Goal: Information Seeking & Learning: Learn about a topic

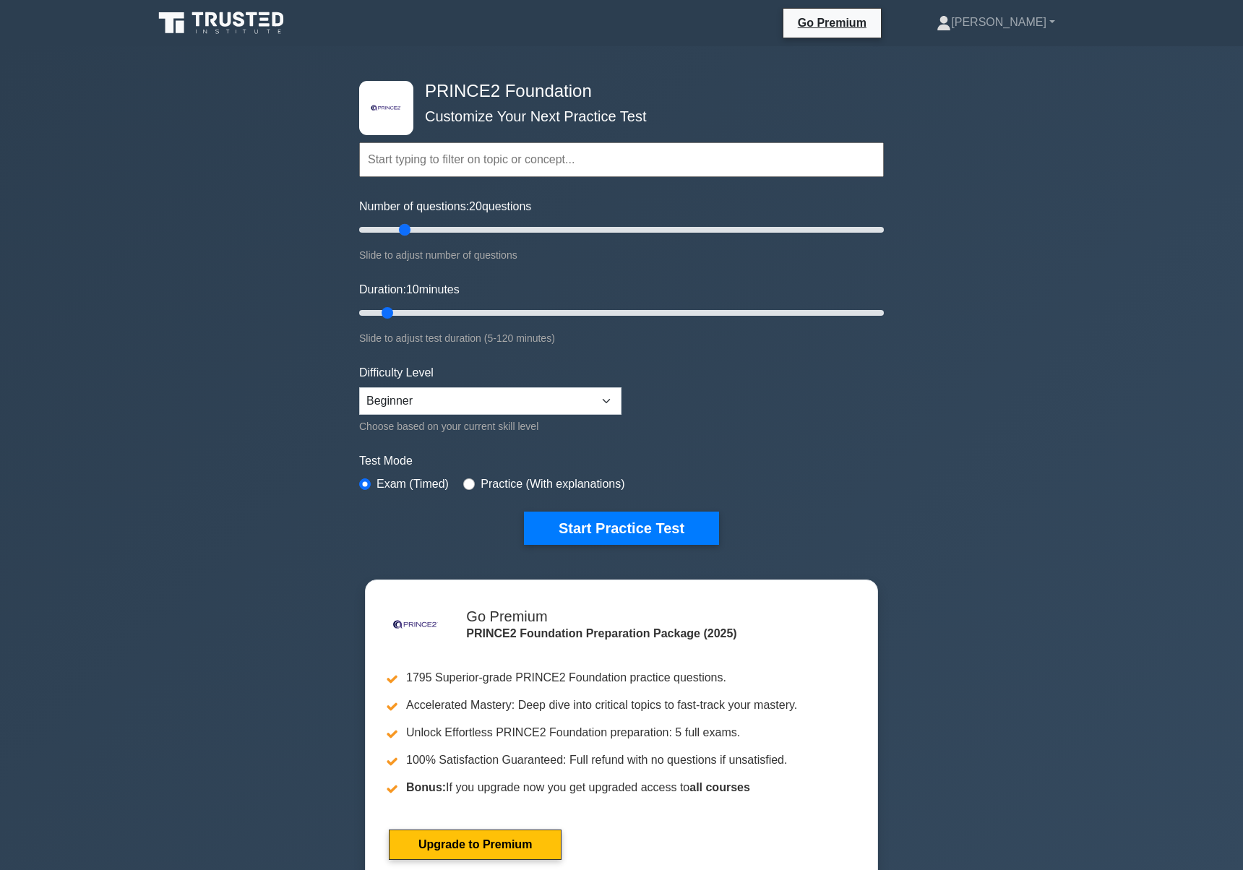
drag, startPoint x: 377, startPoint y: 226, endPoint x: 410, endPoint y: 226, distance: 33.2
type input "20"
click at [410, 226] on input "Number of questions: 20 questions" at bounding box center [621, 229] width 525 height 17
drag, startPoint x: 390, startPoint y: 310, endPoint x: 425, endPoint y: 312, distance: 35.5
type input "20"
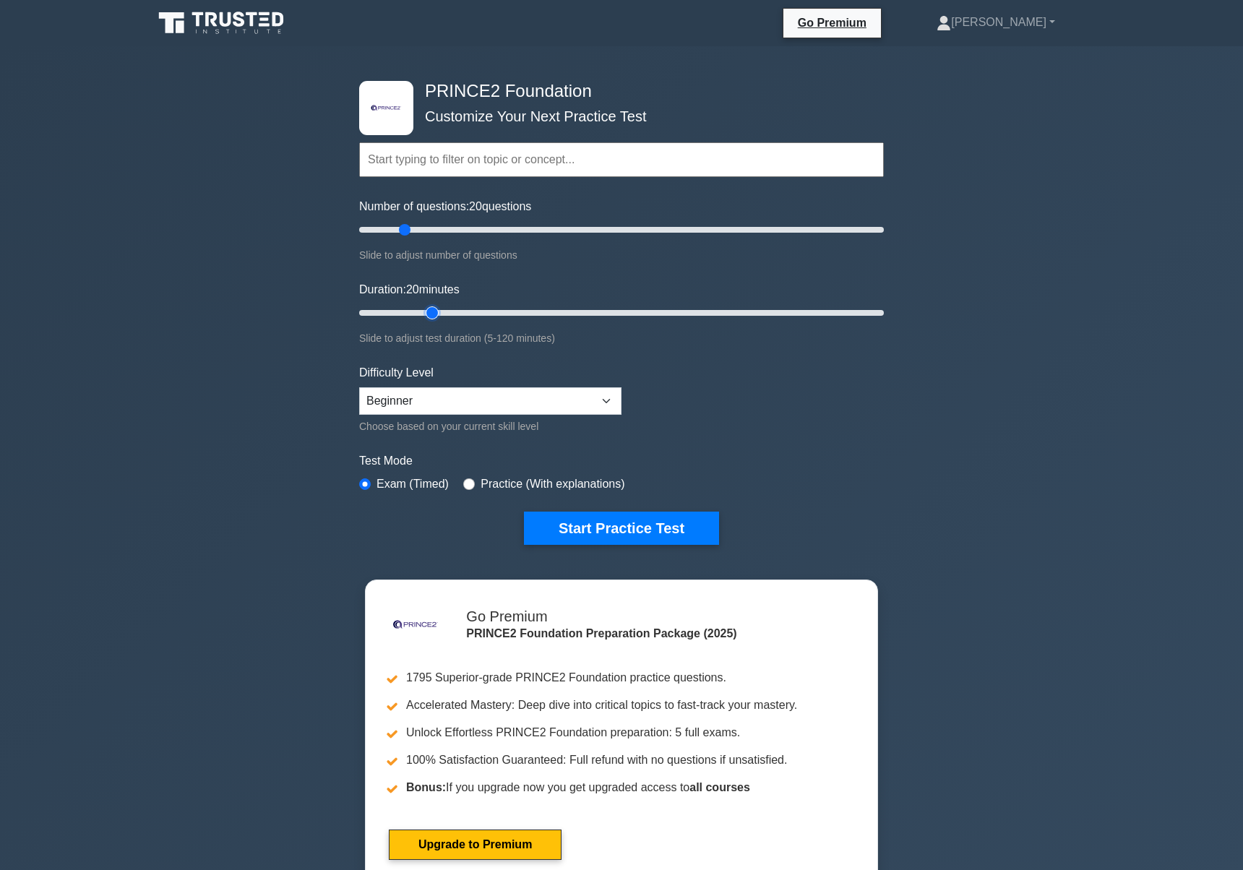
click at [426, 312] on input "Duration: 20 minutes" at bounding box center [621, 312] width 525 height 17
click at [519, 408] on select "Beginner Intermediate Expert" at bounding box center [490, 400] width 262 height 27
select select "expert"
click at [359, 387] on select "Beginner Intermediate Expert" at bounding box center [490, 400] width 262 height 27
click at [771, 416] on form "Topics Introduction to PRINCE2 PRINCE2 Principles Organization Theme Business C…" at bounding box center [621, 321] width 525 height 447
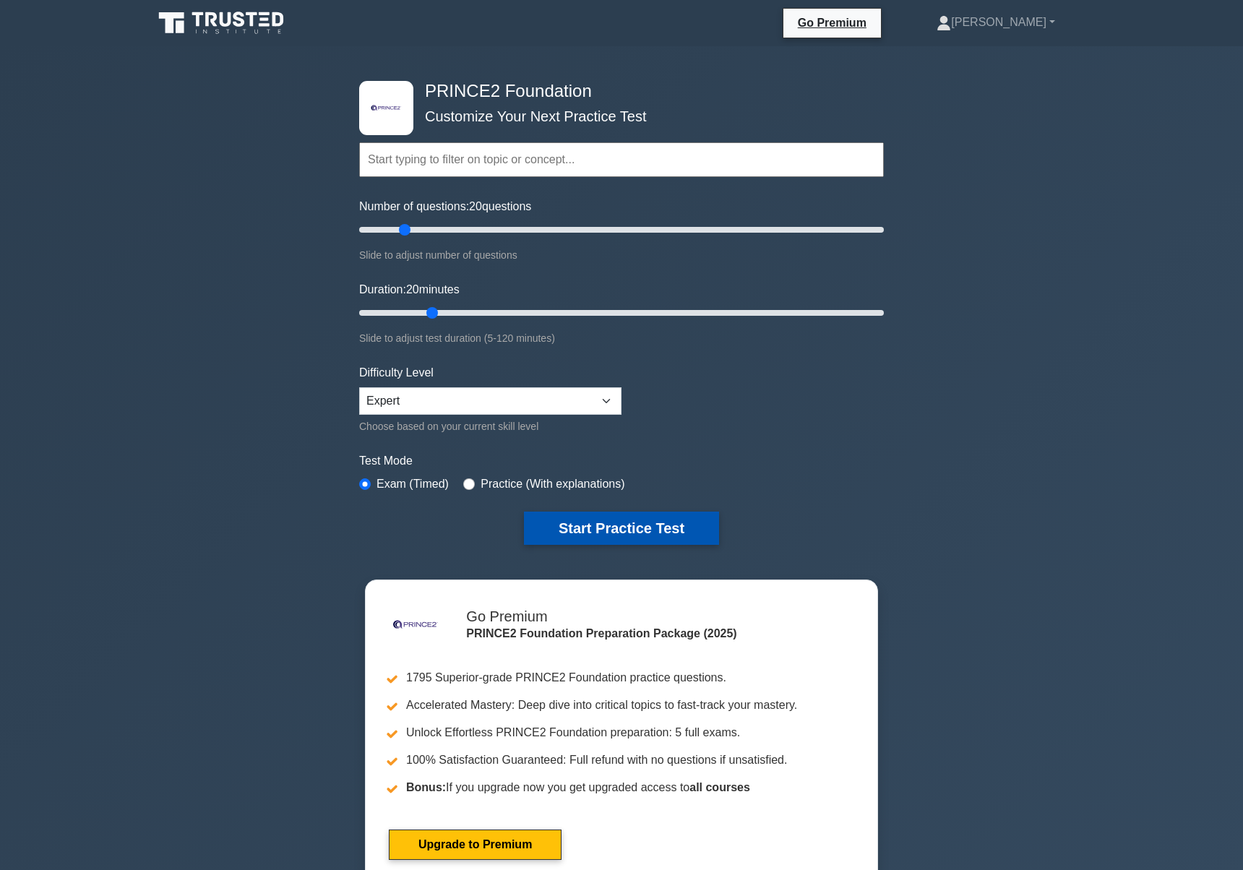
click at [601, 530] on button "Start Practice Test" at bounding box center [621, 528] width 195 height 33
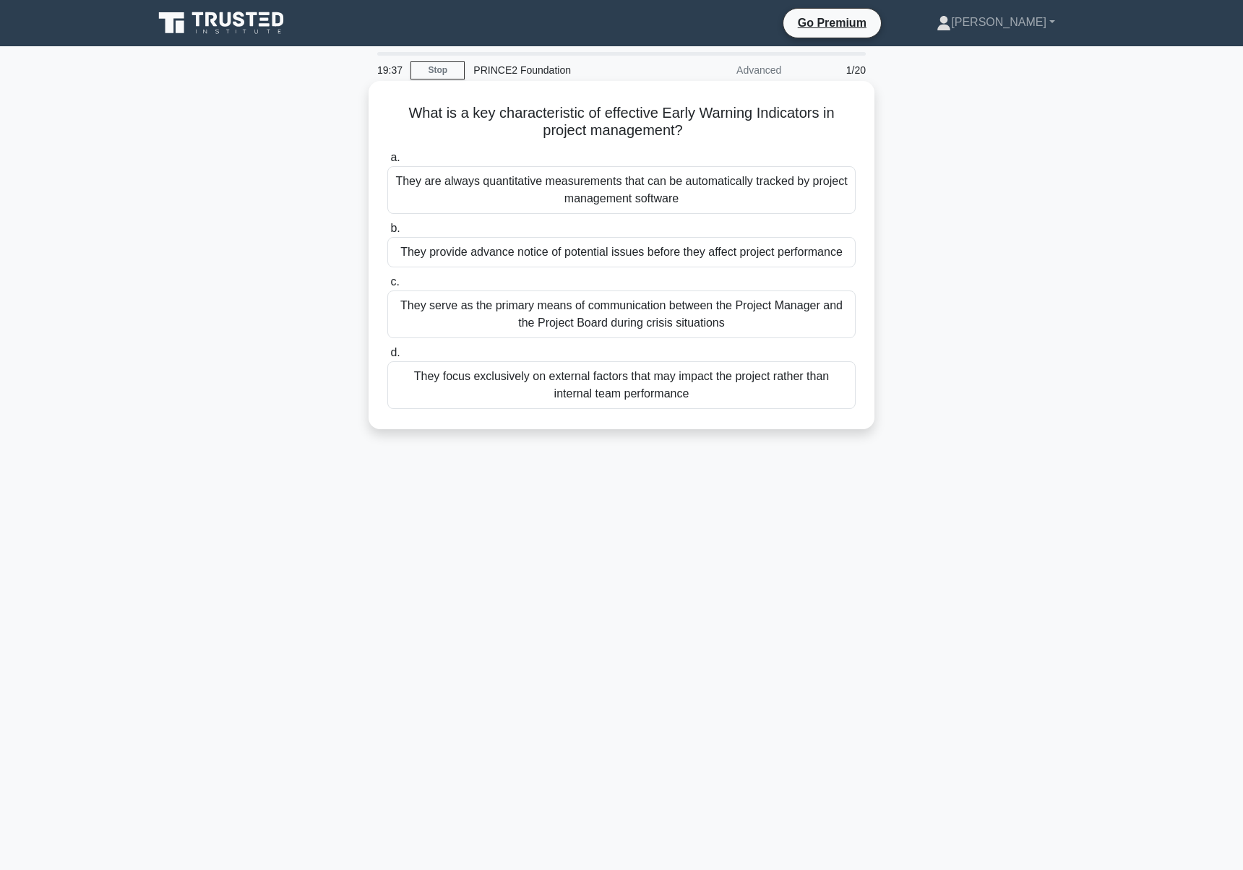
click at [705, 260] on div "They provide advance notice of potential issues before they affect project perf…" at bounding box center [621, 252] width 468 height 30
click at [387, 233] on input "b. They provide advance notice of potential issues before they affect project p…" at bounding box center [387, 228] width 0 height 9
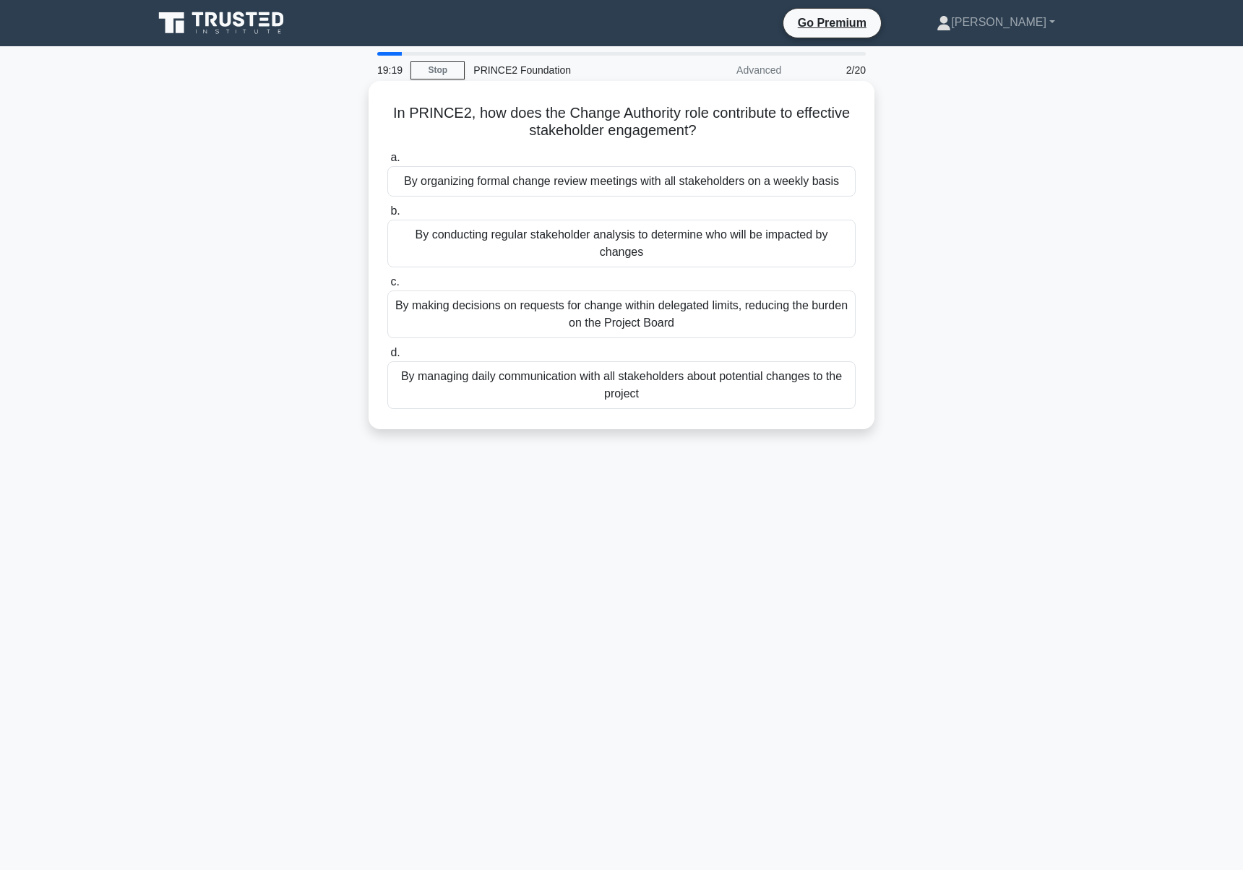
click at [662, 324] on div "By making decisions on requests for change within delegated limits, reducing th…" at bounding box center [621, 315] width 468 height 48
click at [387, 287] on input "c. By making decisions on requests for change within delegated limits, reducing…" at bounding box center [387, 282] width 0 height 9
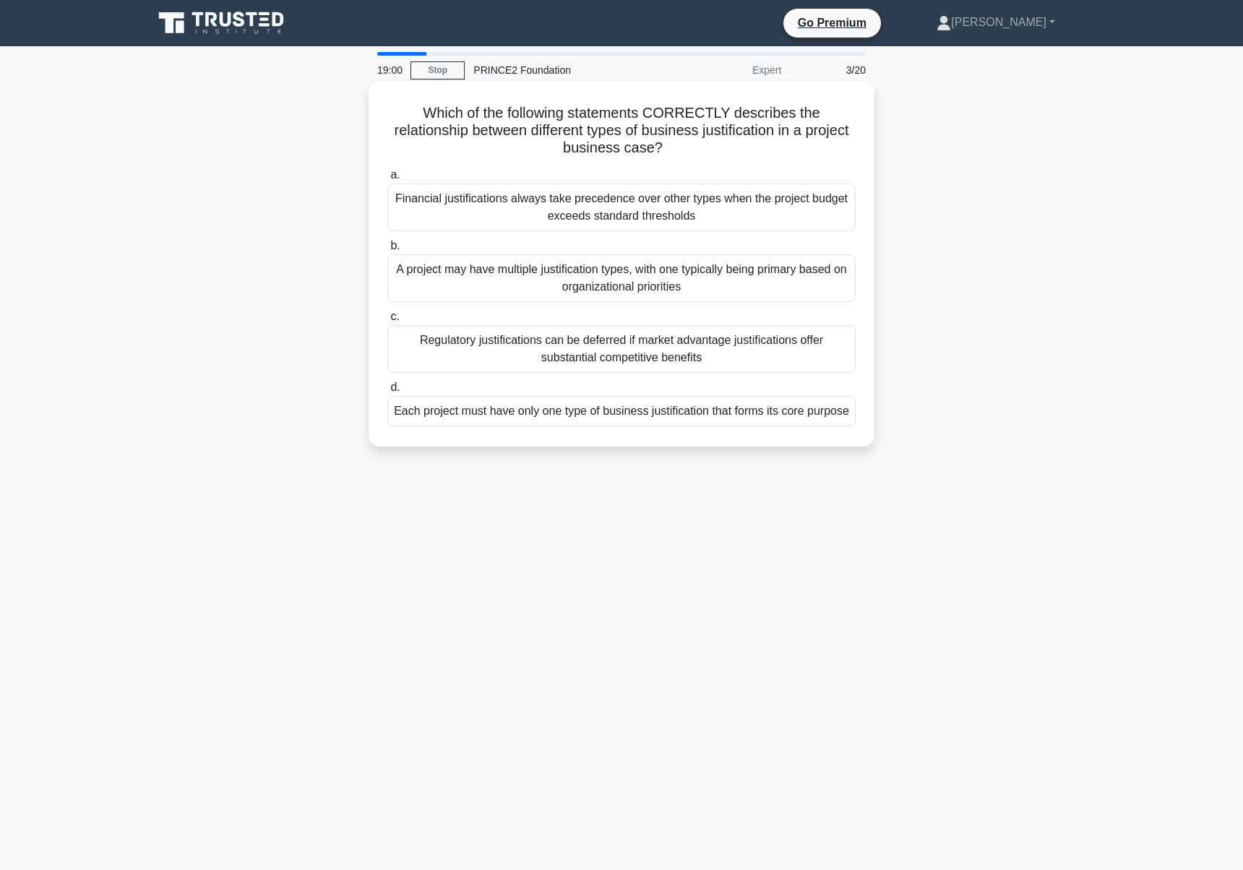
click at [682, 285] on div "A project may have multiple justification types, with one typically being prima…" at bounding box center [621, 278] width 468 height 48
click at [387, 251] on input "b. A project may have multiple justification types, with one typically being pr…" at bounding box center [387, 245] width 0 height 9
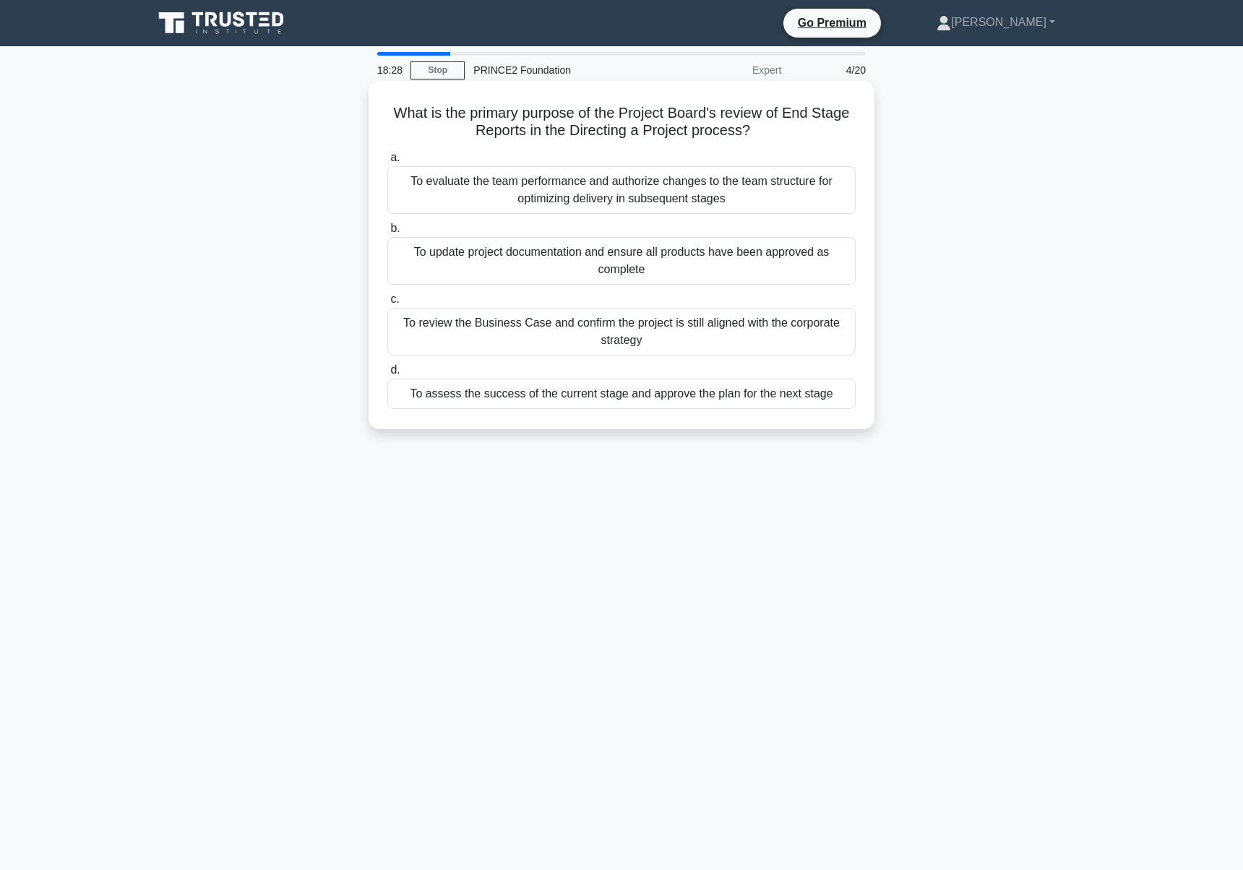
click at [663, 338] on div "To review the Business Case and confirm the project is still aligned with the c…" at bounding box center [621, 332] width 468 height 48
click at [387, 304] on input "c. To review the Business Case and confirm the project is still aligned with th…" at bounding box center [387, 299] width 0 height 9
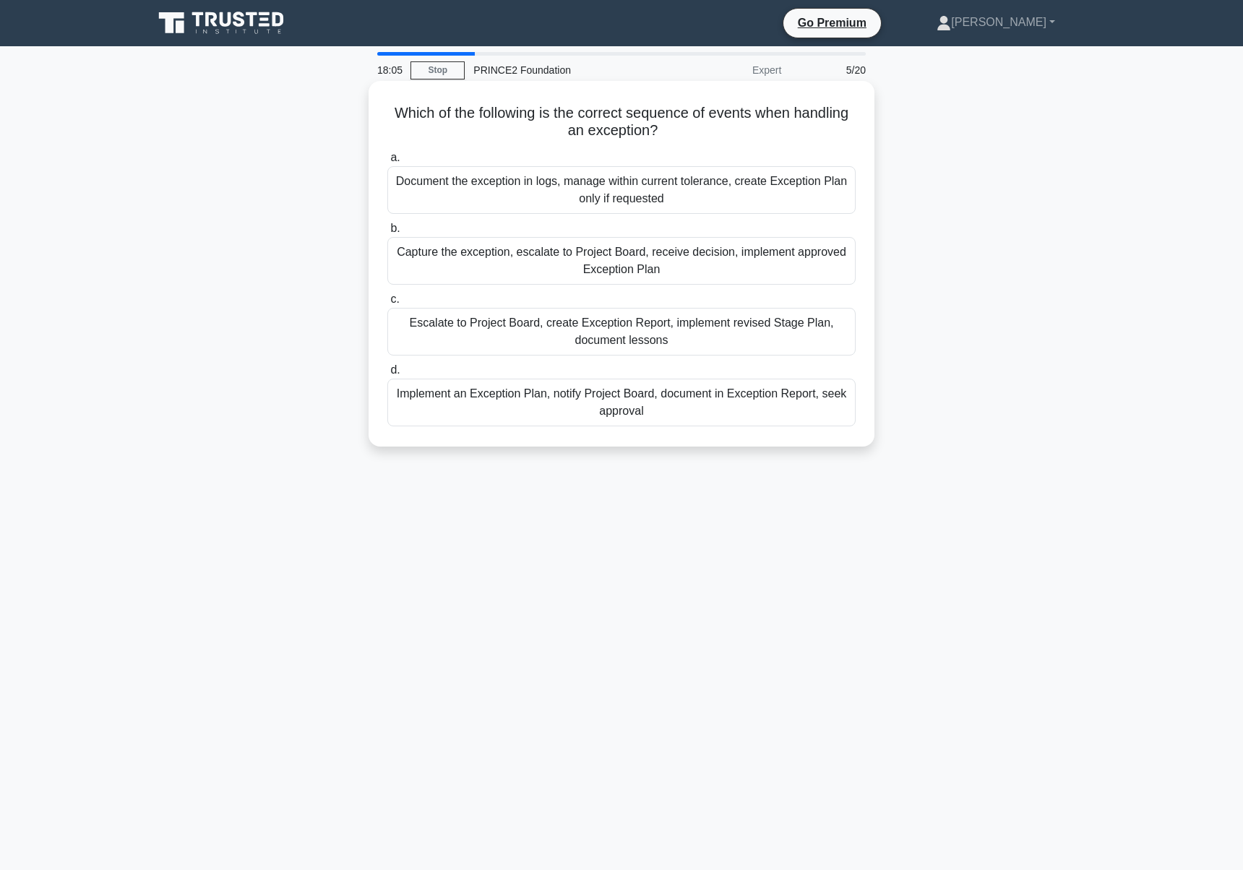
click at [689, 193] on div "Document the exception in logs, manage within current tolerance, create Excepti…" at bounding box center [621, 190] width 468 height 48
click at [387, 163] on input "a. Document the exception in logs, manage within current tolerance, create Exce…" at bounding box center [387, 157] width 0 height 9
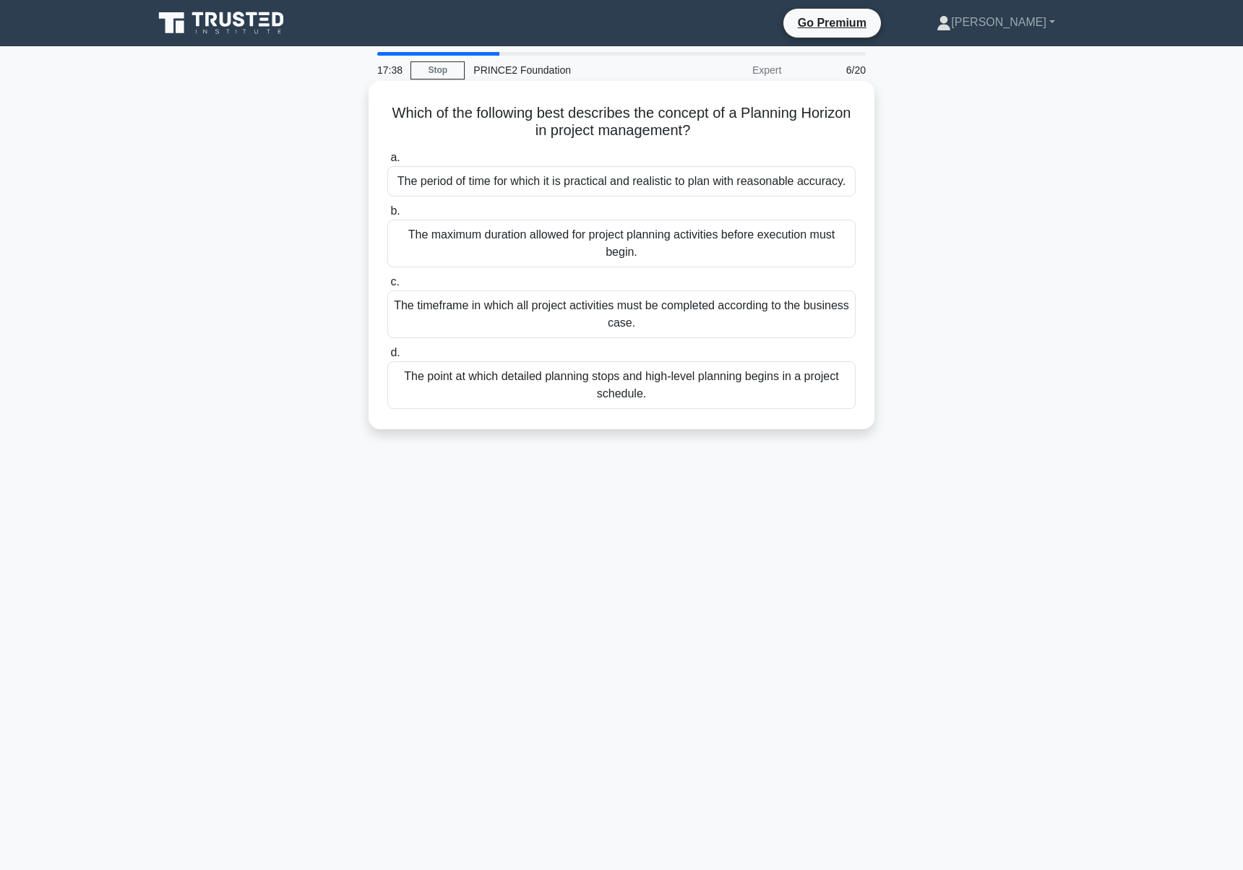
click at [648, 270] on div "a. The period of time for which it is practical and realistic to plan with reas…" at bounding box center [622, 279] width 486 height 266
click at [649, 257] on div "The maximum duration allowed for project planning activities before execution m…" at bounding box center [621, 244] width 468 height 48
click at [387, 216] on input "b. The maximum duration allowed for project planning activities before executio…" at bounding box center [387, 211] width 0 height 9
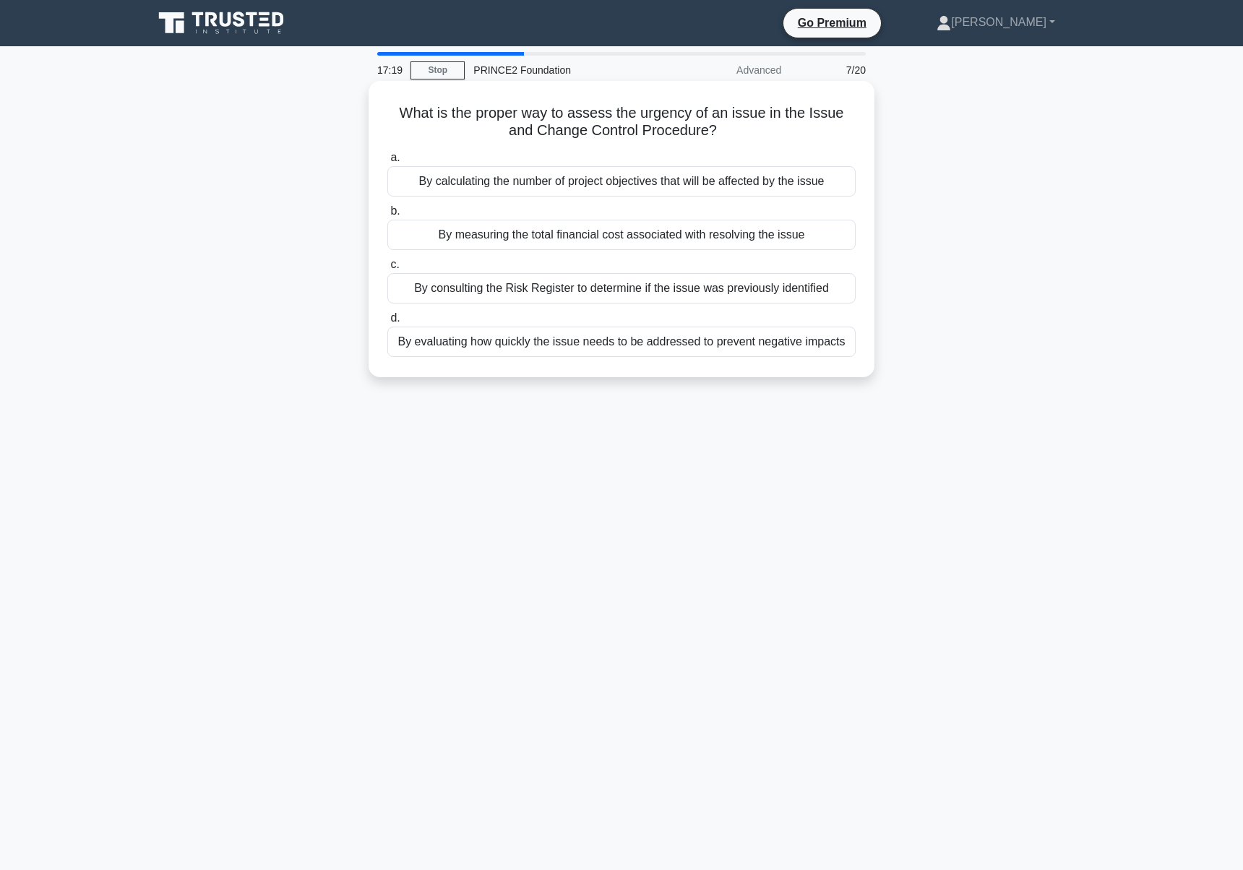
click at [674, 178] on div "By calculating the number of project objectives that will be affected by the is…" at bounding box center [621, 181] width 468 height 30
click at [387, 163] on input "a. By calculating the number of project objectives that will be affected by the…" at bounding box center [387, 157] width 0 height 9
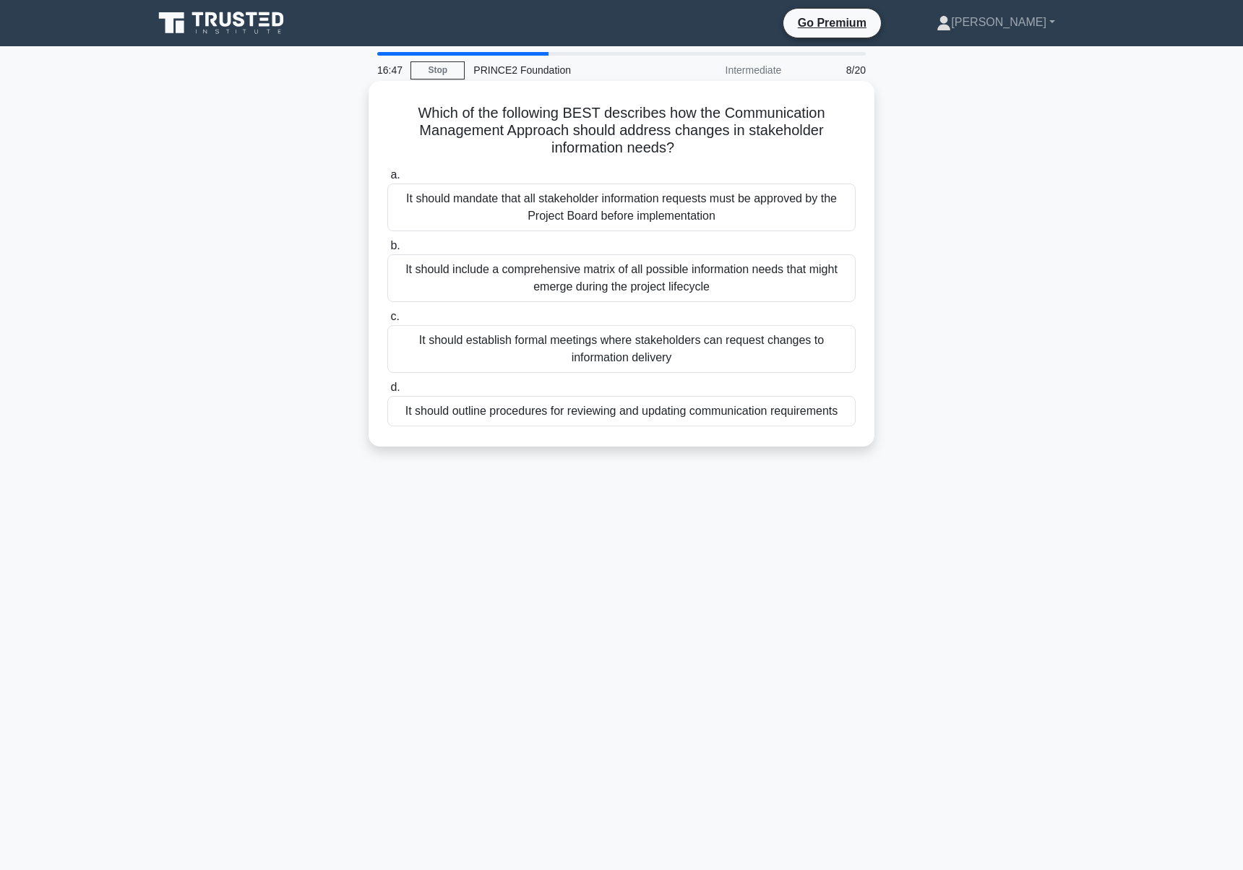
click at [524, 423] on div "It should outline procedures for reviewing and updating communication requireme…" at bounding box center [621, 411] width 468 height 30
click at [387, 392] on input "d. It should outline procedures for reviewing and updating communication requir…" at bounding box center [387, 387] width 0 height 9
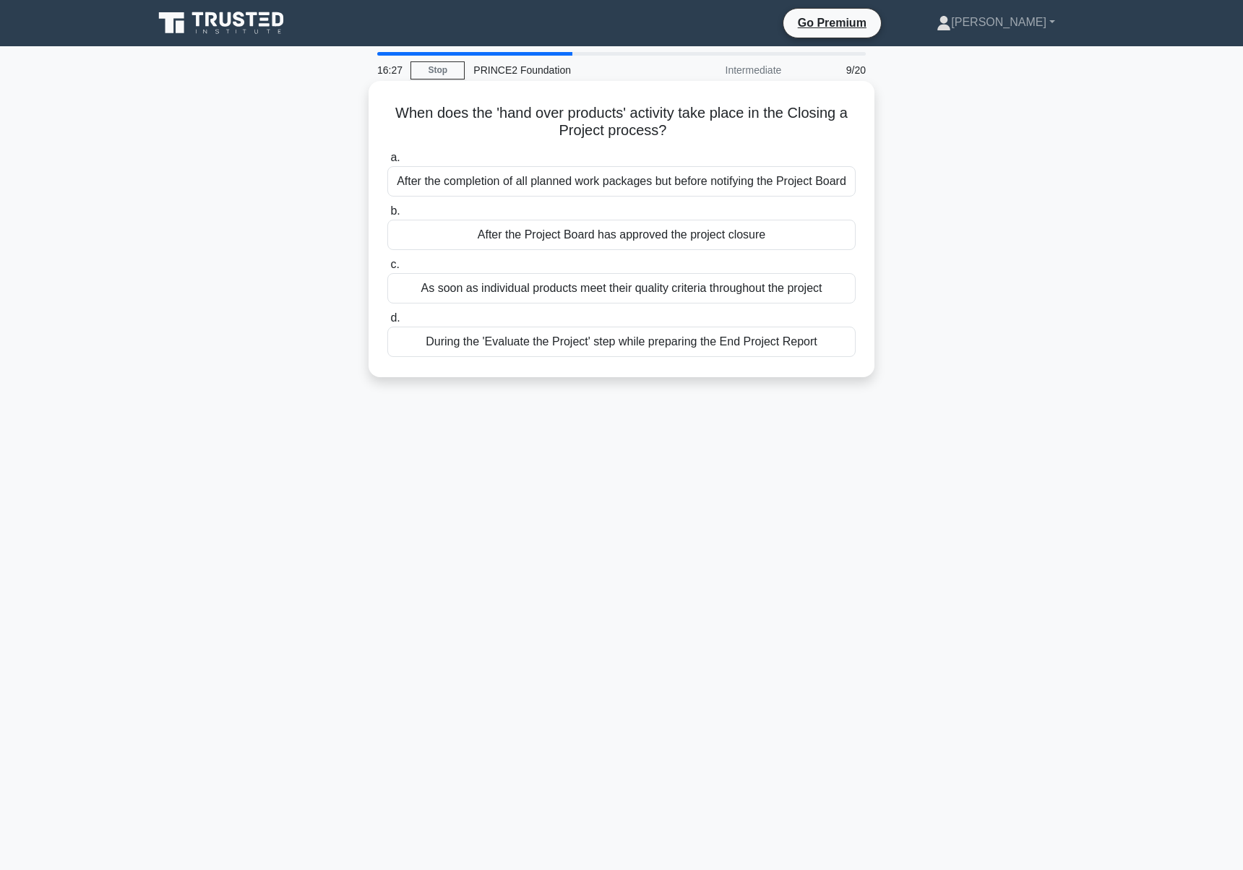
click at [658, 184] on div "After the completion of all planned work packages but before notifying the Proj…" at bounding box center [621, 181] width 468 height 30
click at [387, 163] on input "a. After the completion of all planned work packages but before notifying the P…" at bounding box center [387, 157] width 0 height 9
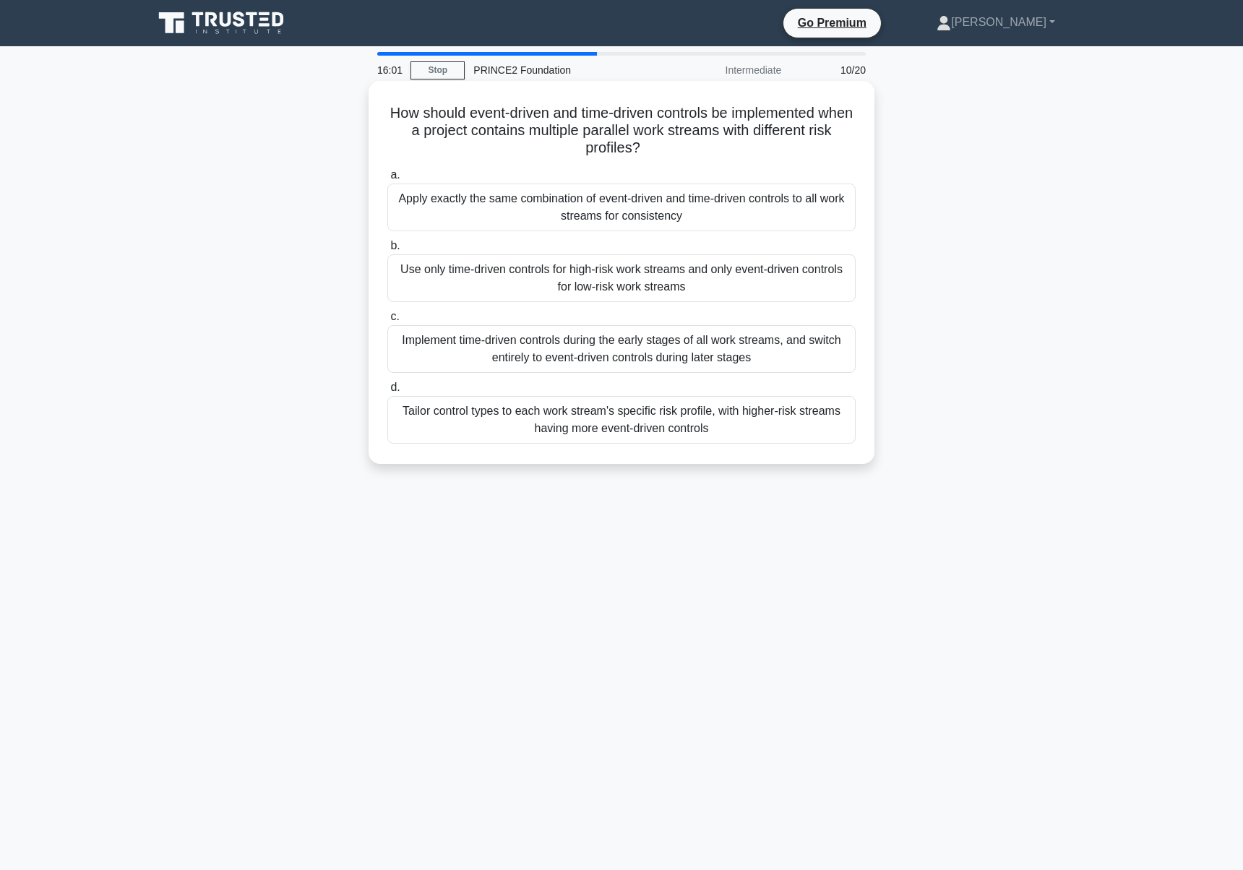
click at [594, 429] on div "Tailor control types to each work stream's specific risk profile, with higher-r…" at bounding box center [621, 420] width 468 height 48
click at [387, 392] on input "d. Tailor control types to each work stream's specific risk profile, with highe…" at bounding box center [387, 387] width 0 height 9
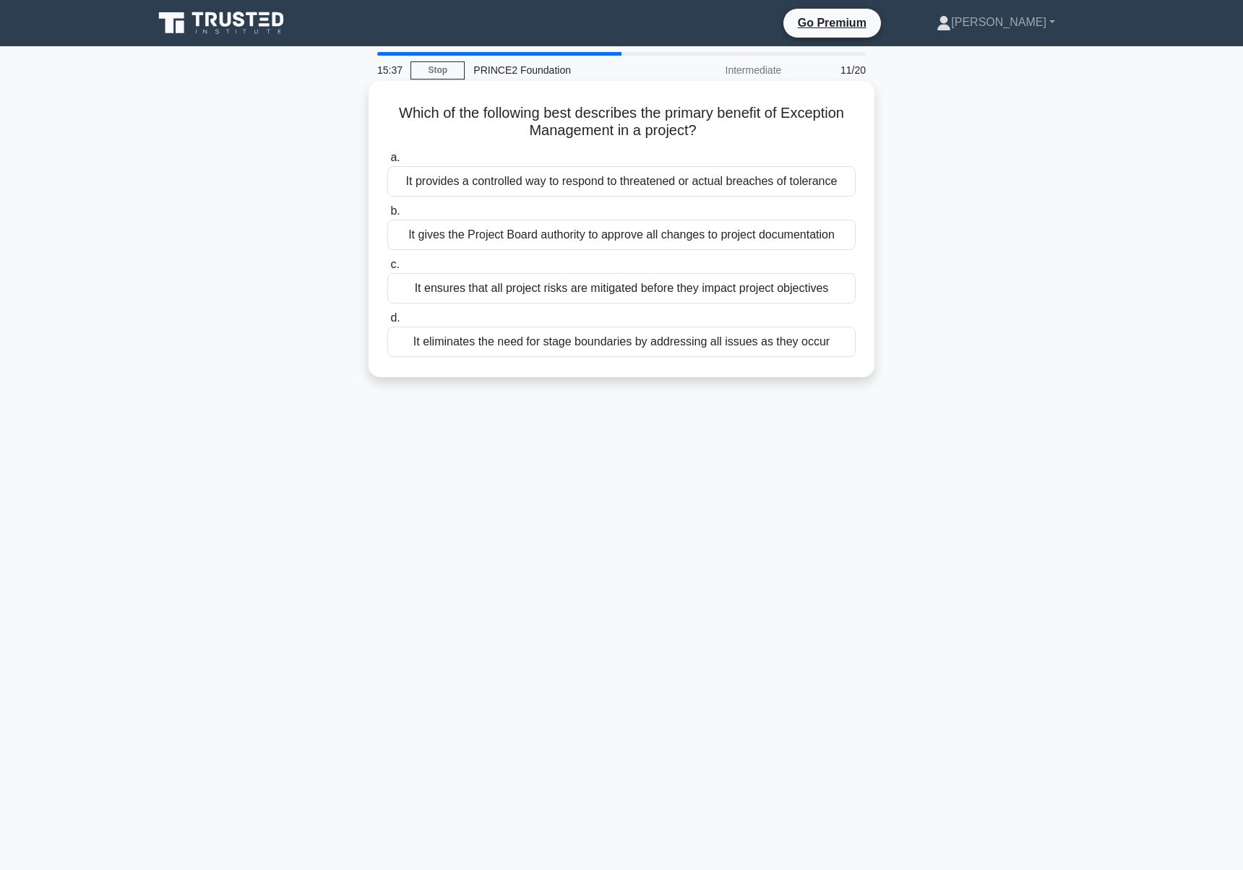
click at [602, 173] on div "It provides a controlled way to respond to threatened or actual breaches of tol…" at bounding box center [621, 181] width 468 height 30
click at [387, 163] on input "a. It provides a controlled way to respond to threatened or actual breaches of …" at bounding box center [387, 157] width 0 height 9
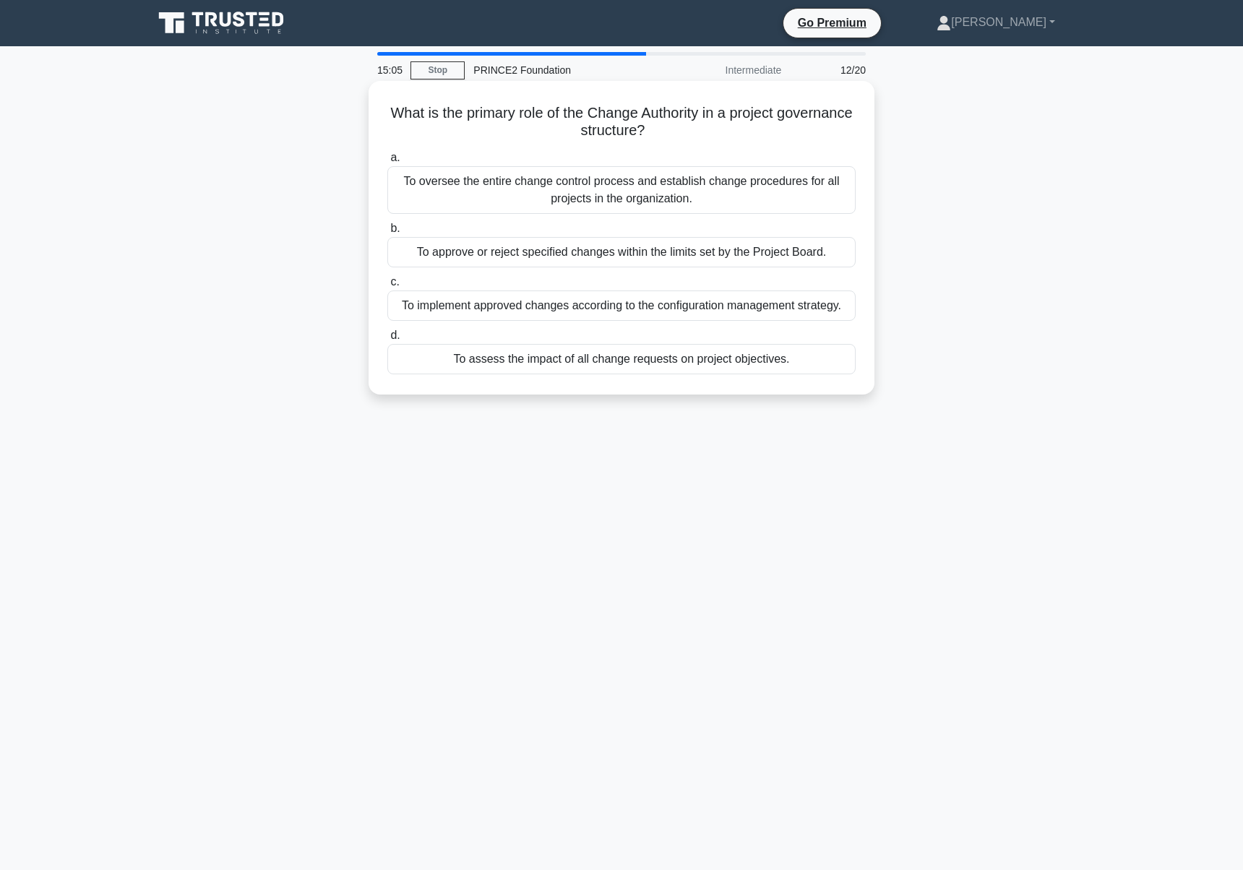
click at [566, 254] on div "To approve or reject specified changes within the limits set by the Project Boa…" at bounding box center [621, 252] width 468 height 30
click at [387, 233] on input "b. To approve or reject specified changes within the limits set by the Project …" at bounding box center [387, 228] width 0 height 9
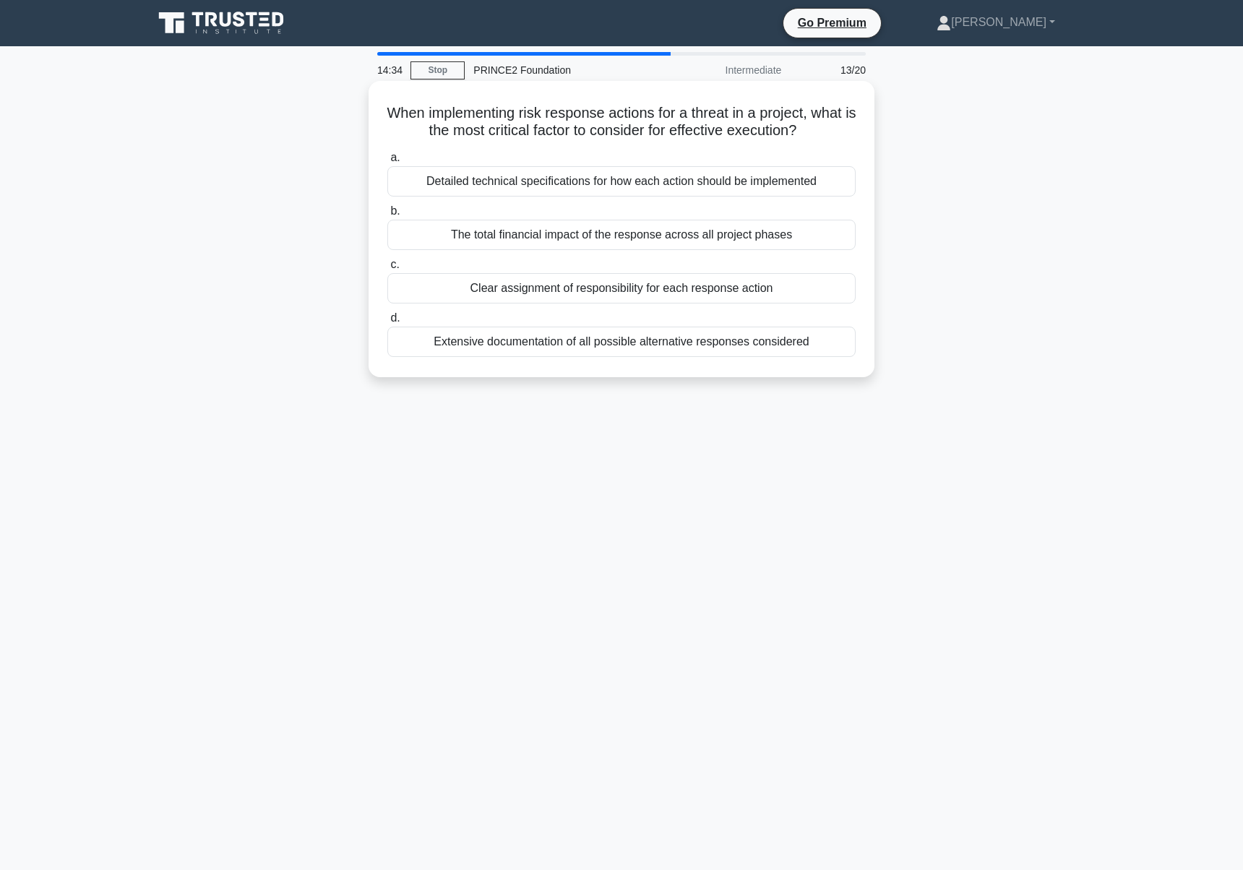
click at [570, 285] on div "Clear assignment of responsibility for each response action" at bounding box center [621, 288] width 468 height 30
click at [387, 270] on input "c. Clear assignment of responsibility for each response action" at bounding box center [387, 264] width 0 height 9
click at [661, 293] on div "It should be baselined and placed under change control" at bounding box center [621, 288] width 468 height 30
click at [387, 270] on input "c. It should be baselined and placed under change control" at bounding box center [387, 264] width 0 height 9
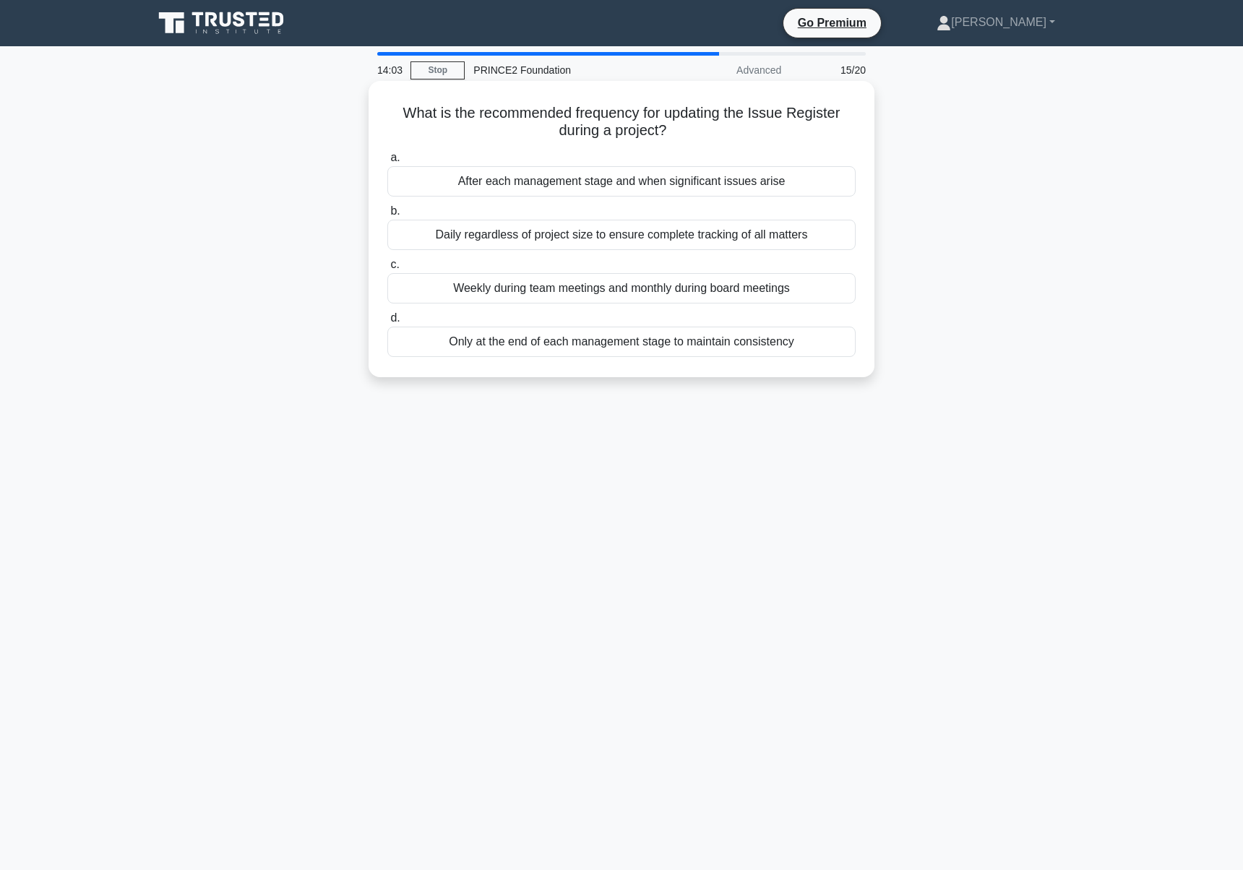
click at [684, 173] on div "After each management stage and when significant issues arise" at bounding box center [621, 181] width 468 height 30
click at [387, 163] on input "a. After each management stage and when significant issues arise" at bounding box center [387, 157] width 0 height 9
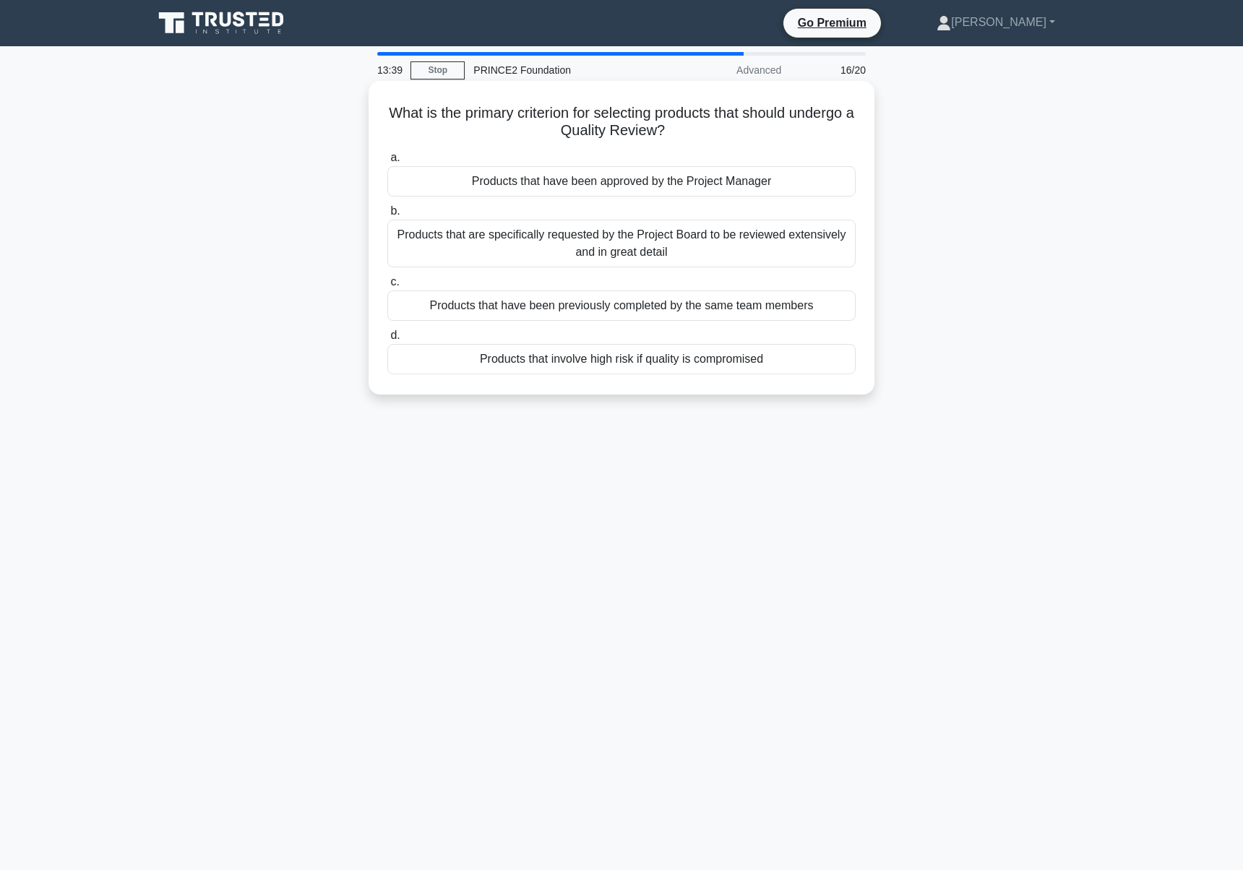
click at [624, 357] on div "Products that involve high risk if quality is compromised" at bounding box center [621, 359] width 468 height 30
click at [387, 340] on input "d. Products that involve high risk if quality is compromised" at bounding box center [387, 335] width 0 height 9
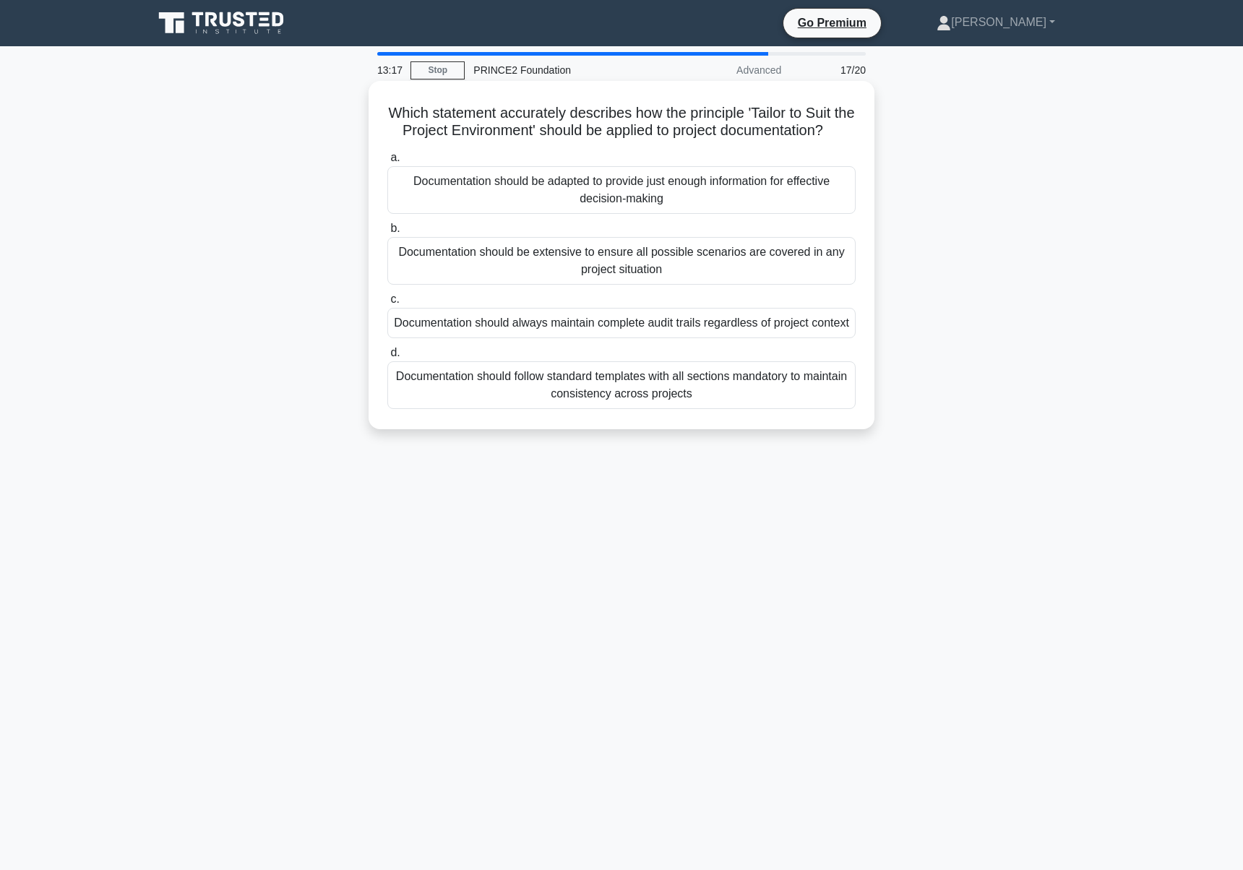
click at [689, 196] on div "Documentation should be adapted to provide just enough information for effectiv…" at bounding box center [621, 190] width 468 height 48
click at [387, 163] on input "a. Documentation should be adapted to provide just enough information for effec…" at bounding box center [387, 157] width 0 height 9
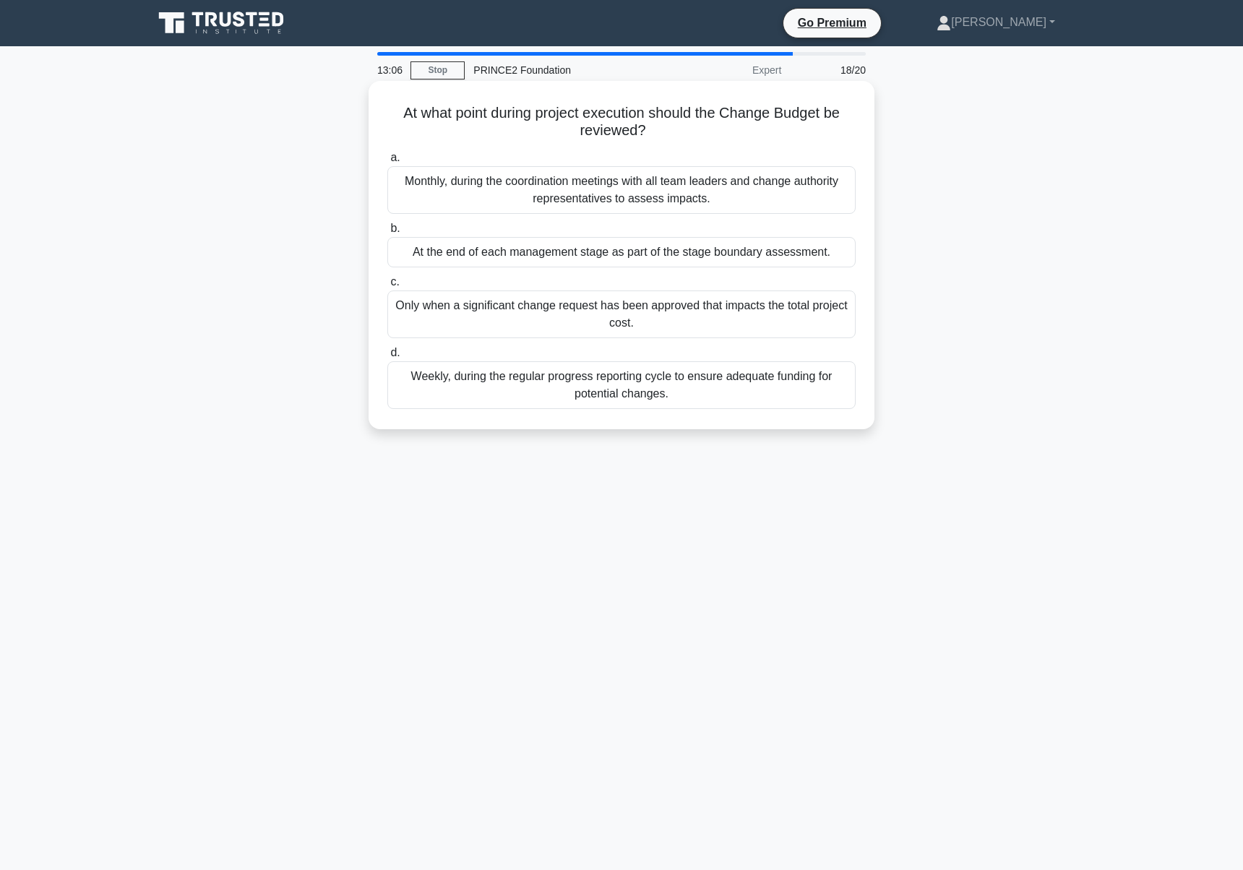
click at [610, 322] on div "Only when a significant change request has been approved that impacts the total…" at bounding box center [621, 315] width 468 height 48
click at [387, 287] on input "c. Only when a significant change request has been approved that impacts the to…" at bounding box center [387, 282] width 0 height 9
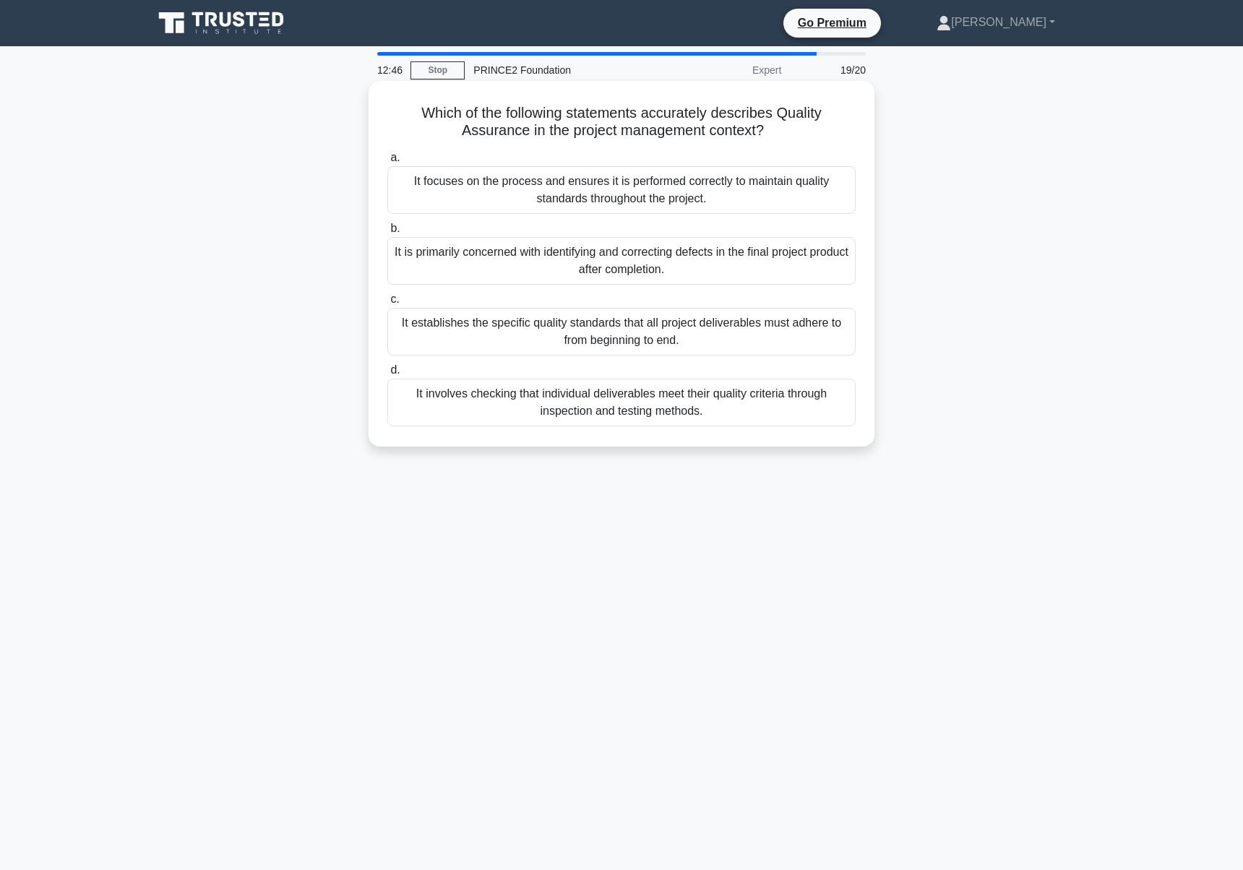
click at [650, 405] on div "It involves checking that individual deliverables meet their quality criteria t…" at bounding box center [621, 403] width 468 height 48
click at [387, 375] on input "d. It involves checking that individual deliverables meet their quality criteri…" at bounding box center [387, 370] width 0 height 9
click at [650, 404] on div "Each Business Case level should be assessed in parallel using identical evaluat…" at bounding box center [621, 403] width 468 height 48
click at [387, 375] on input "d. Each Business Case level should be assessed in parallel using identical eval…" at bounding box center [387, 370] width 0 height 9
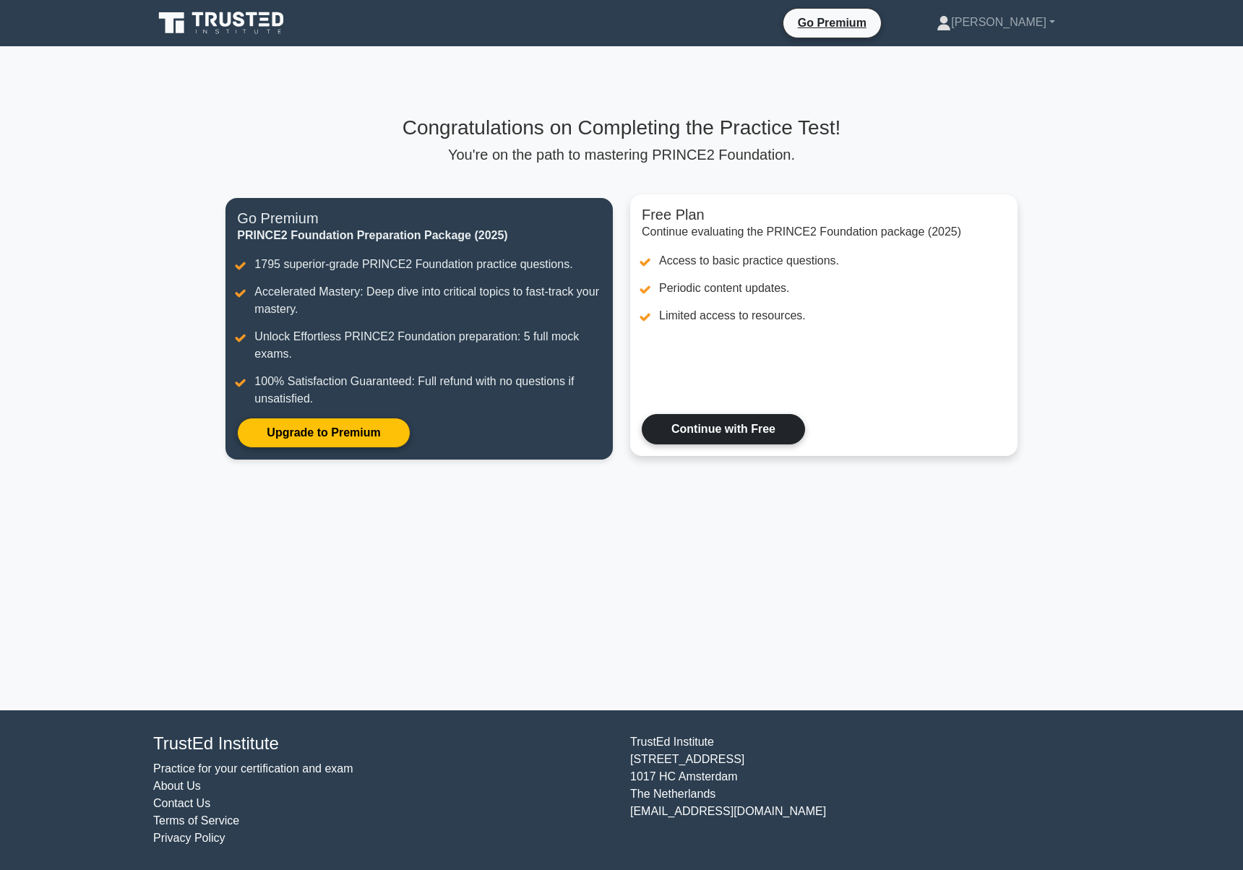
click at [714, 424] on link "Continue with Free" at bounding box center [723, 429] width 163 height 30
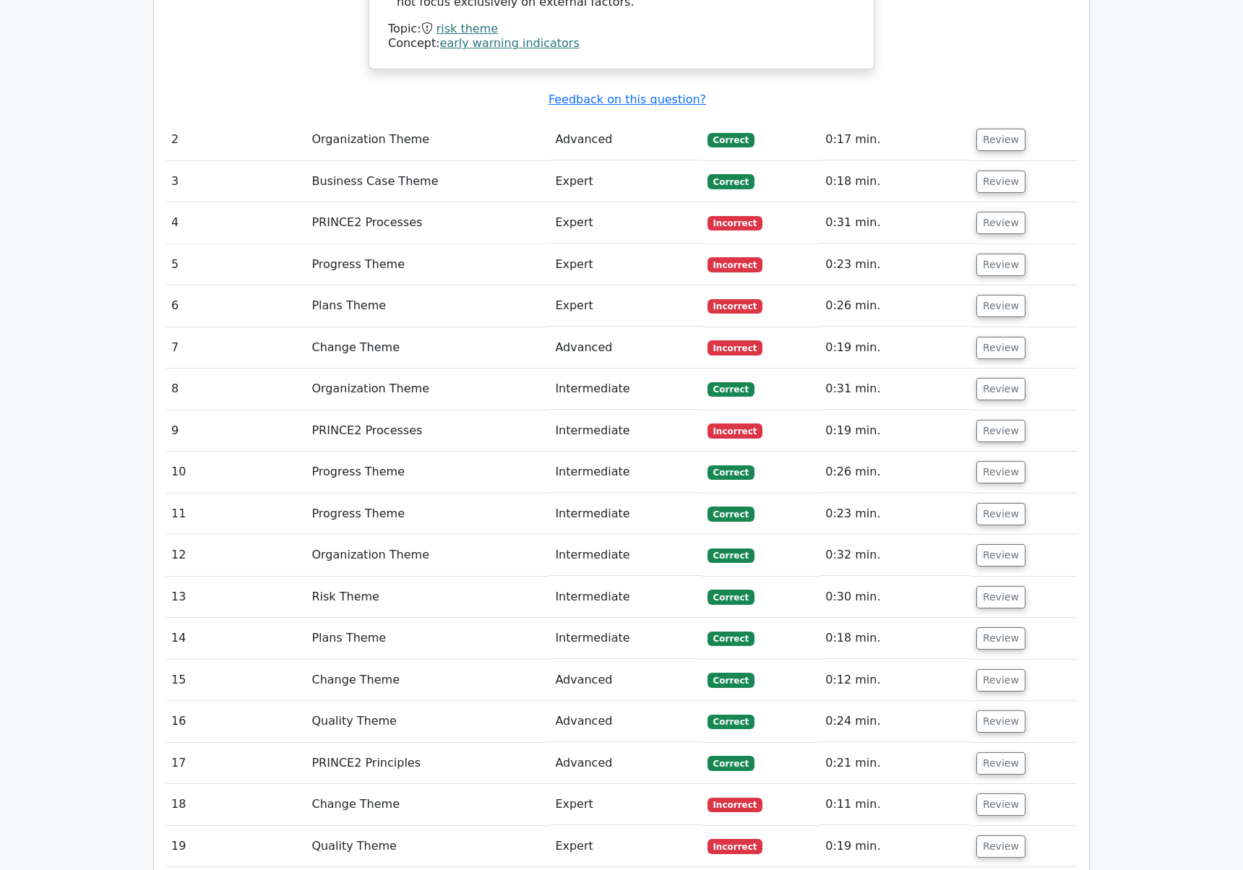
scroll to position [2001, 0]
click at [997, 171] on button "Review" at bounding box center [1000, 182] width 49 height 22
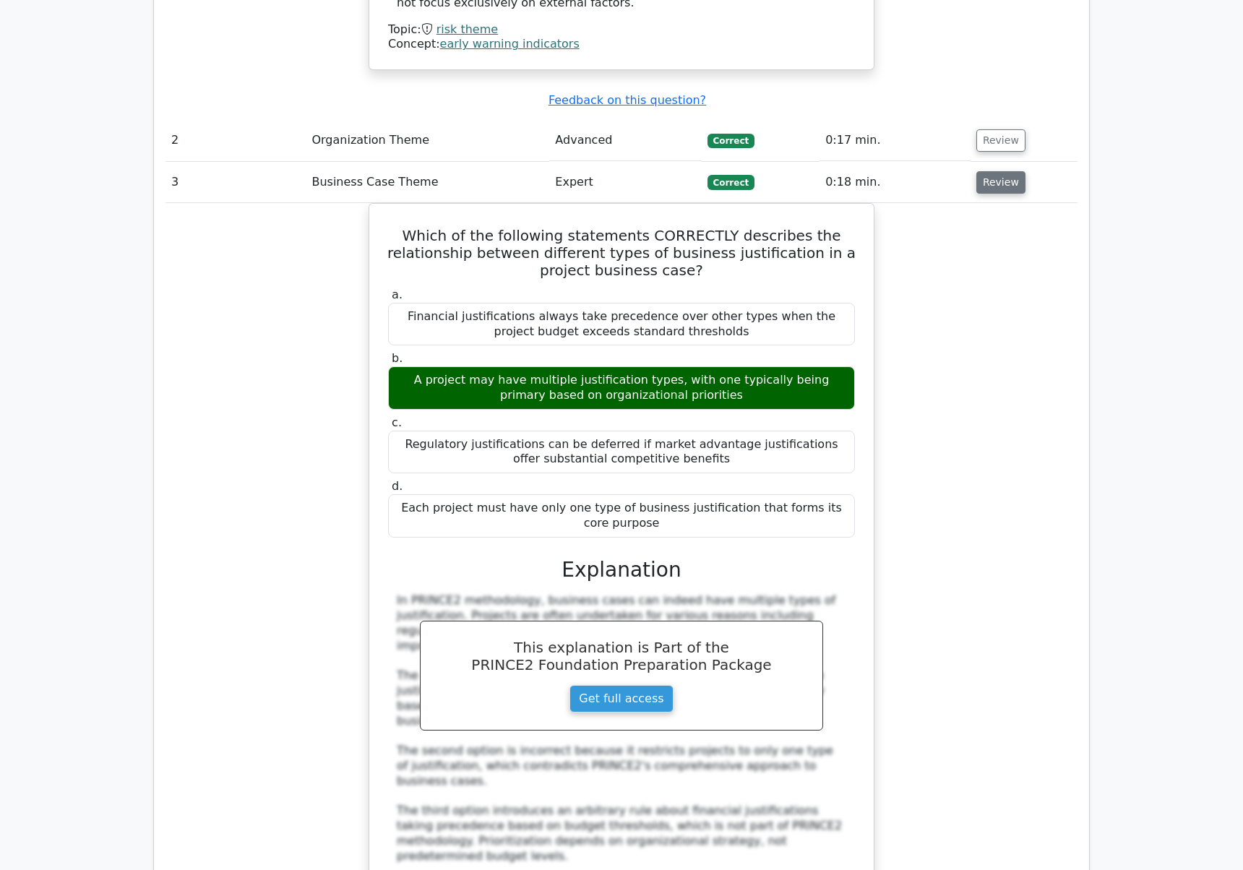
click at [997, 171] on button "Review" at bounding box center [1000, 182] width 49 height 22
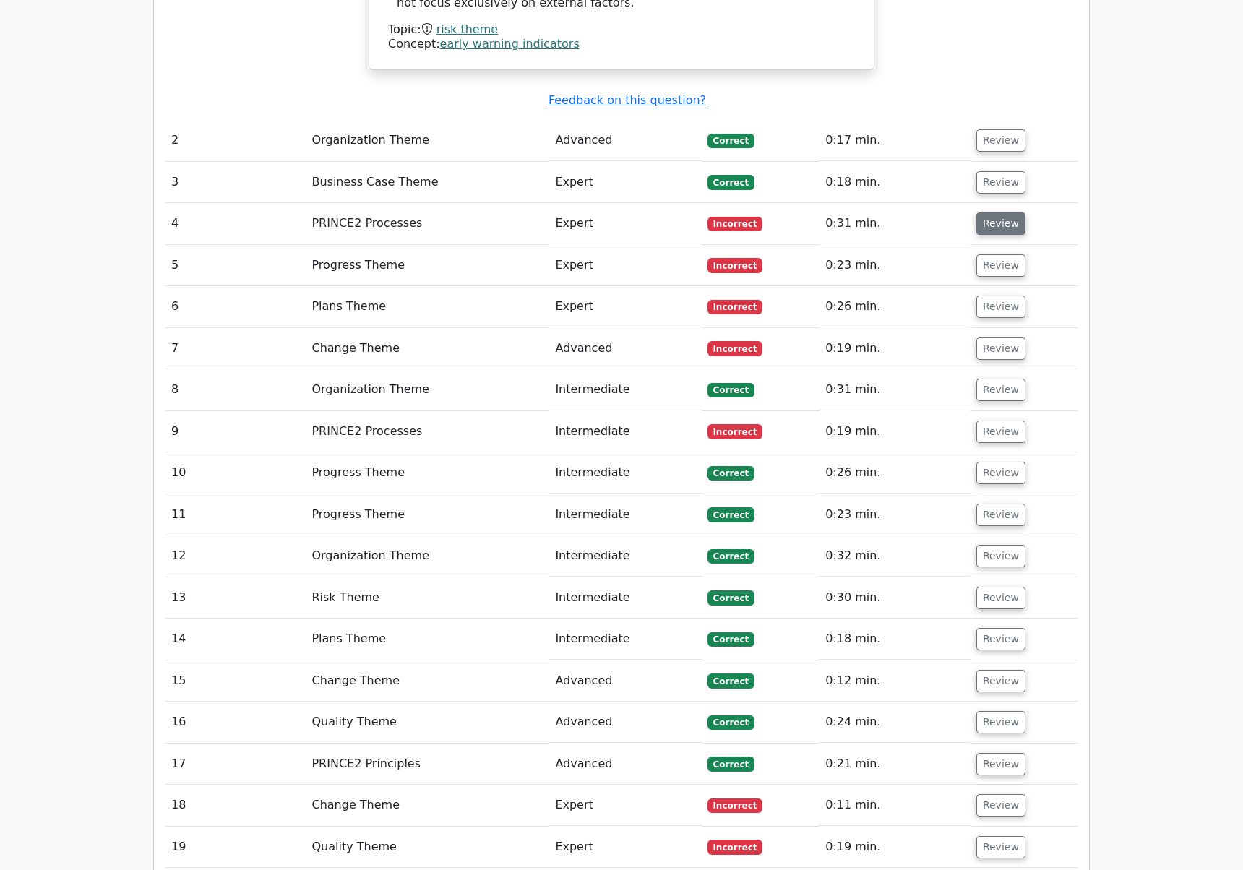
click at [992, 212] on button "Review" at bounding box center [1000, 223] width 49 height 22
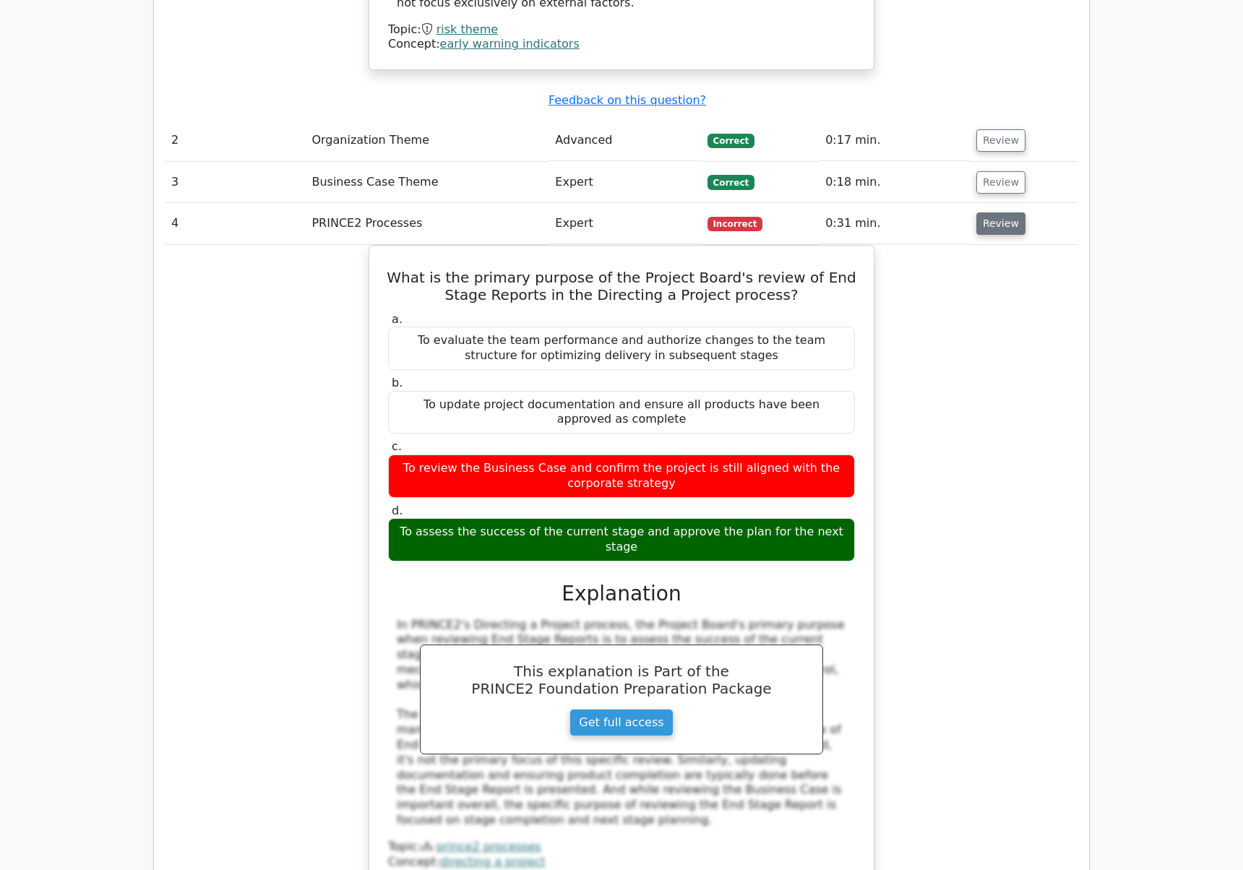
click at [992, 212] on button "Review" at bounding box center [1000, 223] width 49 height 22
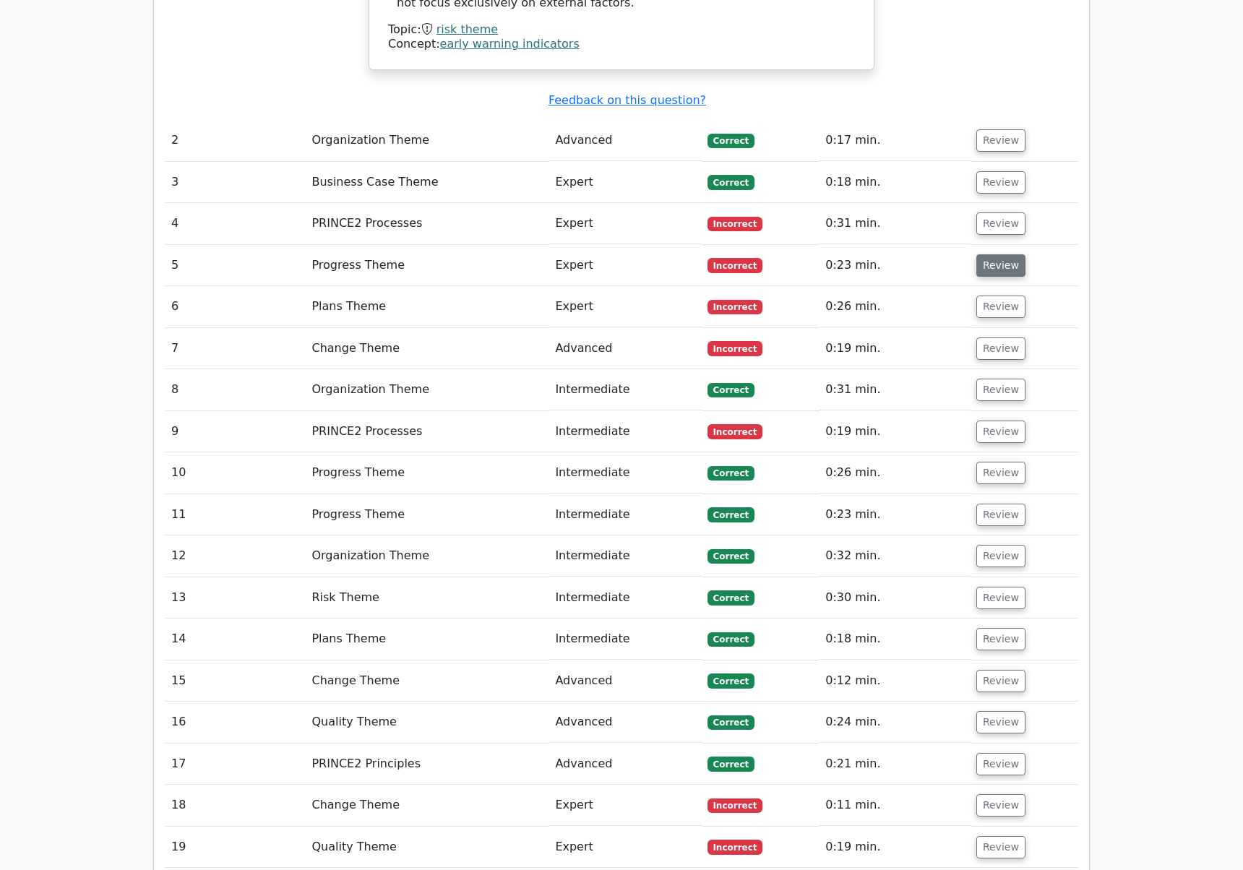
click at [995, 254] on button "Review" at bounding box center [1000, 265] width 49 height 22
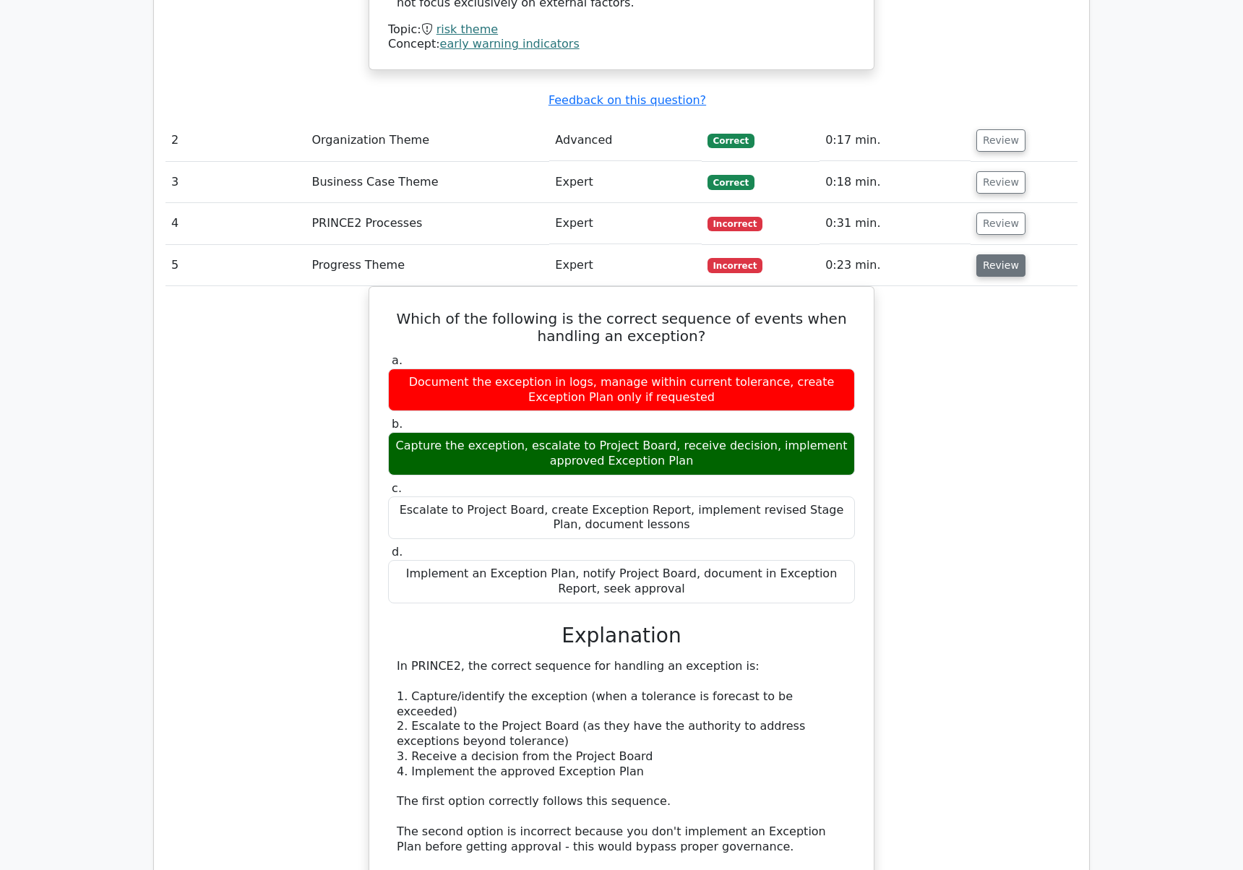
click at [995, 254] on button "Review" at bounding box center [1000, 265] width 49 height 22
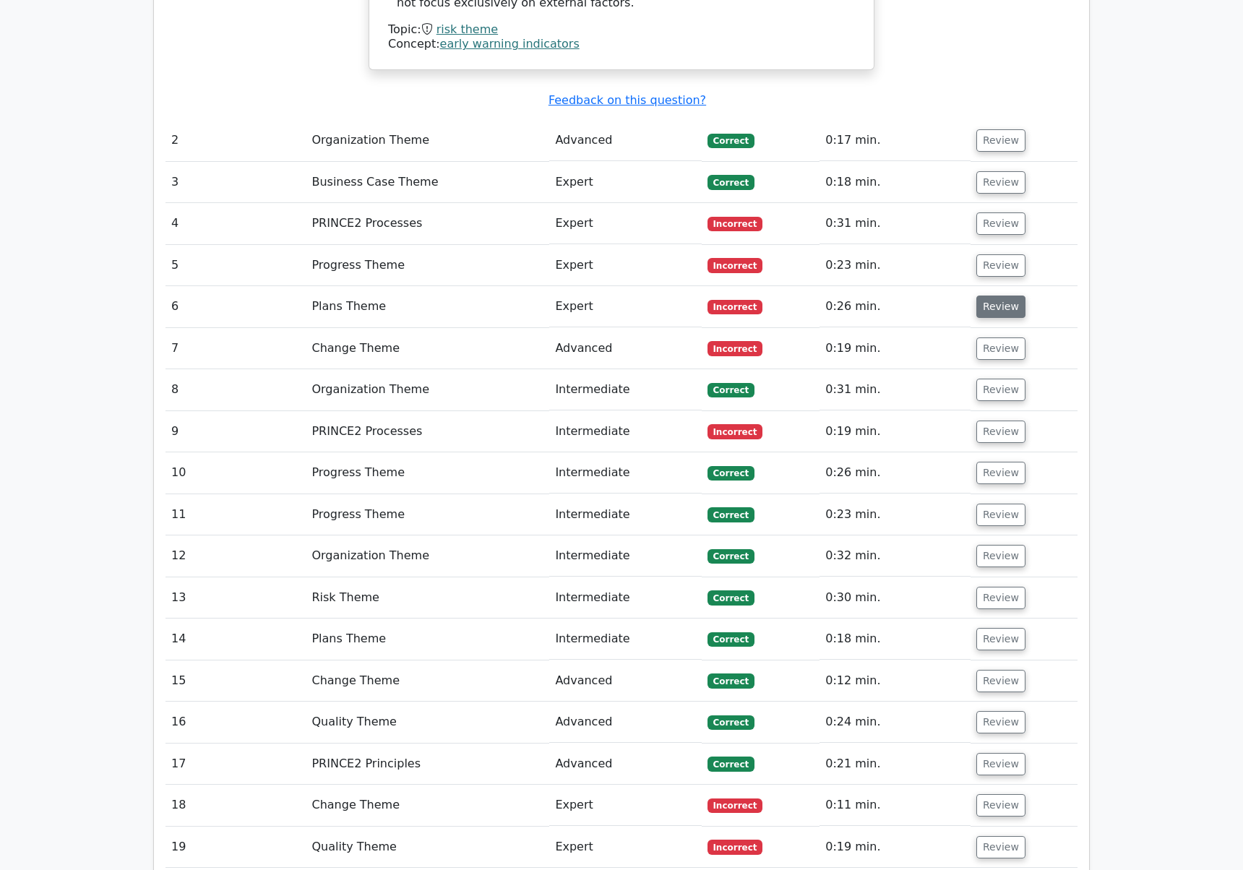
click at [996, 296] on button "Review" at bounding box center [1000, 307] width 49 height 22
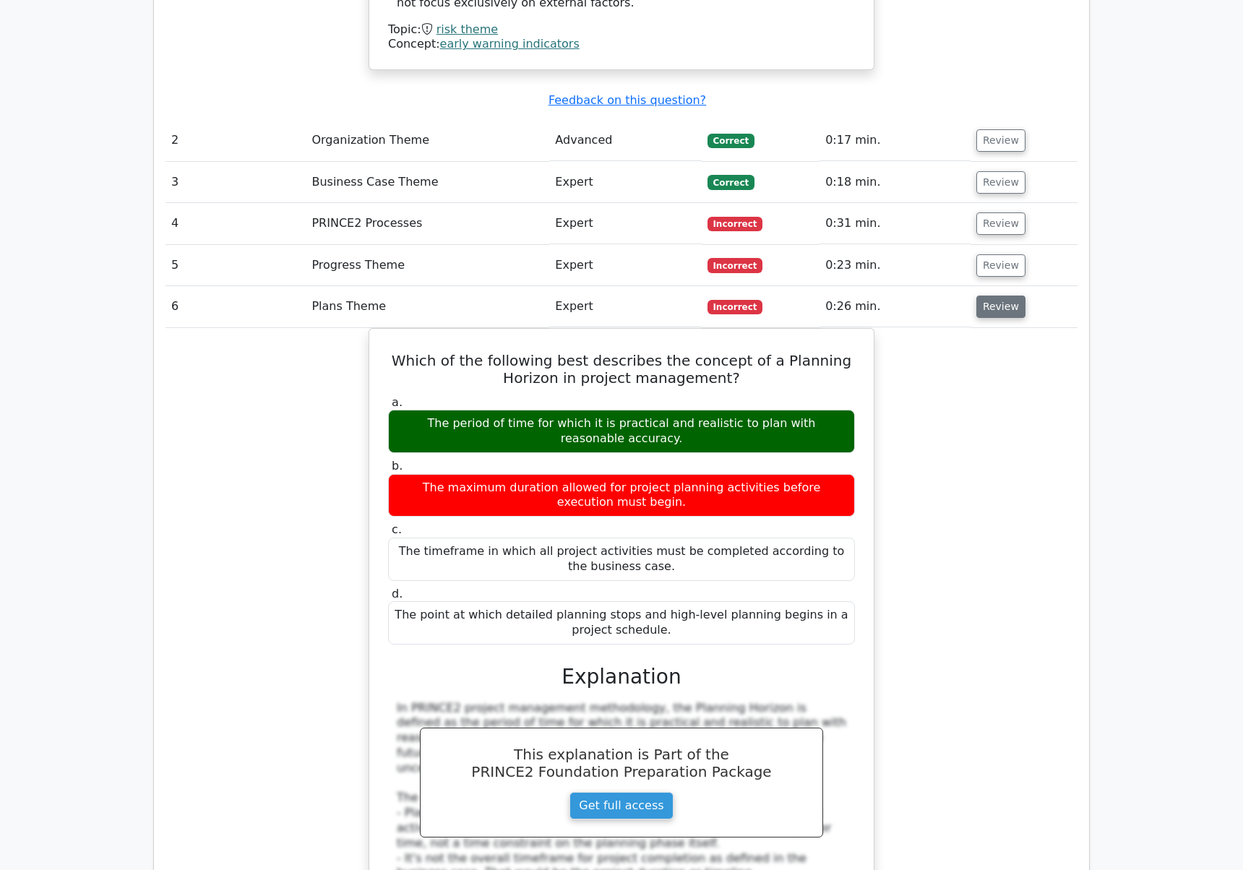
click at [996, 296] on button "Review" at bounding box center [1000, 307] width 49 height 22
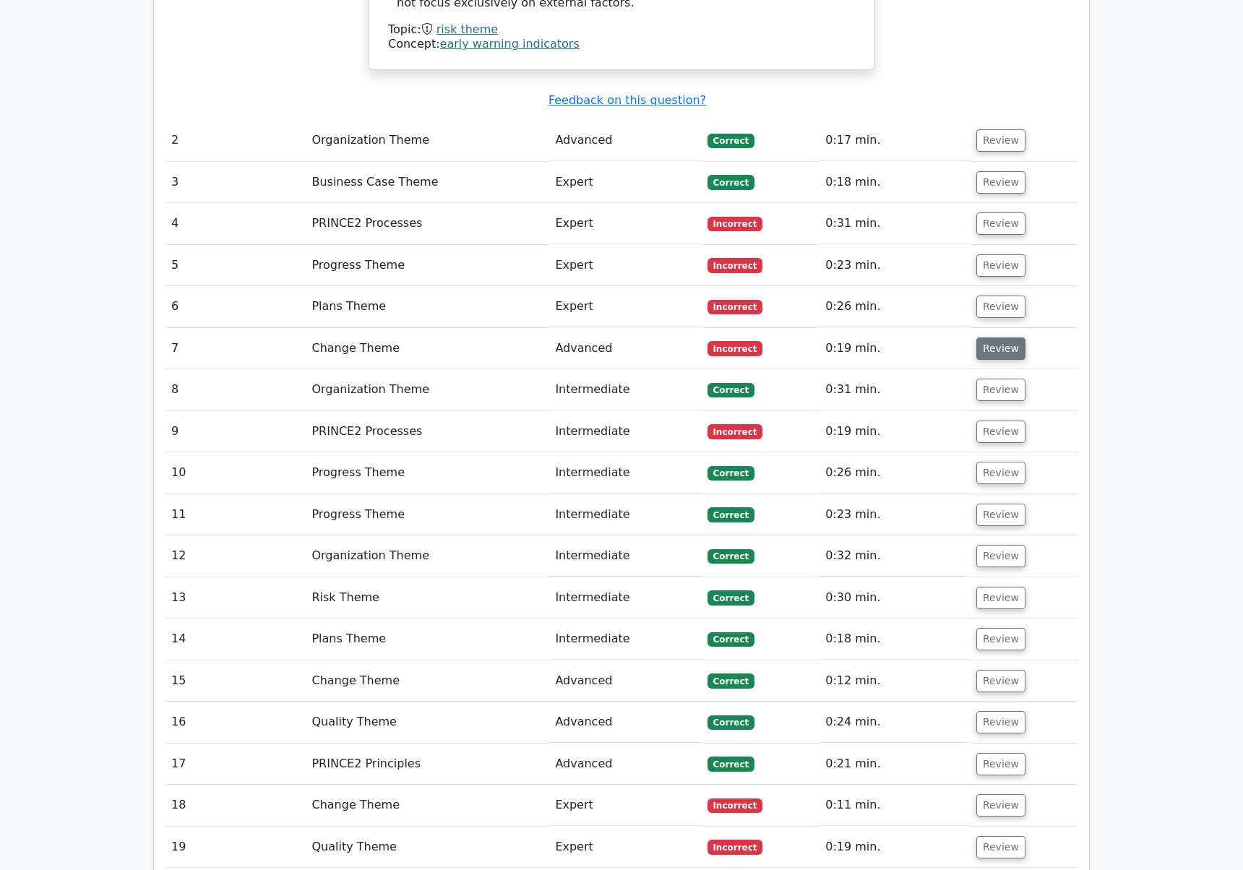
click at [994, 338] on button "Review" at bounding box center [1000, 349] width 49 height 22
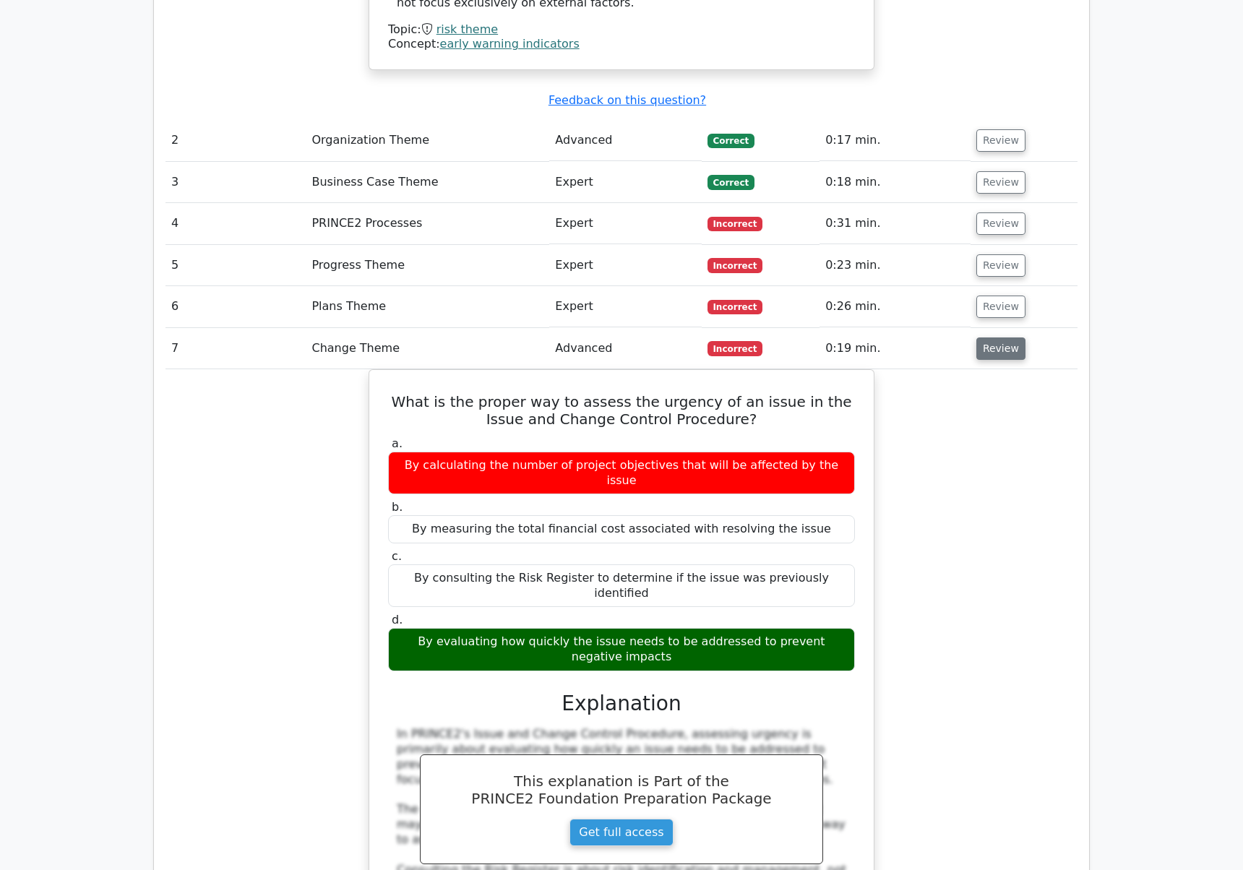
click at [994, 338] on button "Review" at bounding box center [1000, 349] width 49 height 22
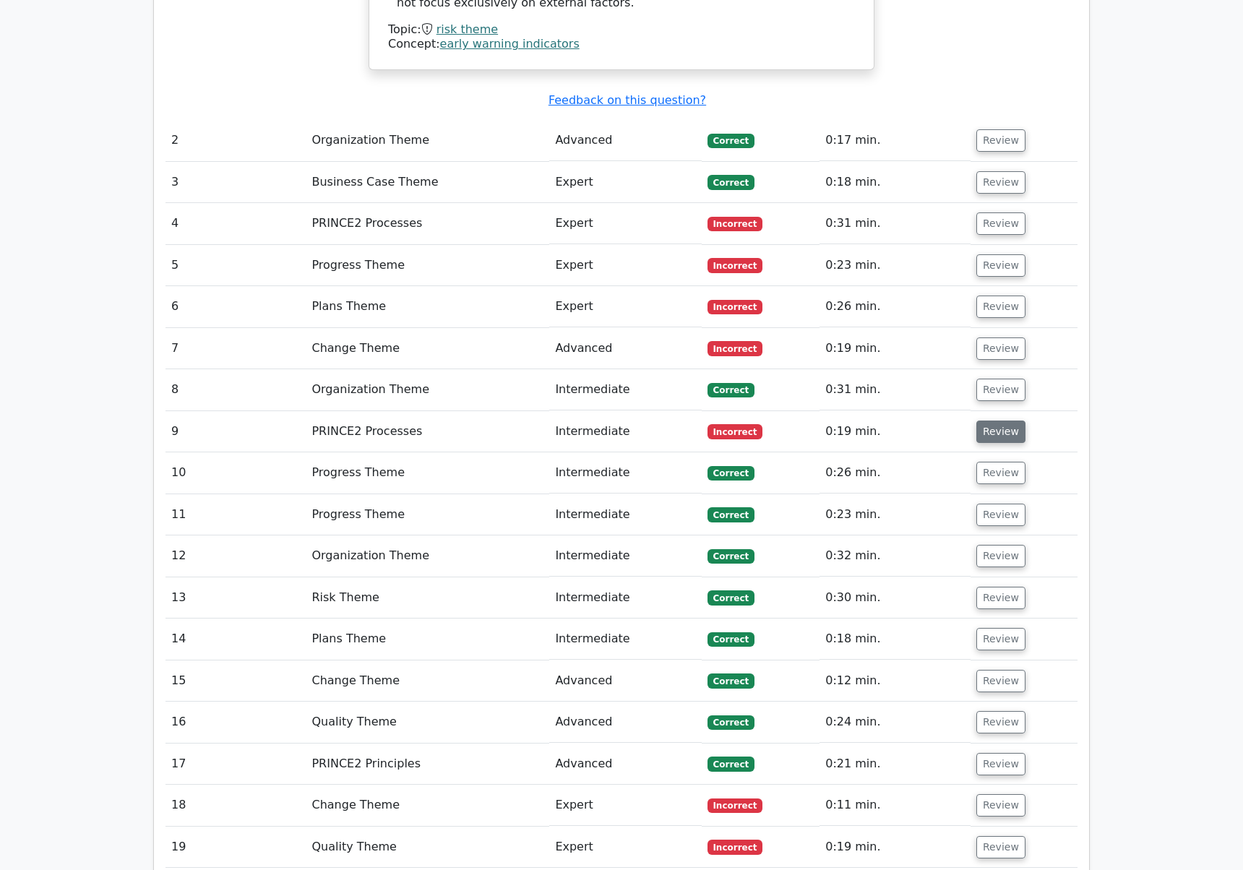
click at [993, 421] on button "Review" at bounding box center [1000, 432] width 49 height 22
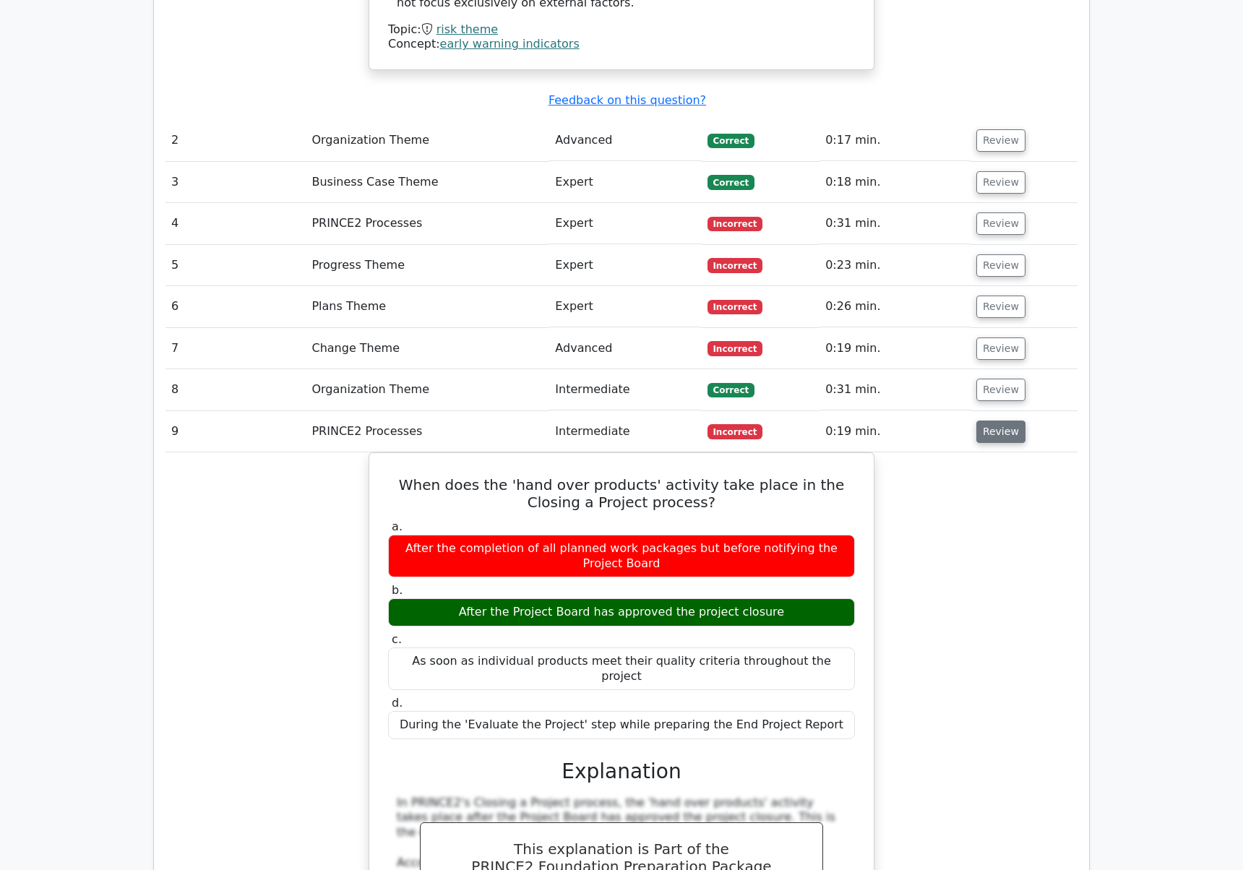
click at [993, 421] on button "Review" at bounding box center [1000, 432] width 49 height 22
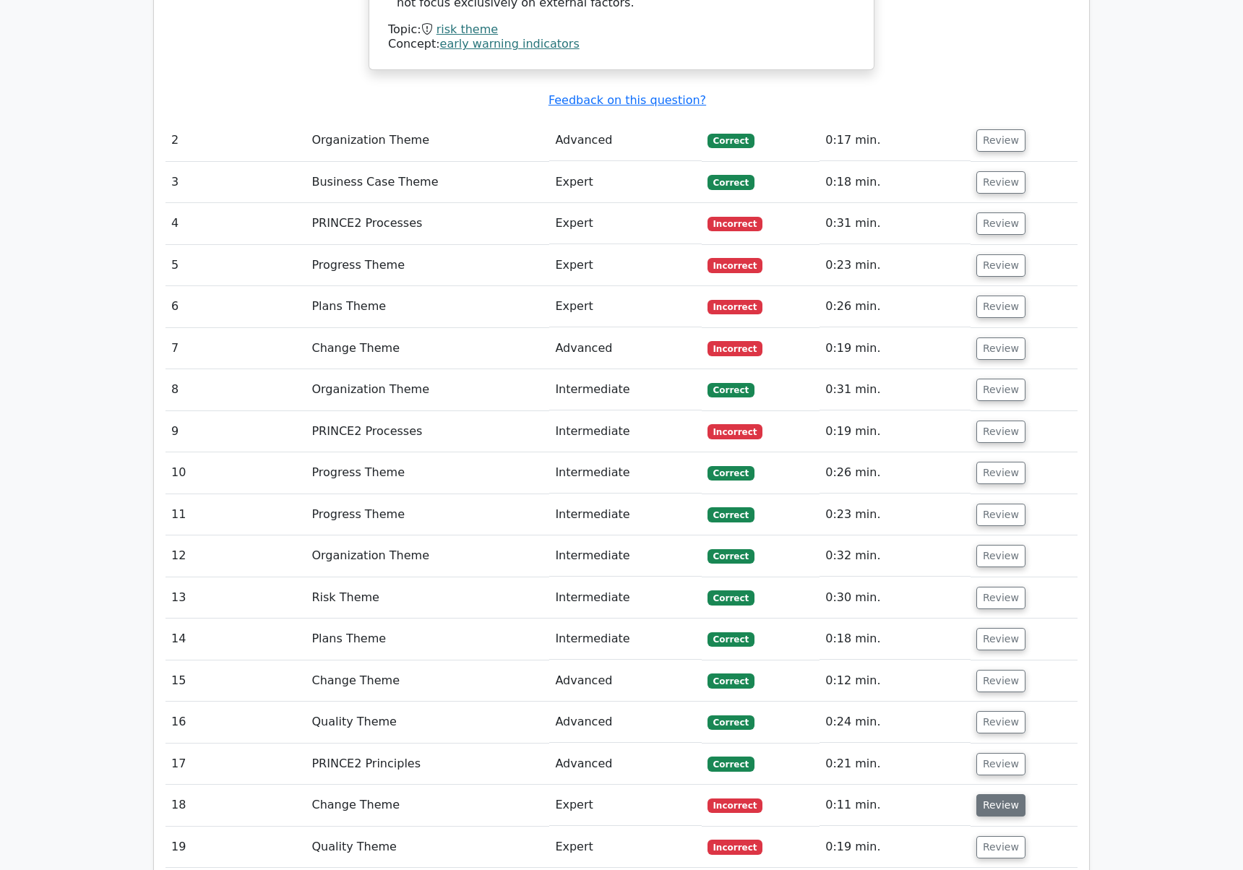
click at [997, 794] on button "Review" at bounding box center [1000, 805] width 49 height 22
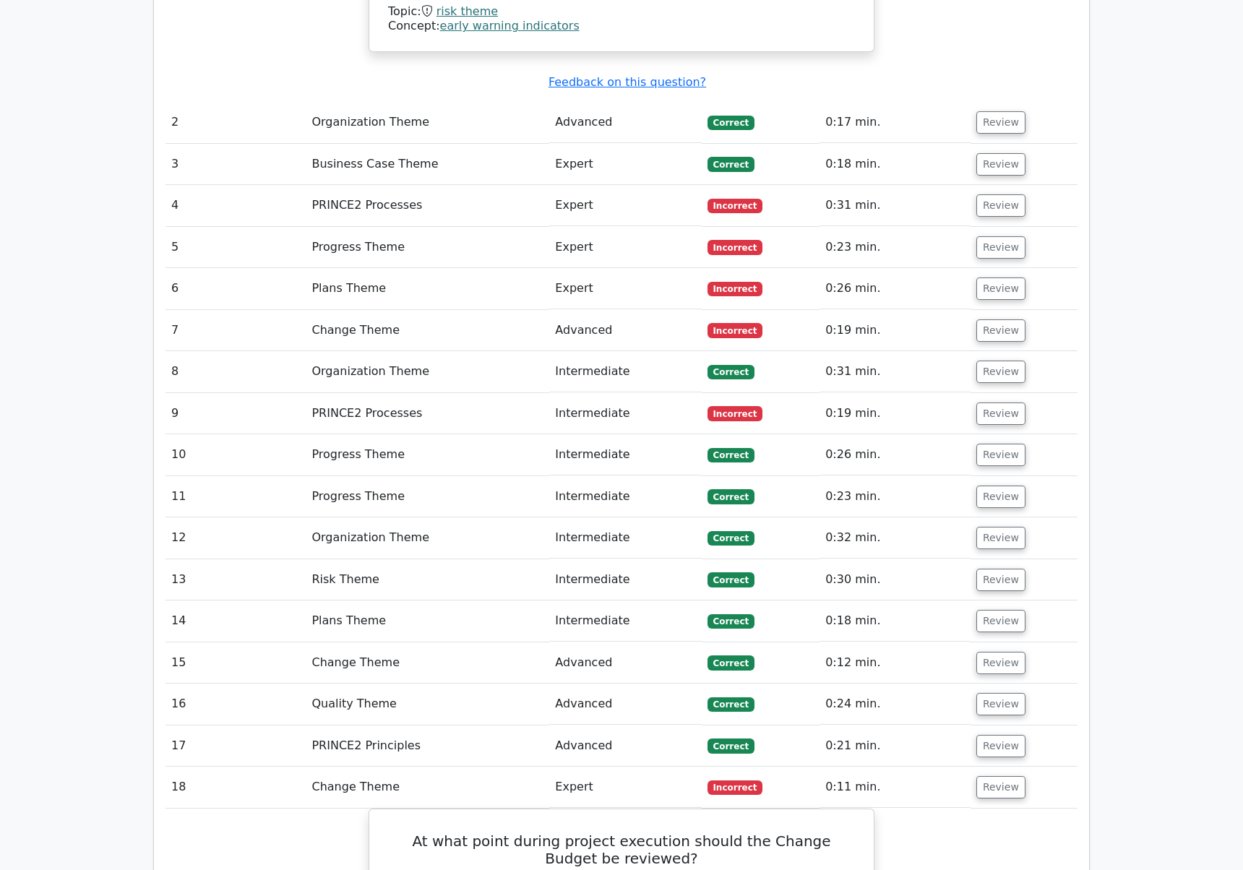
scroll to position [2024, 0]
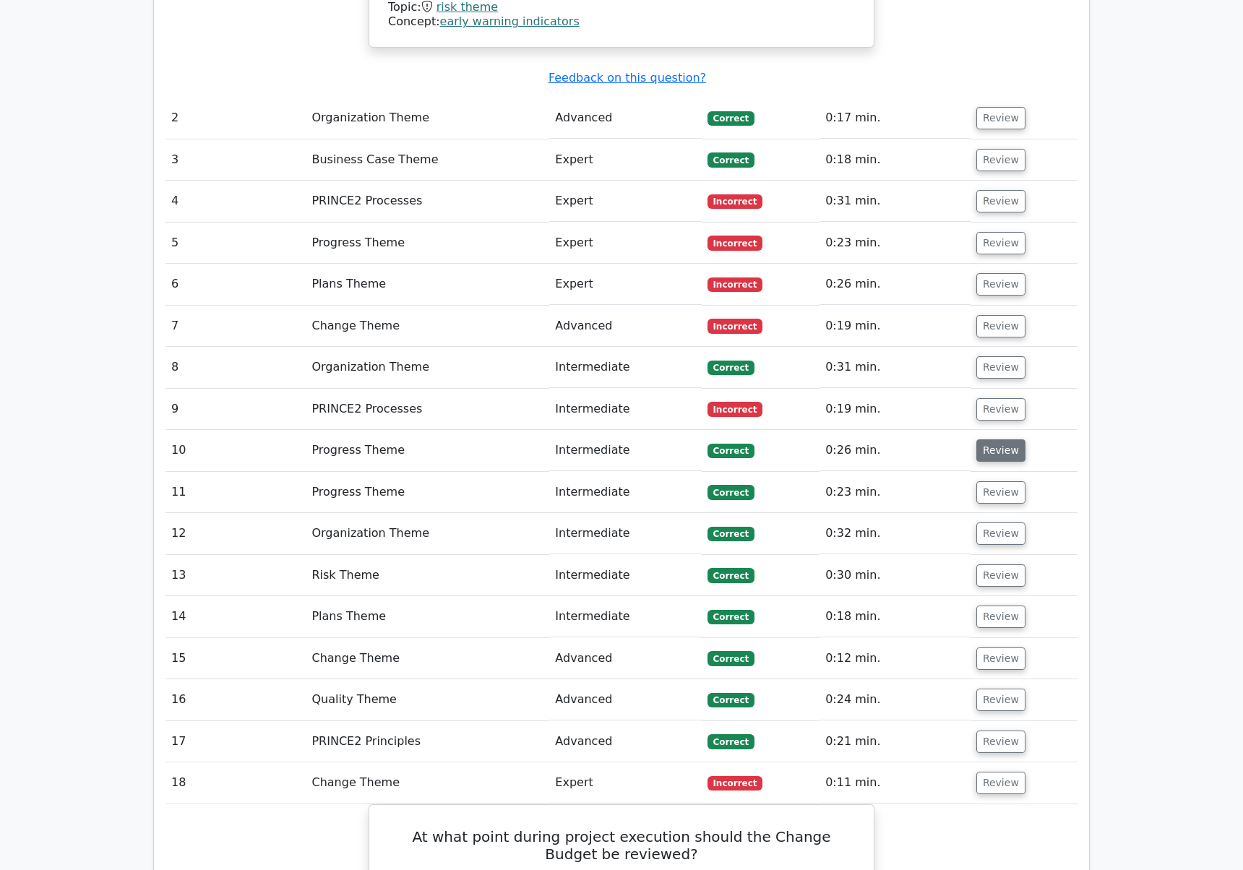
click at [1002, 439] on button "Review" at bounding box center [1000, 450] width 49 height 22
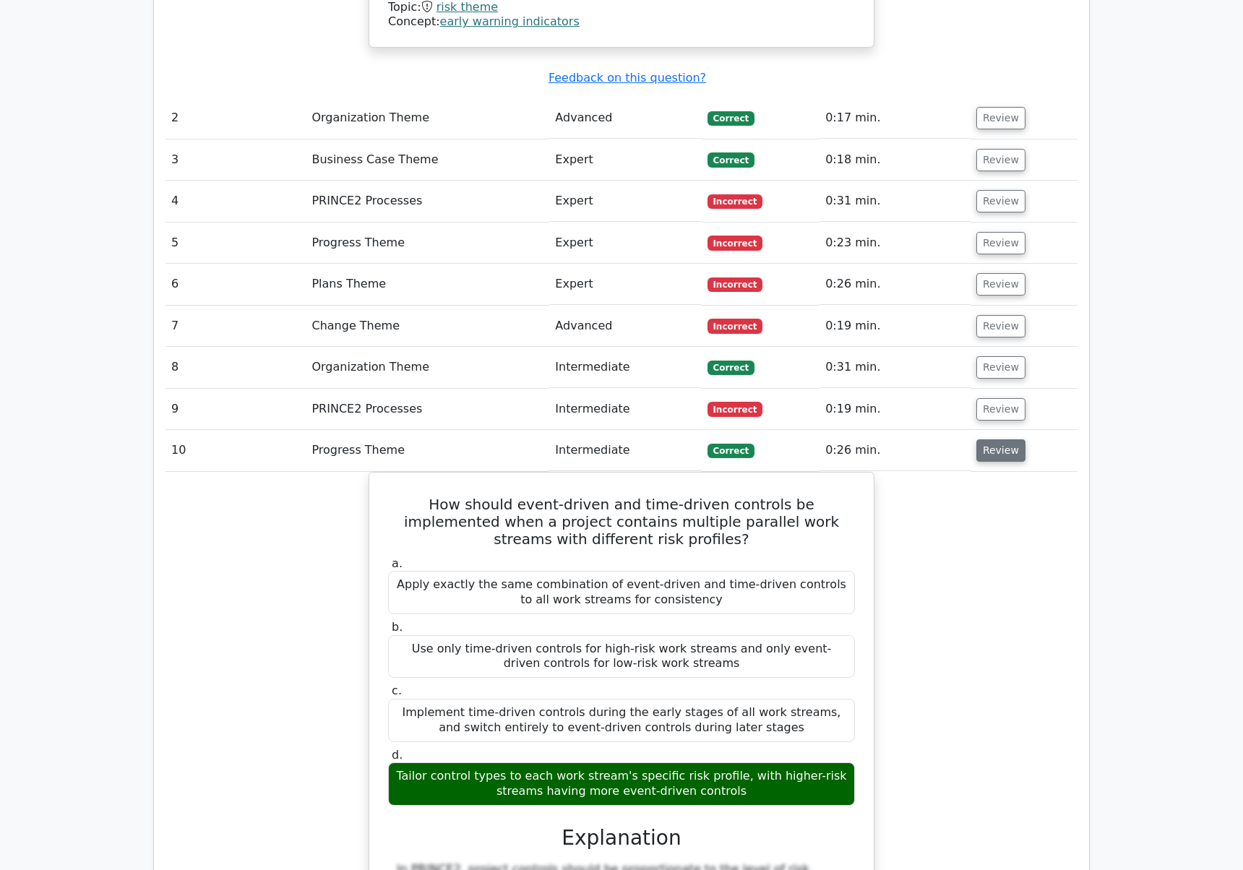
click at [1002, 439] on button "Review" at bounding box center [1000, 450] width 49 height 22
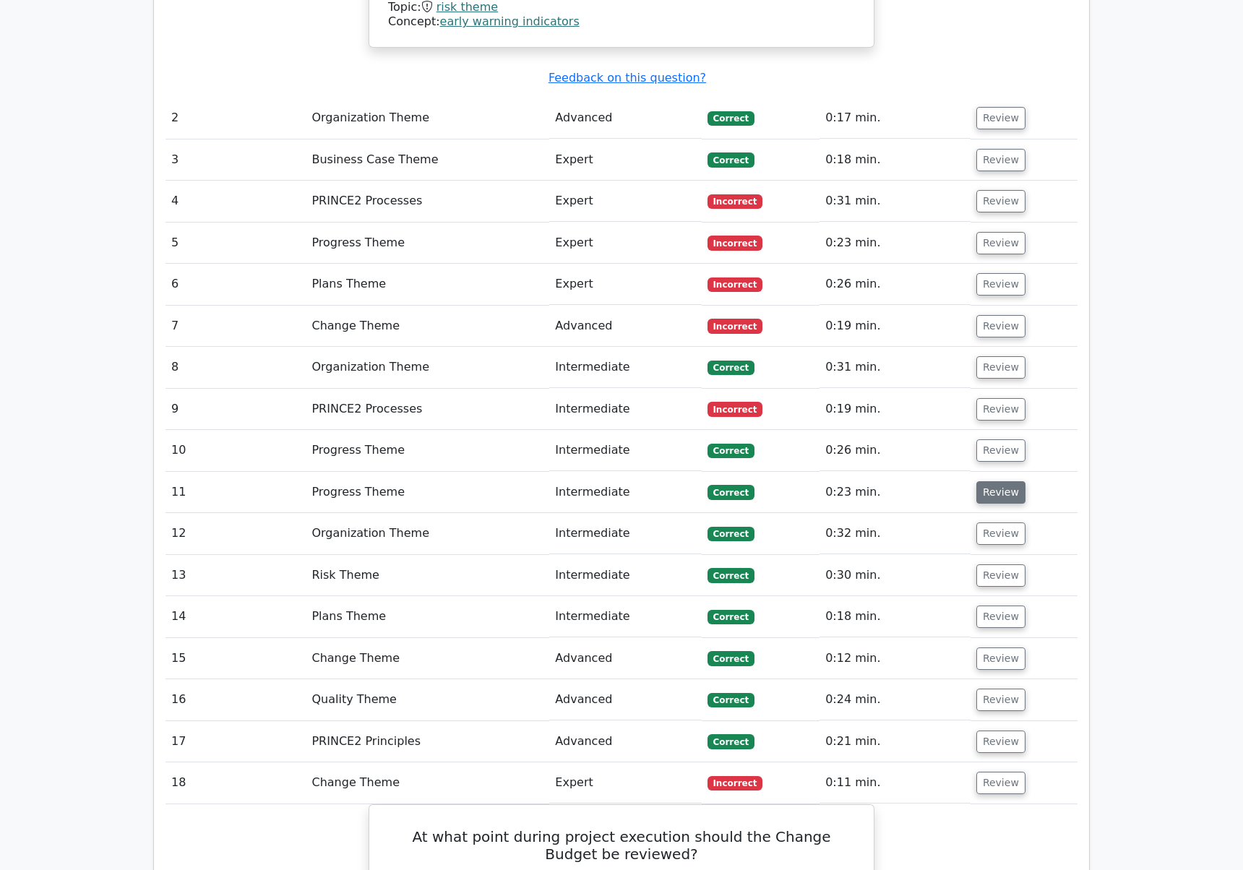
click at [997, 481] on button "Review" at bounding box center [1000, 492] width 49 height 22
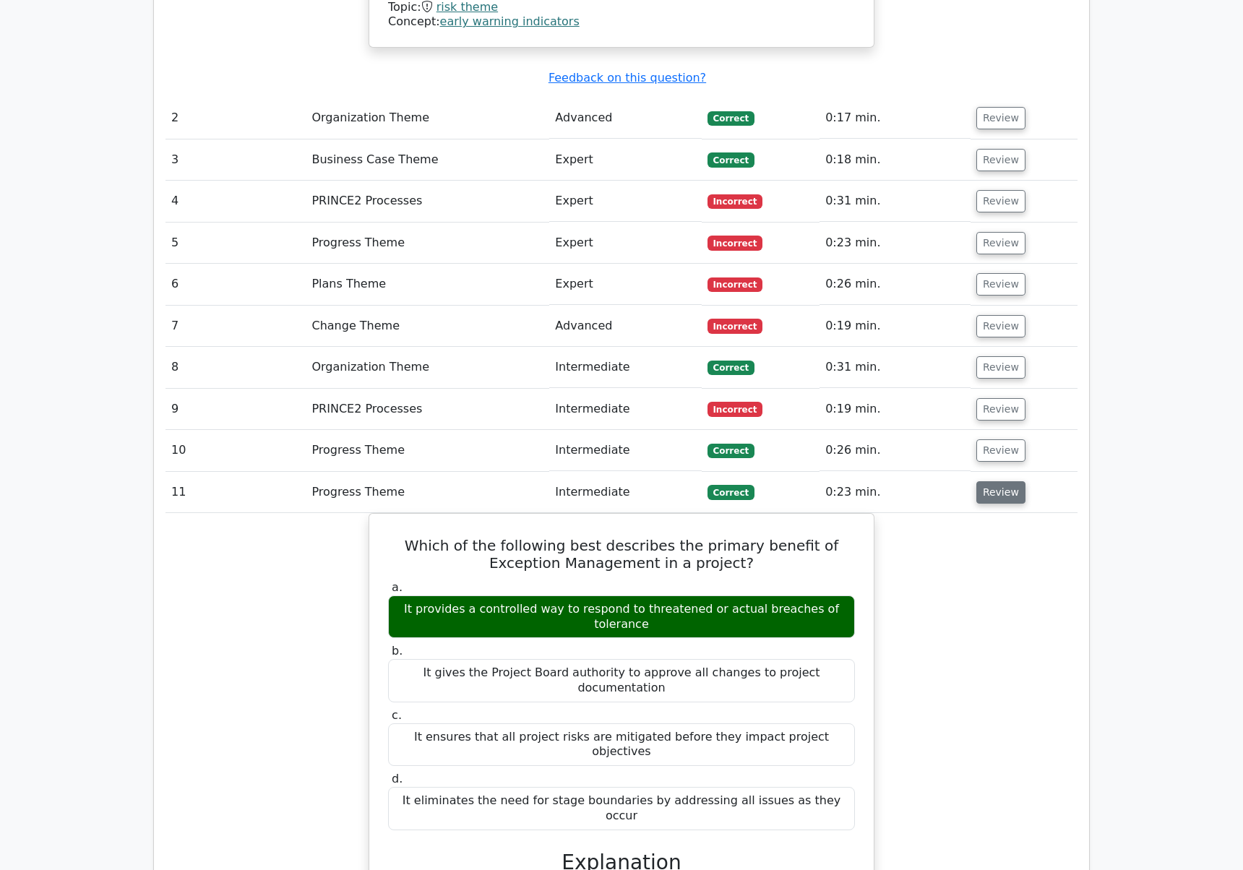
click at [997, 481] on button "Review" at bounding box center [1000, 492] width 49 height 22
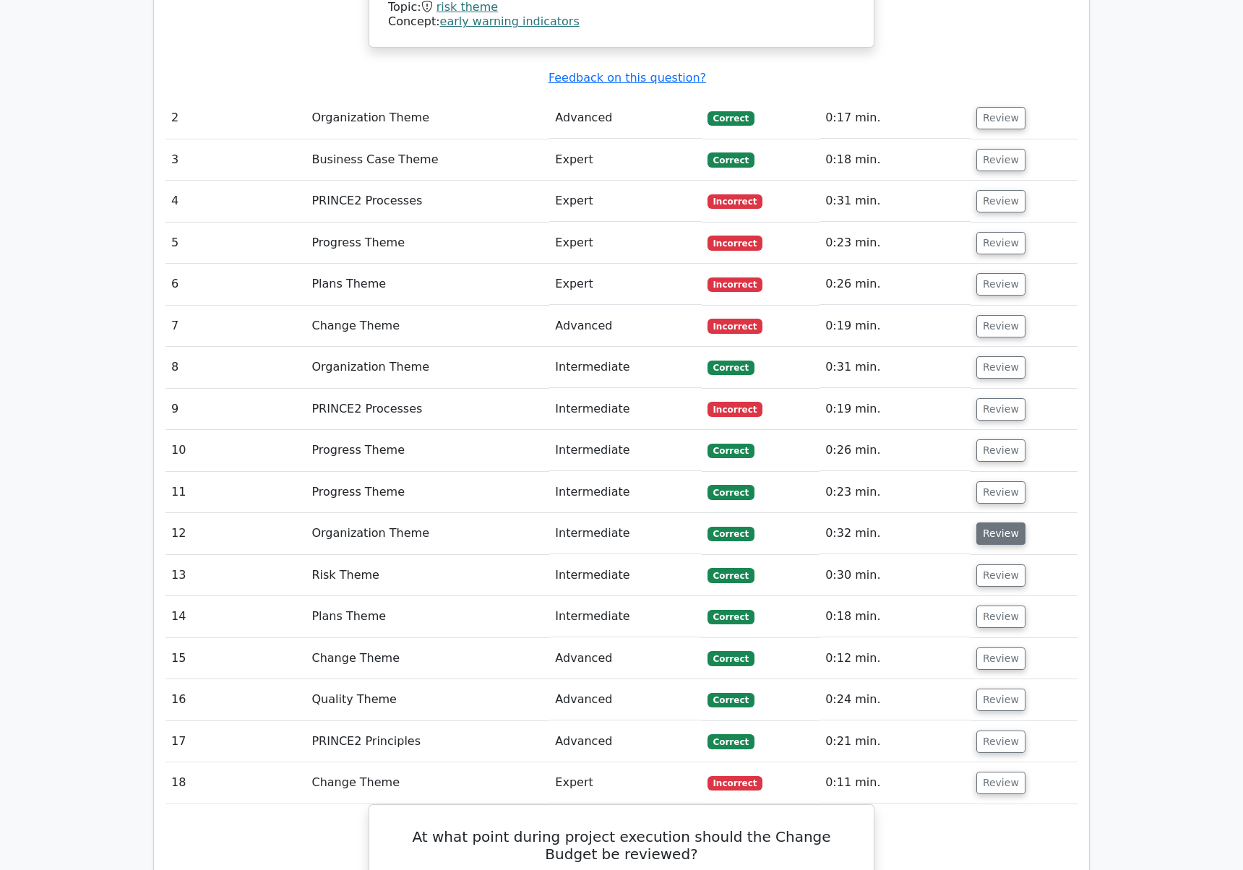
click at [992, 523] on button "Review" at bounding box center [1000, 534] width 49 height 22
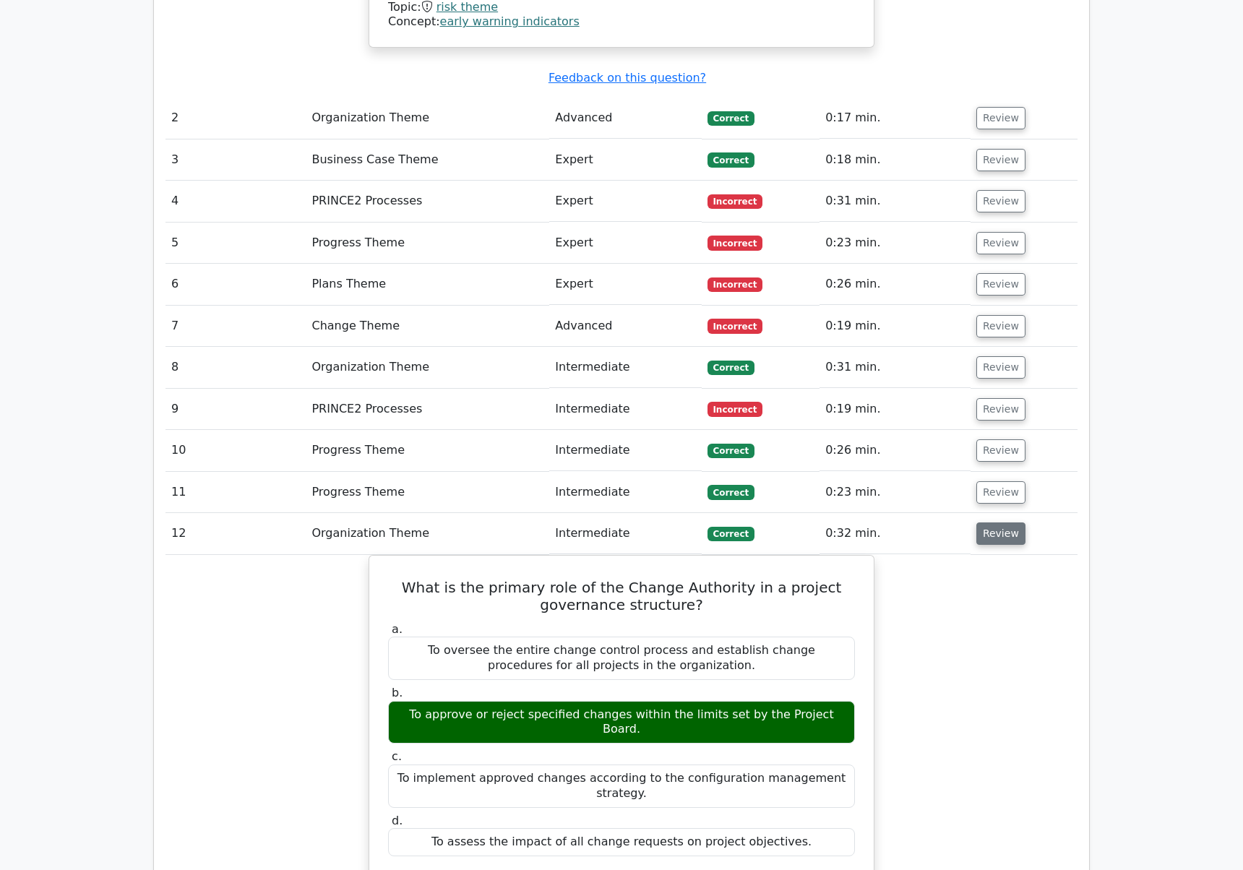
click at [992, 523] on button "Review" at bounding box center [1000, 534] width 49 height 22
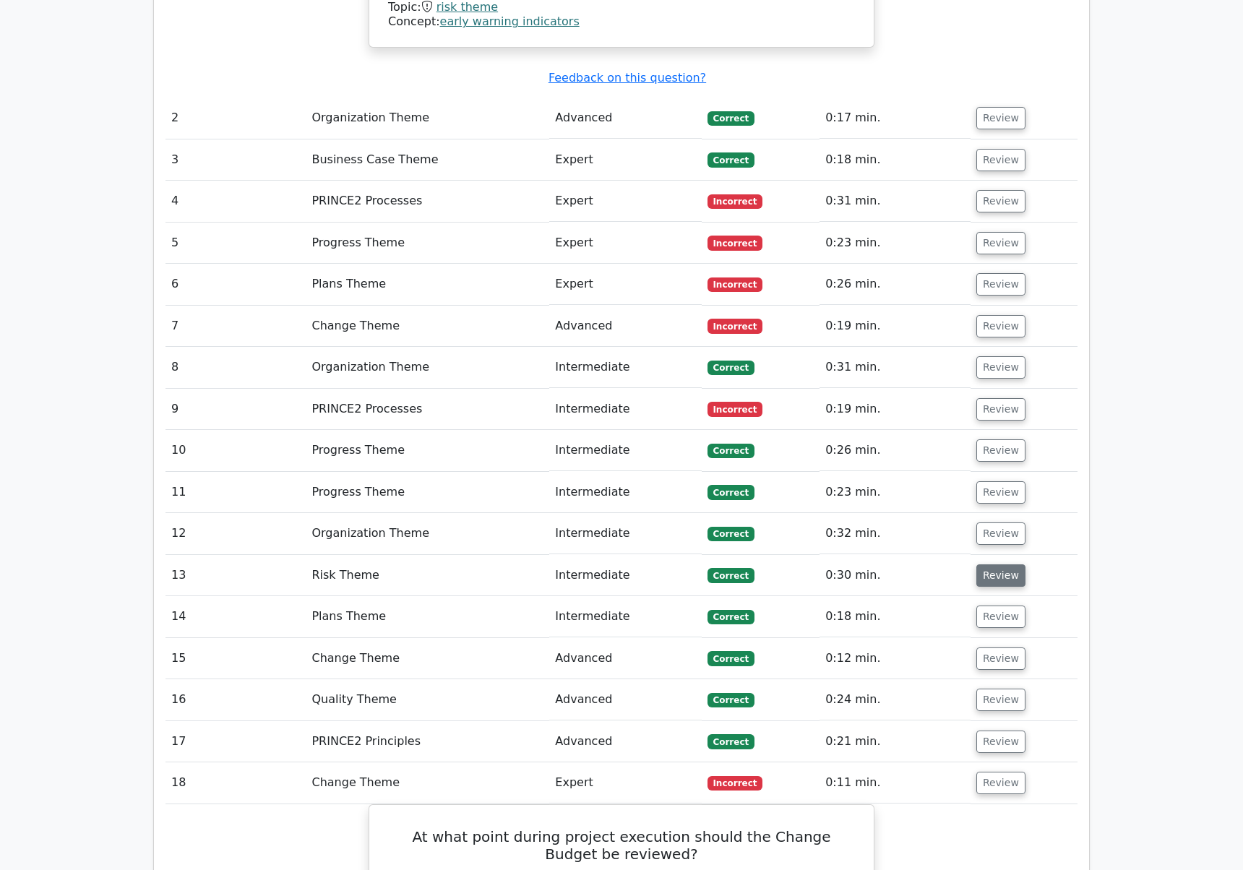
click at [984, 564] on button "Review" at bounding box center [1000, 575] width 49 height 22
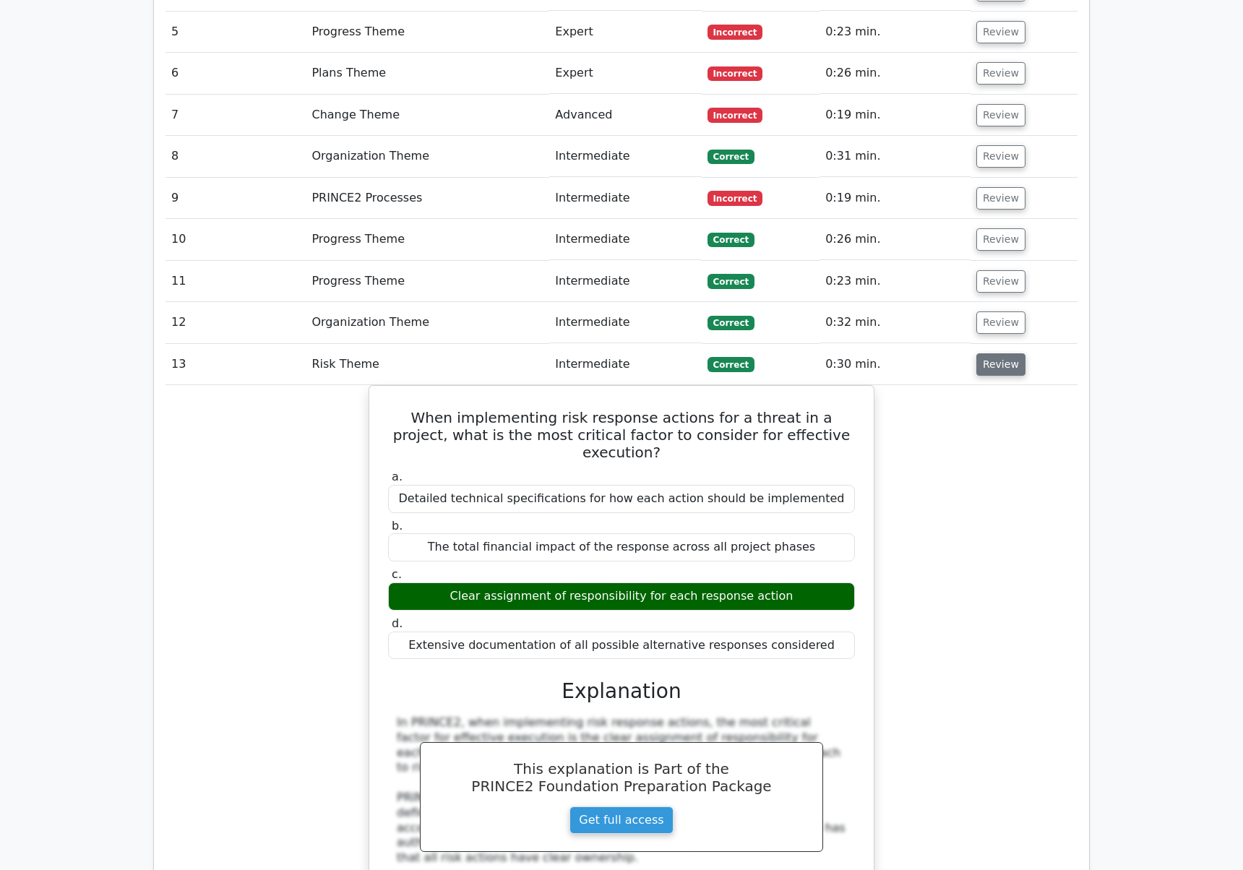
scroll to position [2237, 0]
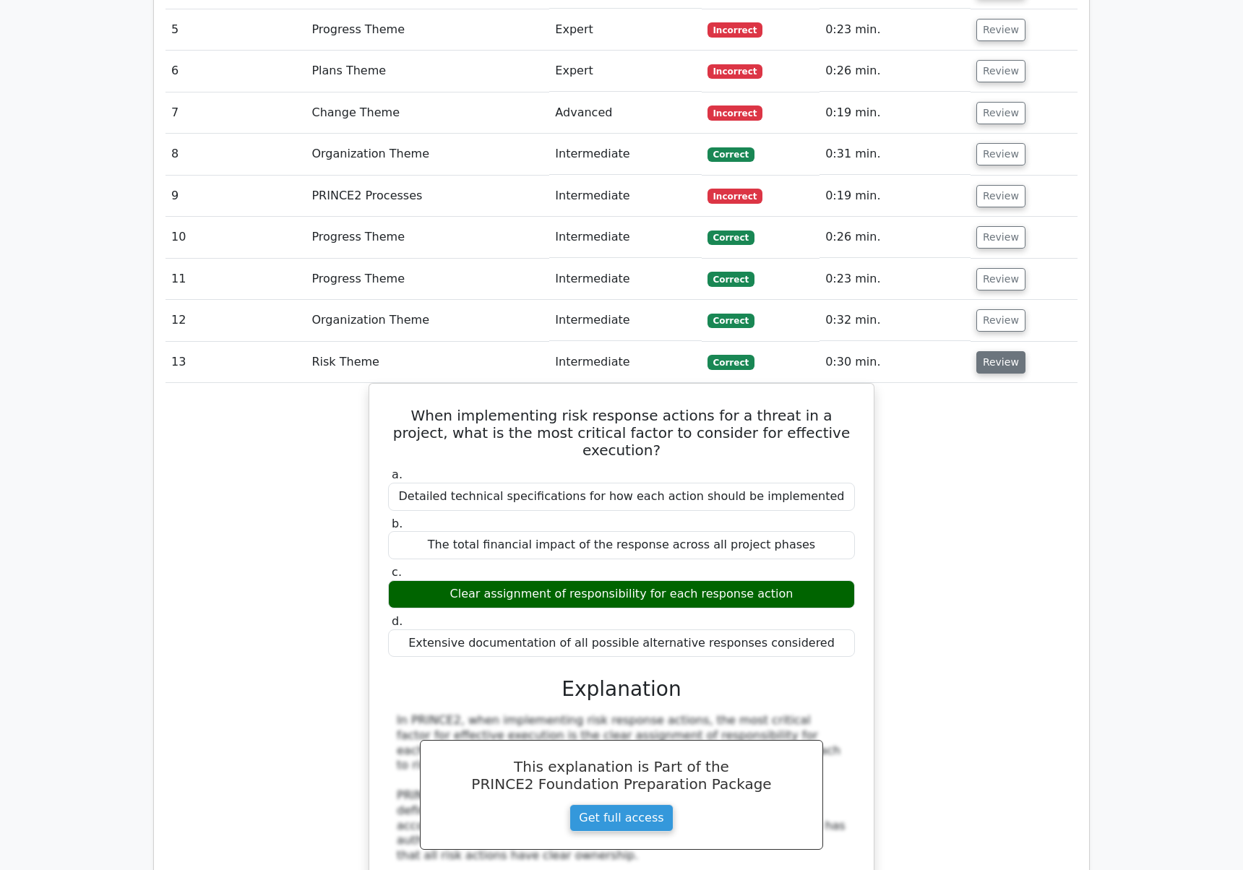
click at [1003, 351] on button "Review" at bounding box center [1000, 362] width 49 height 22
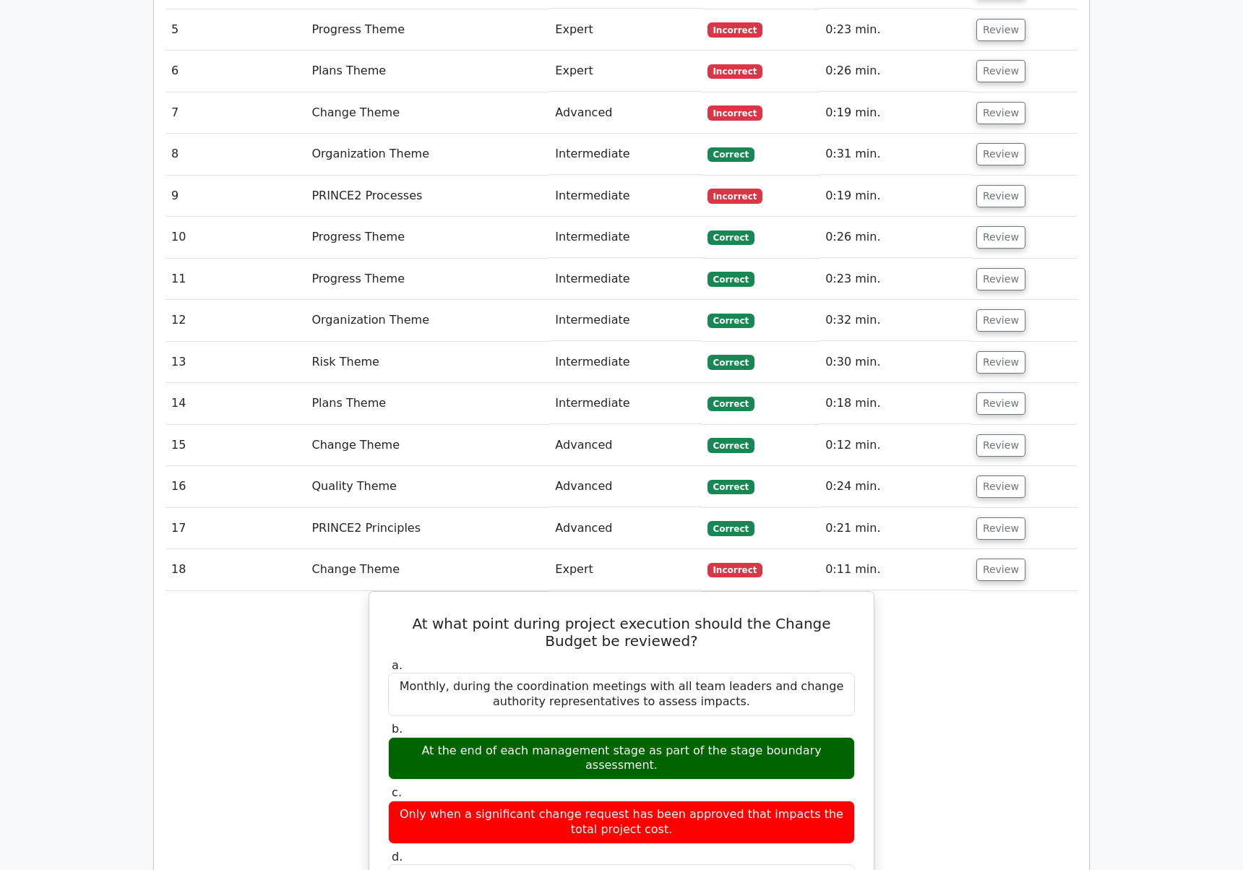
click at [980, 383] on td "Review" at bounding box center [1024, 403] width 107 height 41
click at [995, 392] on button "Review" at bounding box center [1000, 403] width 49 height 22
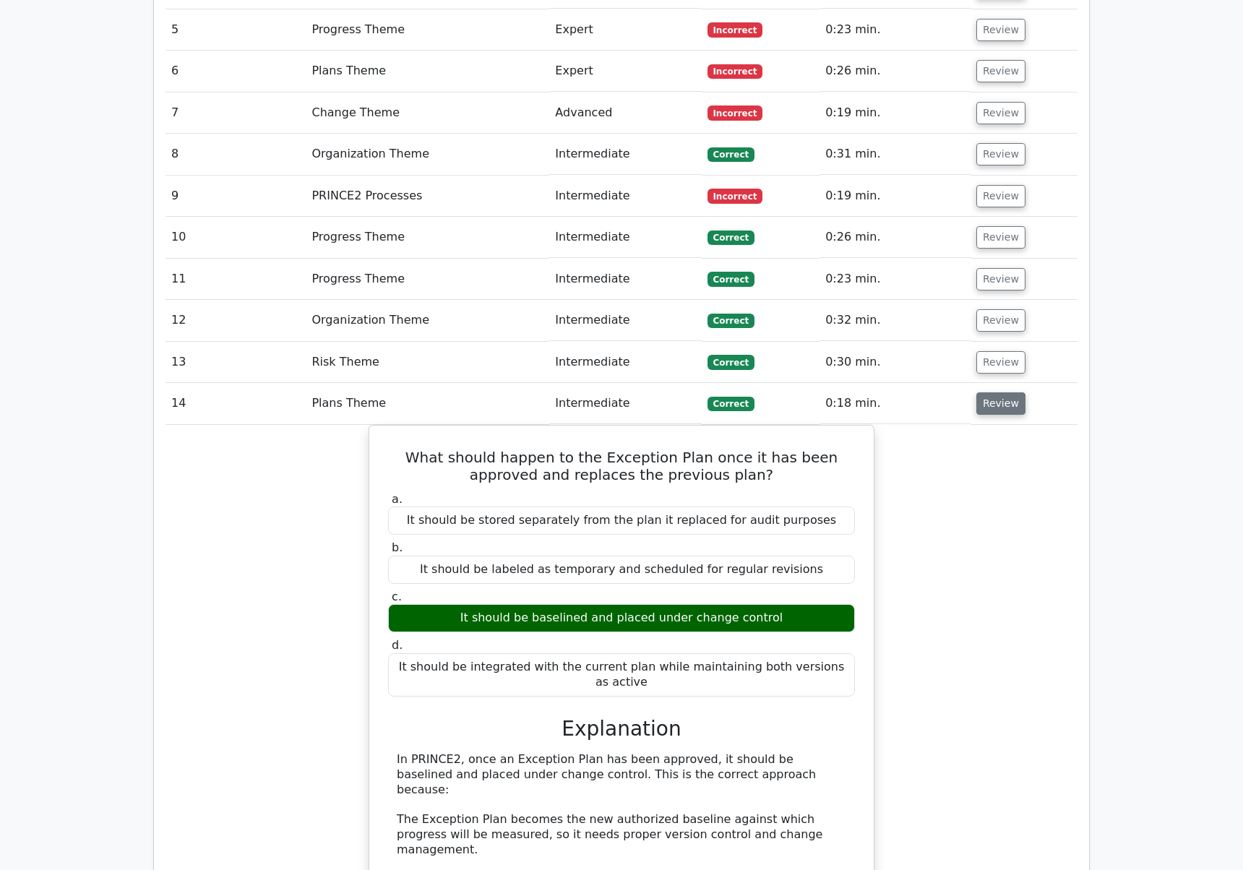
click at [995, 392] on button "Review" at bounding box center [1000, 403] width 49 height 22
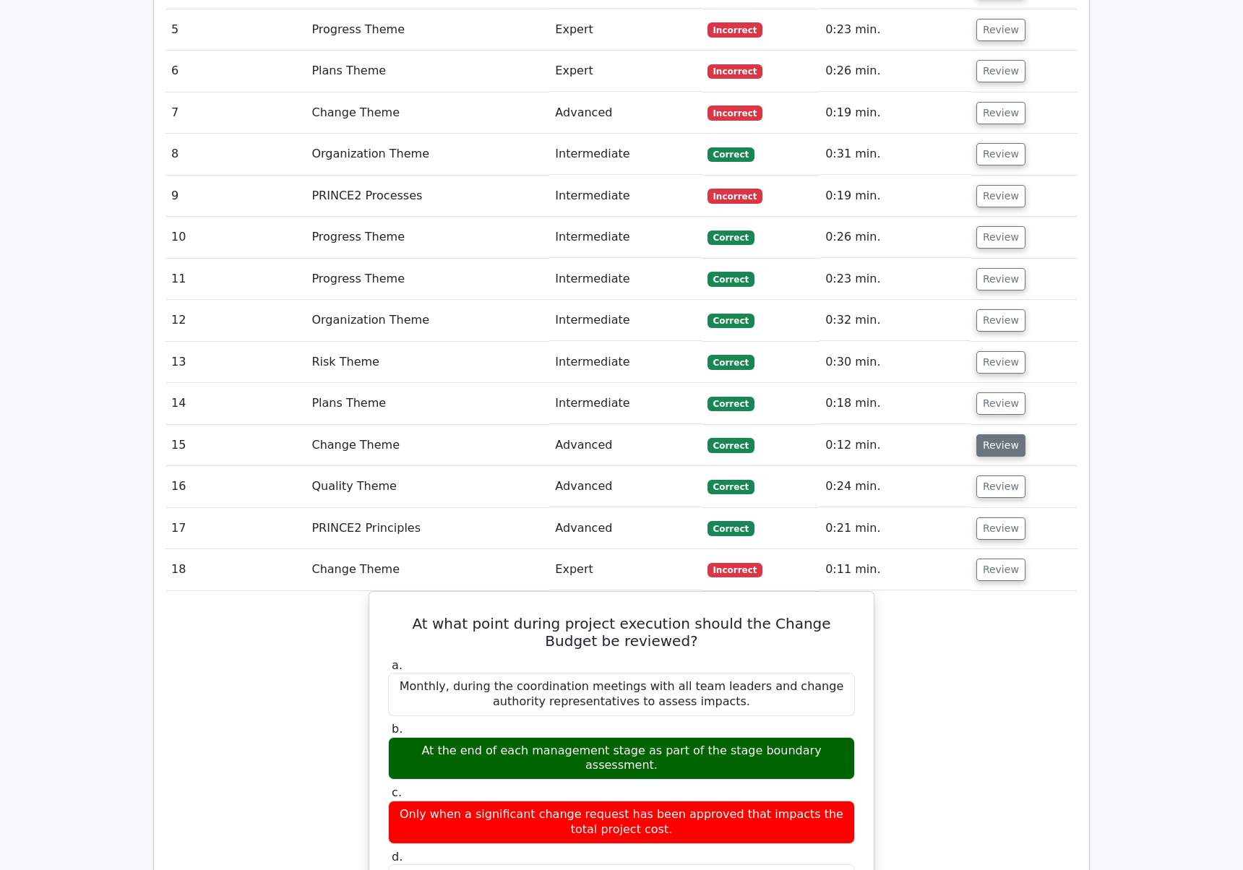
click at [990, 434] on button "Review" at bounding box center [1000, 445] width 49 height 22
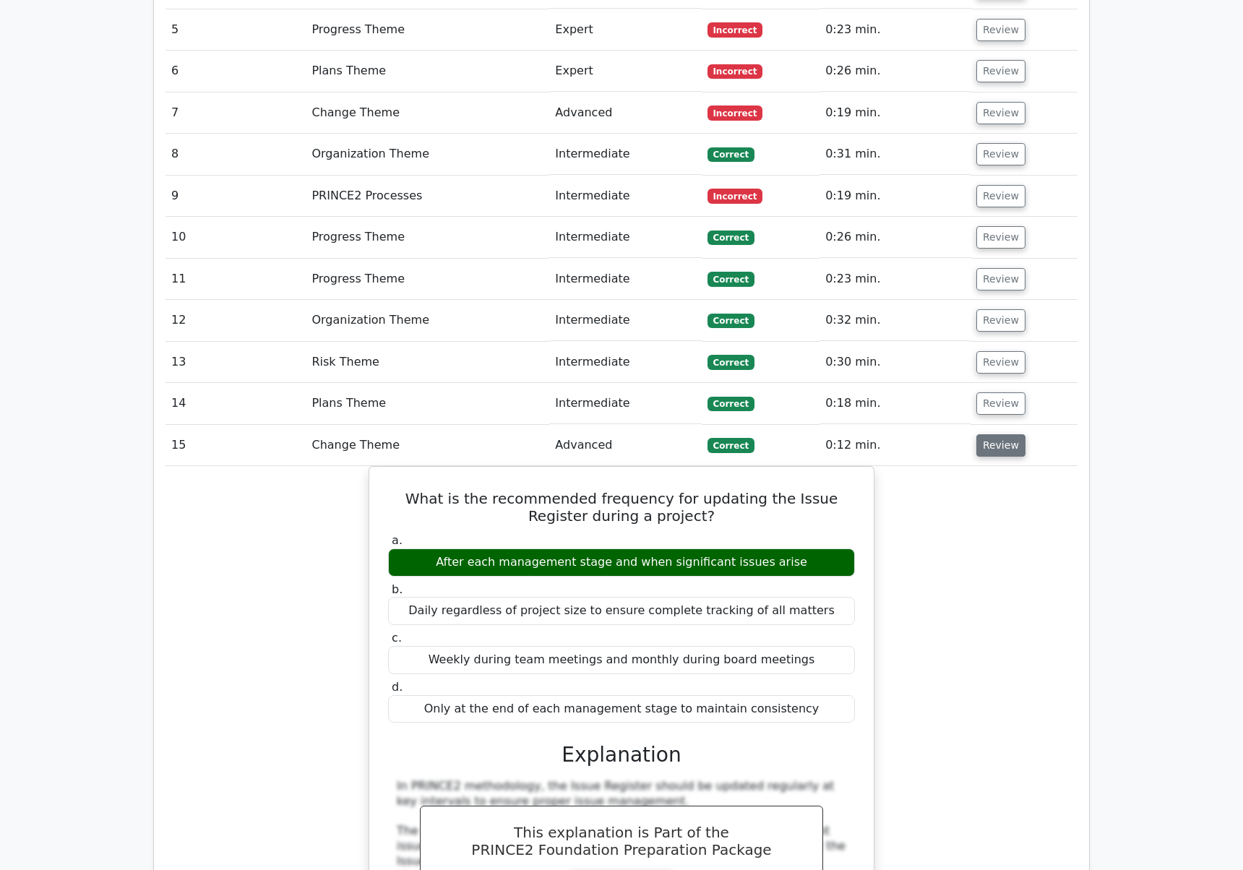
click at [989, 434] on button "Review" at bounding box center [1000, 445] width 49 height 22
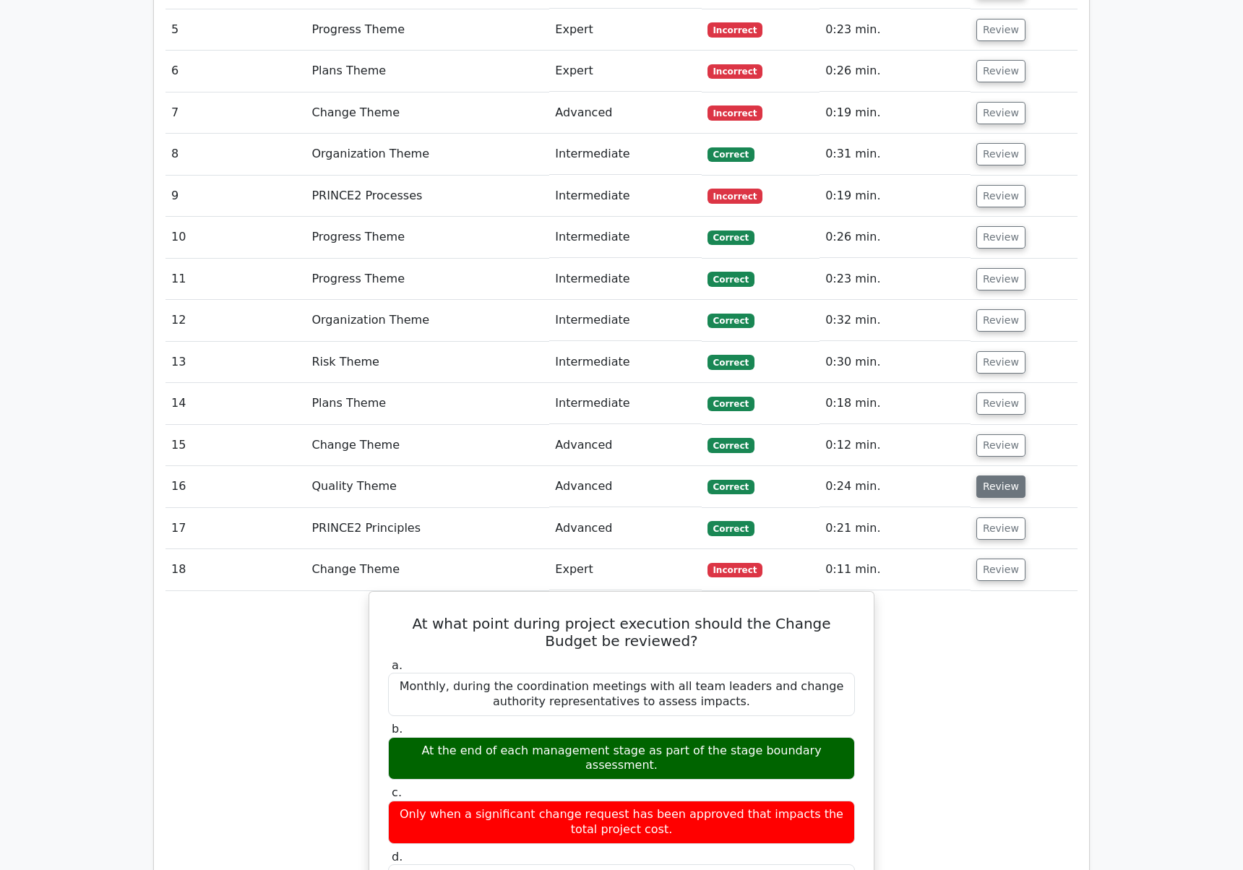
click at [986, 476] on button "Review" at bounding box center [1000, 487] width 49 height 22
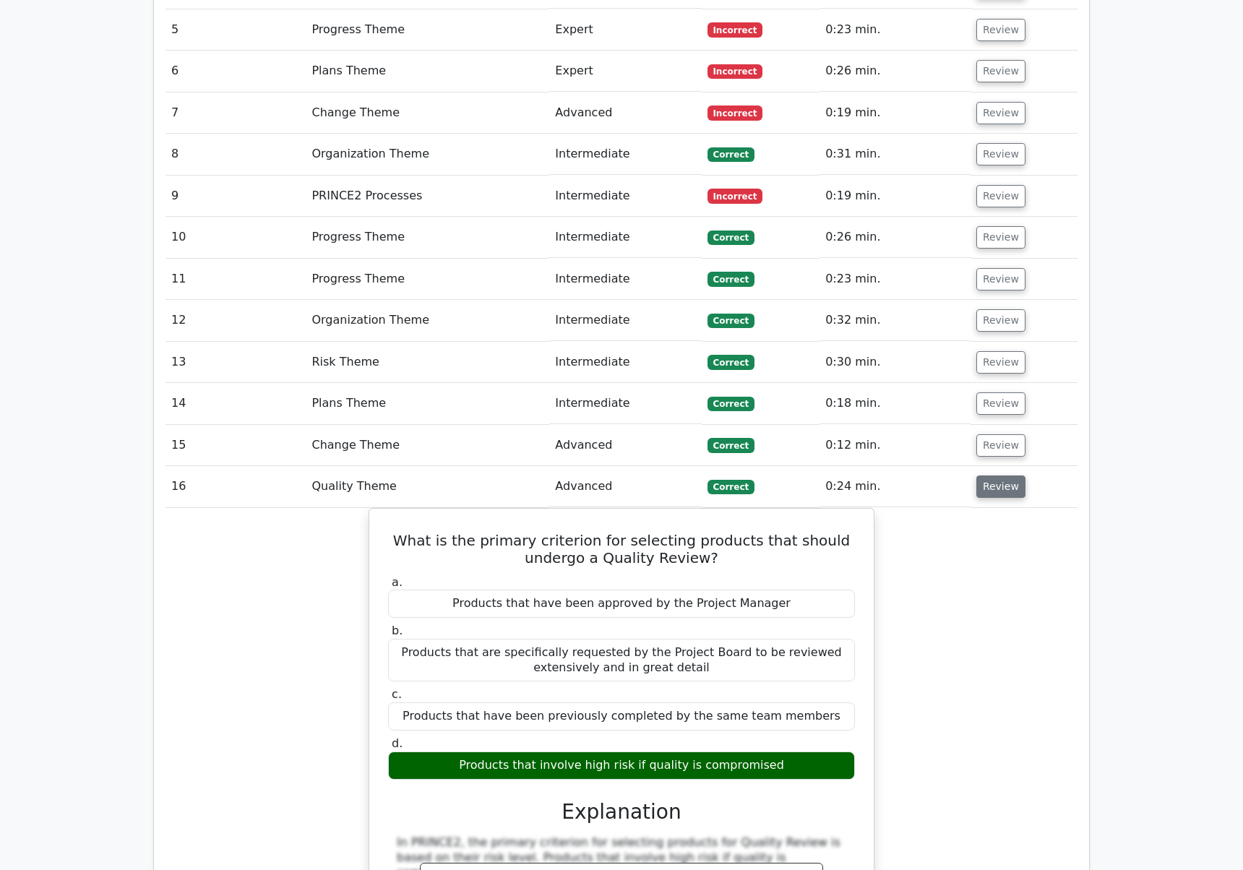
click at [986, 476] on button "Review" at bounding box center [1000, 487] width 49 height 22
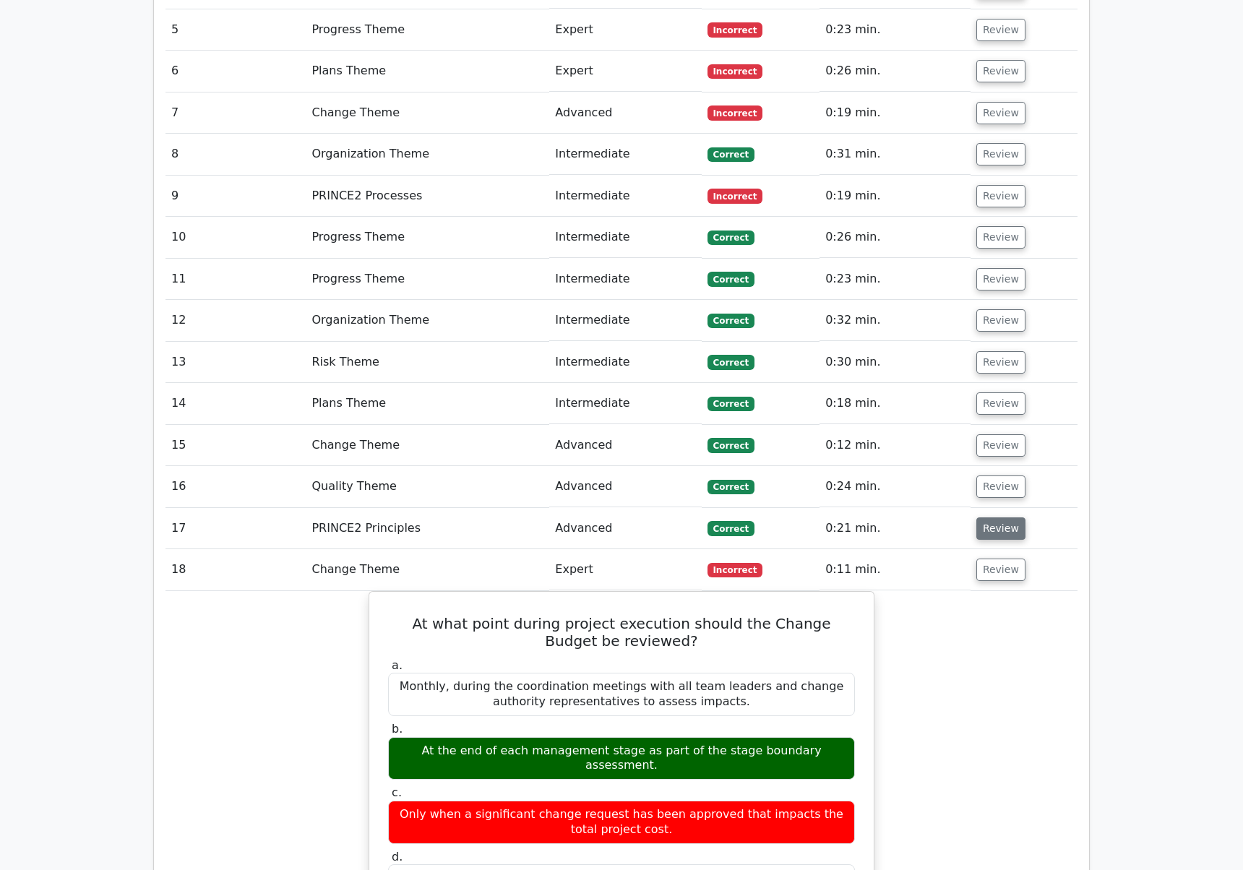
click at [986, 517] on button "Review" at bounding box center [1000, 528] width 49 height 22
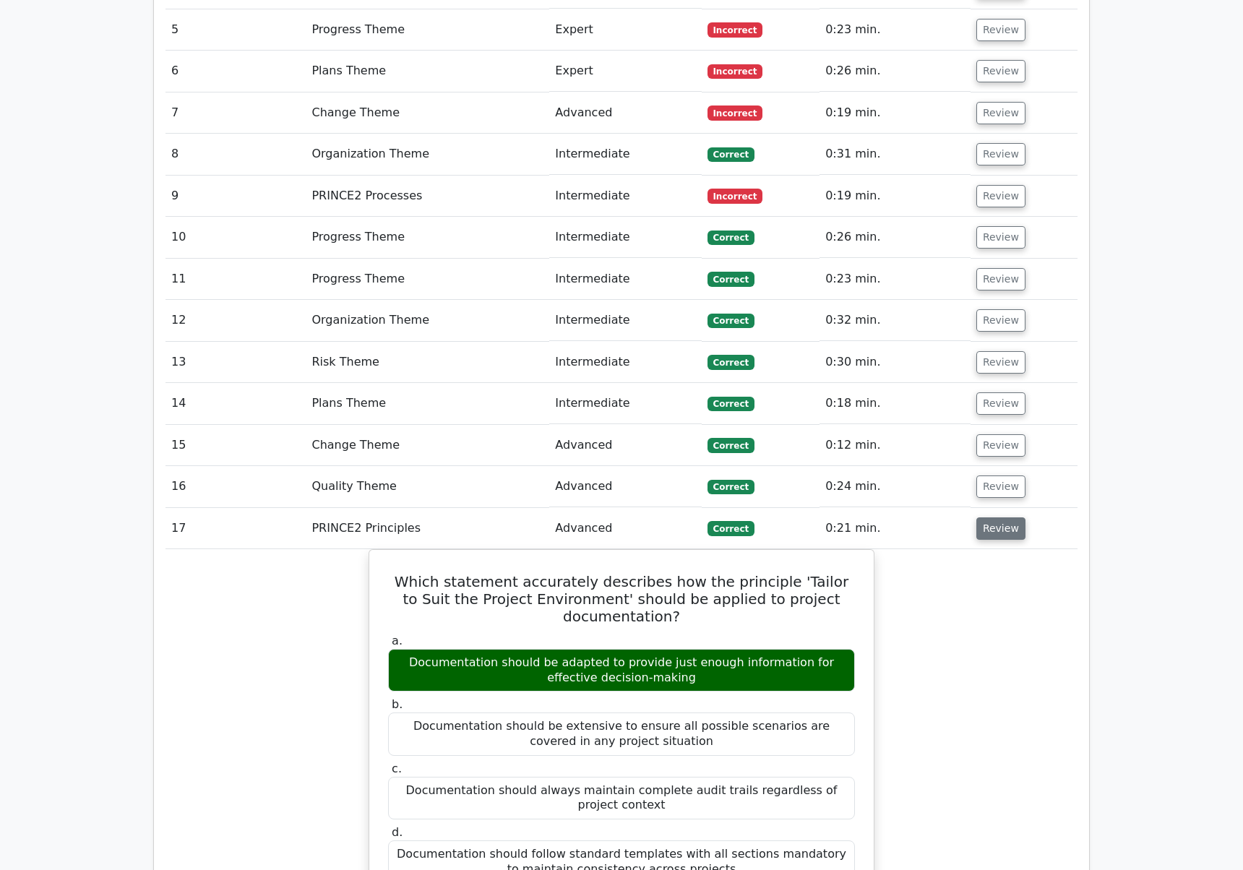
click at [986, 517] on button "Review" at bounding box center [1000, 528] width 49 height 22
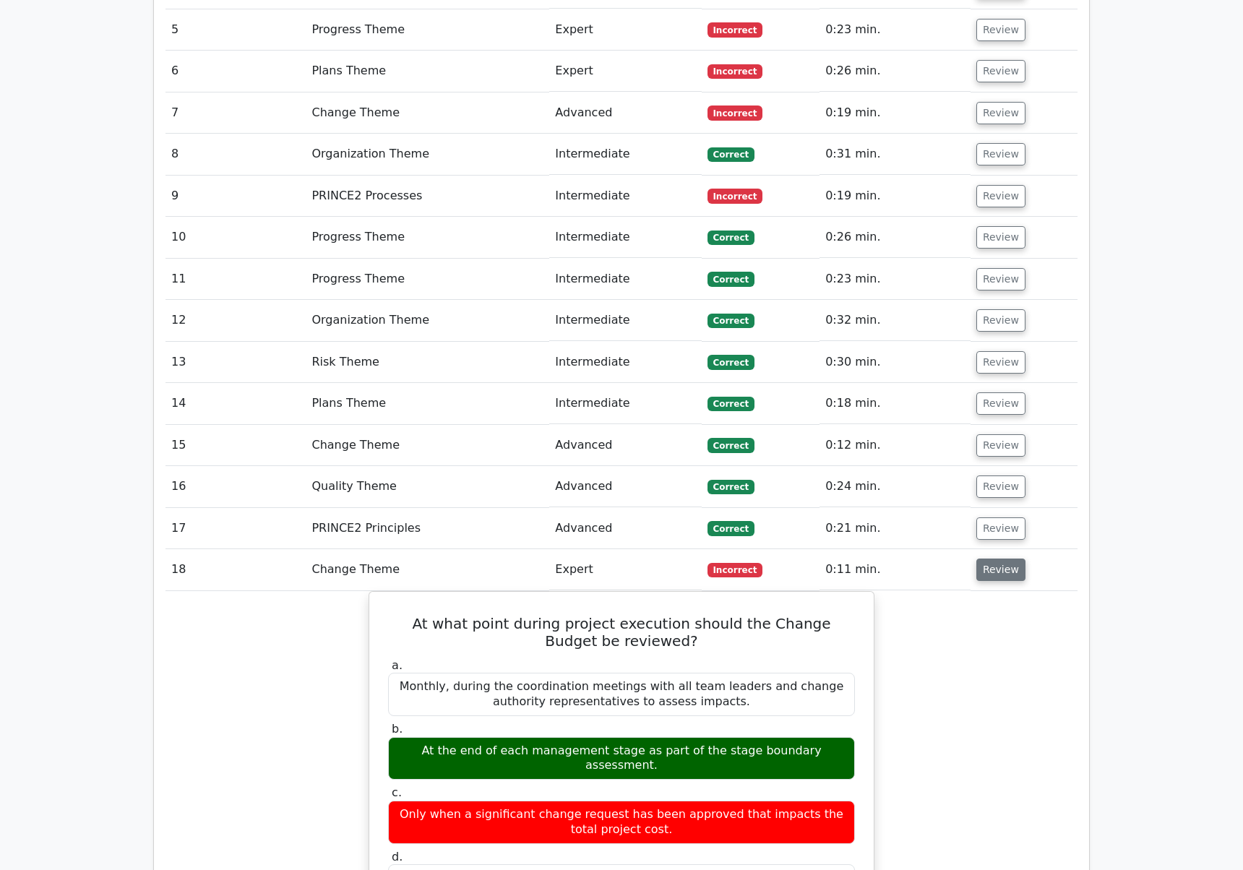
click at [986, 559] on button "Review" at bounding box center [1000, 570] width 49 height 22
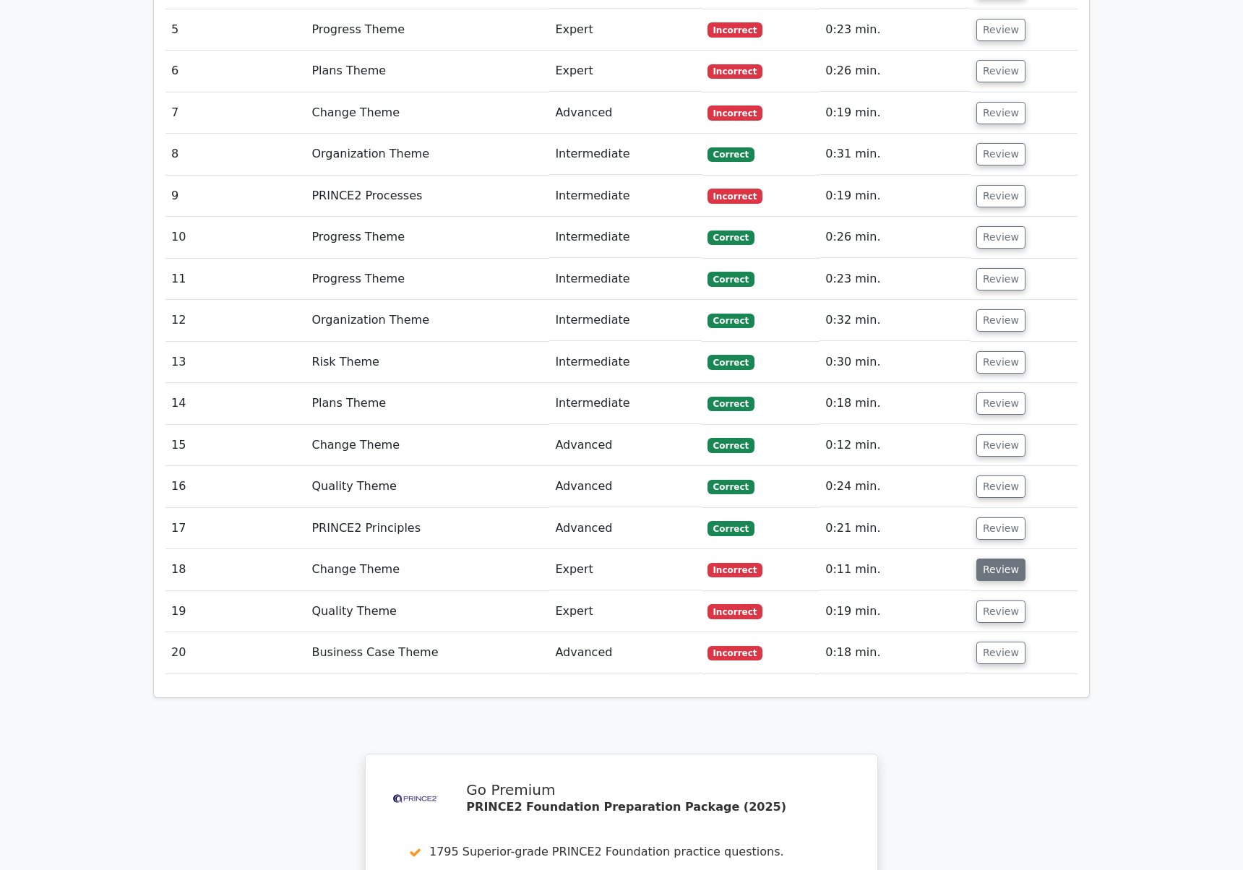
click at [986, 559] on button "Review" at bounding box center [1000, 570] width 49 height 22
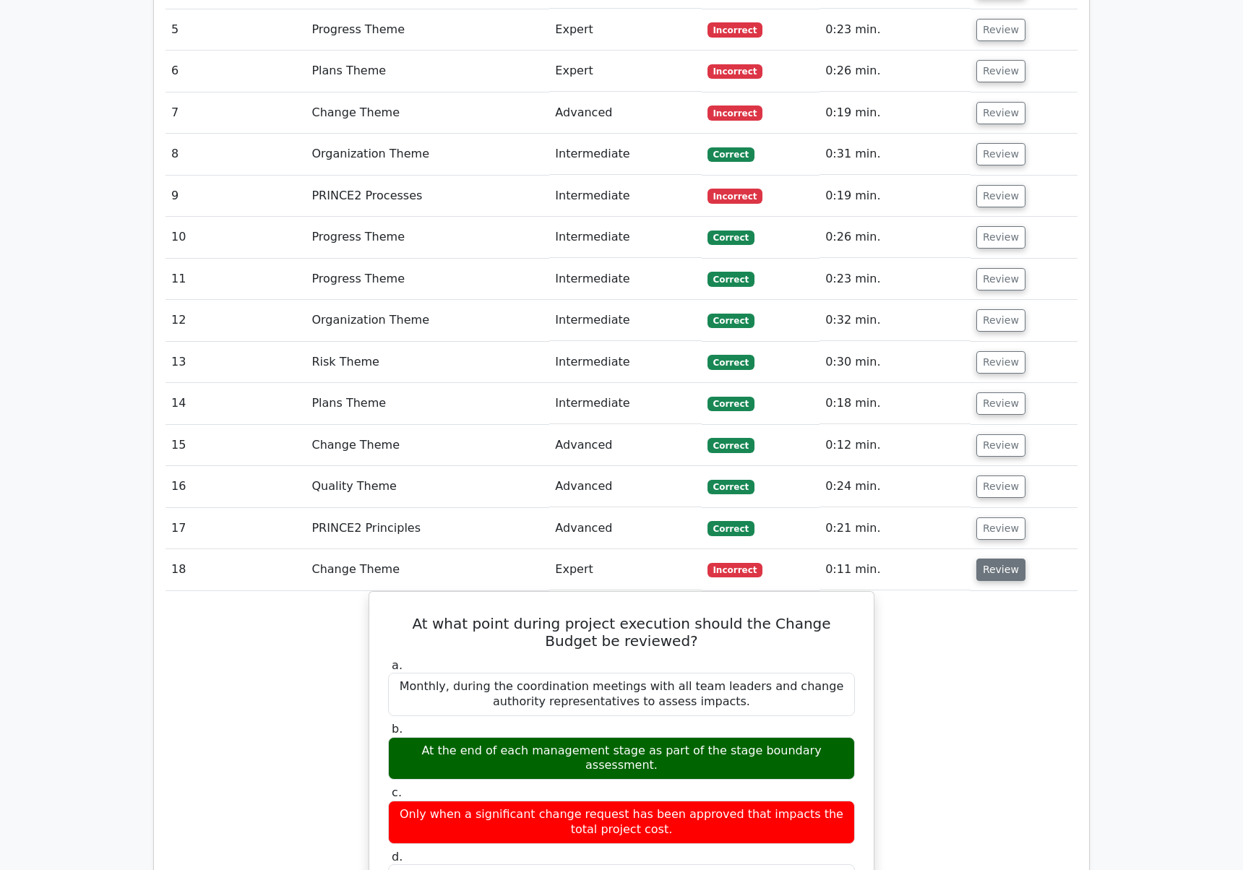
click at [986, 559] on button "Review" at bounding box center [1000, 570] width 49 height 22
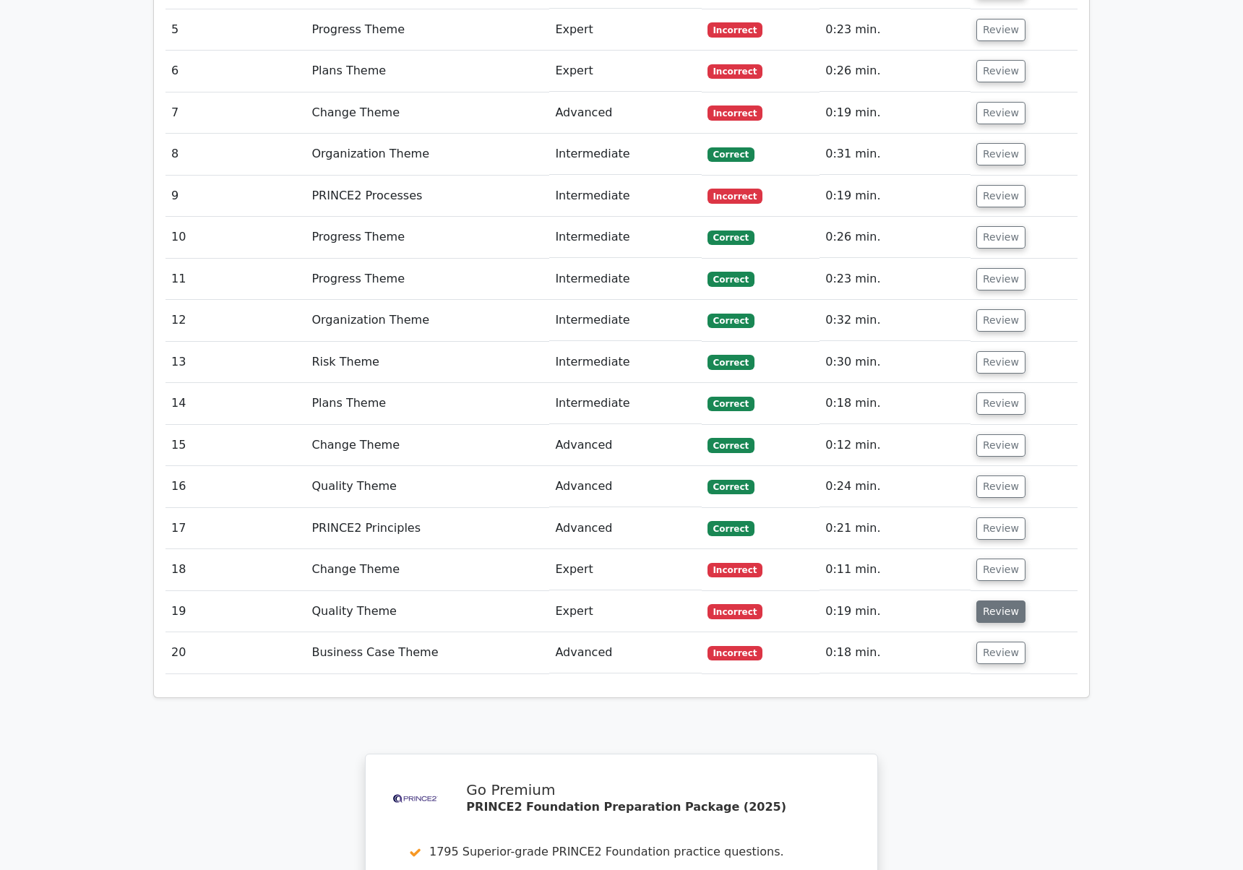
click at [988, 601] on button "Review" at bounding box center [1000, 612] width 49 height 22
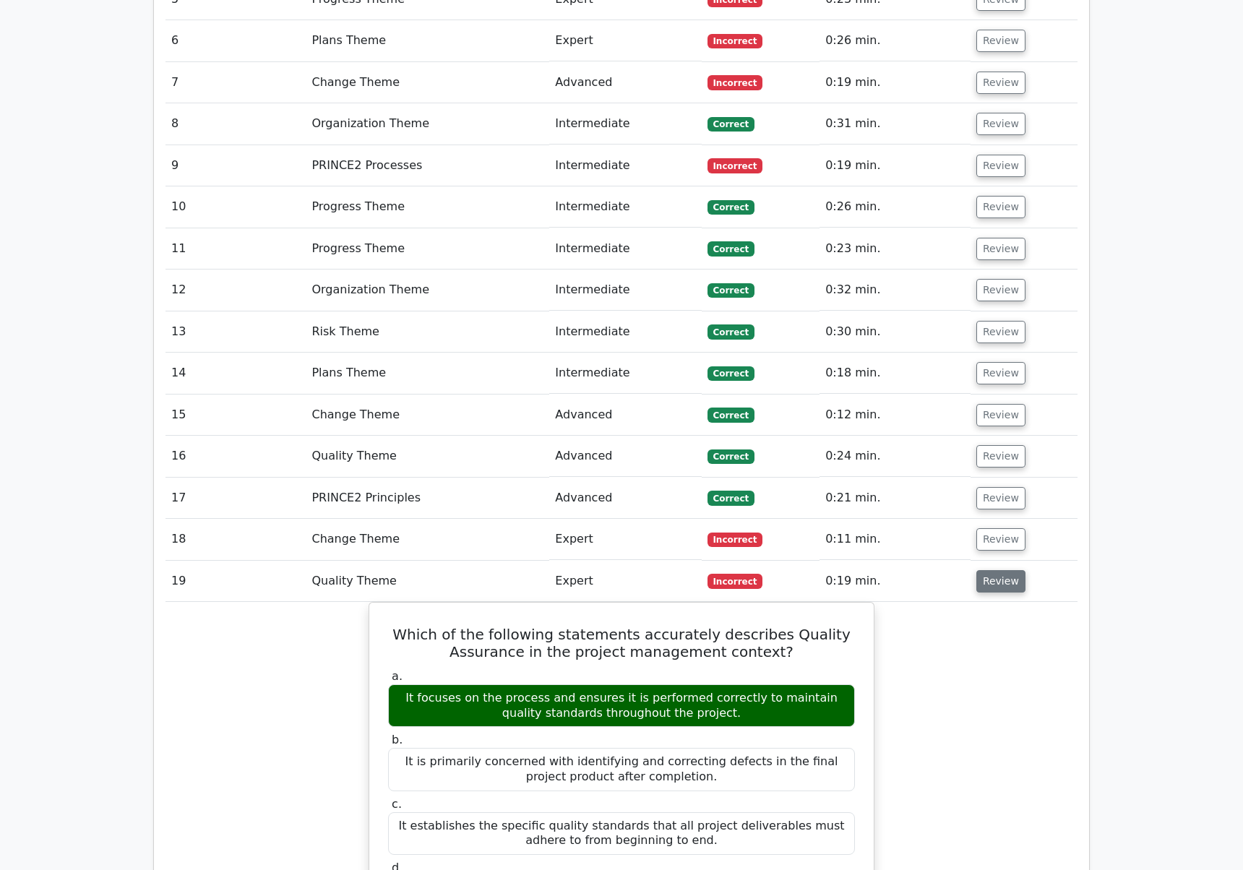
scroll to position [2268, 0]
click at [1000, 569] on button "Review" at bounding box center [1000, 580] width 49 height 22
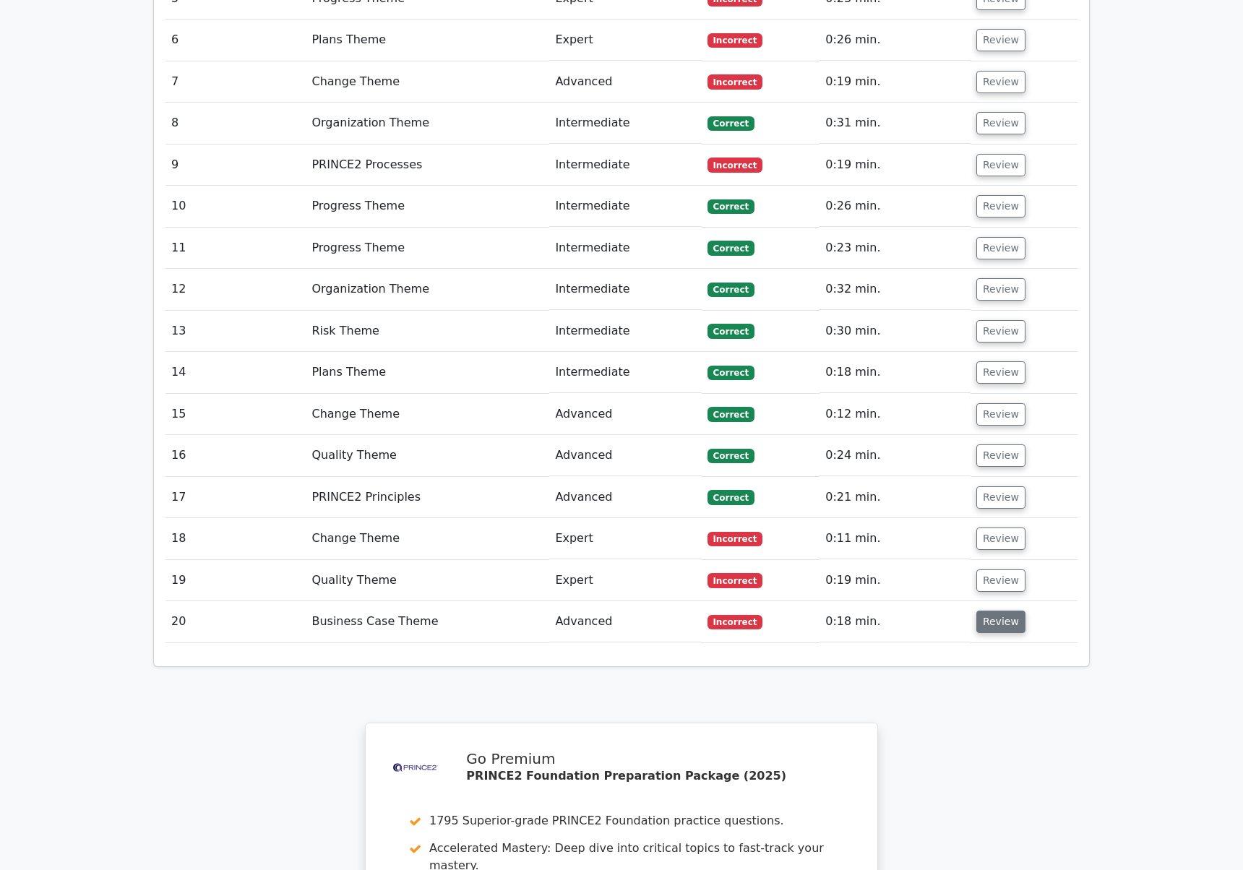
click at [1002, 611] on button "Review" at bounding box center [1000, 622] width 49 height 22
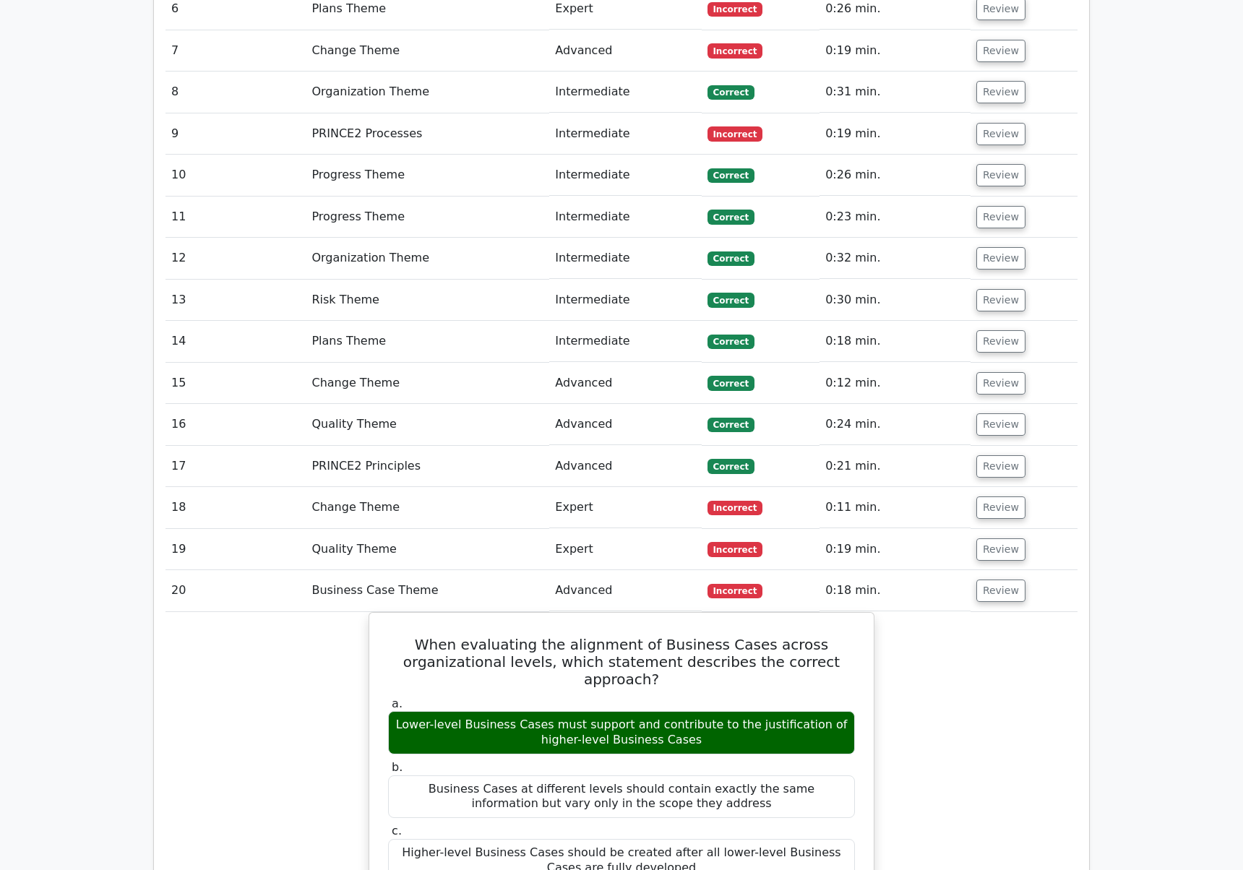
scroll to position [2300, 0]
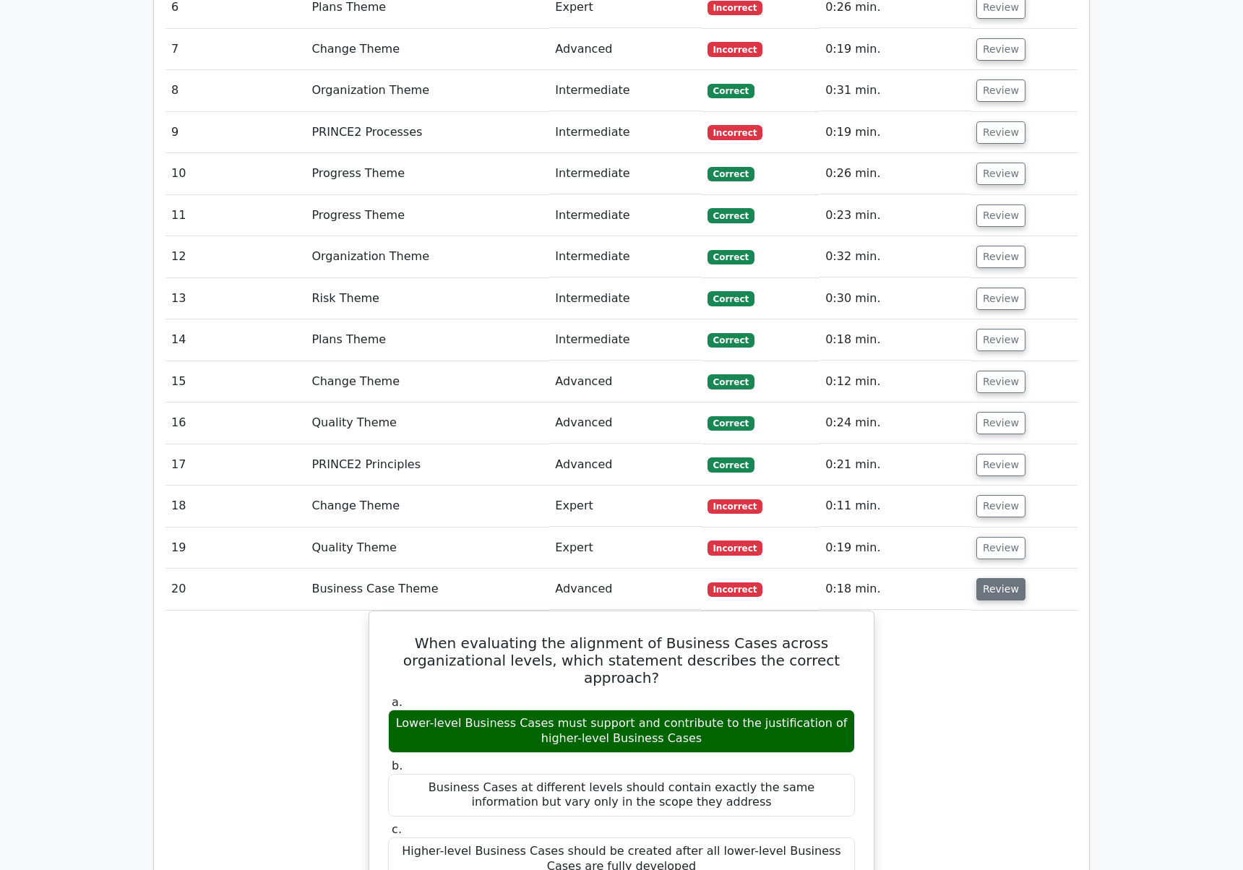
click at [992, 578] on button "Review" at bounding box center [1000, 589] width 49 height 22
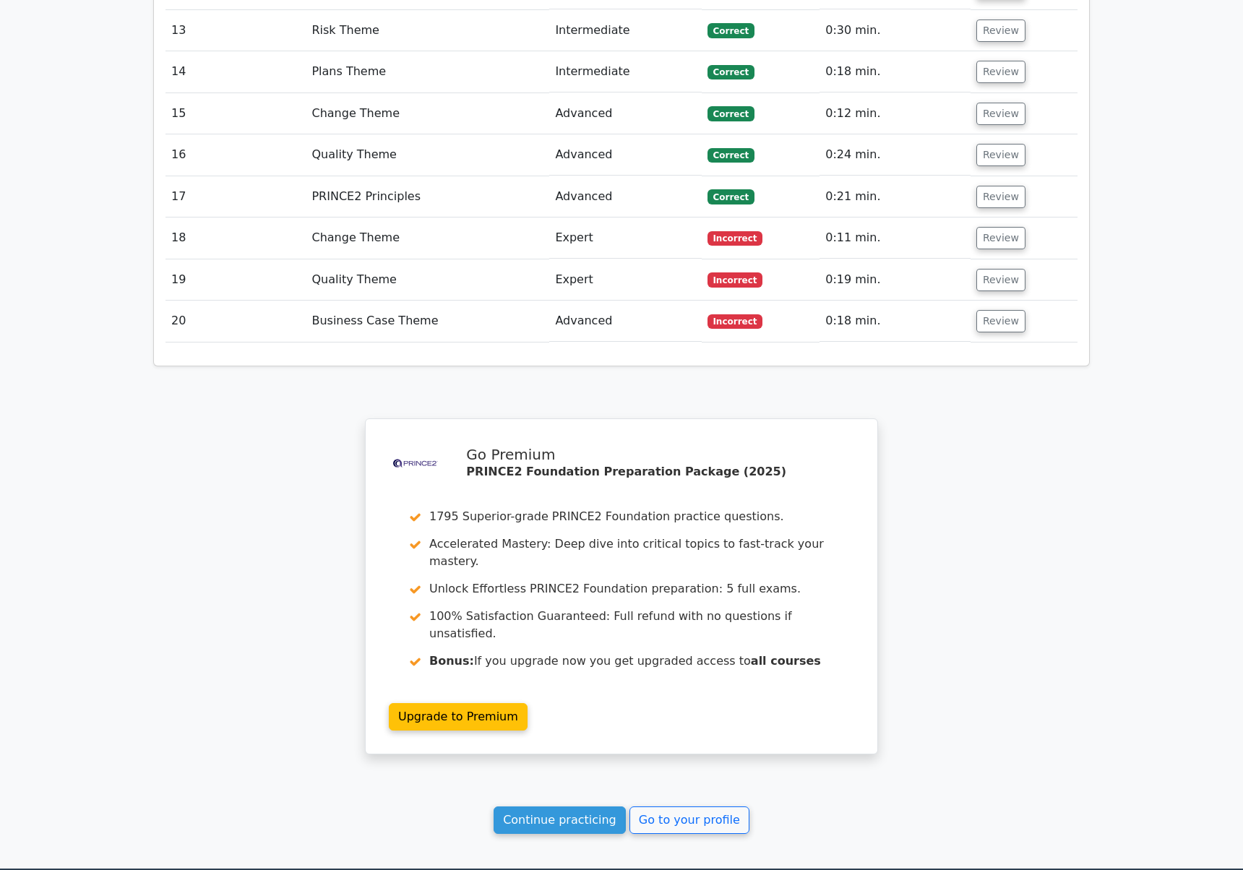
scroll to position [2601, 0]
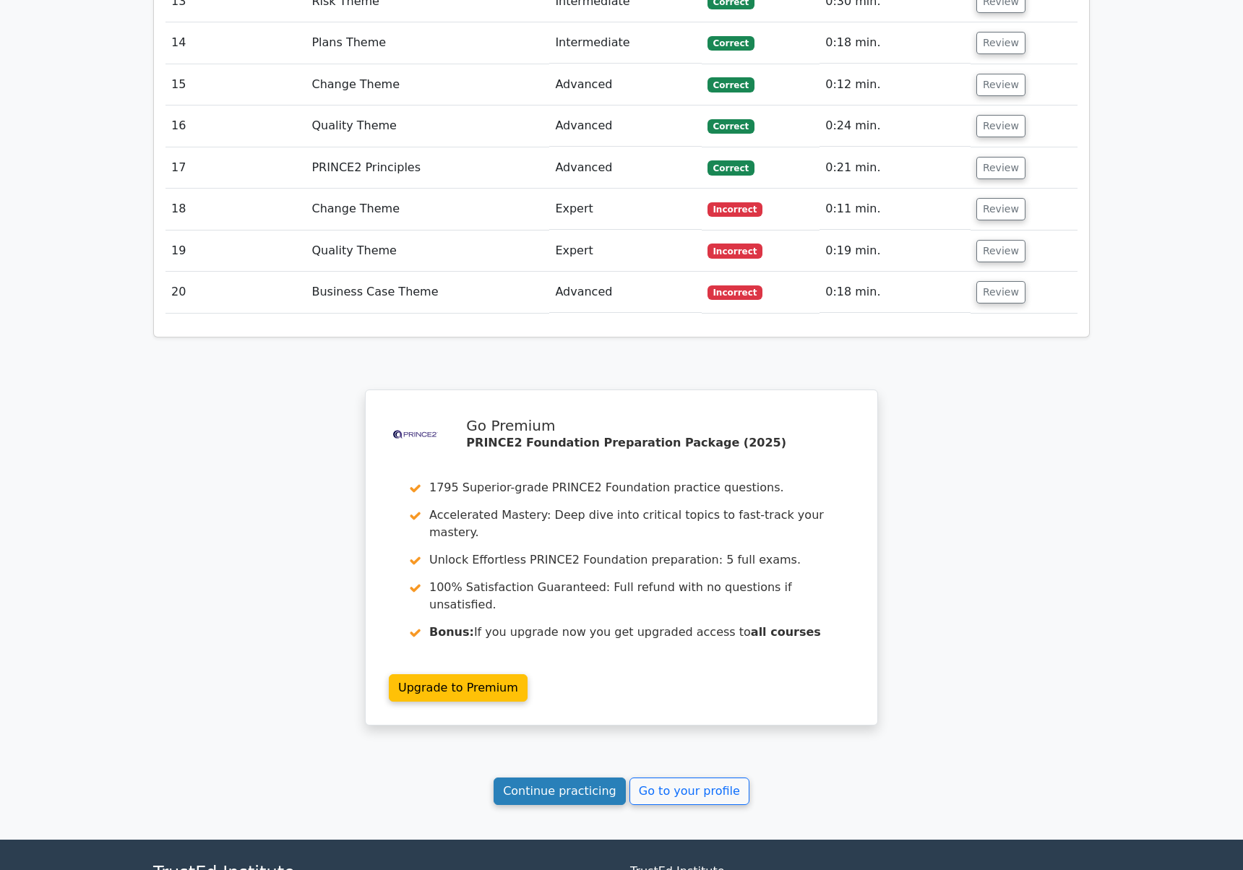
click at [609, 778] on link "Continue practicing" at bounding box center [560, 791] width 132 height 27
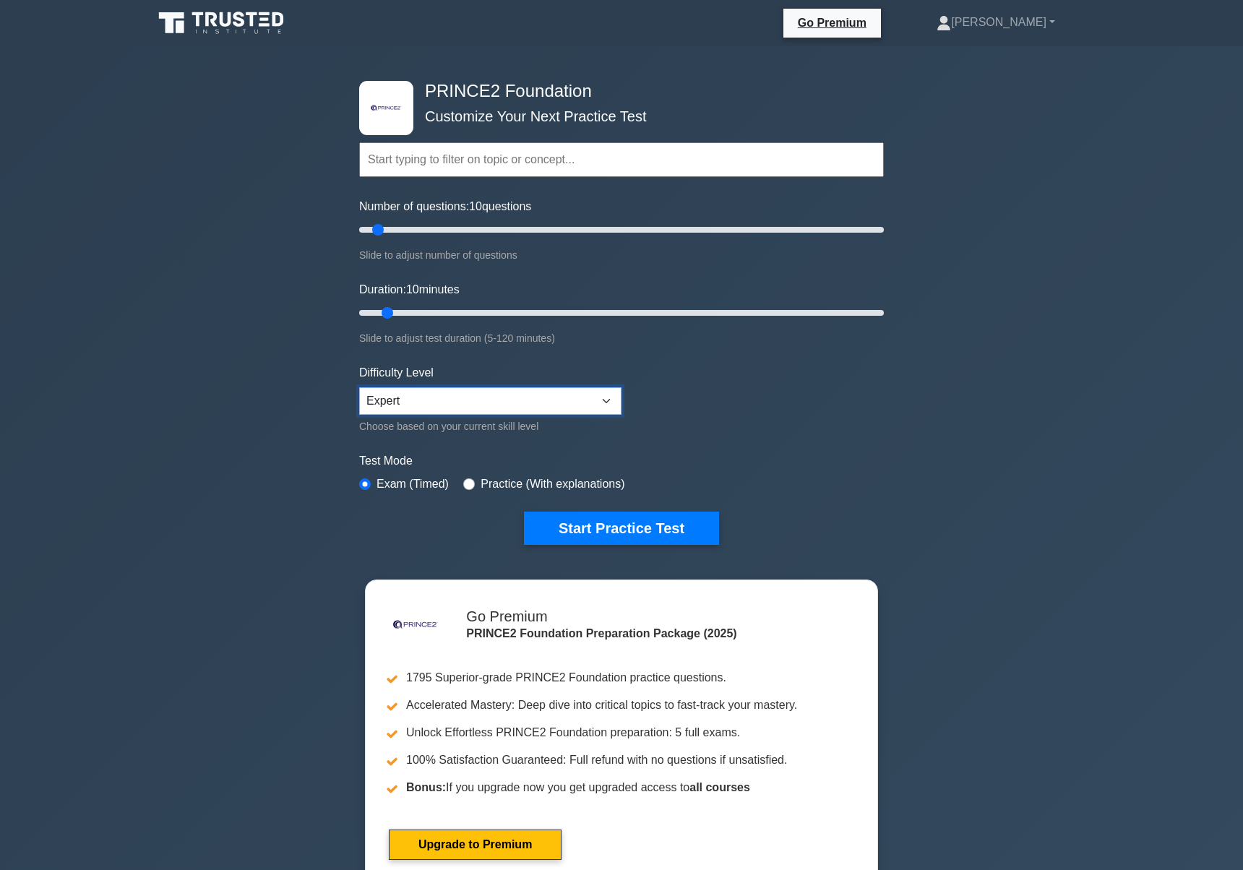
click at [408, 404] on select "Beginner Intermediate Expert" at bounding box center [490, 400] width 262 height 27
click at [359, 387] on select "Beginner Intermediate Expert" at bounding box center [490, 400] width 262 height 27
click at [1034, 33] on link "[PERSON_NAME]" at bounding box center [996, 22] width 188 height 29
drag, startPoint x: 383, startPoint y: 228, endPoint x: 401, endPoint y: 229, distance: 18.1
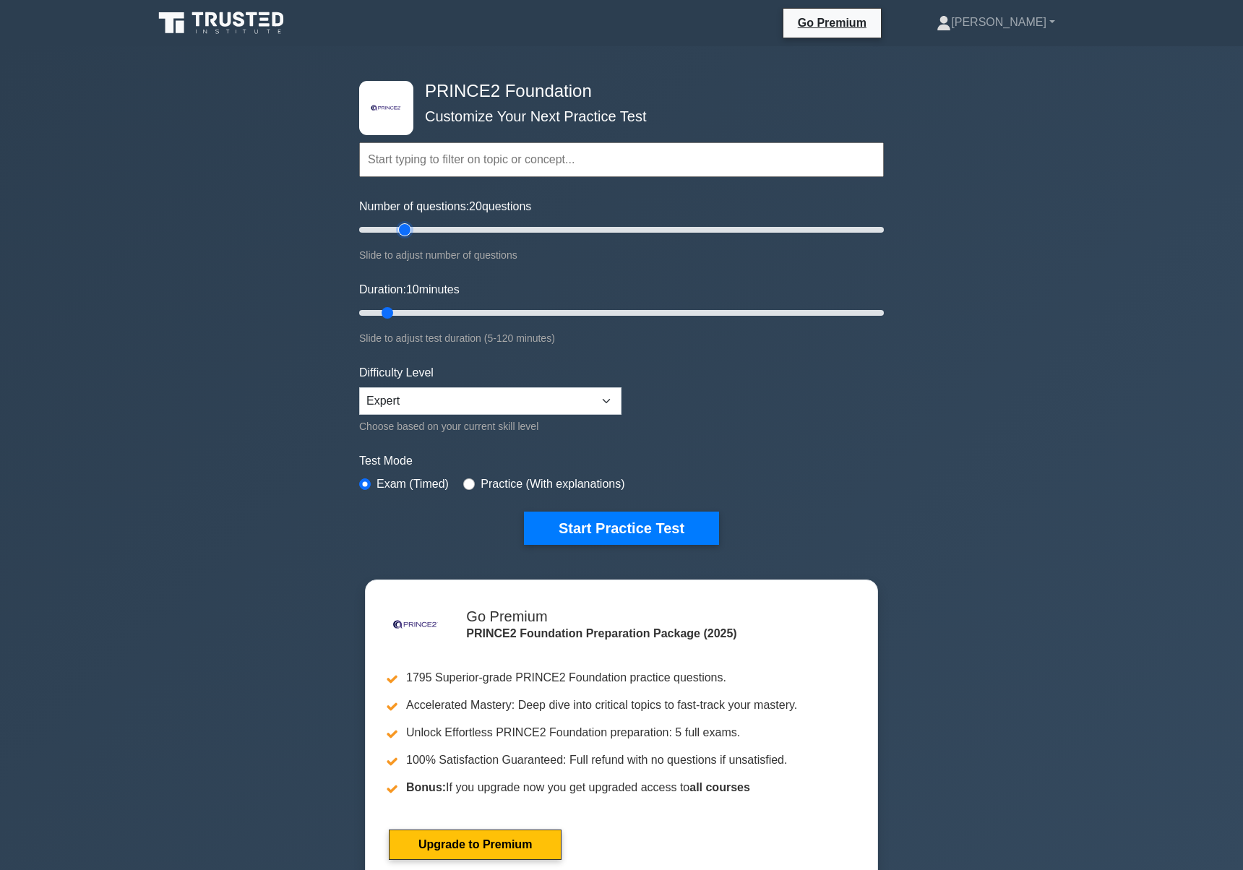
type input "20"
click at [401, 229] on input "Number of questions: 20 questions" at bounding box center [621, 229] width 525 height 17
drag, startPoint x: 391, startPoint y: 317, endPoint x: 407, endPoint y: 317, distance: 15.9
type input "15"
click at [407, 317] on input "Duration: 15 minutes" at bounding box center [621, 312] width 525 height 17
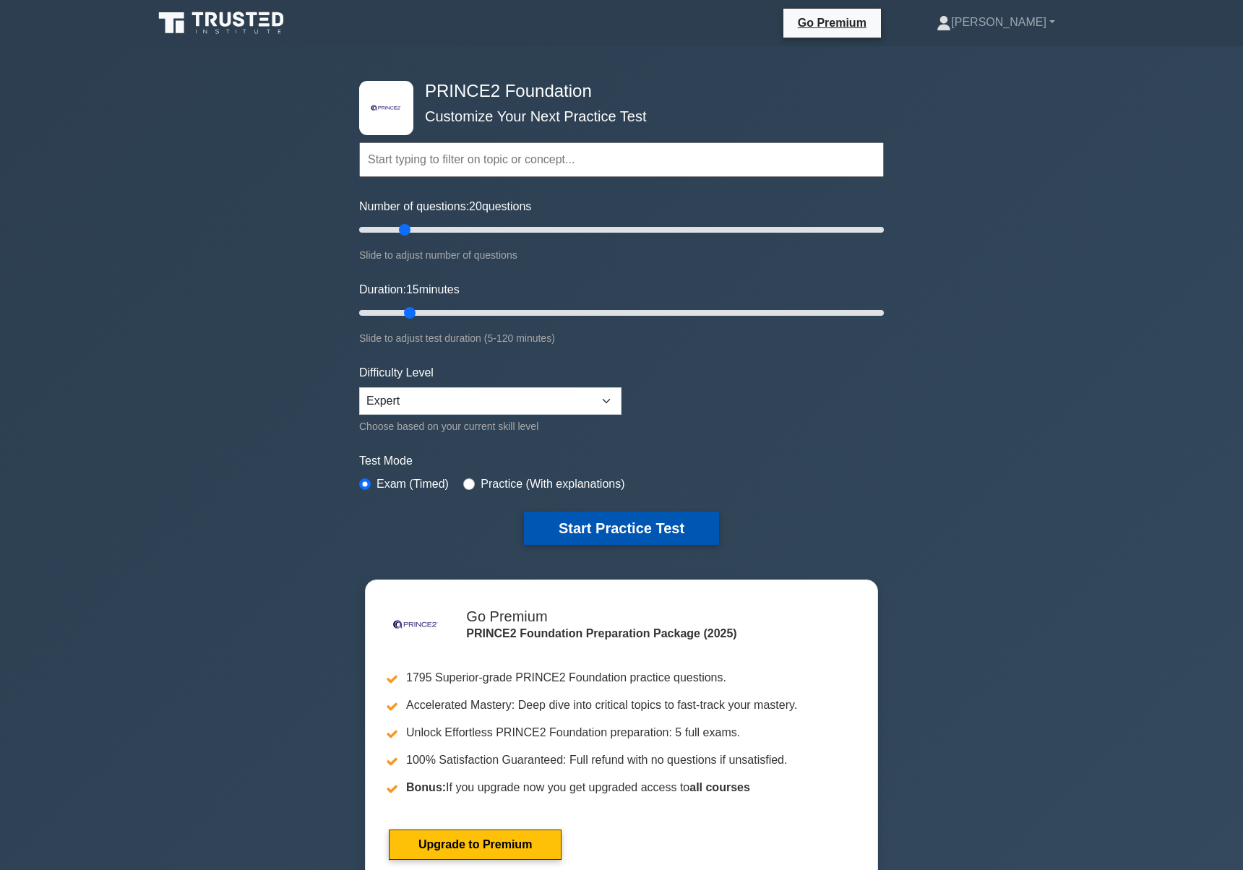
click at [612, 513] on button "Start Practice Test" at bounding box center [621, 528] width 195 height 33
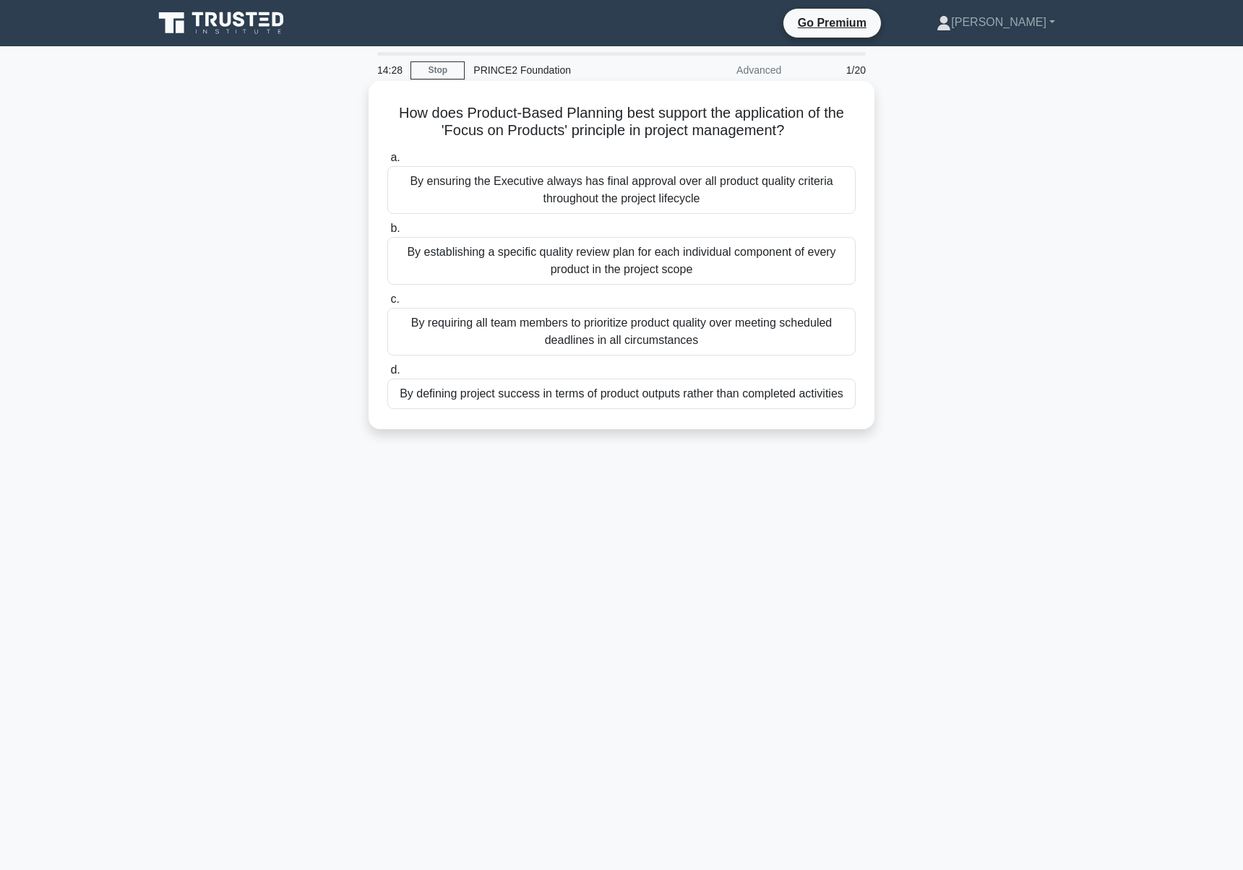
click at [757, 259] on div "By establishing a specific quality review plan for each individual component of…" at bounding box center [621, 261] width 468 height 48
click at [387, 233] on input "b. By establishing a specific quality review plan for each individual component…" at bounding box center [387, 228] width 0 height 9
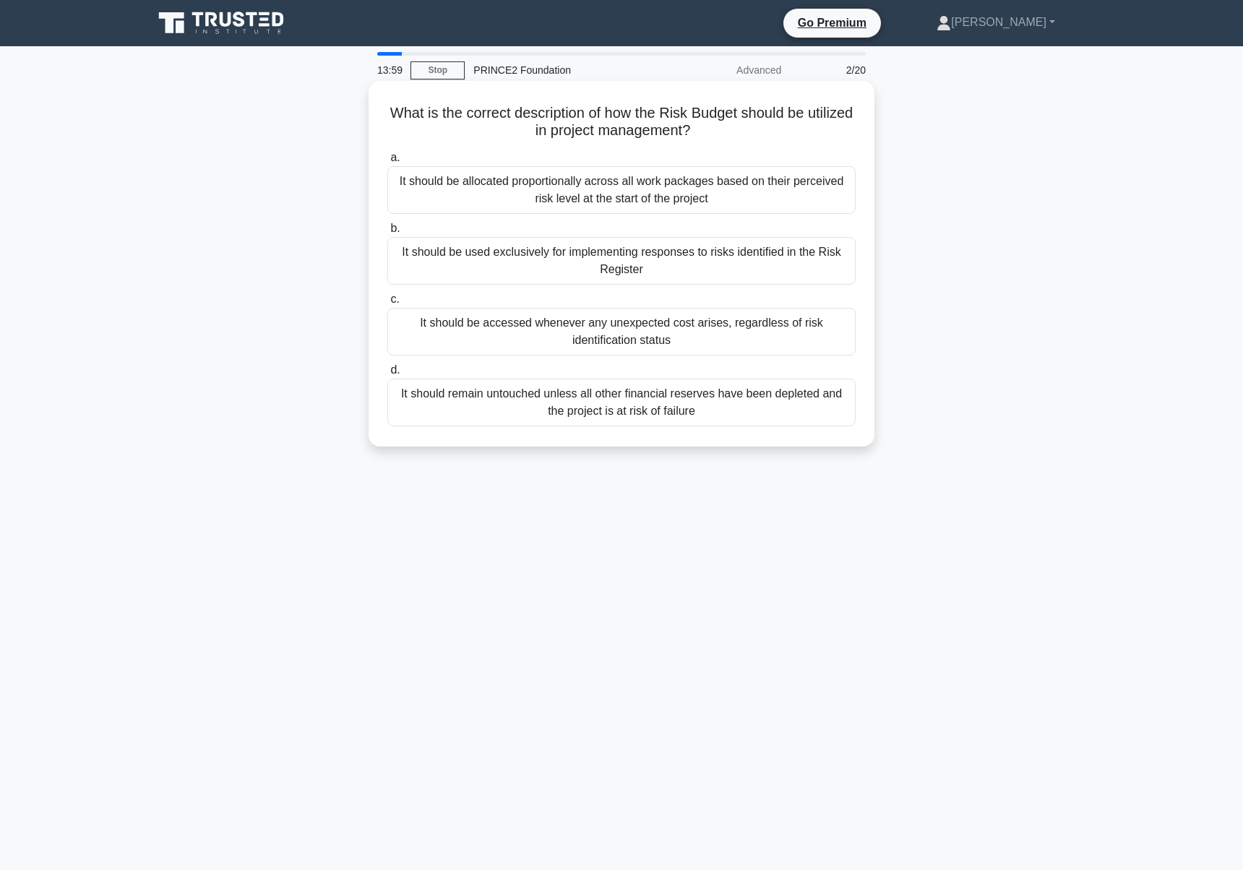
click at [721, 253] on div "It should be used exclusively for implementing responses to risks identified in…" at bounding box center [621, 261] width 468 height 48
click at [387, 233] on input "b. It should be used exclusively for implementing responses to risks identified…" at bounding box center [387, 228] width 0 height 9
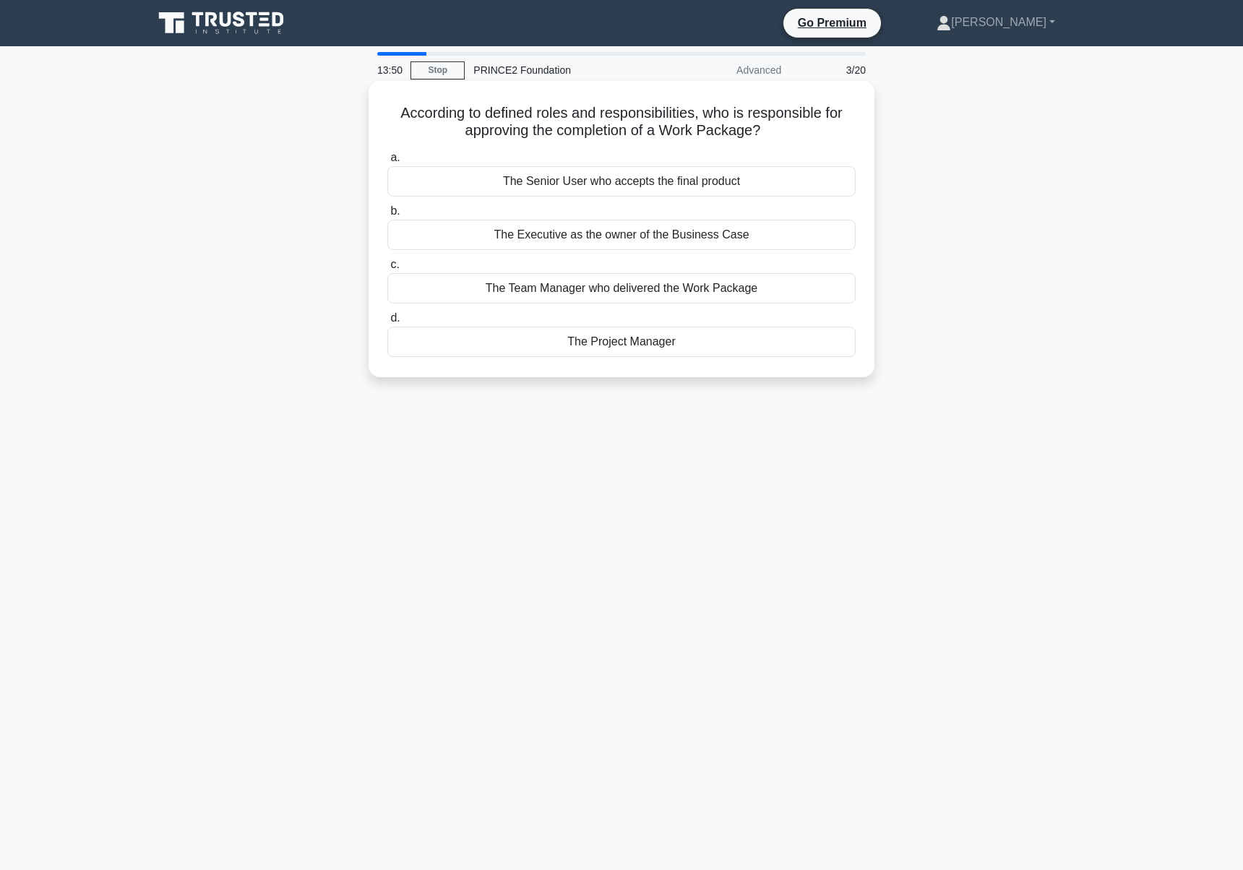
click at [671, 343] on div "The Project Manager" at bounding box center [621, 342] width 468 height 30
click at [387, 323] on input "d. The Project Manager" at bounding box center [387, 318] width 0 height 9
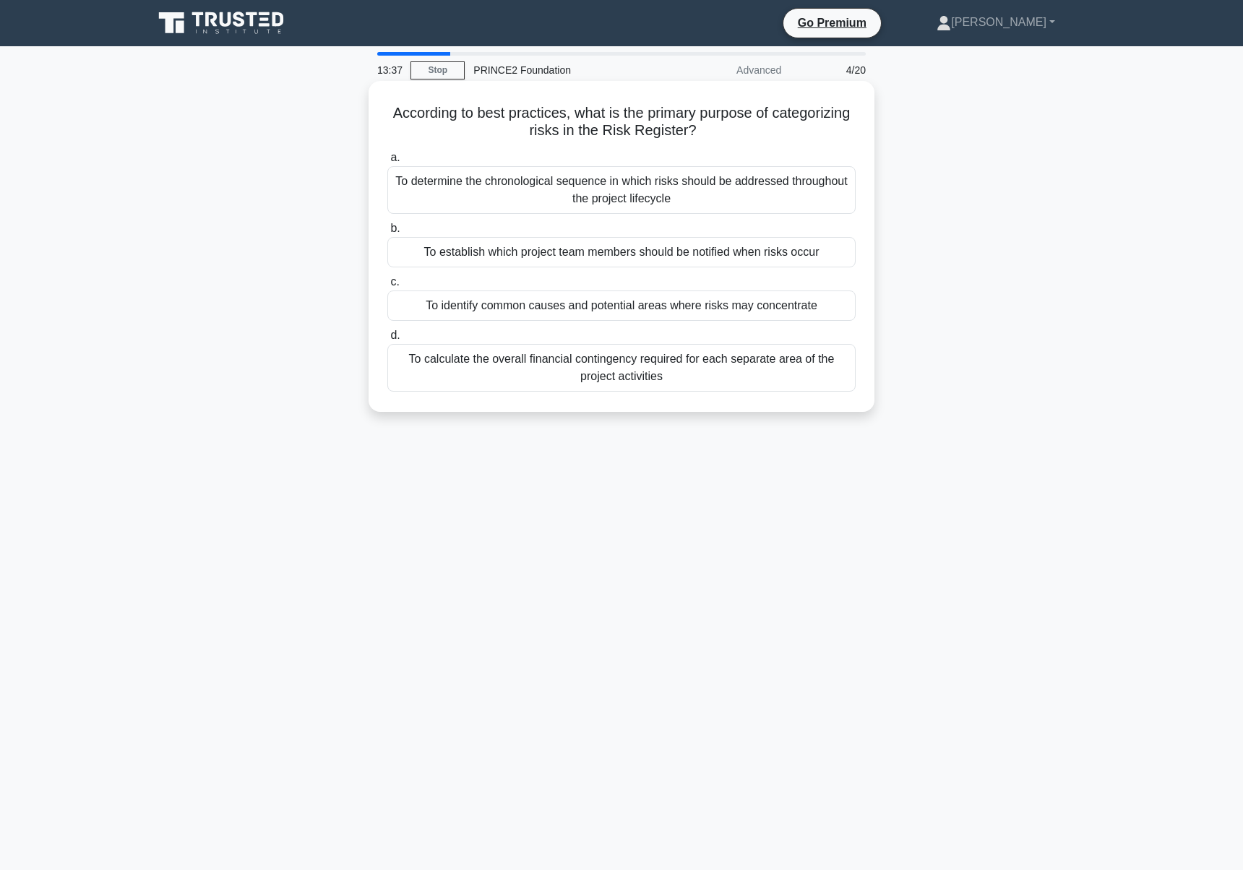
click at [683, 311] on div "To identify common causes and potential areas where risks may concentrate" at bounding box center [621, 306] width 468 height 30
click at [387, 287] on input "c. To identify common causes and potential areas where risks may concentrate" at bounding box center [387, 282] width 0 height 9
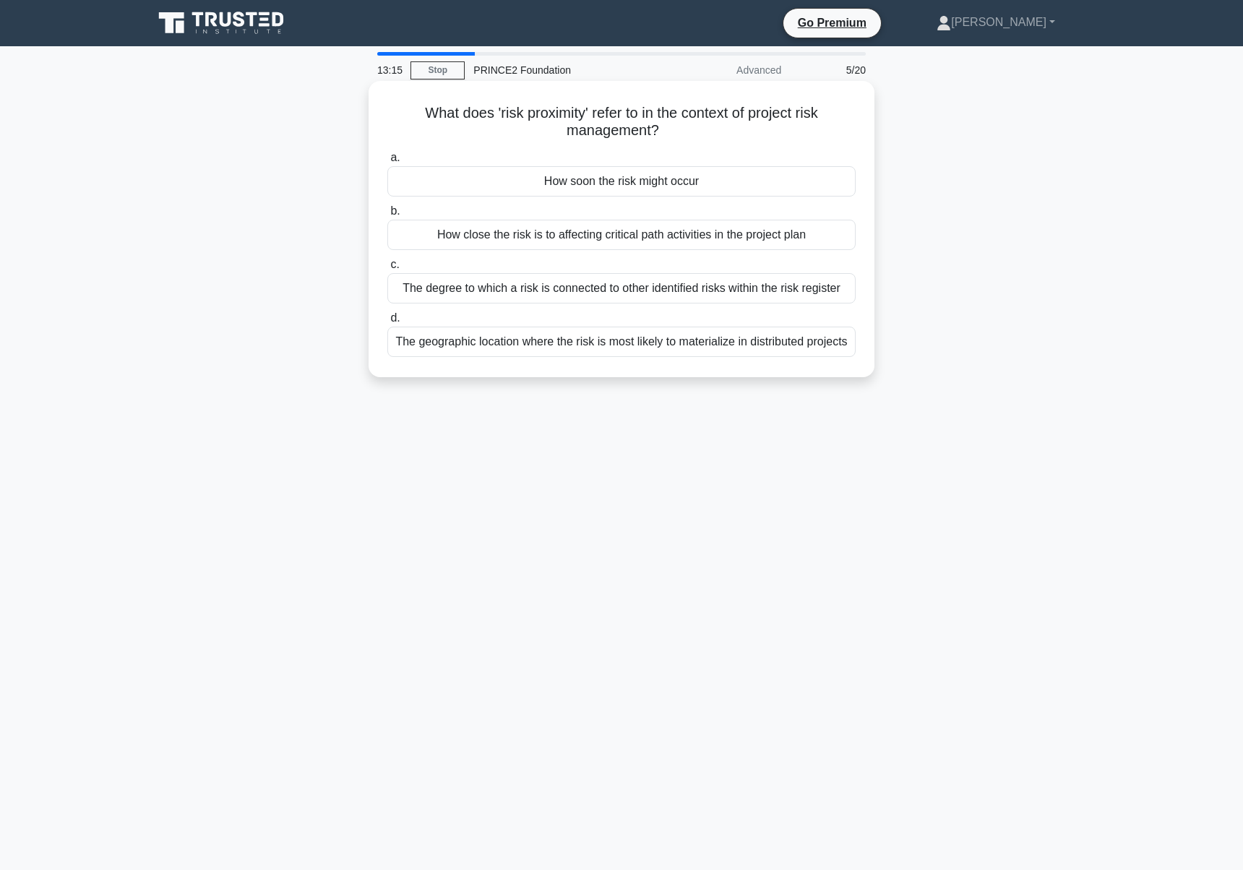
click at [648, 186] on div "How soon the risk might occur" at bounding box center [621, 181] width 468 height 30
click at [387, 163] on input "a. How soon the risk might occur" at bounding box center [387, 157] width 0 height 9
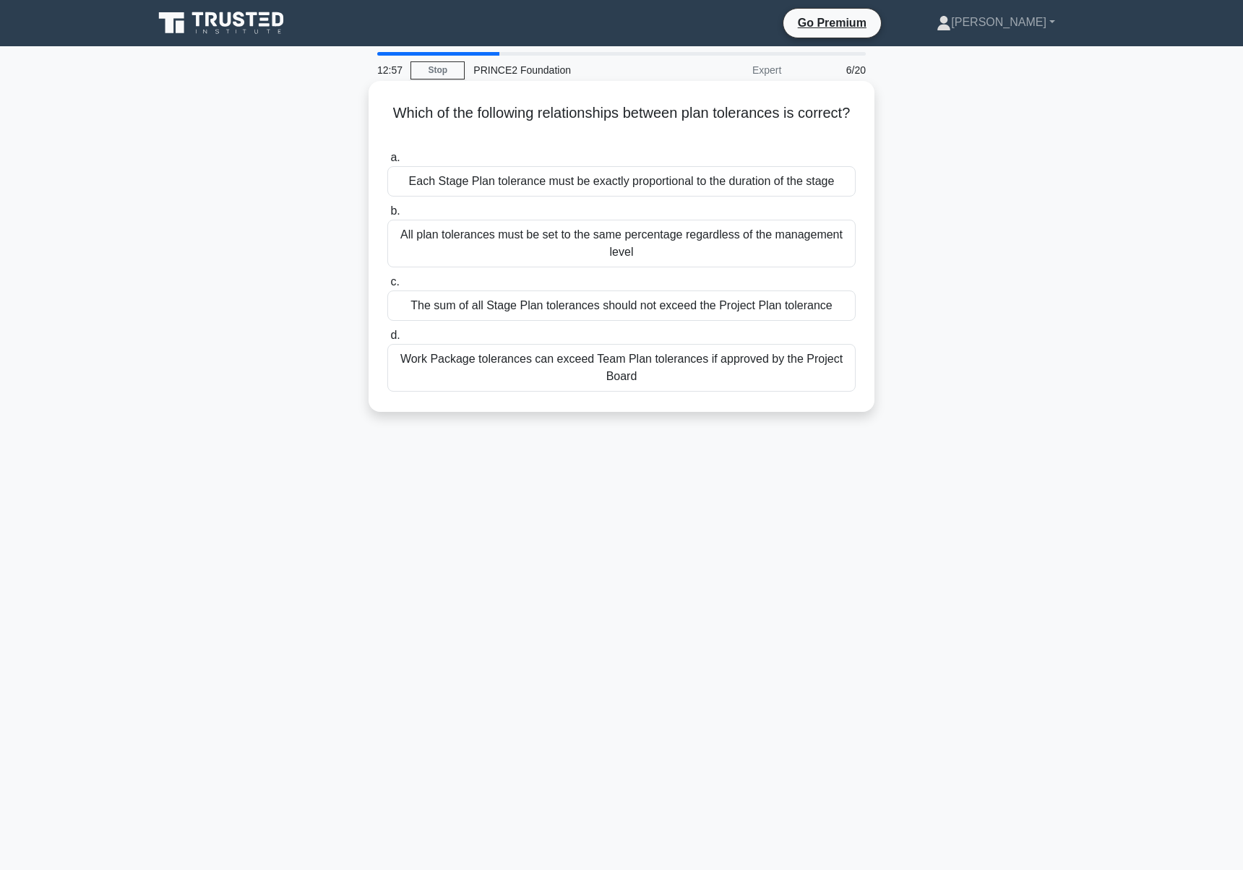
click at [612, 296] on div "The sum of all Stage Plan tolerances should not exceed the Project Plan toleran…" at bounding box center [621, 306] width 468 height 30
click at [387, 287] on input "c. The sum of all Stage Plan tolerances should not exceed the Project Plan tole…" at bounding box center [387, 282] width 0 height 9
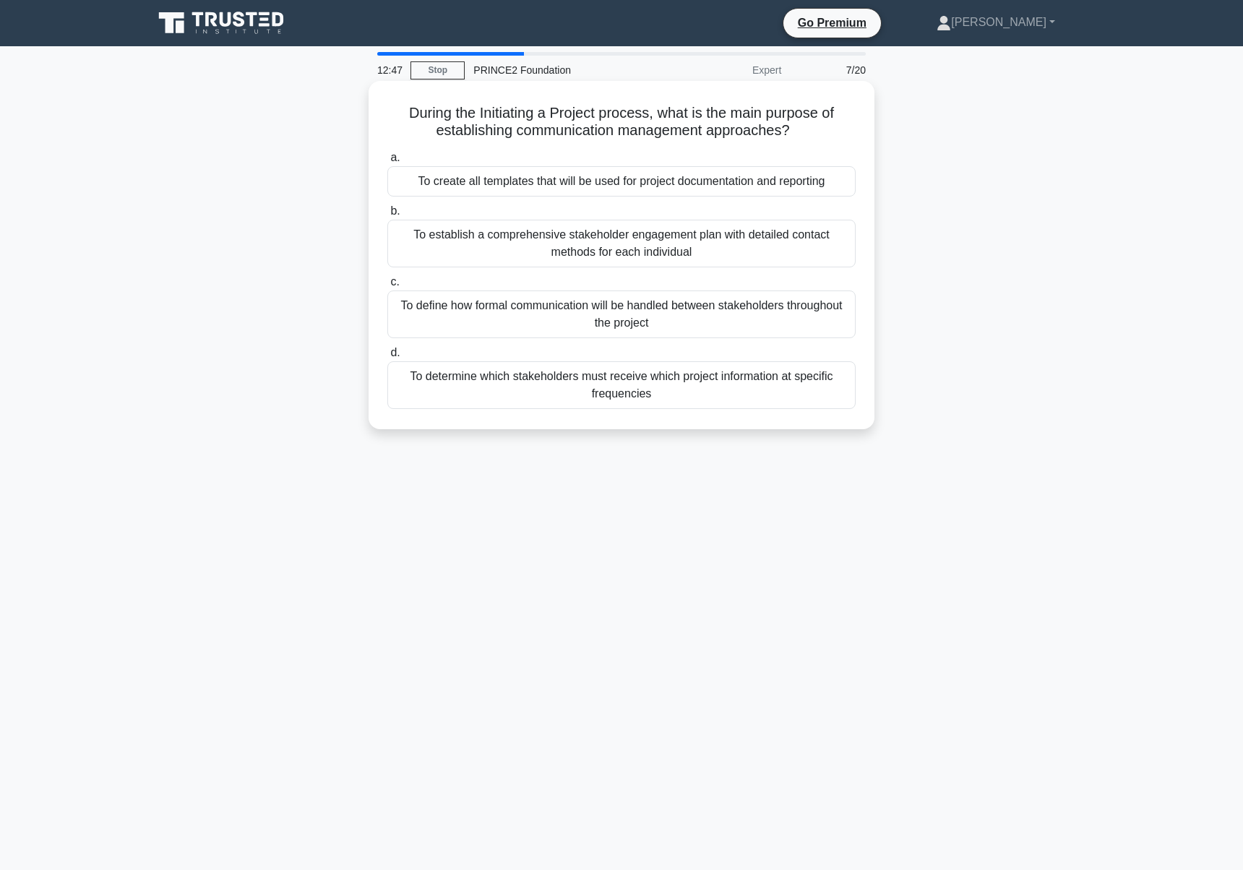
click at [611, 324] on div "To define how formal communication will be handled between stakeholders through…" at bounding box center [621, 315] width 468 height 48
click at [387, 287] on input "c. To define how formal communication will be handled between stakeholders thro…" at bounding box center [387, 282] width 0 height 9
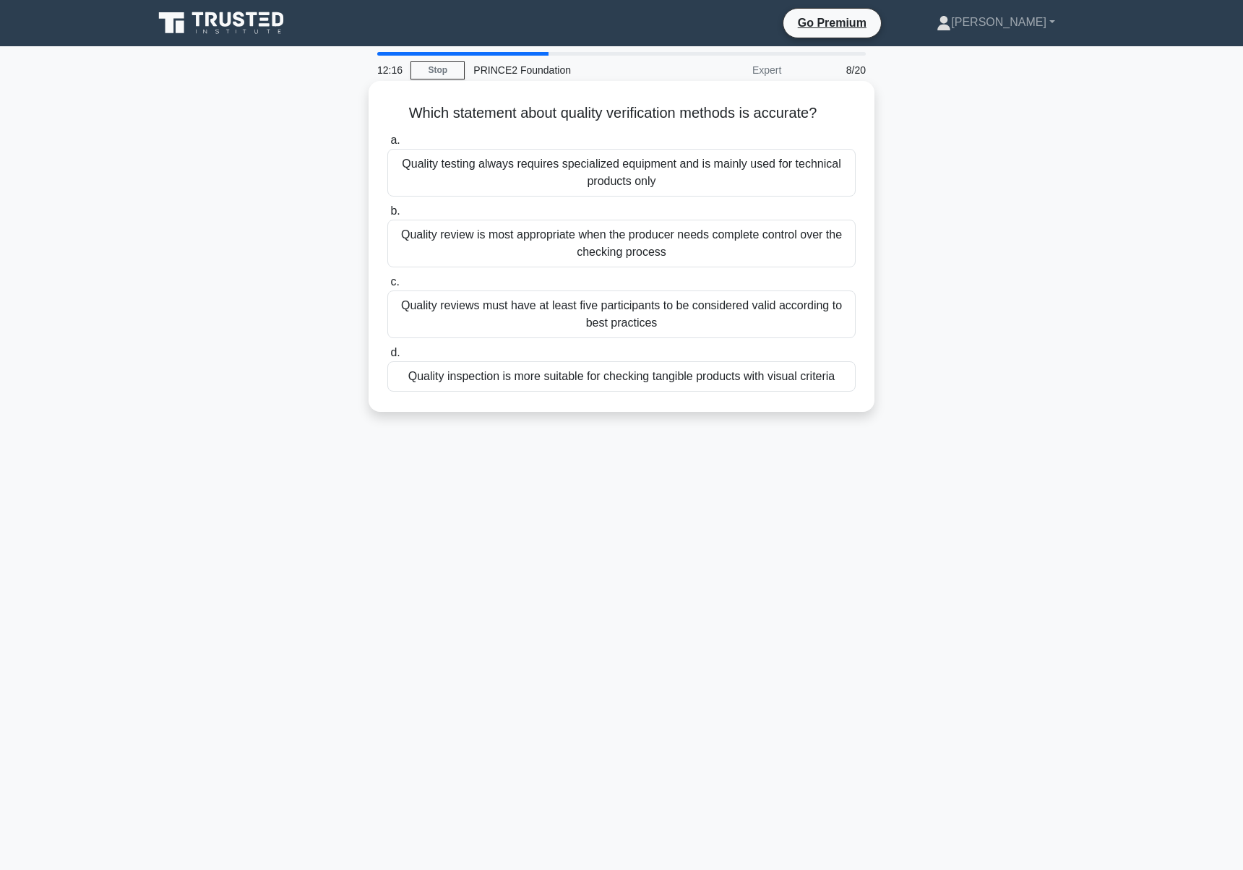
click at [599, 252] on div "Quality review is most appropriate when the producer needs complete control ove…" at bounding box center [621, 244] width 468 height 48
click at [387, 216] on input "b. Quality review is most appropriate when the producer needs complete control …" at bounding box center [387, 211] width 0 height 9
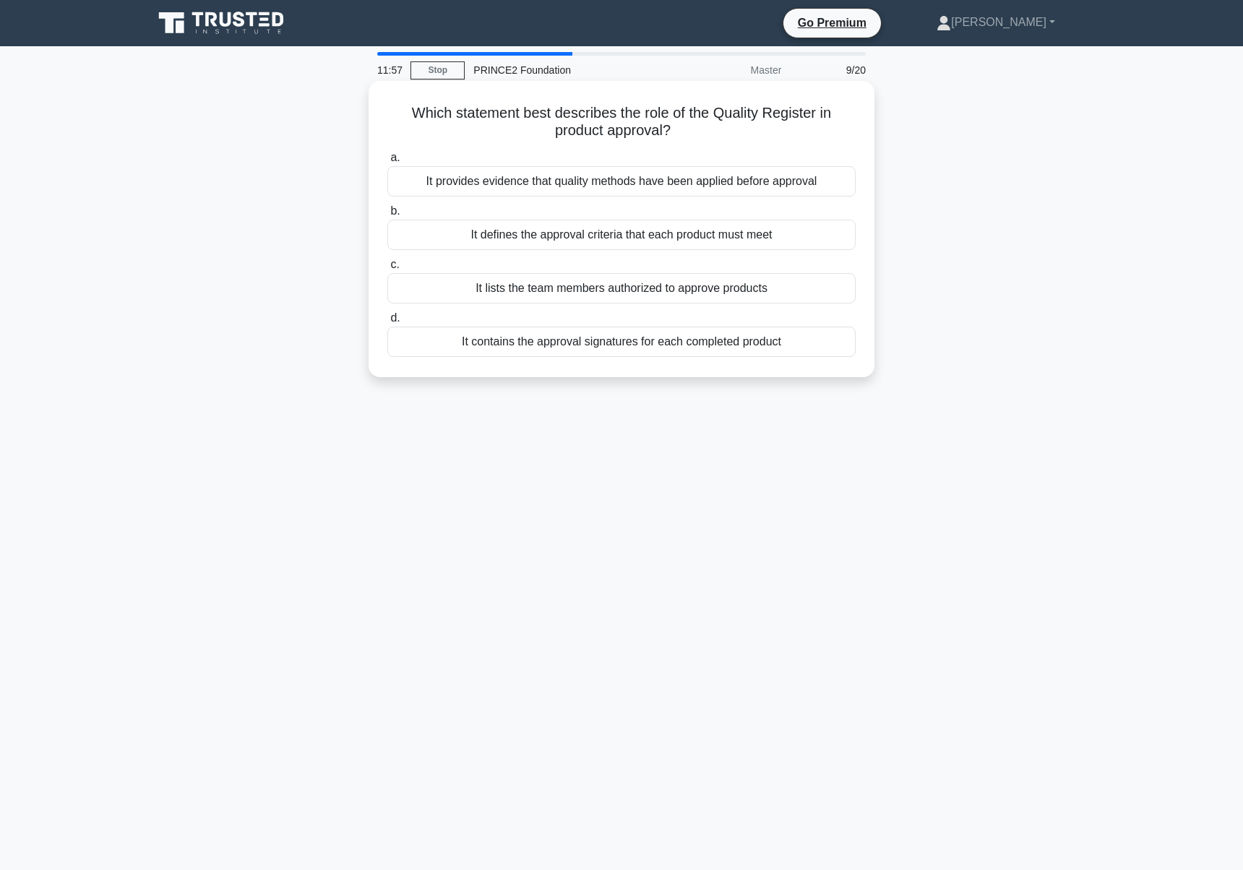
click at [582, 236] on div "It defines the approval criteria that each product must meet" at bounding box center [621, 235] width 468 height 30
click at [387, 216] on input "b. It defines the approval criteria that each product must meet" at bounding box center [387, 211] width 0 height 9
click at [570, 290] on div "It allows senior management to only get involved during major milestone reviews" at bounding box center [621, 288] width 468 height 30
click at [387, 270] on input "c. It allows senior management to only get involved during major milestone revi…" at bounding box center [387, 264] width 0 height 9
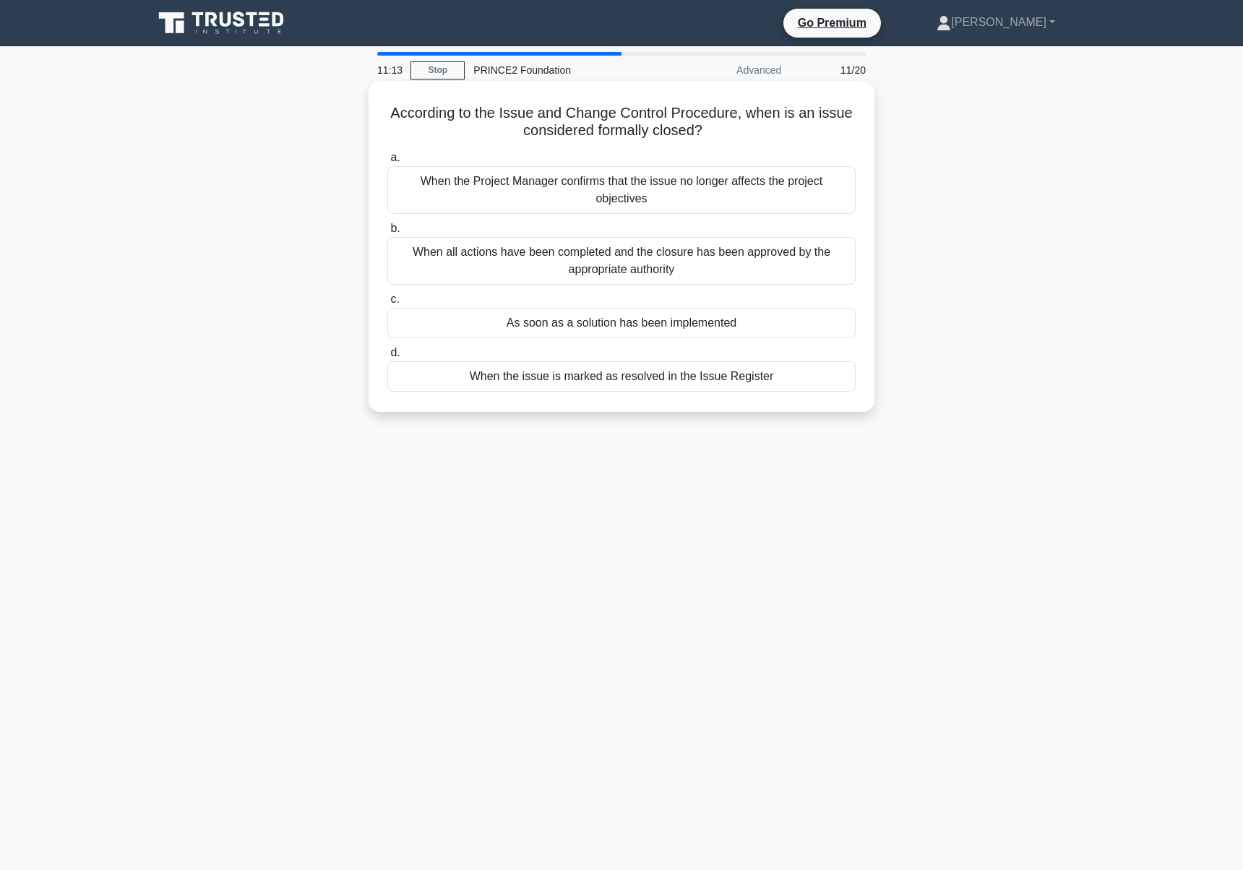
click at [593, 262] on div "When all actions have been completed and the closure has been approved by the a…" at bounding box center [621, 261] width 468 height 48
click at [387, 233] on input "b. When all actions have been completed and the closure has been approved by th…" at bounding box center [387, 228] width 0 height 9
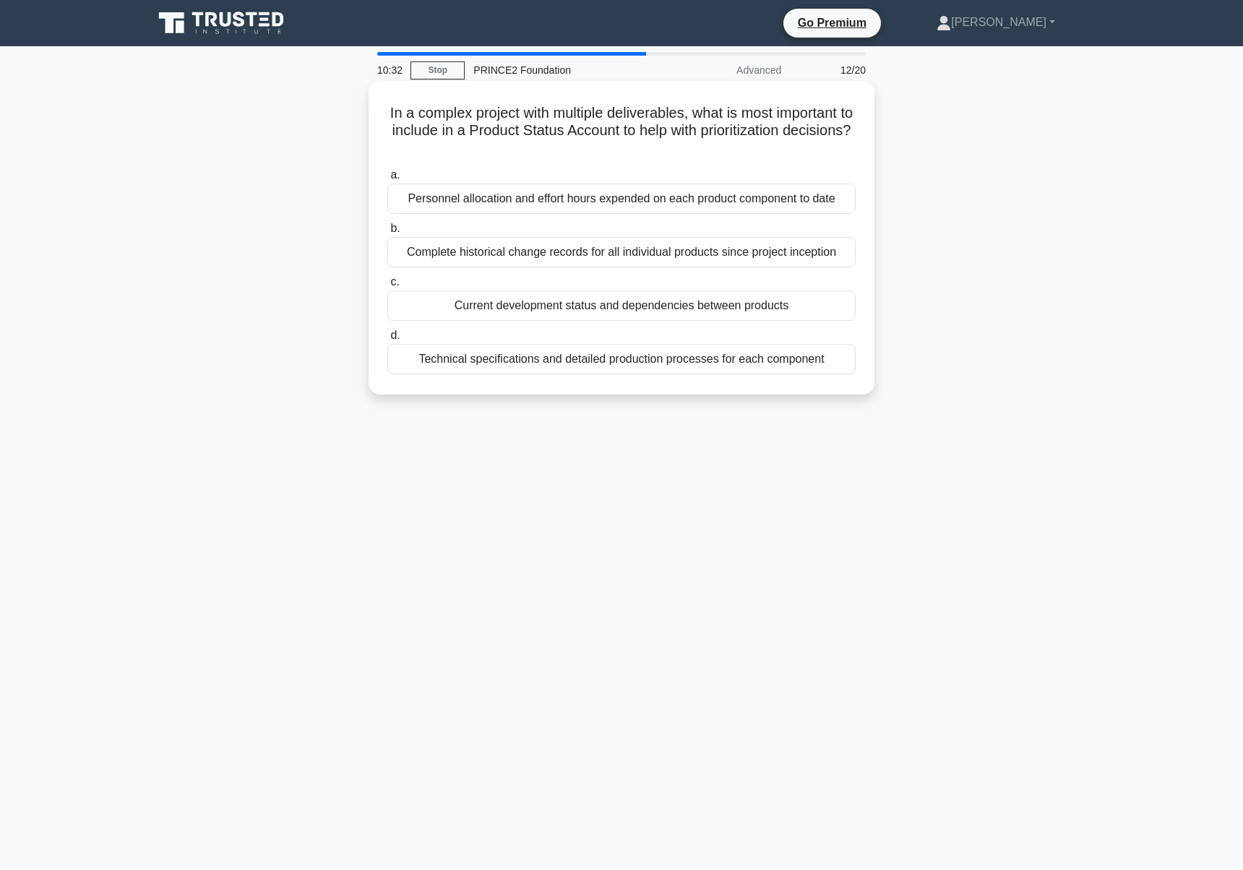
click at [588, 318] on div "Current development status and dependencies between products" at bounding box center [621, 306] width 468 height 30
click at [387, 287] on input "c. Current development status and dependencies between products" at bounding box center [387, 282] width 0 height 9
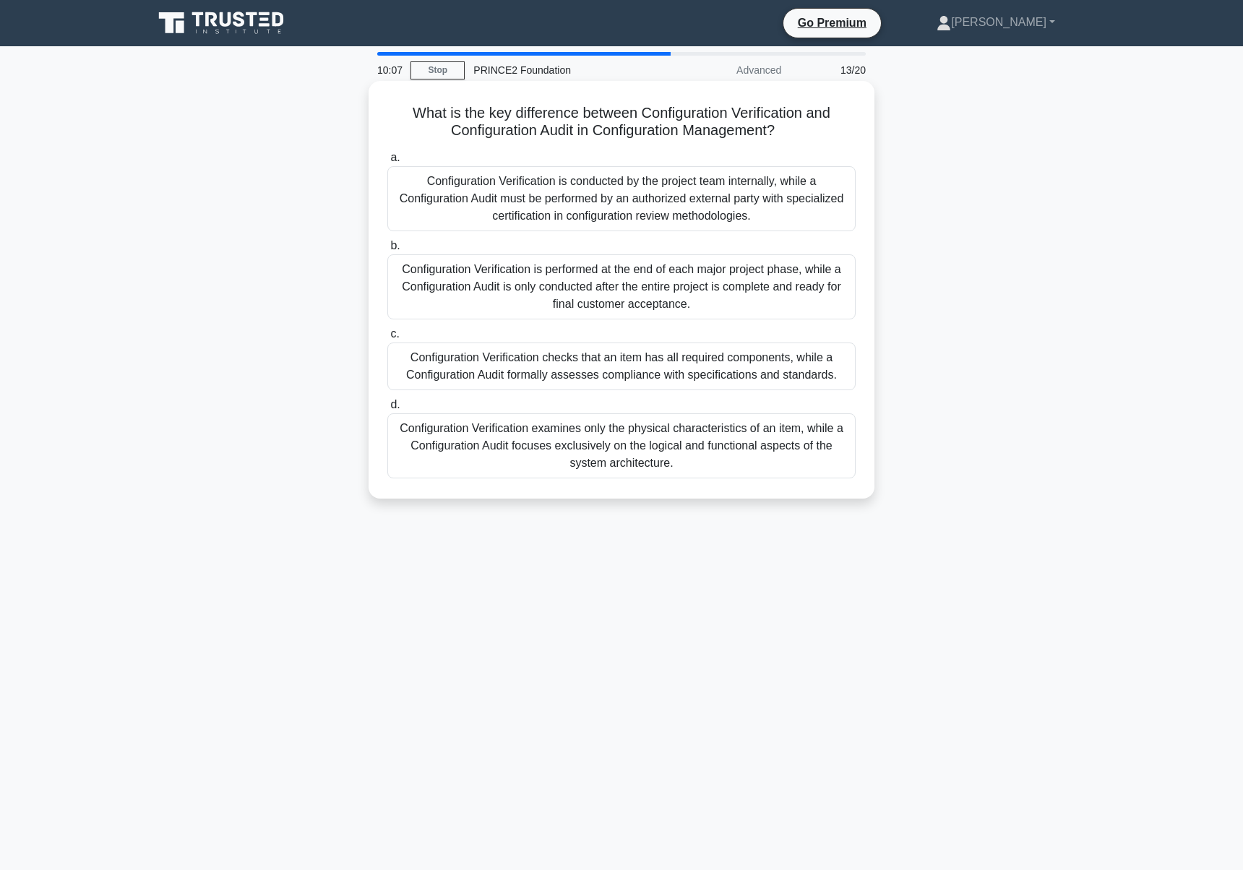
click at [567, 379] on div "Configuration Verification checks that an item has all required components, whi…" at bounding box center [621, 367] width 468 height 48
click at [387, 339] on input "c. Configuration Verification checks that an item has all required components, …" at bounding box center [387, 334] width 0 height 9
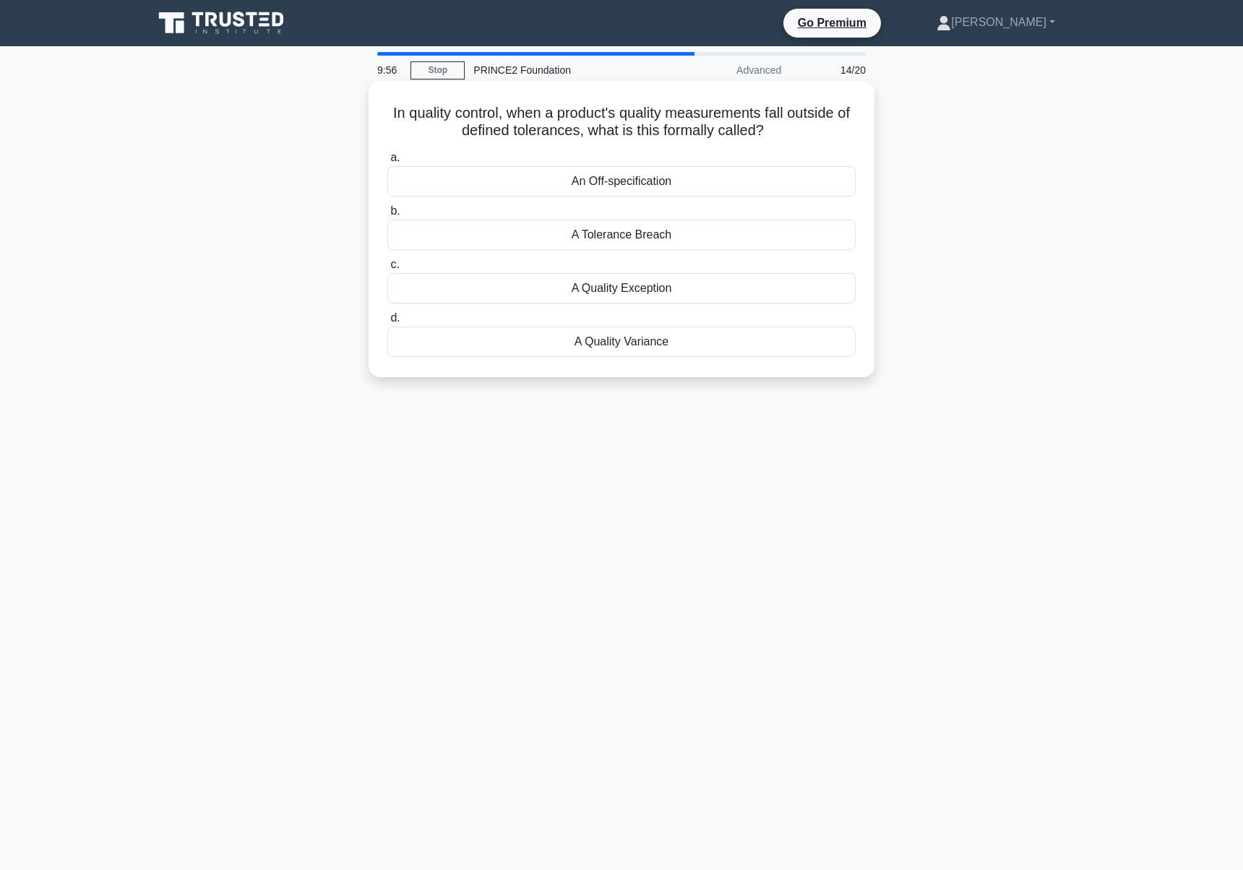
click at [656, 235] on div "A Tolerance Breach" at bounding box center [621, 235] width 468 height 30
click at [387, 216] on input "b. A Tolerance Breach" at bounding box center [387, 211] width 0 height 9
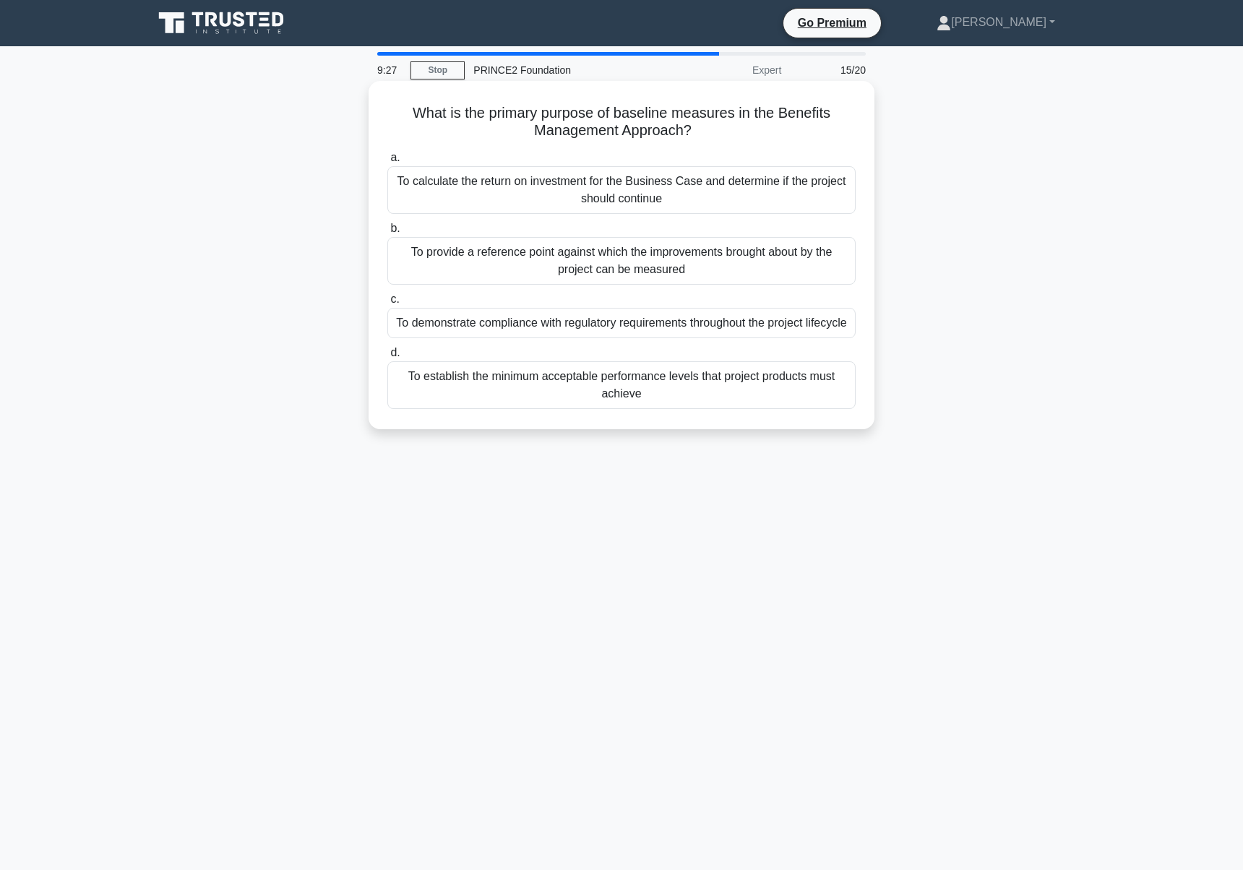
click at [650, 255] on div "To provide a reference point against which the improvements brought about by th…" at bounding box center [621, 261] width 468 height 48
click at [387, 233] on input "b. To provide a reference point against which the improvements brought about by…" at bounding box center [387, 228] width 0 height 9
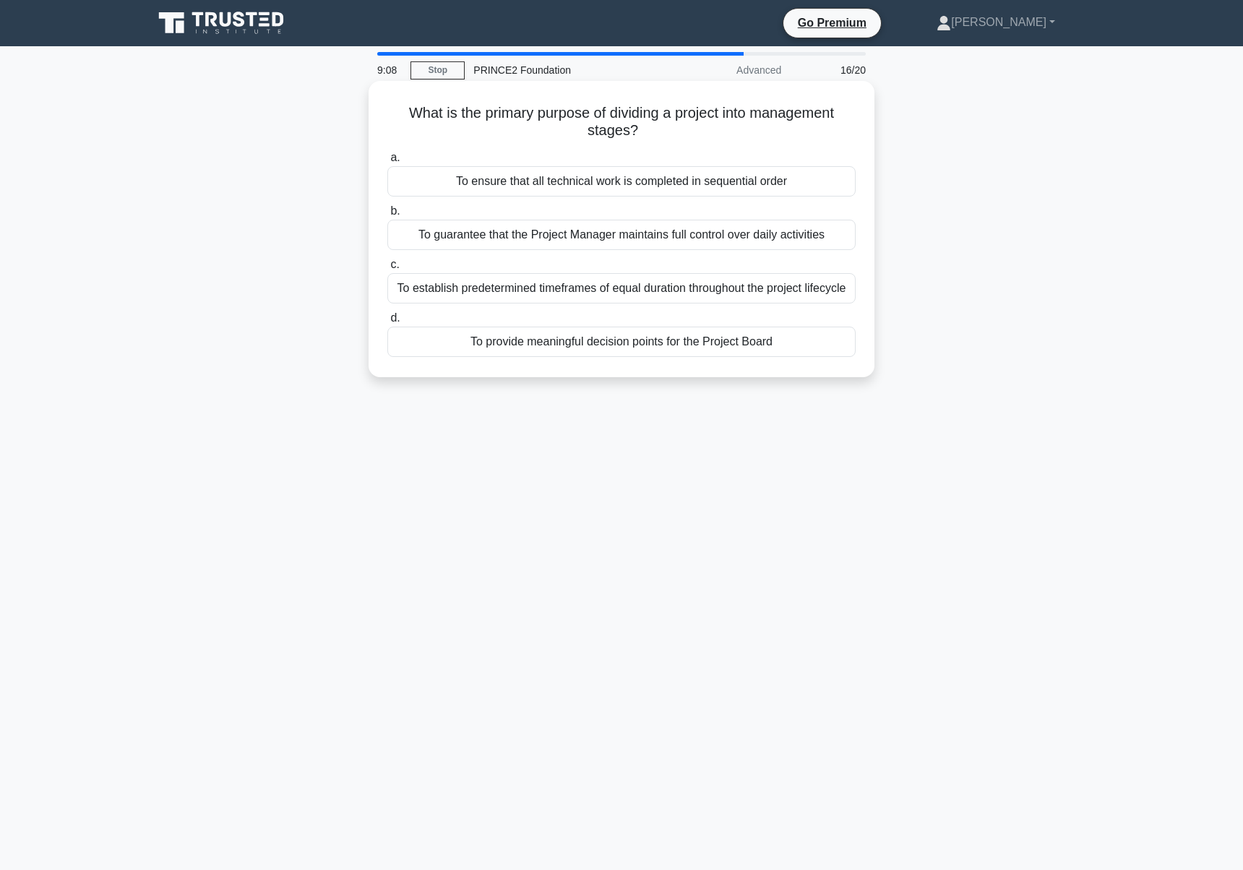
click at [618, 336] on div "To provide meaningful decision points for the Project Board" at bounding box center [621, 342] width 468 height 30
click at [387, 323] on input "d. To provide meaningful decision points for the Project Board" at bounding box center [387, 318] width 0 height 9
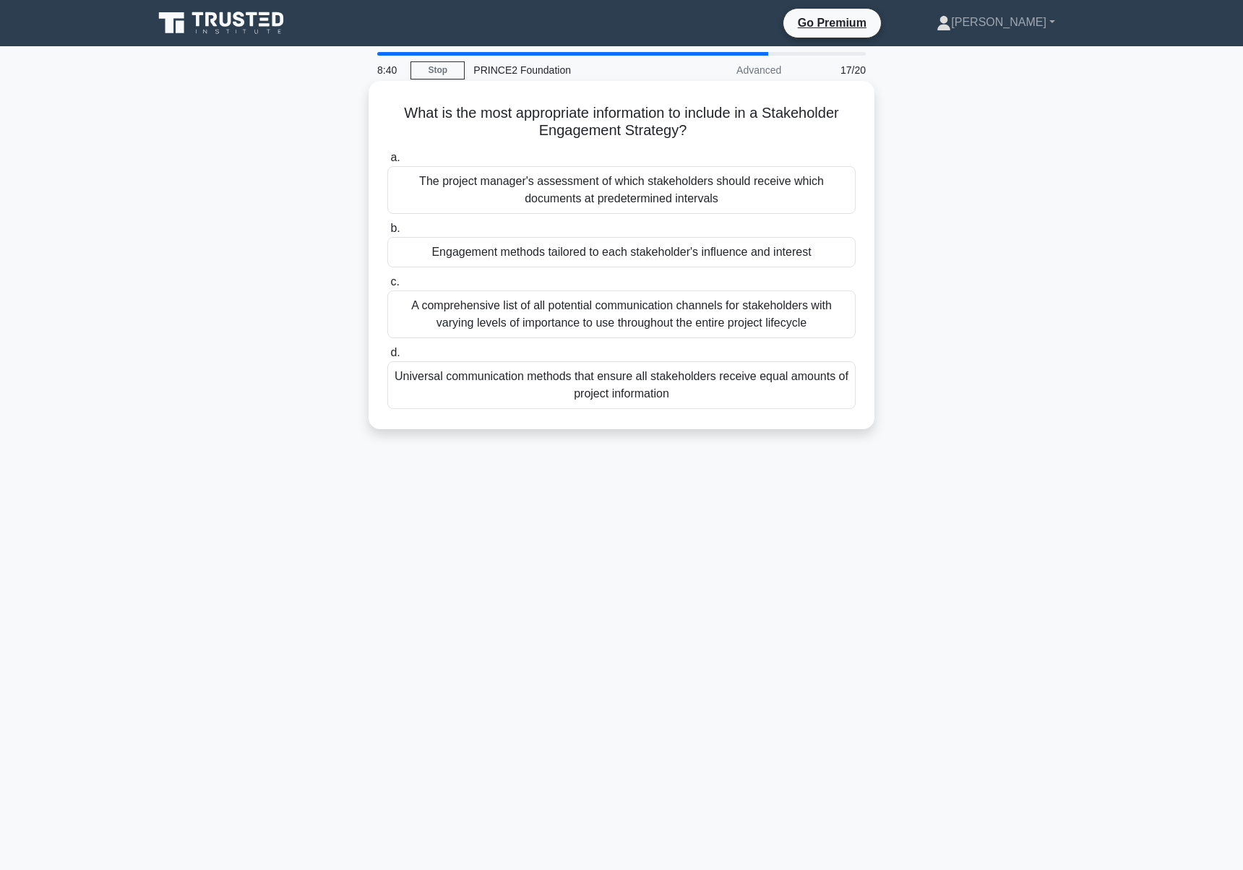
click at [661, 192] on div "The project manager's assessment of which stakeholders should receive which doc…" at bounding box center [621, 190] width 468 height 48
click at [387, 163] on input "a. The project manager's assessment of which stakeholders should receive which …" at bounding box center [387, 157] width 0 height 9
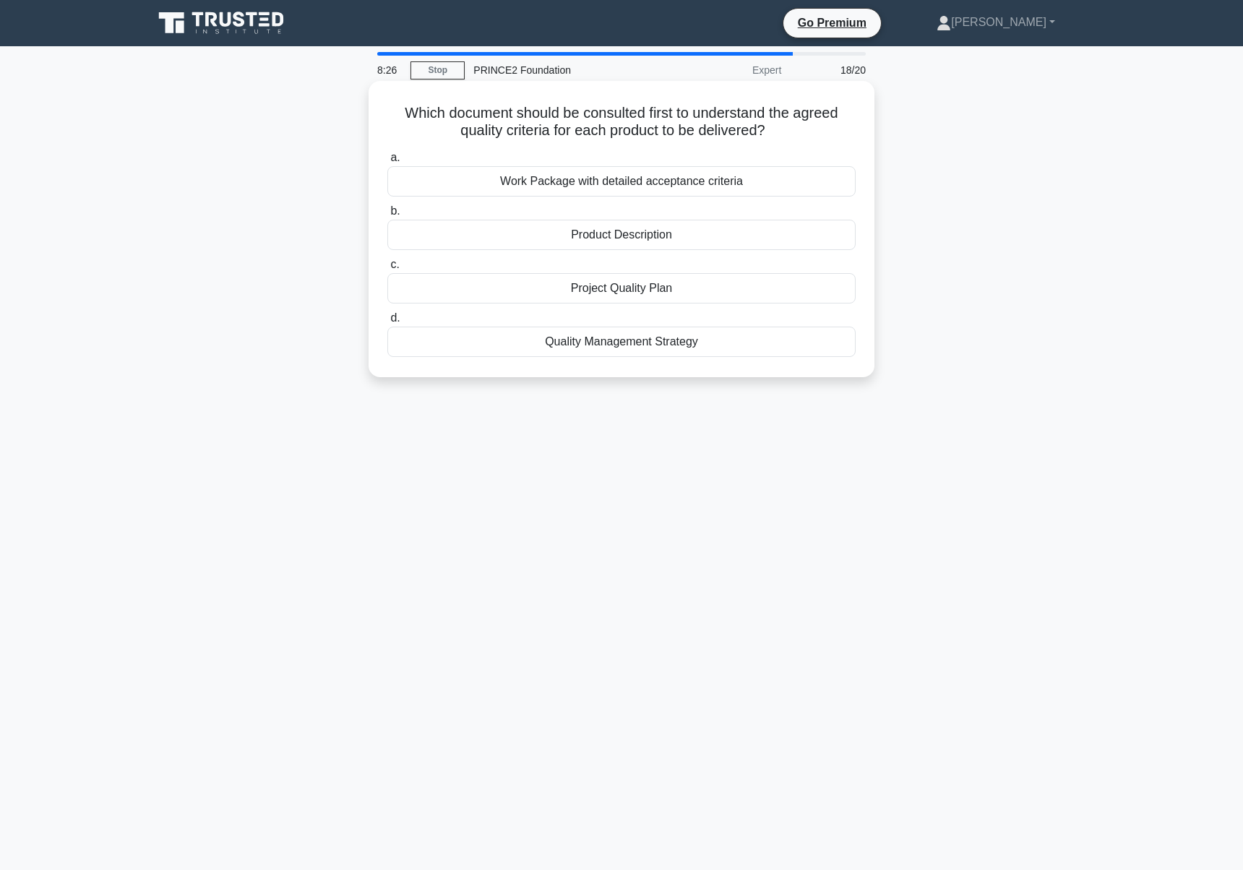
click at [607, 301] on div "Project Quality Plan" at bounding box center [621, 288] width 468 height 30
click at [387, 270] on input "c. Project Quality Plan" at bounding box center [387, 264] width 0 height 9
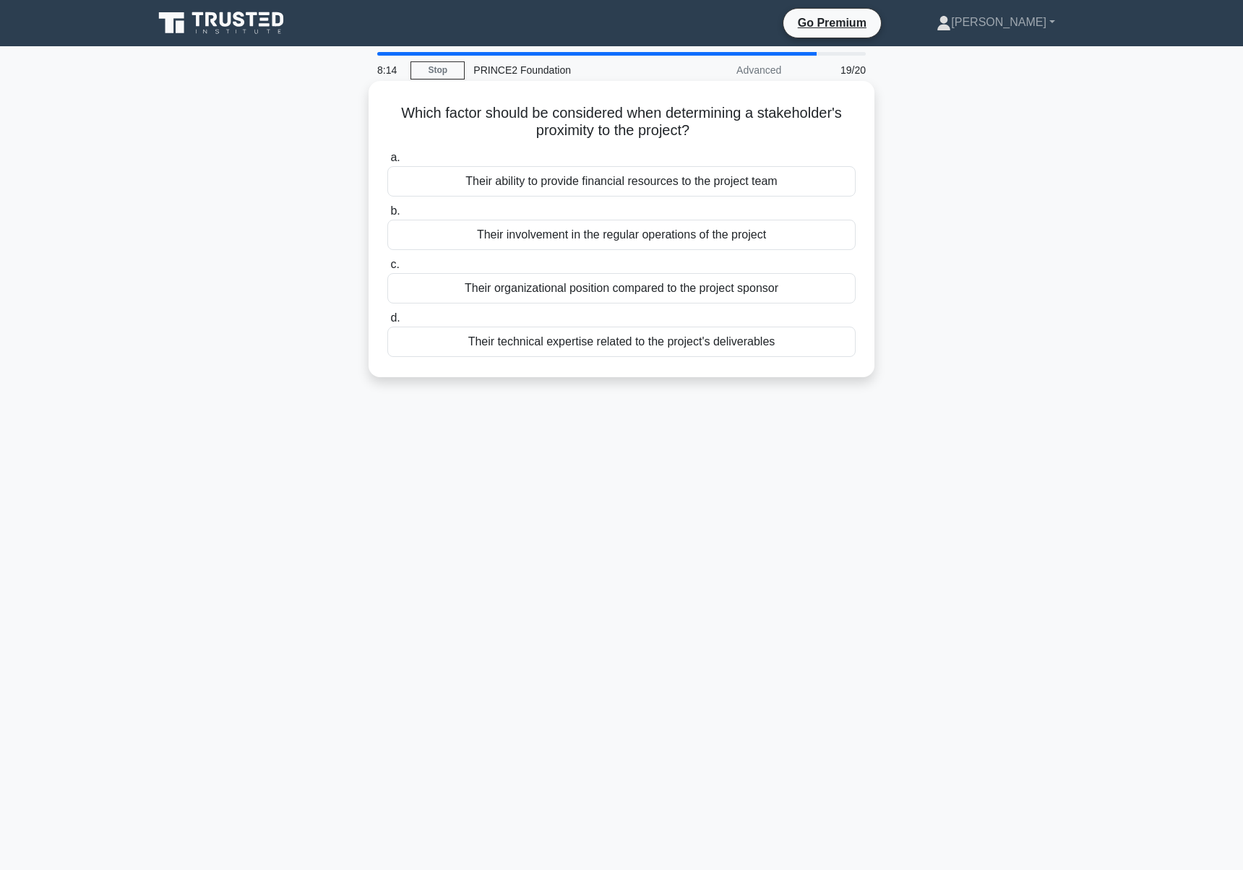
click at [606, 228] on div "Their involvement in the regular operations of the project" at bounding box center [621, 235] width 468 height 30
click at [387, 216] on input "b. Their involvement in the regular operations of the project" at bounding box center [387, 211] width 0 height 9
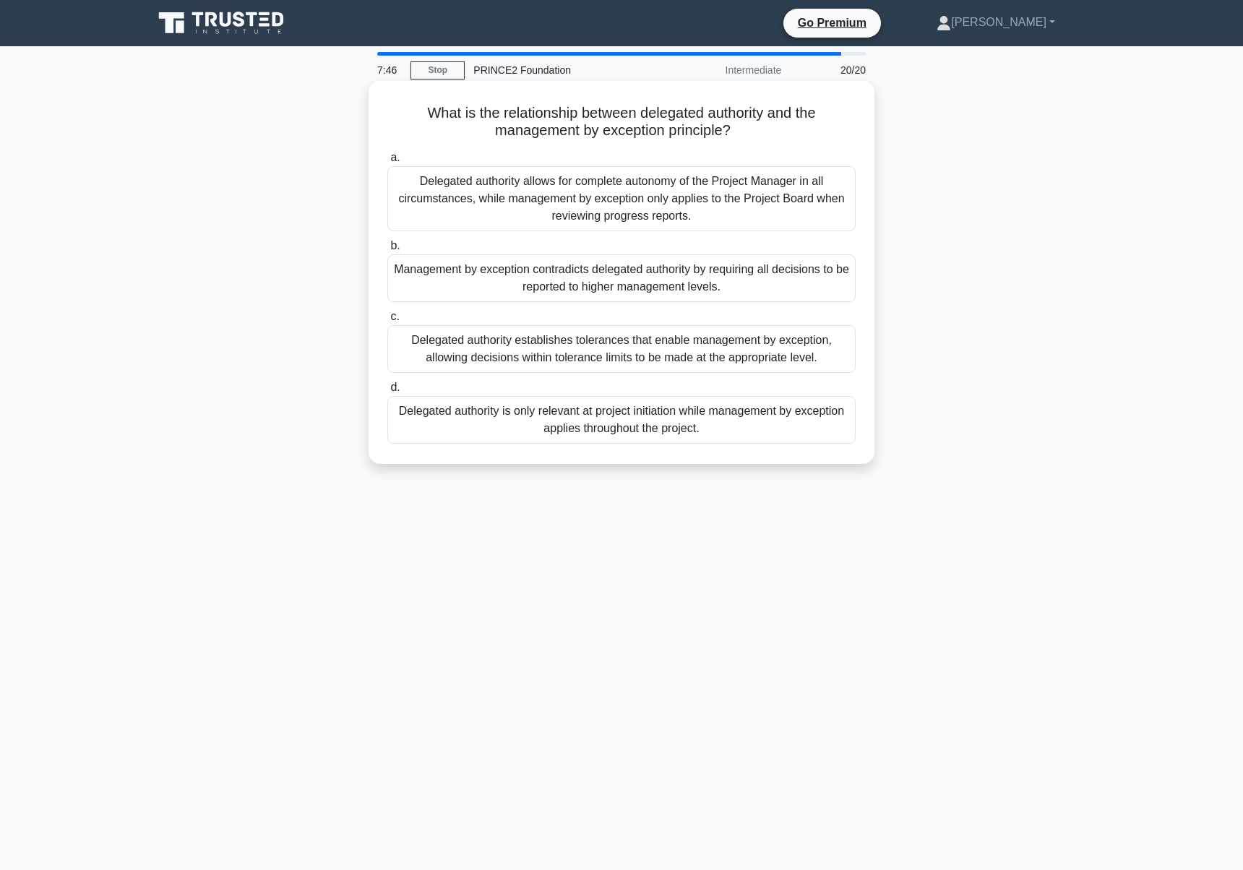
click at [612, 191] on div "Delegated authority allows for complete autonomy of the Project Manager in all …" at bounding box center [621, 198] width 468 height 65
click at [387, 163] on input "a. Delegated authority allows for complete autonomy of the Project Manager in a…" at bounding box center [387, 157] width 0 height 9
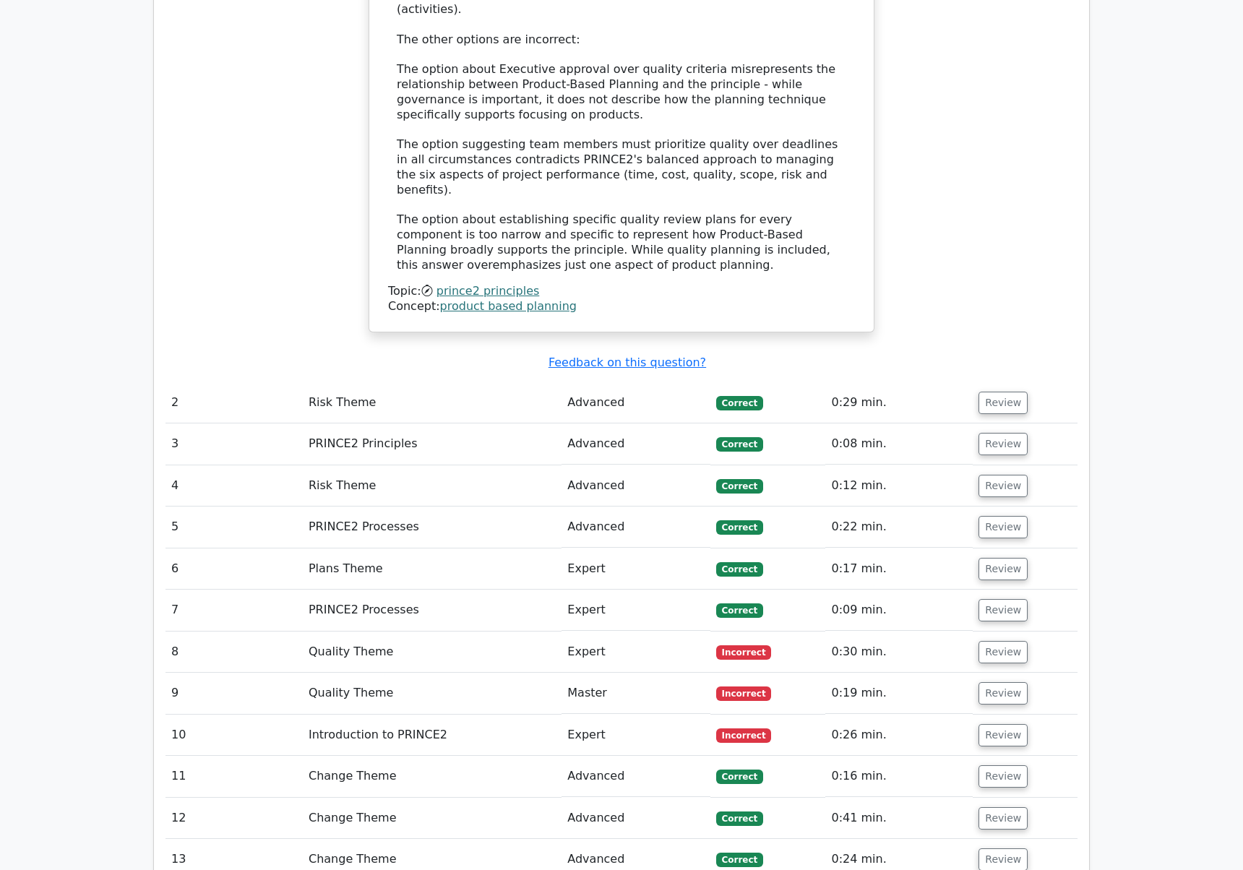
scroll to position [1757, 0]
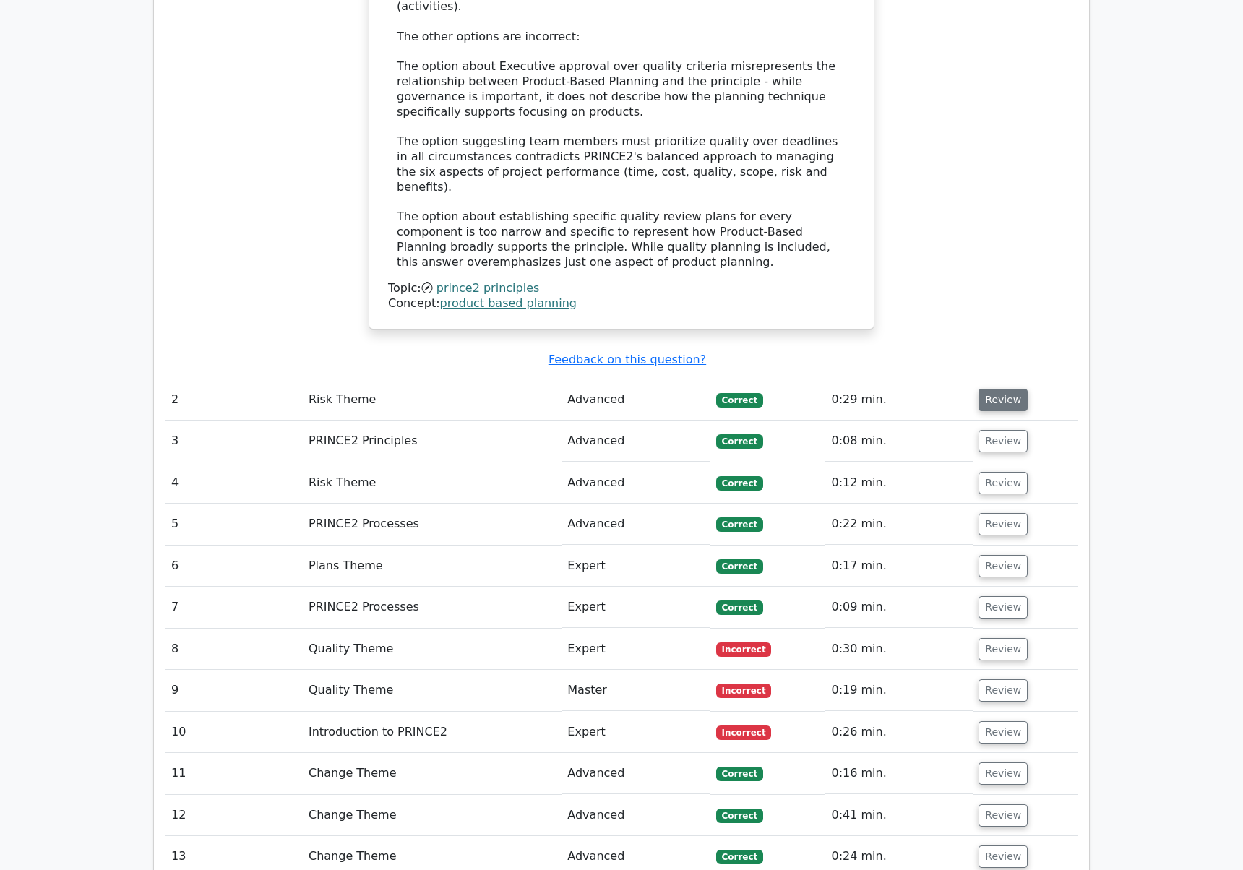
click at [988, 389] on button "Review" at bounding box center [1003, 400] width 49 height 22
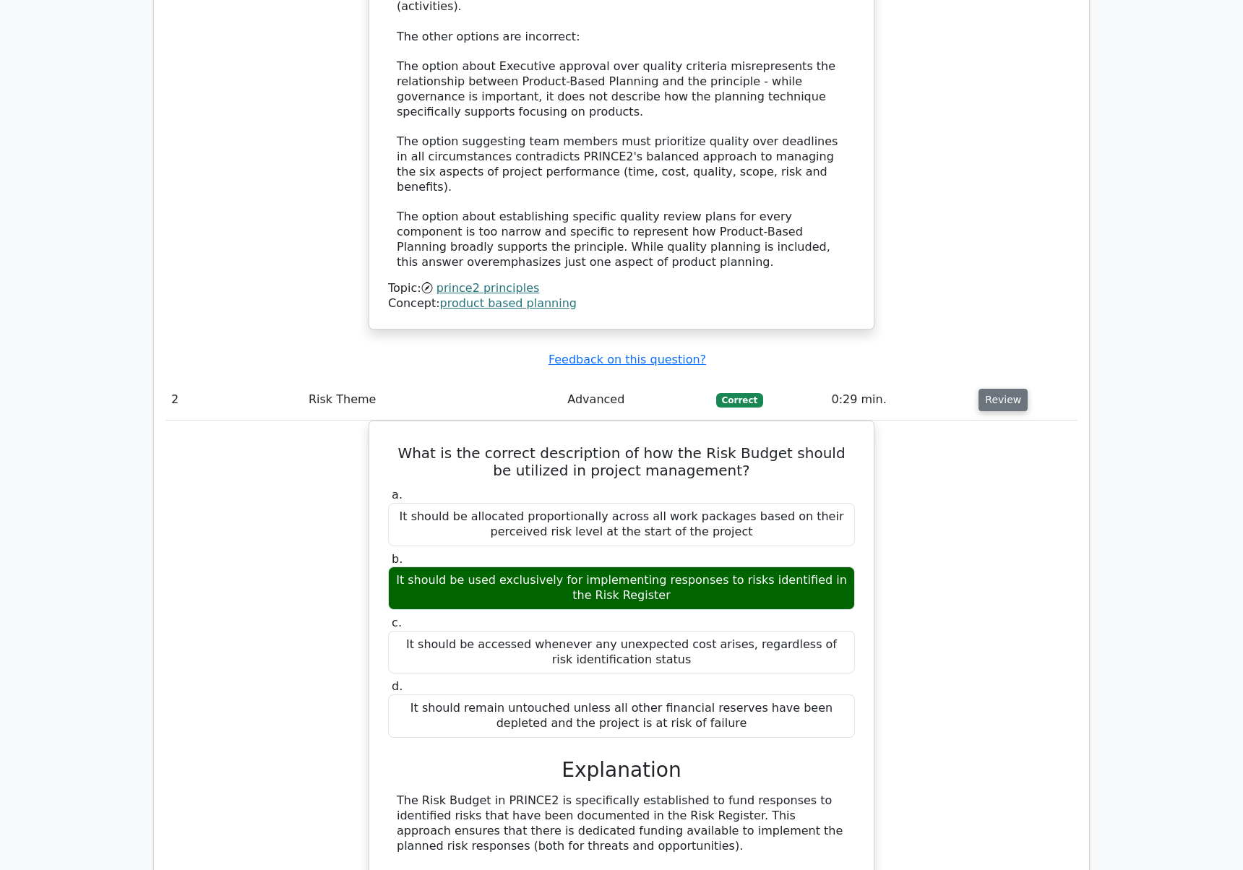
click at [1010, 389] on button "Review" at bounding box center [1003, 400] width 49 height 22
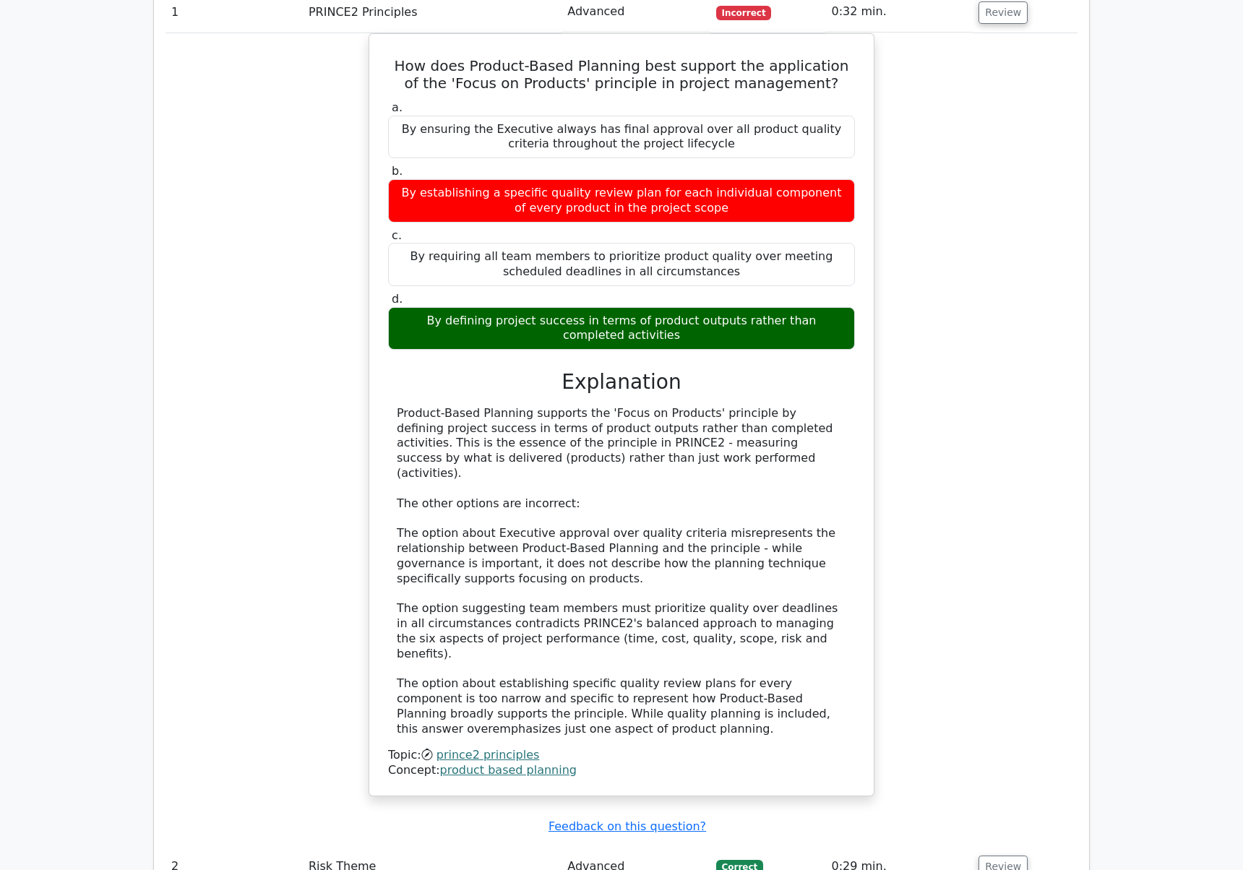
scroll to position [1192, 0]
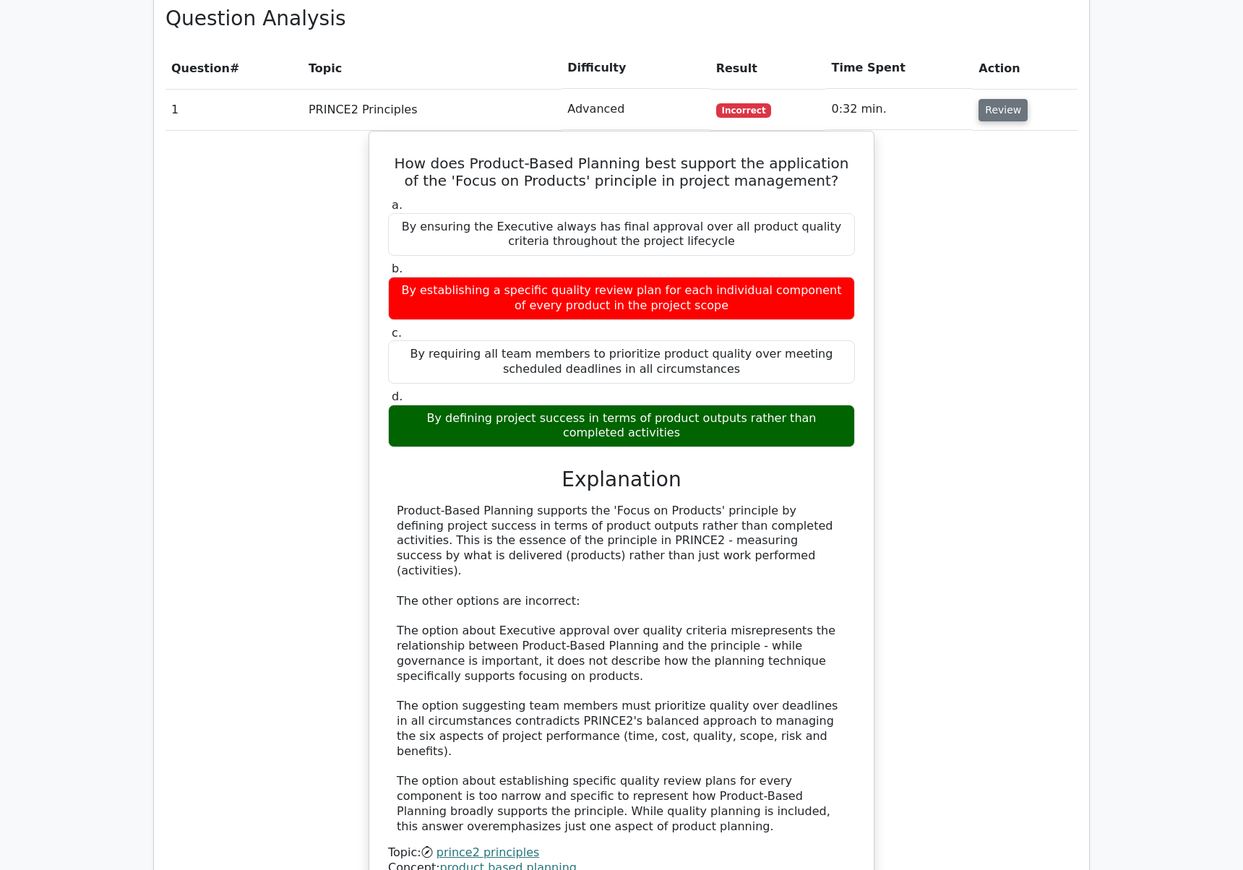
click at [1011, 99] on button "Review" at bounding box center [1003, 110] width 49 height 22
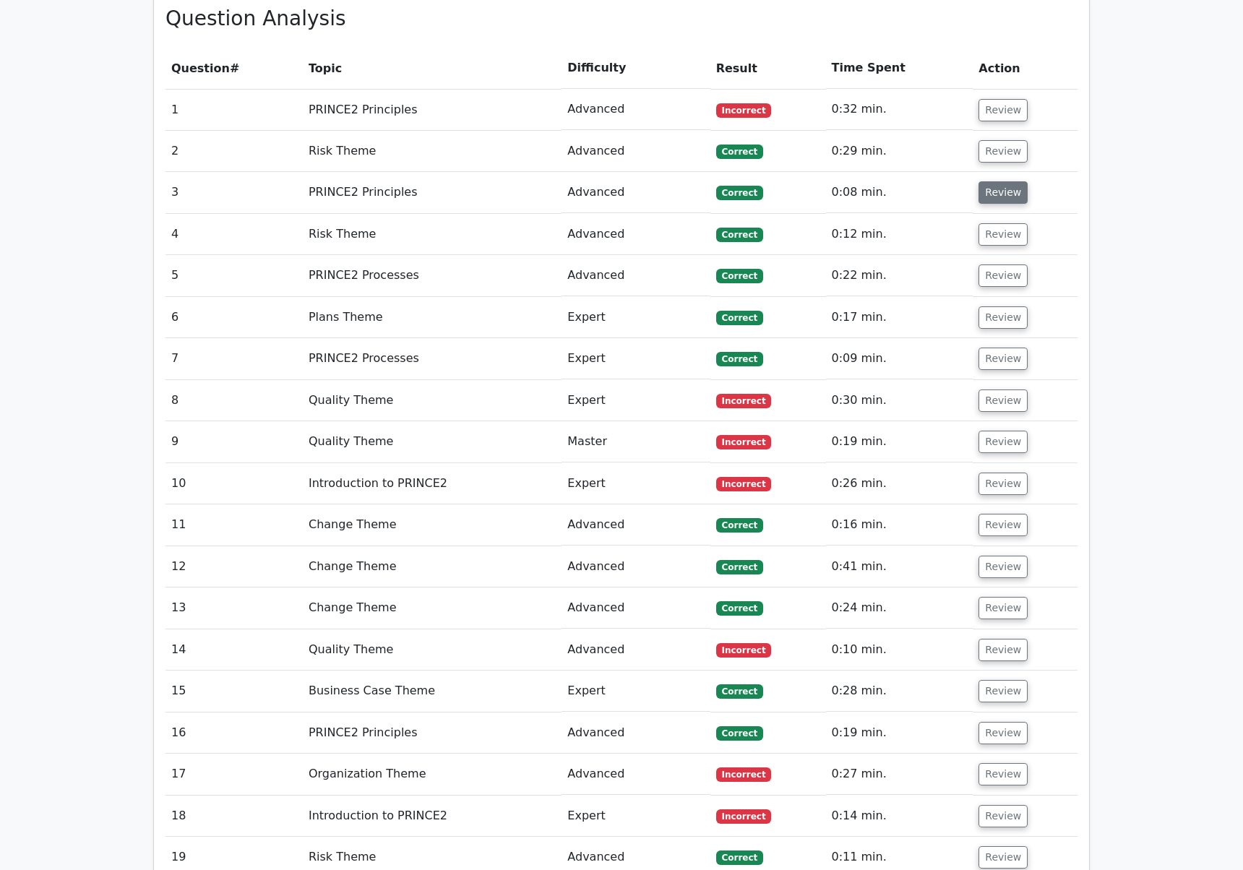
click at [997, 181] on button "Review" at bounding box center [1003, 192] width 49 height 22
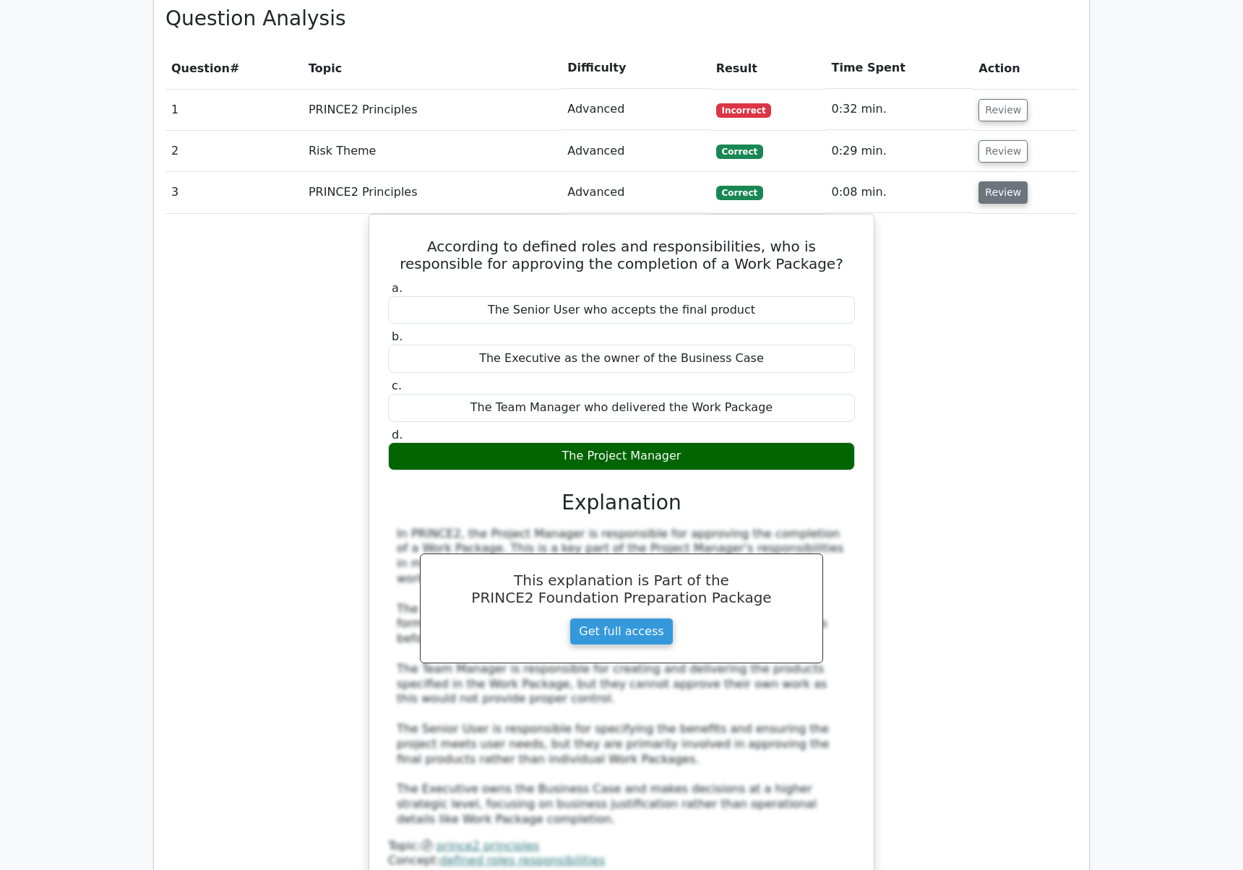
click at [995, 181] on button "Review" at bounding box center [1003, 192] width 49 height 22
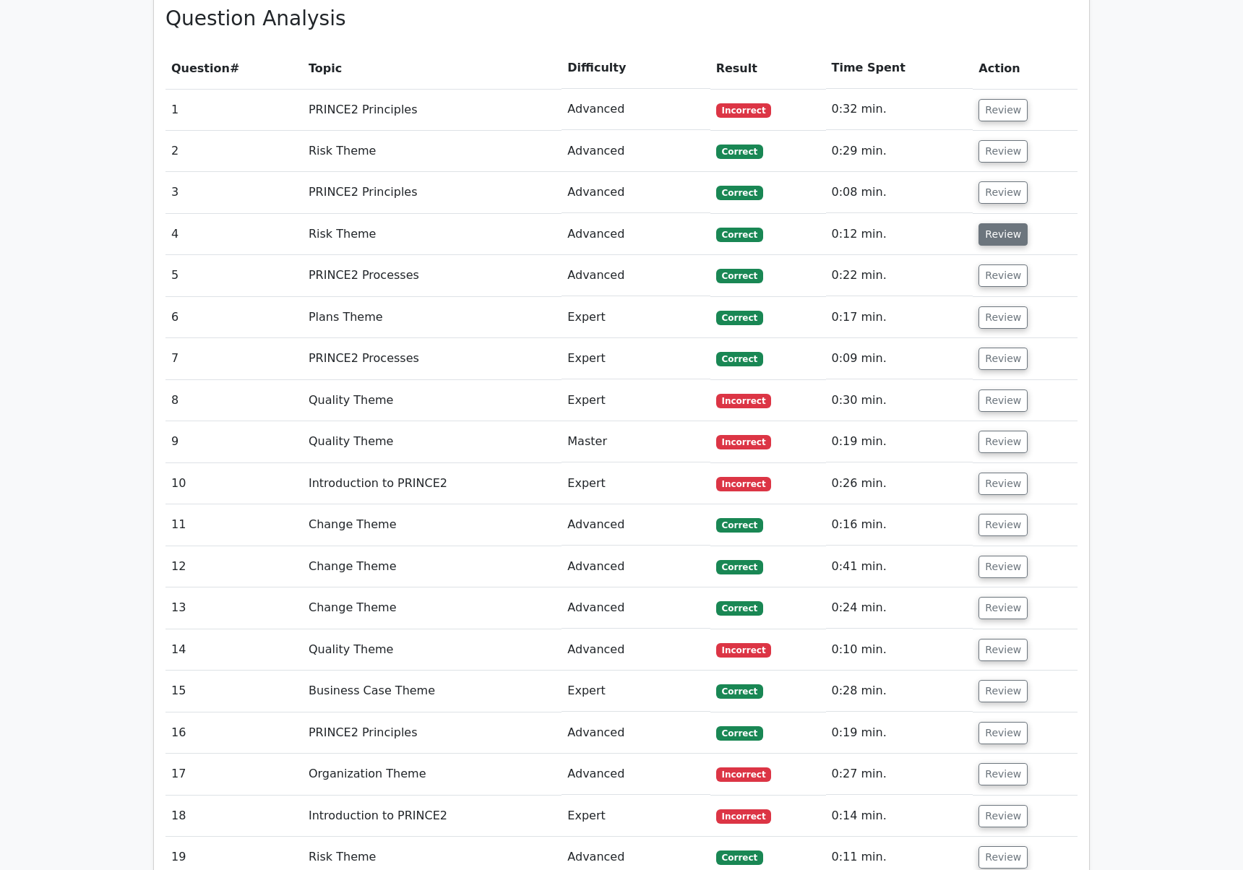
click at [1002, 223] on button "Review" at bounding box center [1003, 234] width 49 height 22
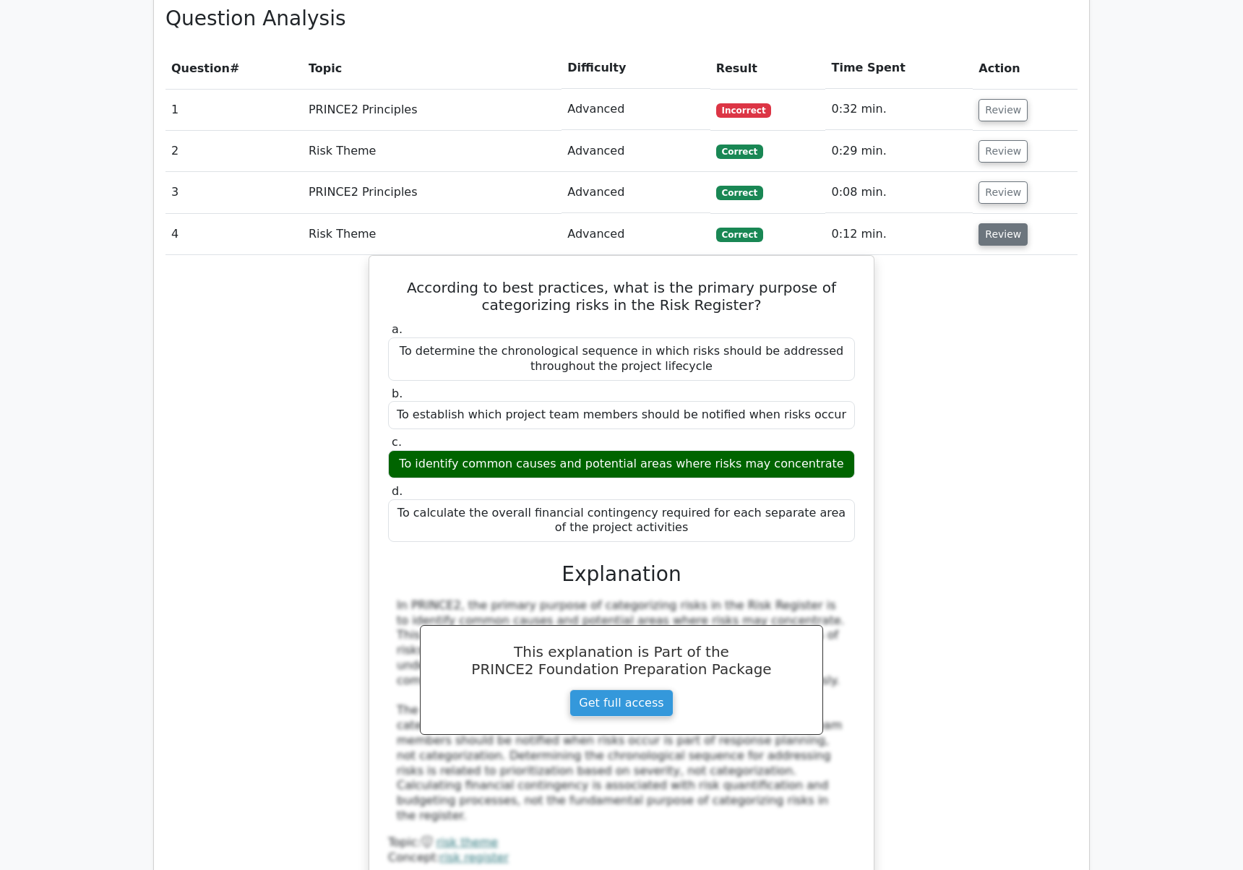
click at [1002, 223] on button "Review" at bounding box center [1003, 234] width 49 height 22
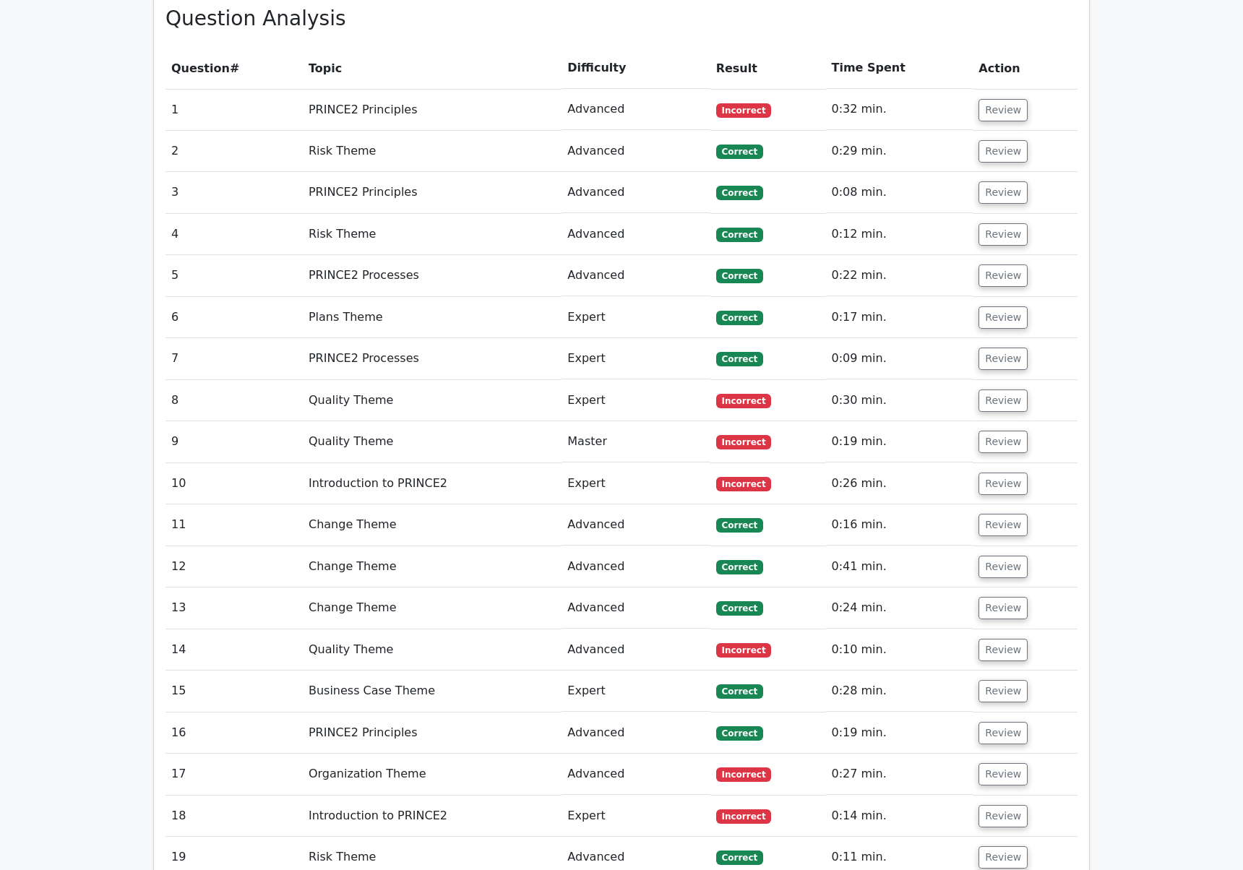
click at [997, 297] on td "Review" at bounding box center [1025, 317] width 105 height 41
click at [997, 265] on button "Review" at bounding box center [1003, 276] width 49 height 22
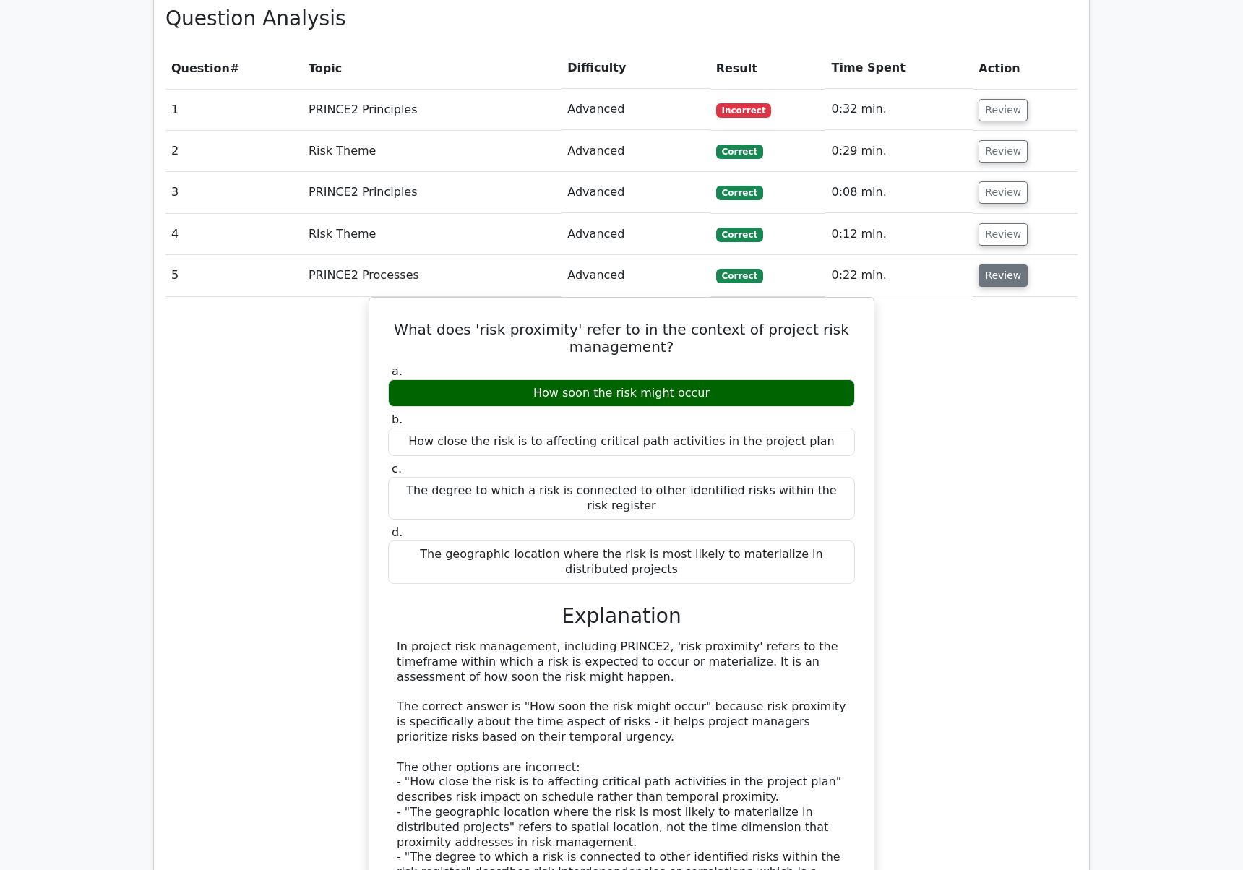
click at [997, 265] on button "Review" at bounding box center [1003, 276] width 49 height 22
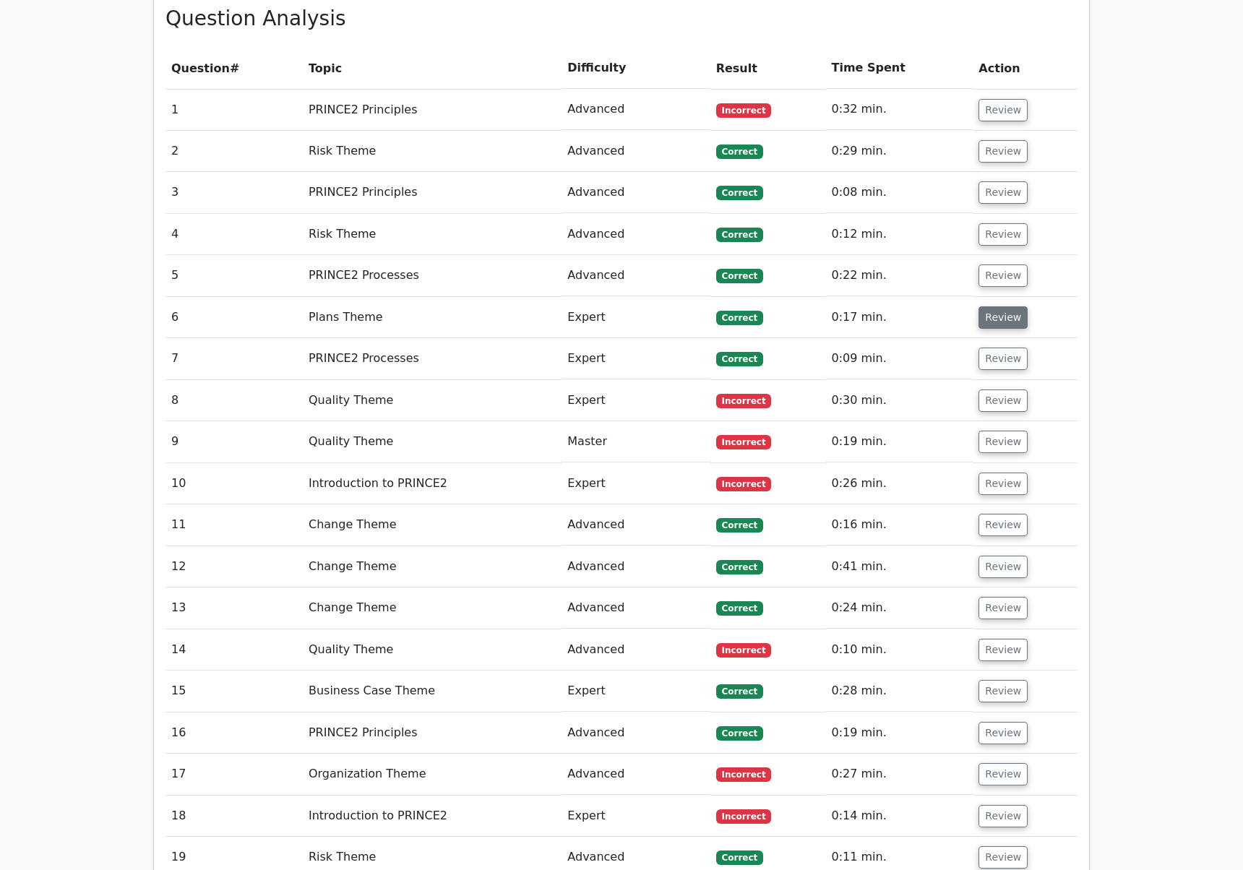
click at [999, 306] on button "Review" at bounding box center [1003, 317] width 49 height 22
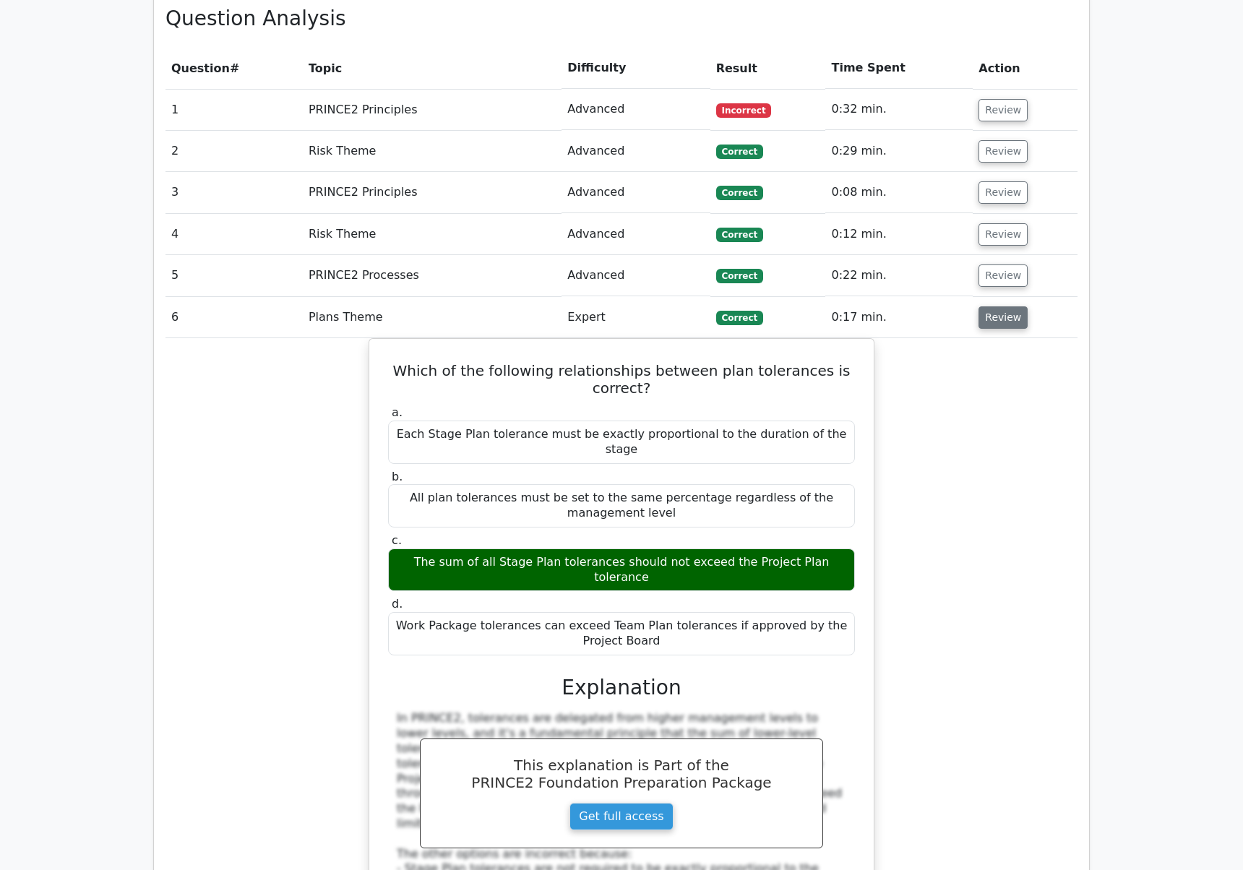
click at [999, 306] on button "Review" at bounding box center [1003, 317] width 49 height 22
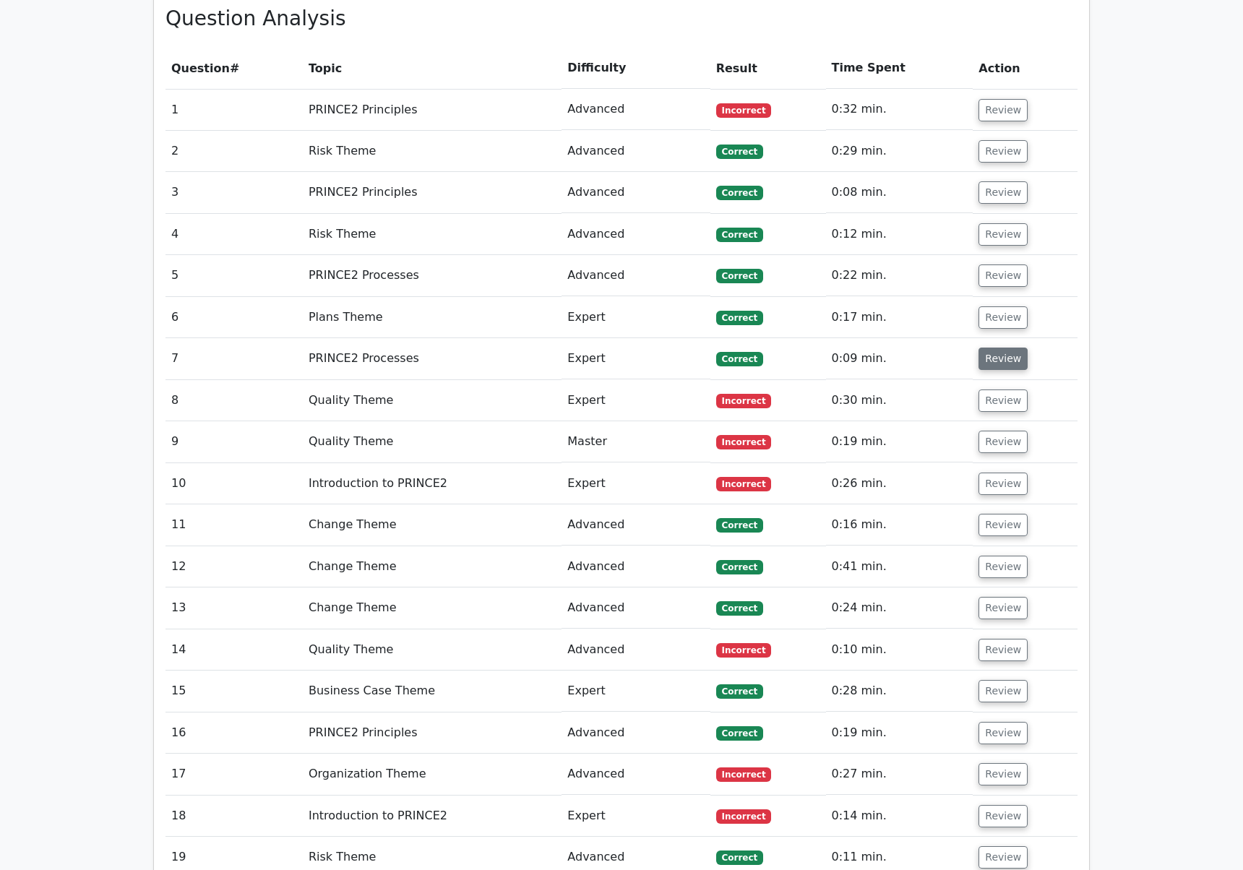
click at [996, 348] on button "Review" at bounding box center [1003, 359] width 49 height 22
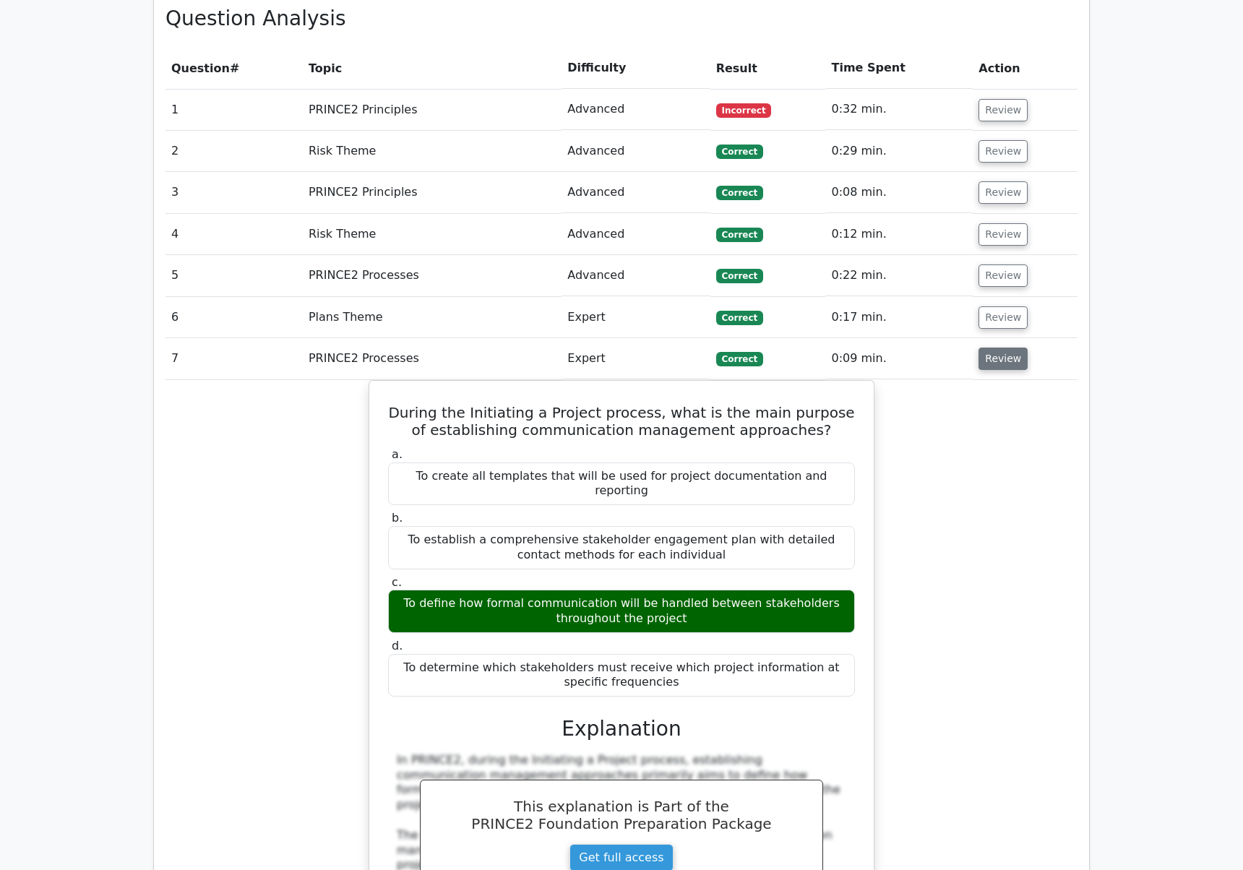
click at [996, 348] on button "Review" at bounding box center [1003, 359] width 49 height 22
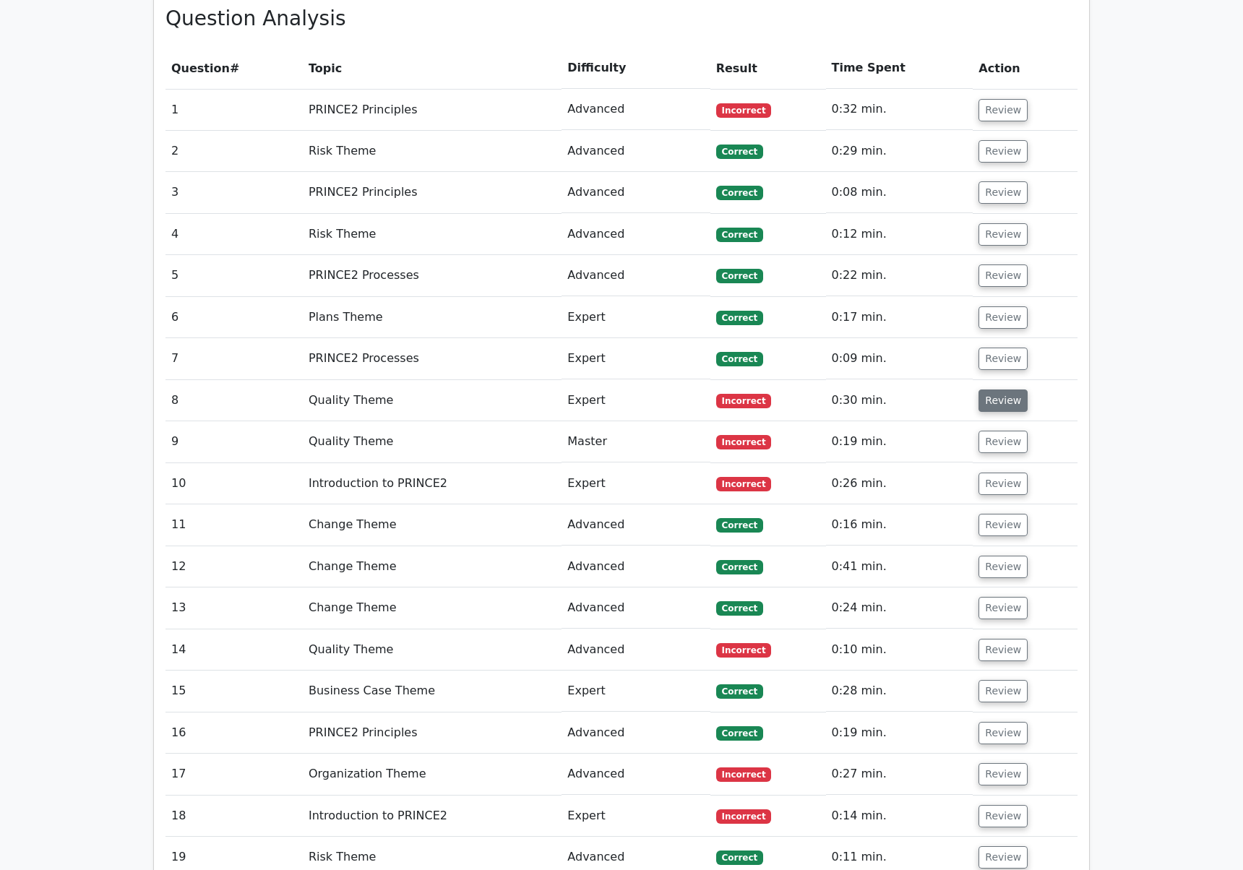
click at [995, 390] on button "Review" at bounding box center [1003, 401] width 49 height 22
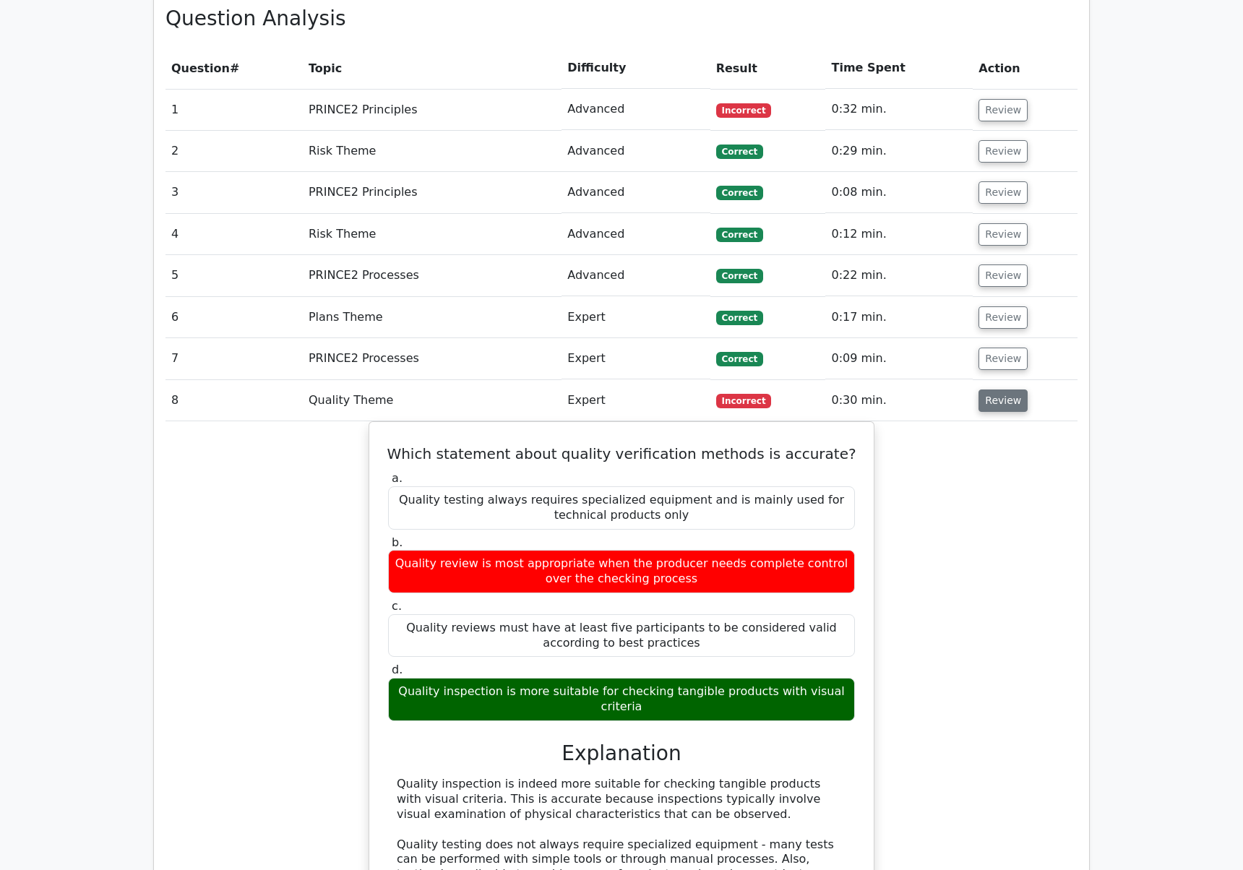
click at [995, 390] on button "Review" at bounding box center [1003, 401] width 49 height 22
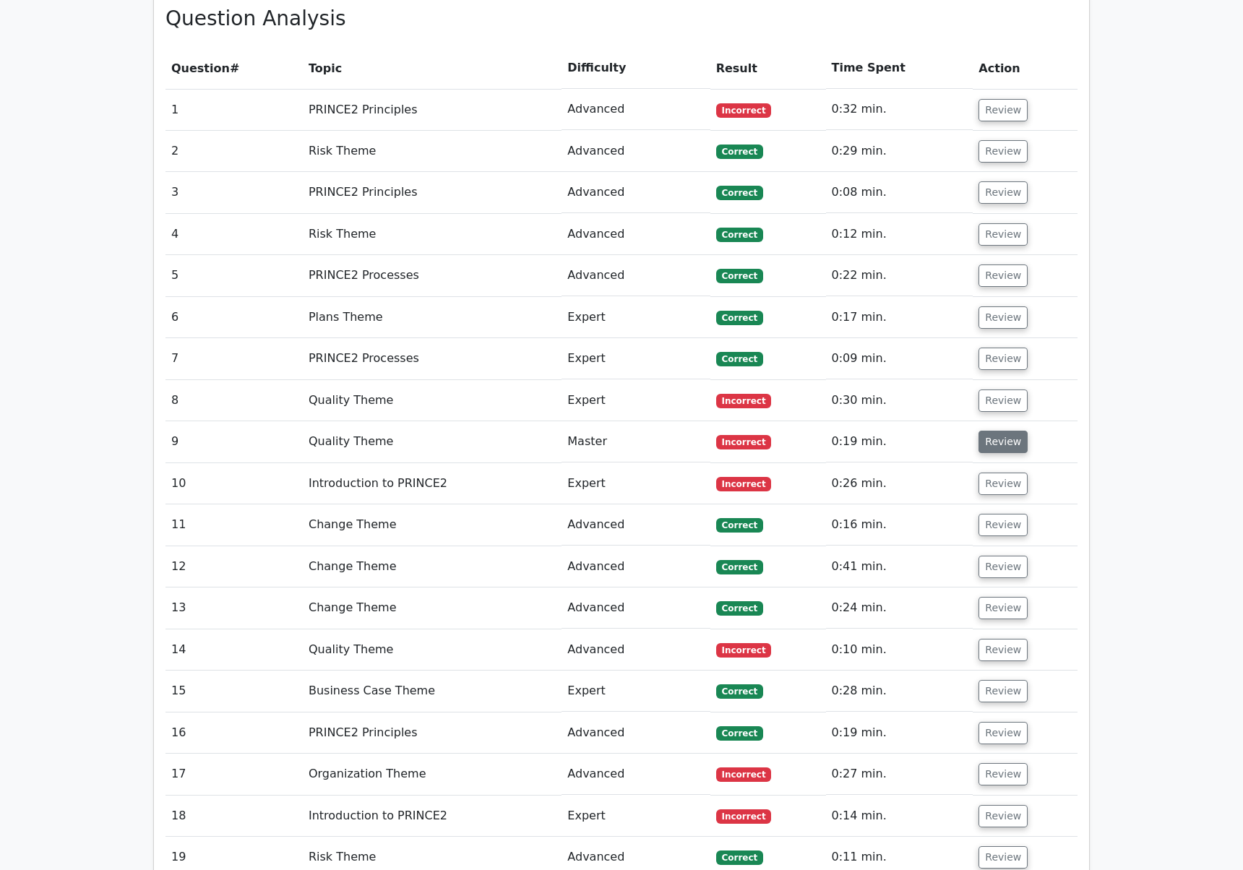
click at [998, 431] on button "Review" at bounding box center [1003, 442] width 49 height 22
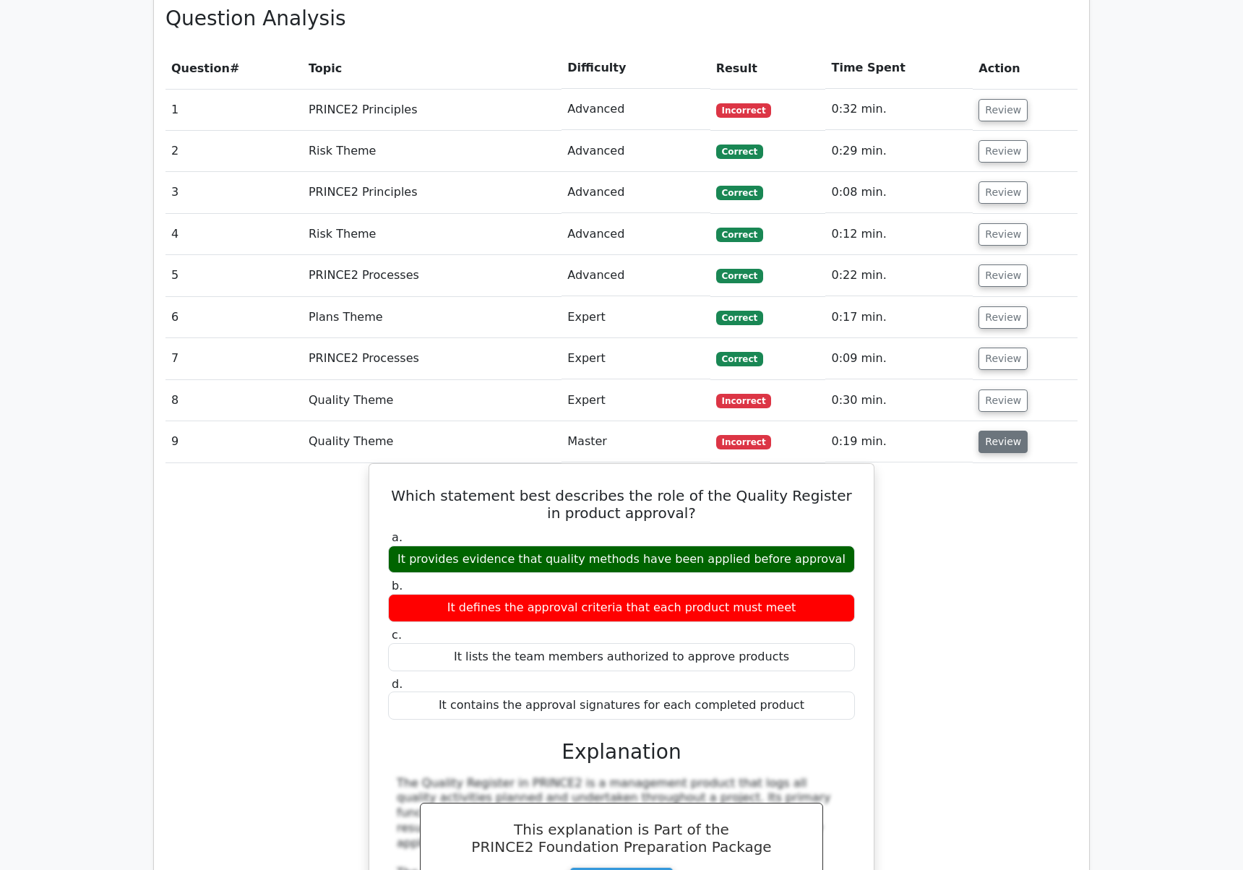
click at [999, 431] on button "Review" at bounding box center [1003, 442] width 49 height 22
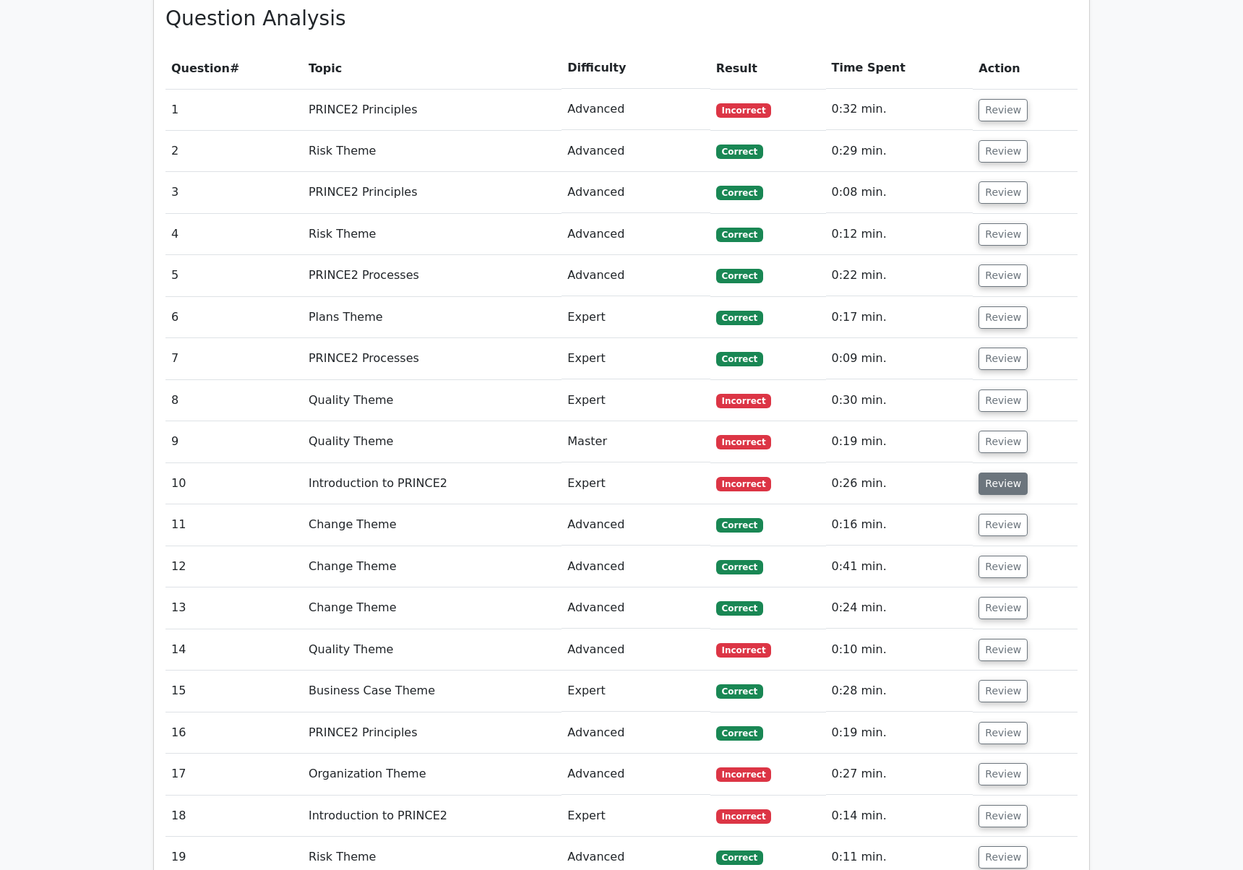
click at [1001, 473] on button "Review" at bounding box center [1003, 484] width 49 height 22
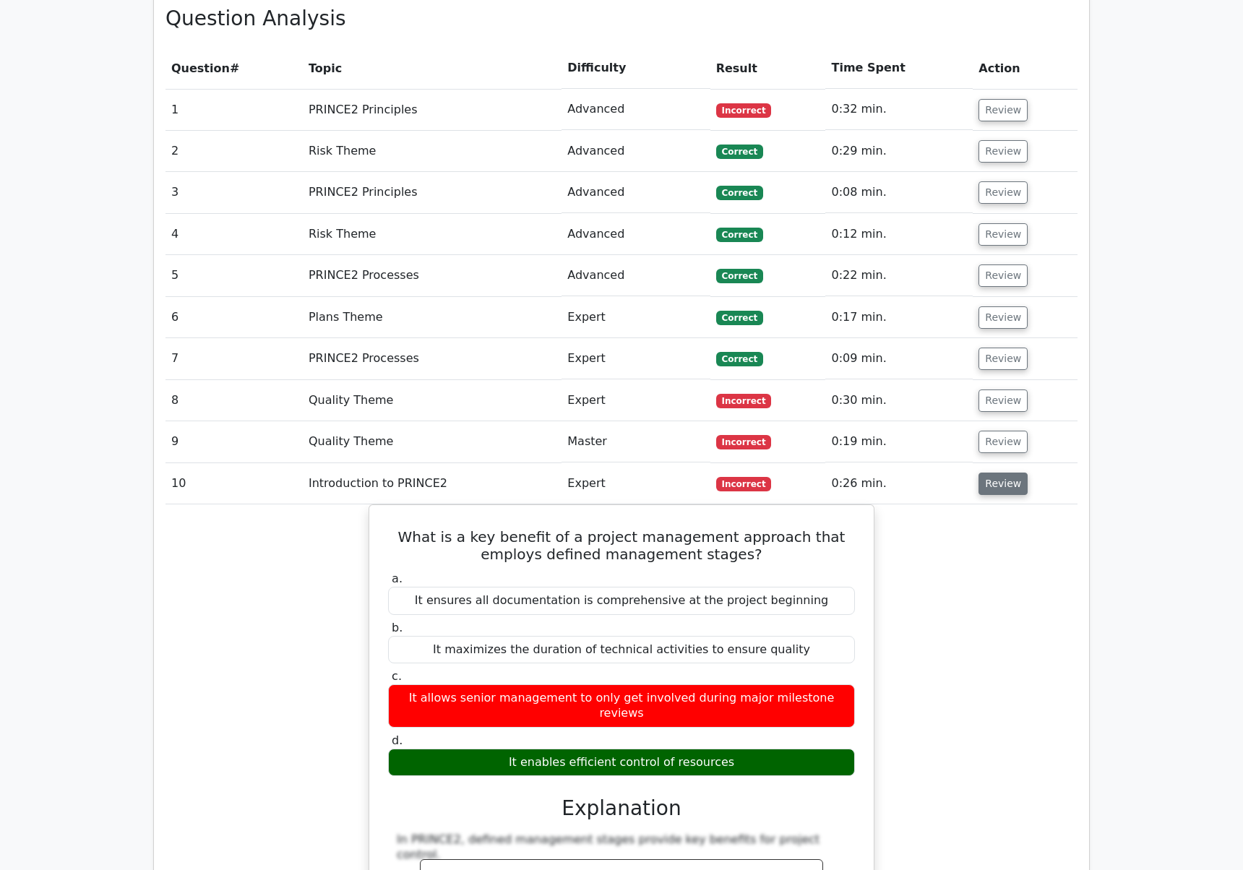
click at [1001, 473] on button "Review" at bounding box center [1003, 484] width 49 height 22
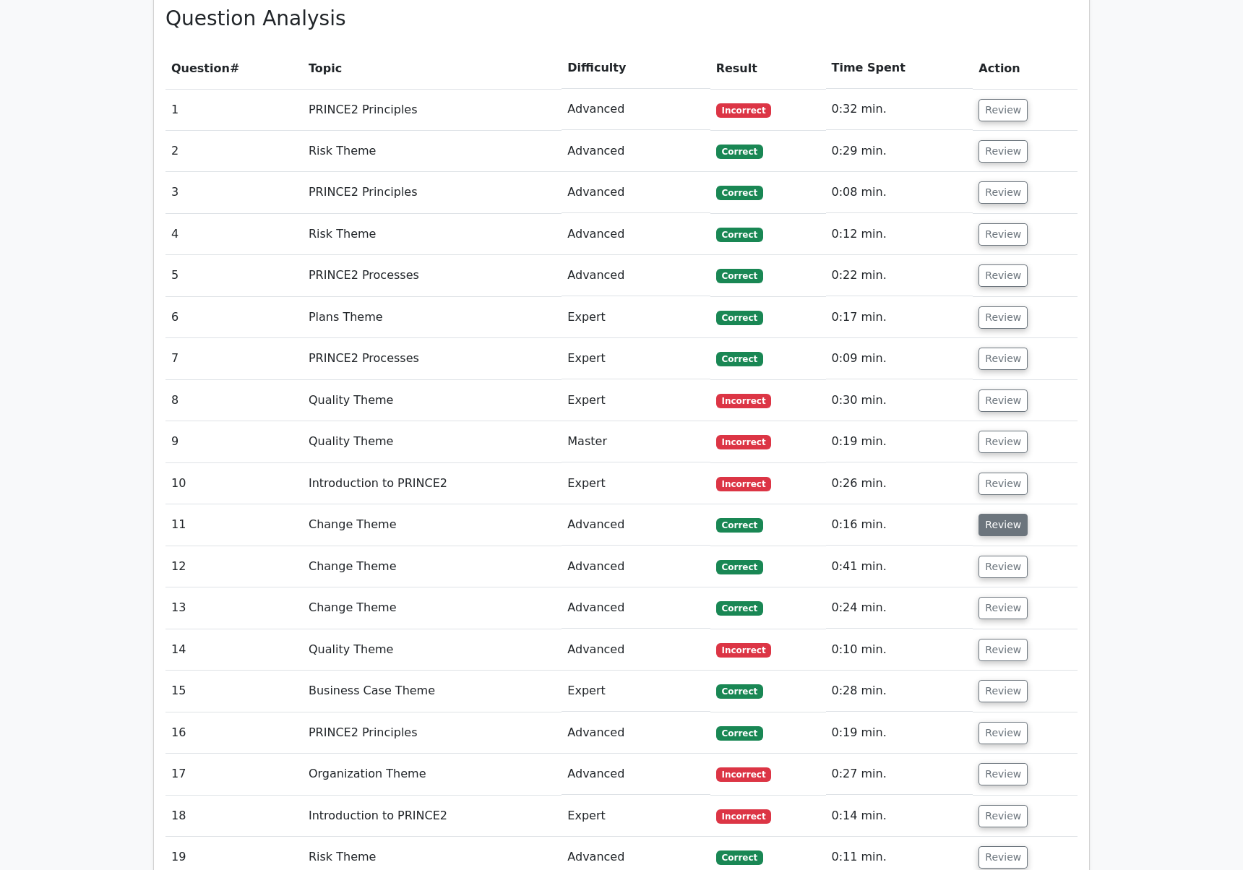
click at [1000, 514] on button "Review" at bounding box center [1003, 525] width 49 height 22
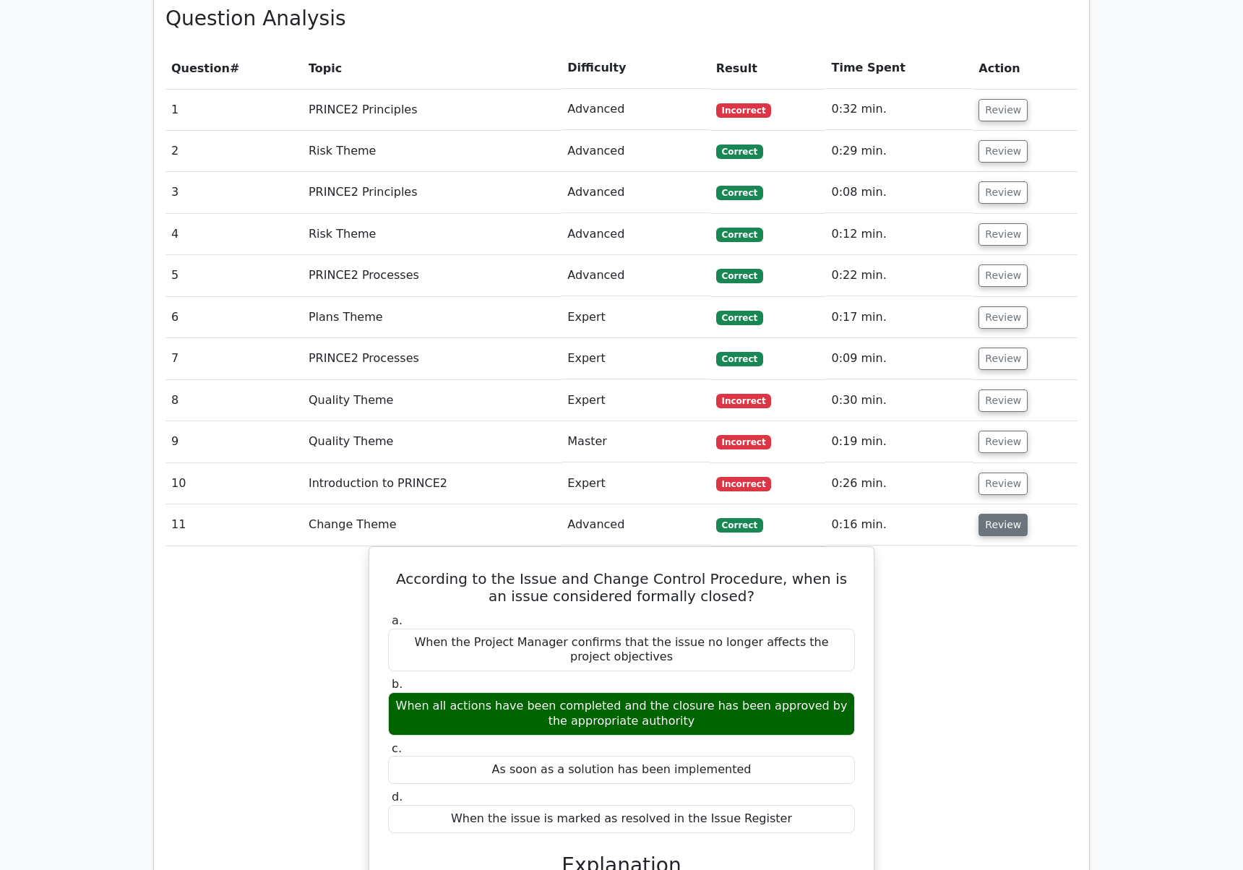
click at [1000, 514] on button "Review" at bounding box center [1003, 525] width 49 height 22
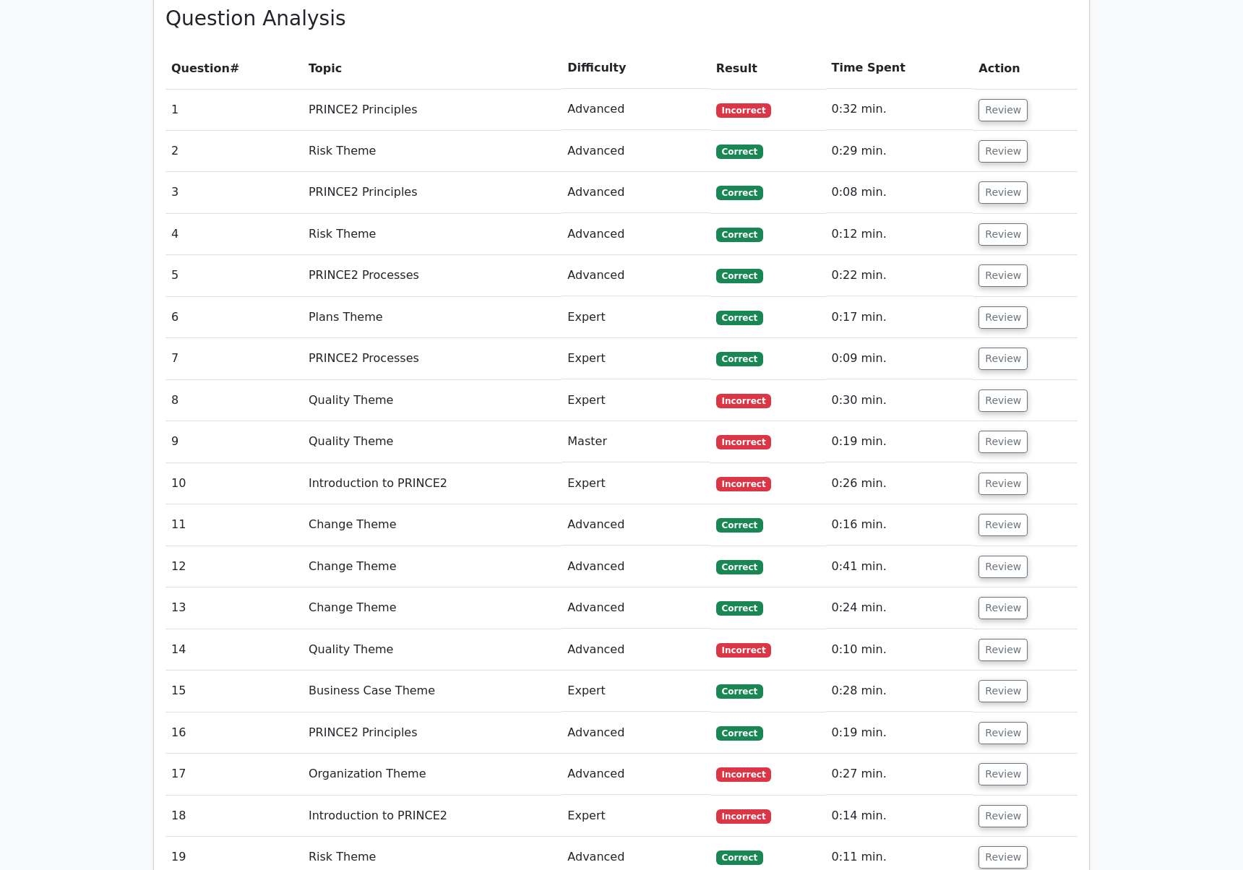
click at [1001, 546] on td "Review" at bounding box center [1025, 566] width 105 height 41
click at [999, 556] on button "Review" at bounding box center [1003, 567] width 49 height 22
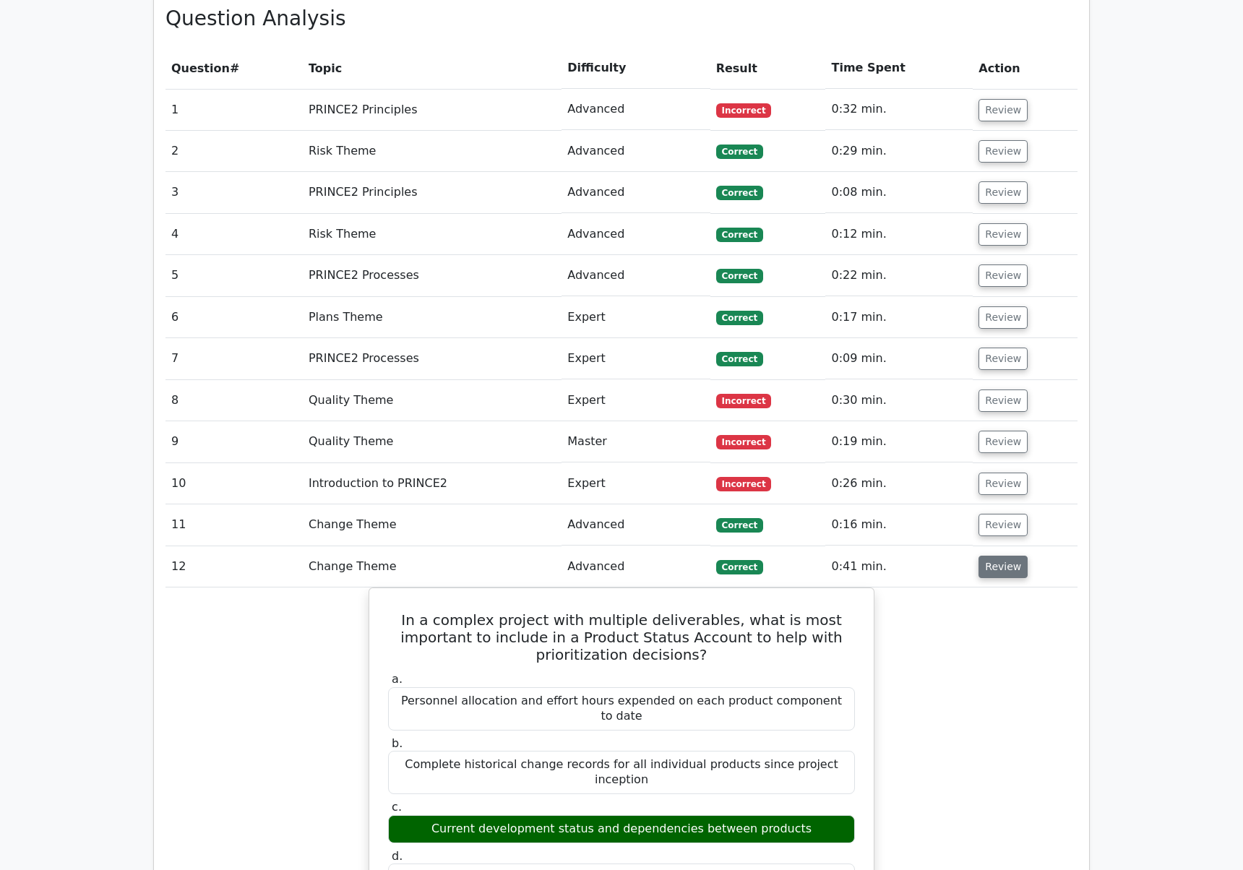
click at [999, 556] on button "Review" at bounding box center [1003, 567] width 49 height 22
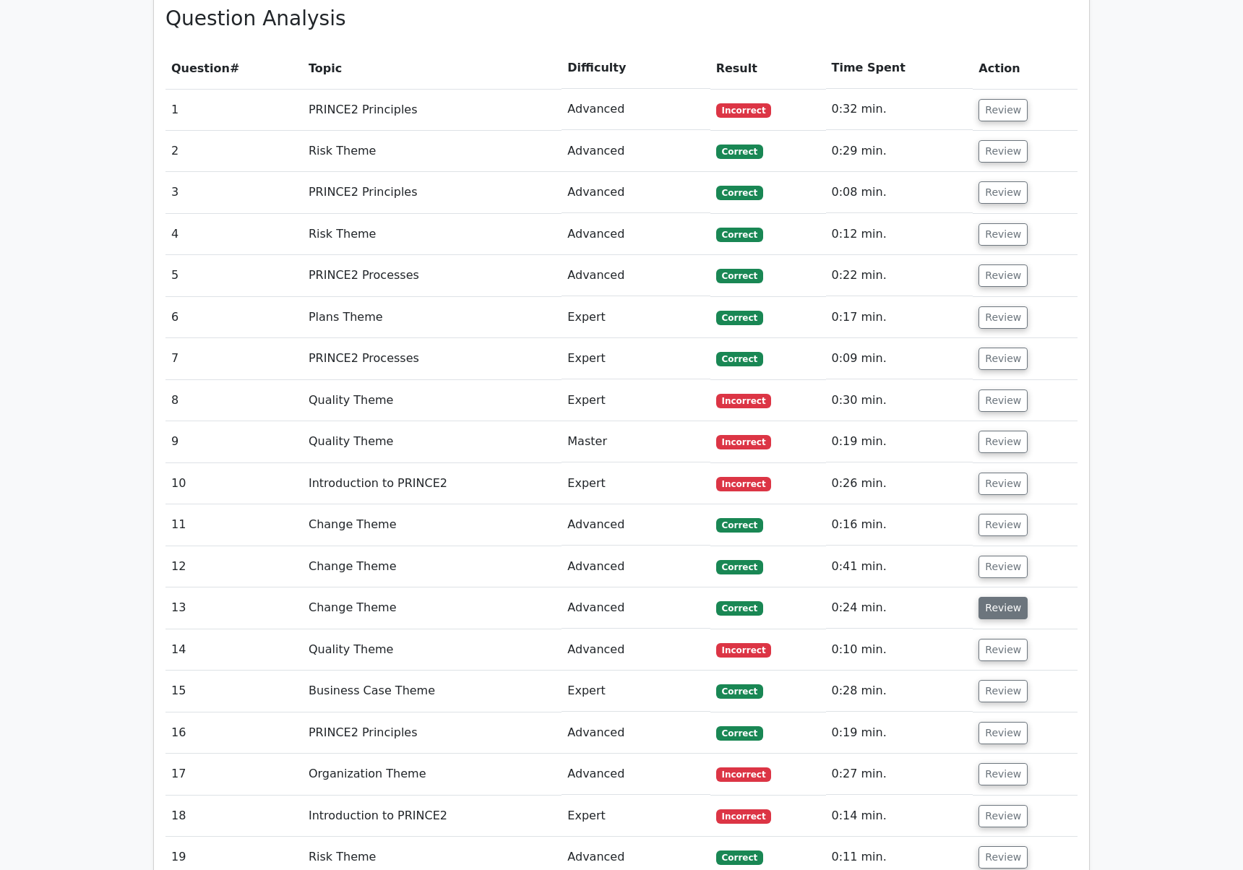
click at [996, 597] on button "Review" at bounding box center [1003, 608] width 49 height 22
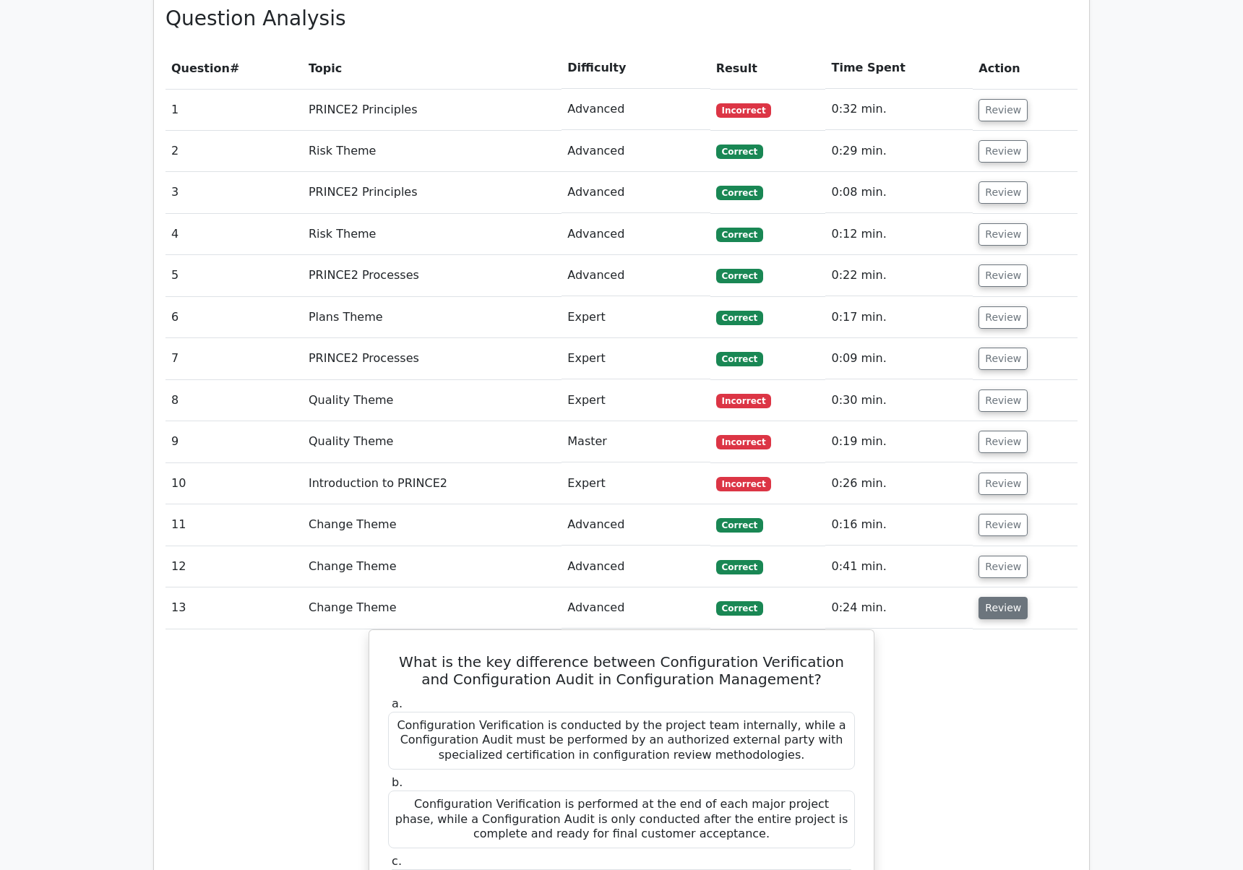
click at [996, 597] on button "Review" at bounding box center [1003, 608] width 49 height 22
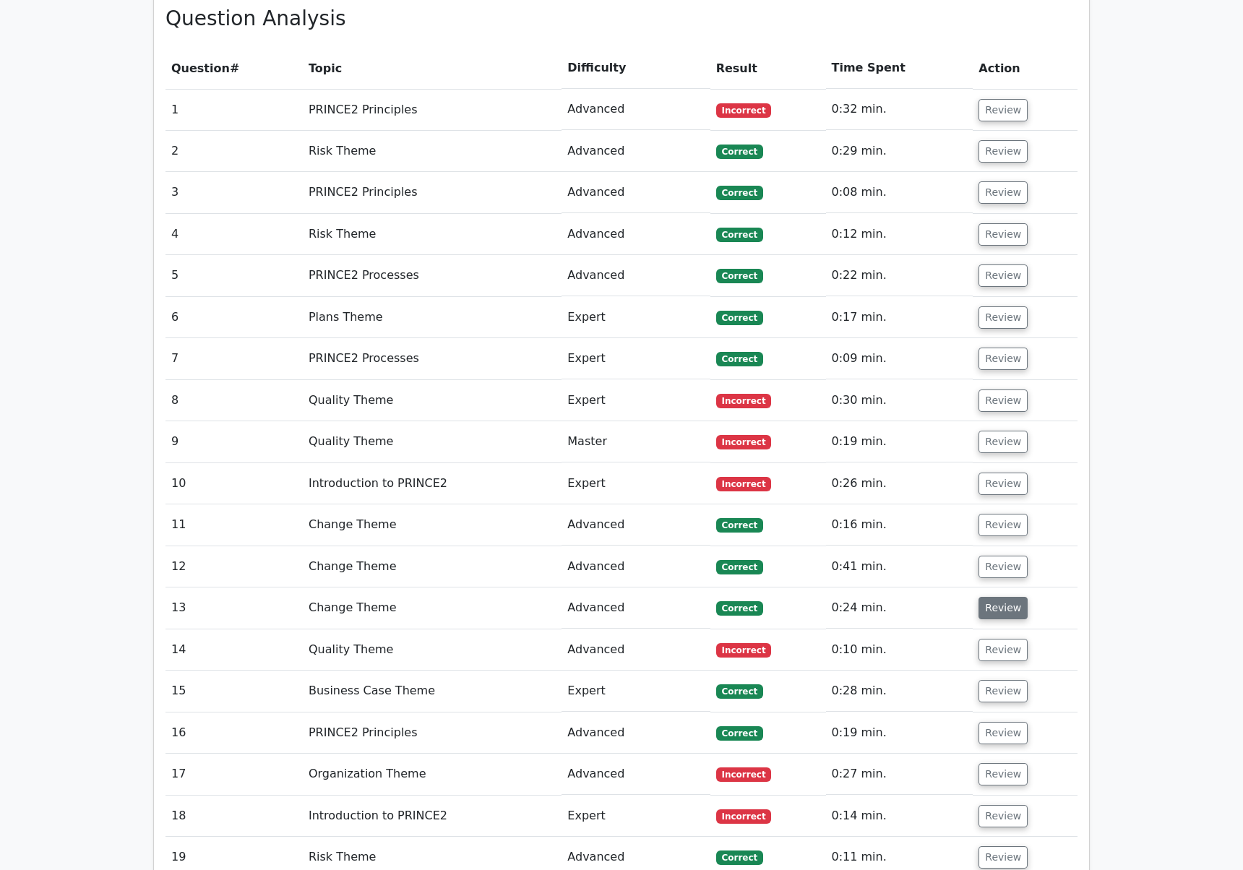
click at [996, 597] on button "Review" at bounding box center [1003, 608] width 49 height 22
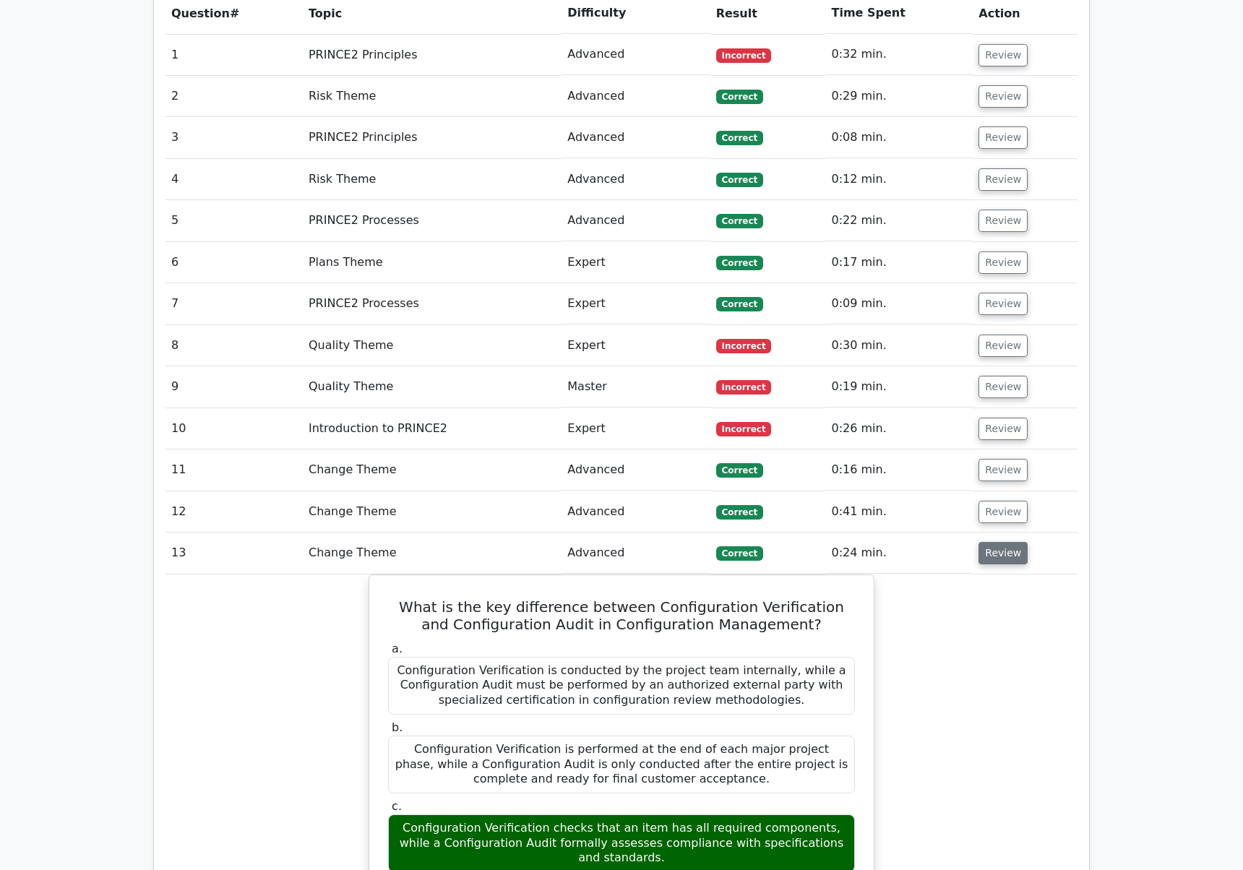
scroll to position [1249, 0]
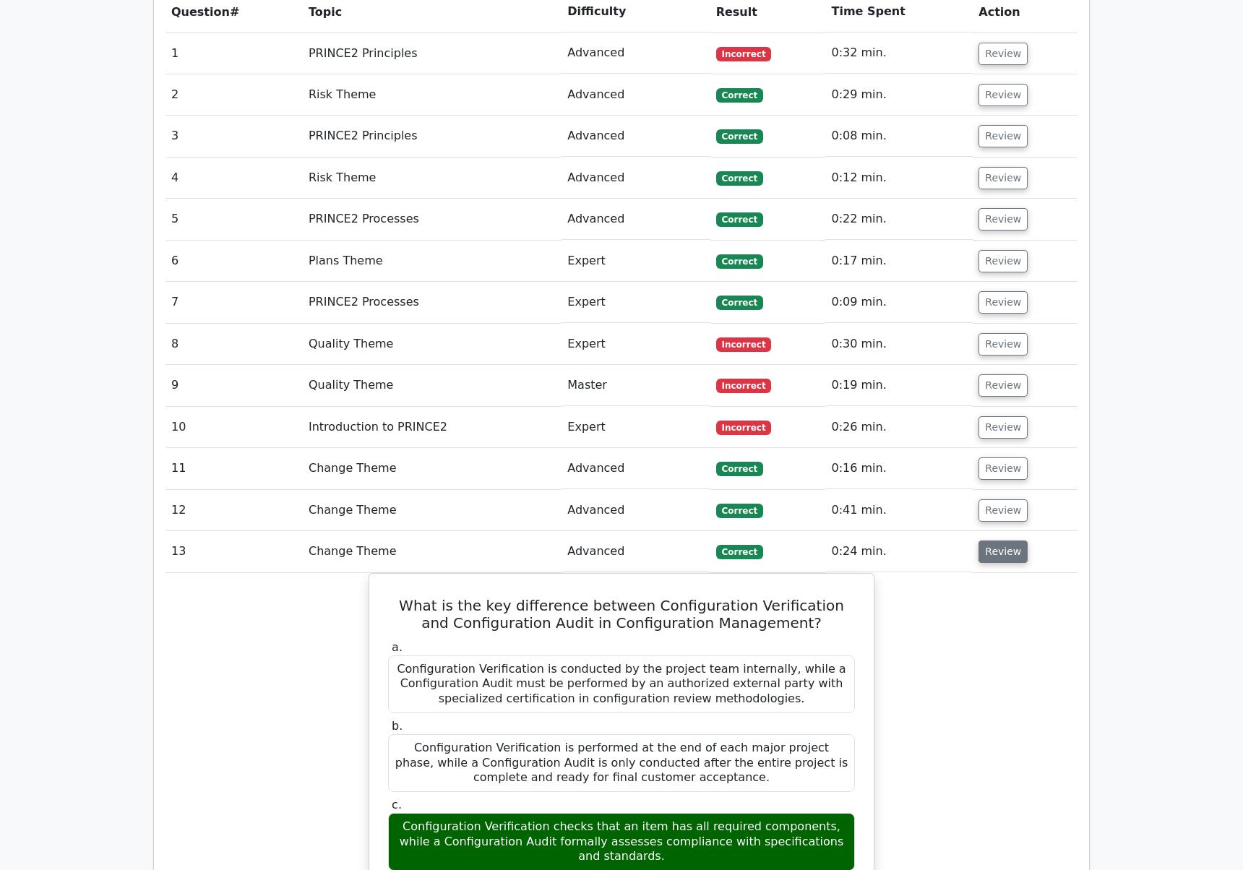
click at [1001, 541] on button "Review" at bounding box center [1003, 552] width 49 height 22
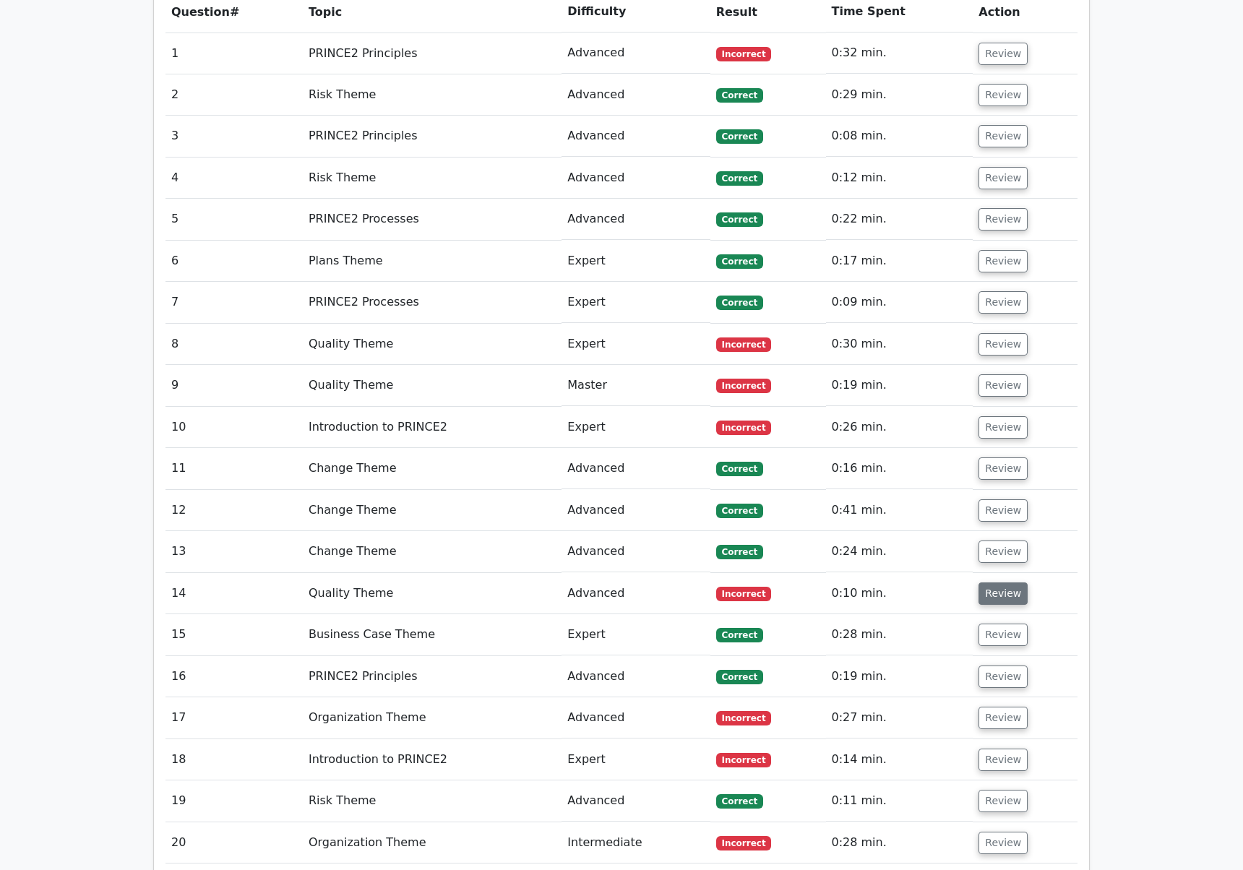
click at [998, 583] on button "Review" at bounding box center [1003, 594] width 49 height 22
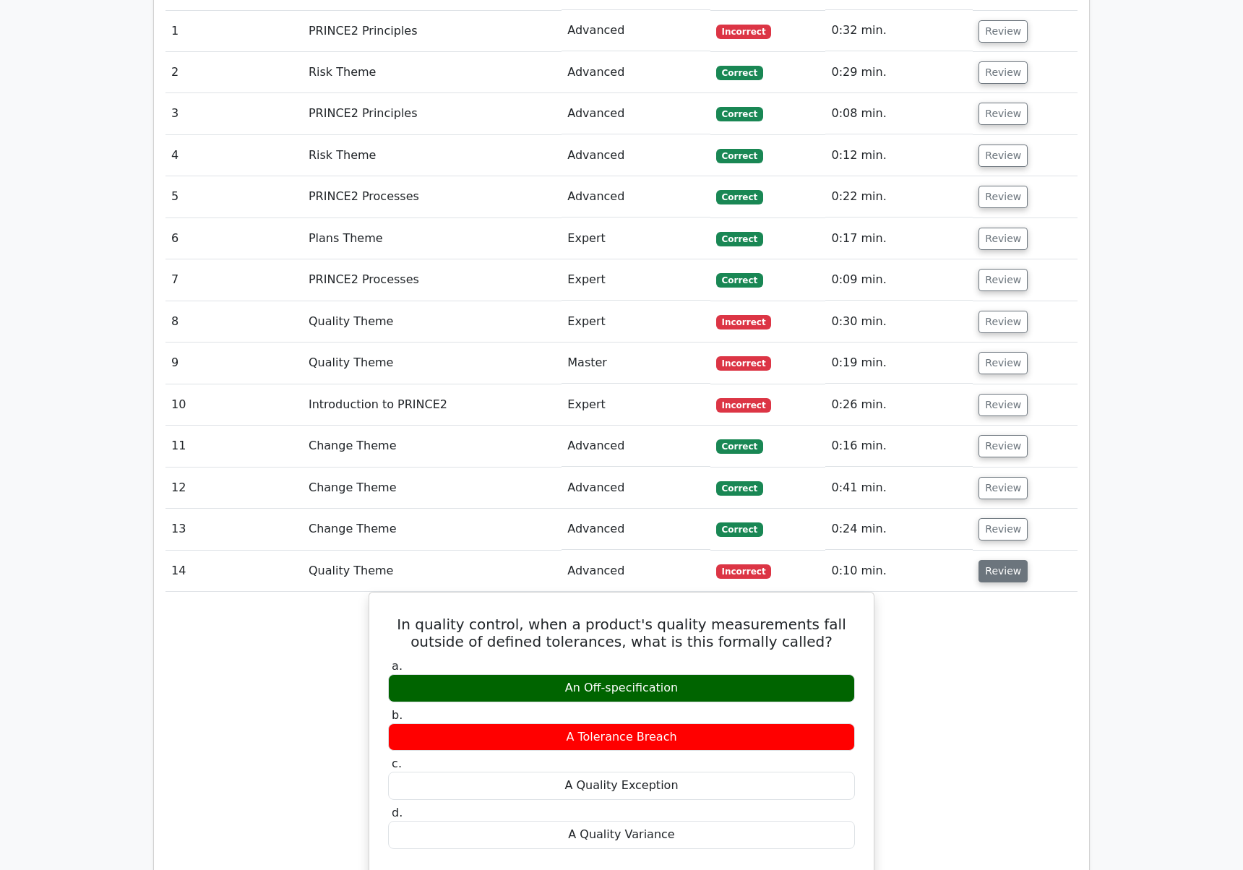
scroll to position [1273, 0]
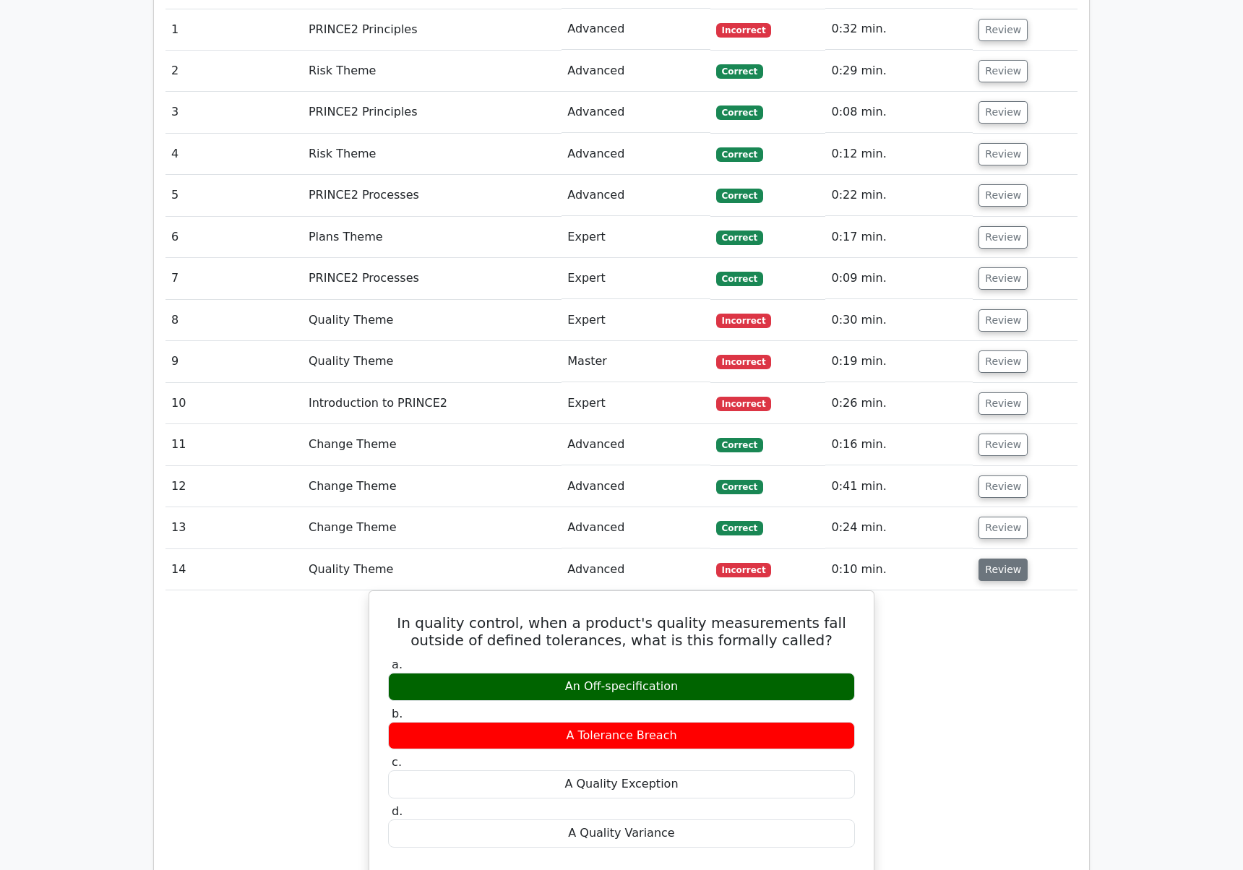
click at [1012, 559] on button "Review" at bounding box center [1003, 570] width 49 height 22
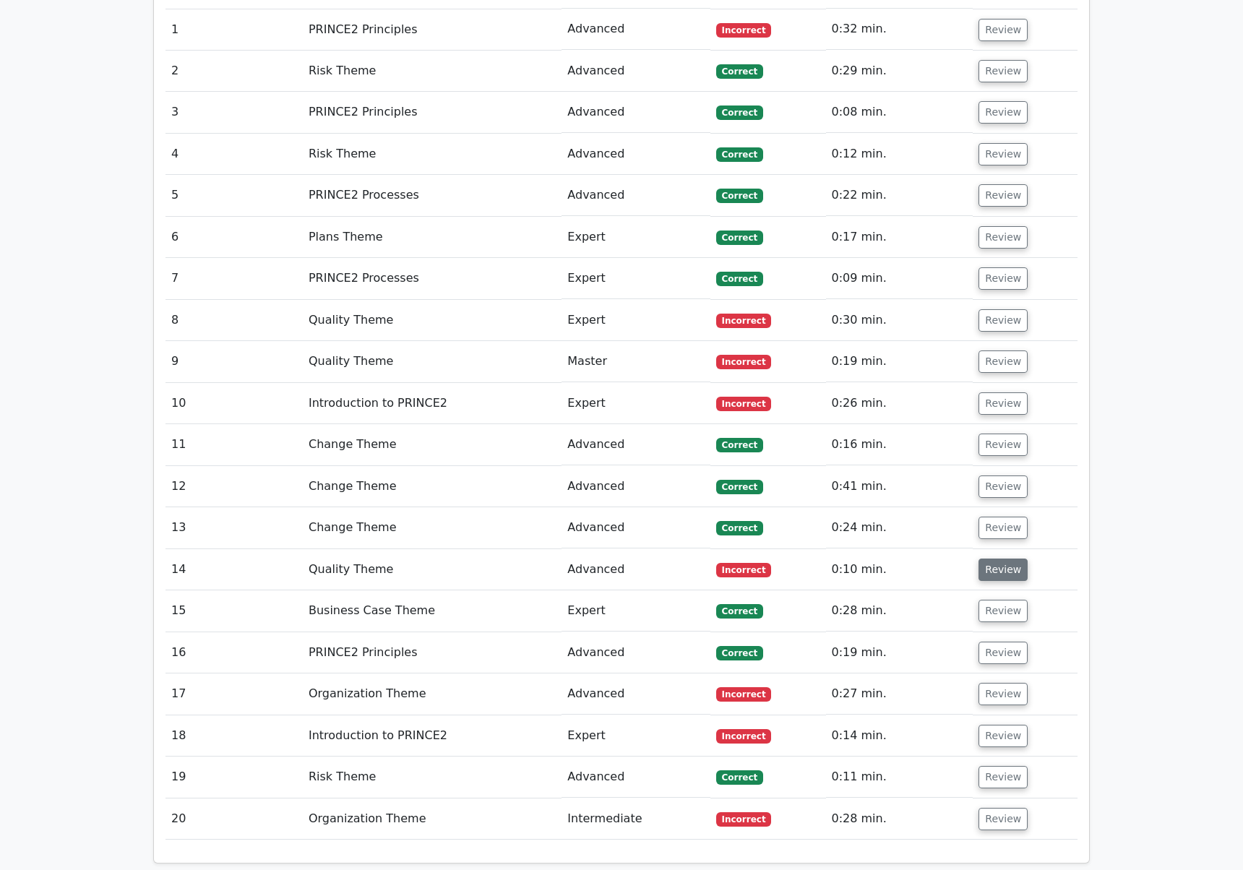
click at [1005, 559] on button "Review" at bounding box center [1003, 570] width 49 height 22
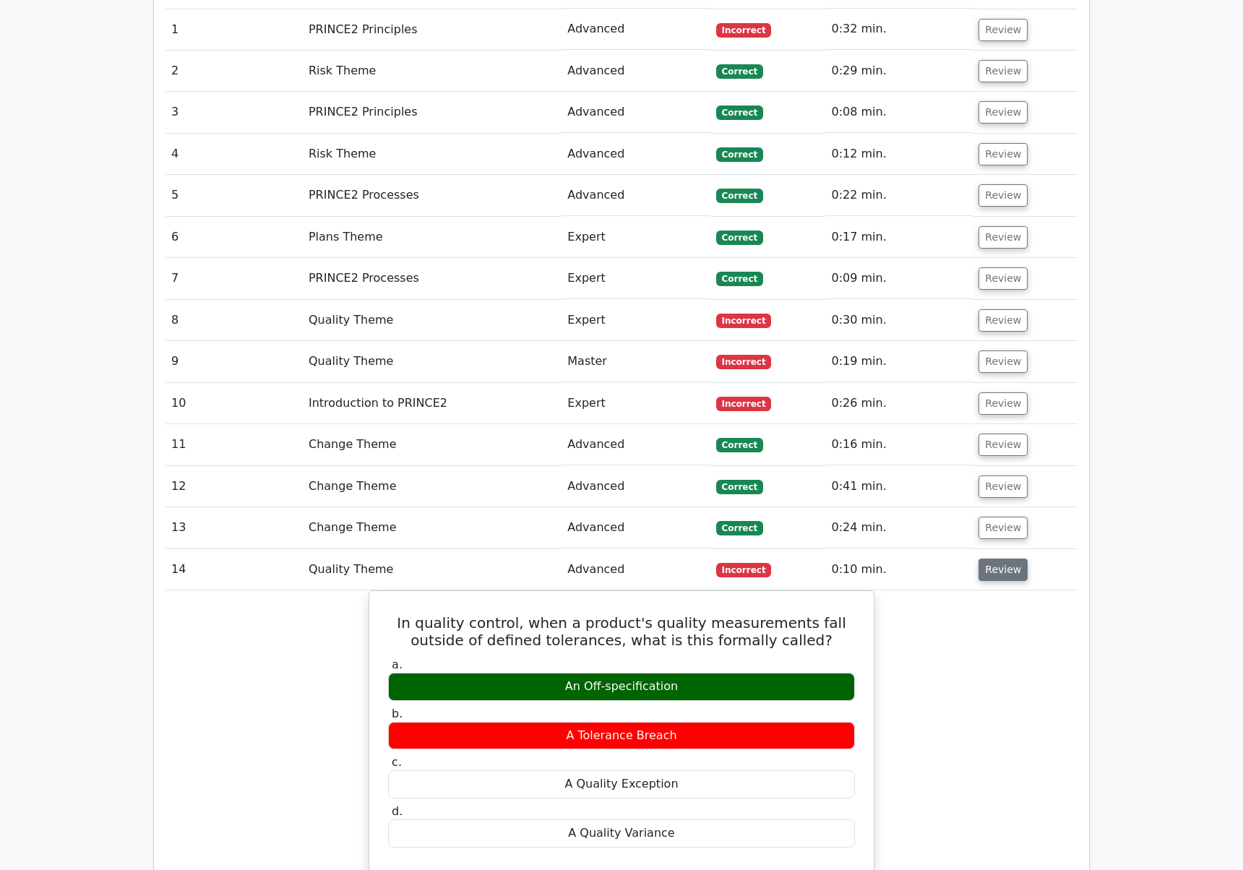
click at [1002, 559] on button "Review" at bounding box center [1003, 570] width 49 height 22
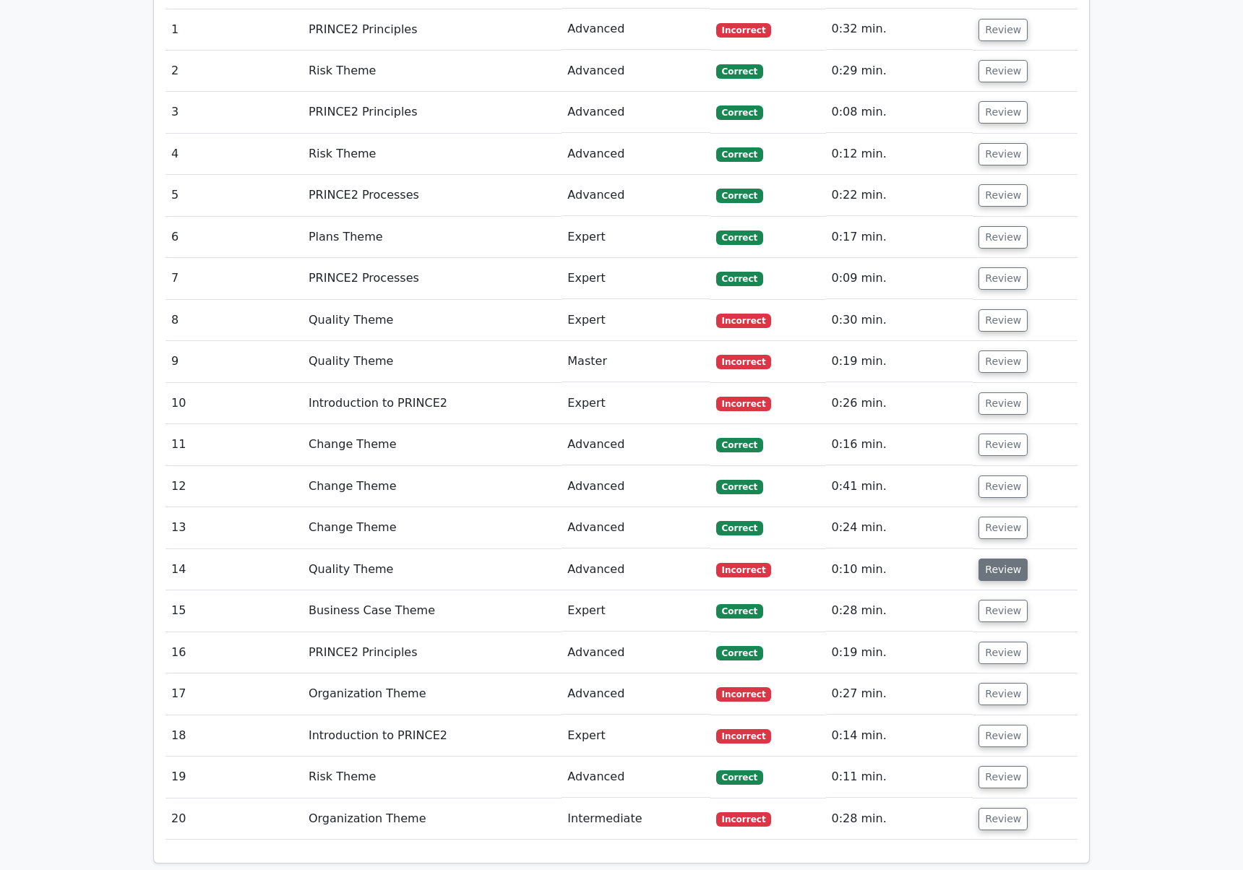
click at [1002, 559] on button "Review" at bounding box center [1003, 570] width 49 height 22
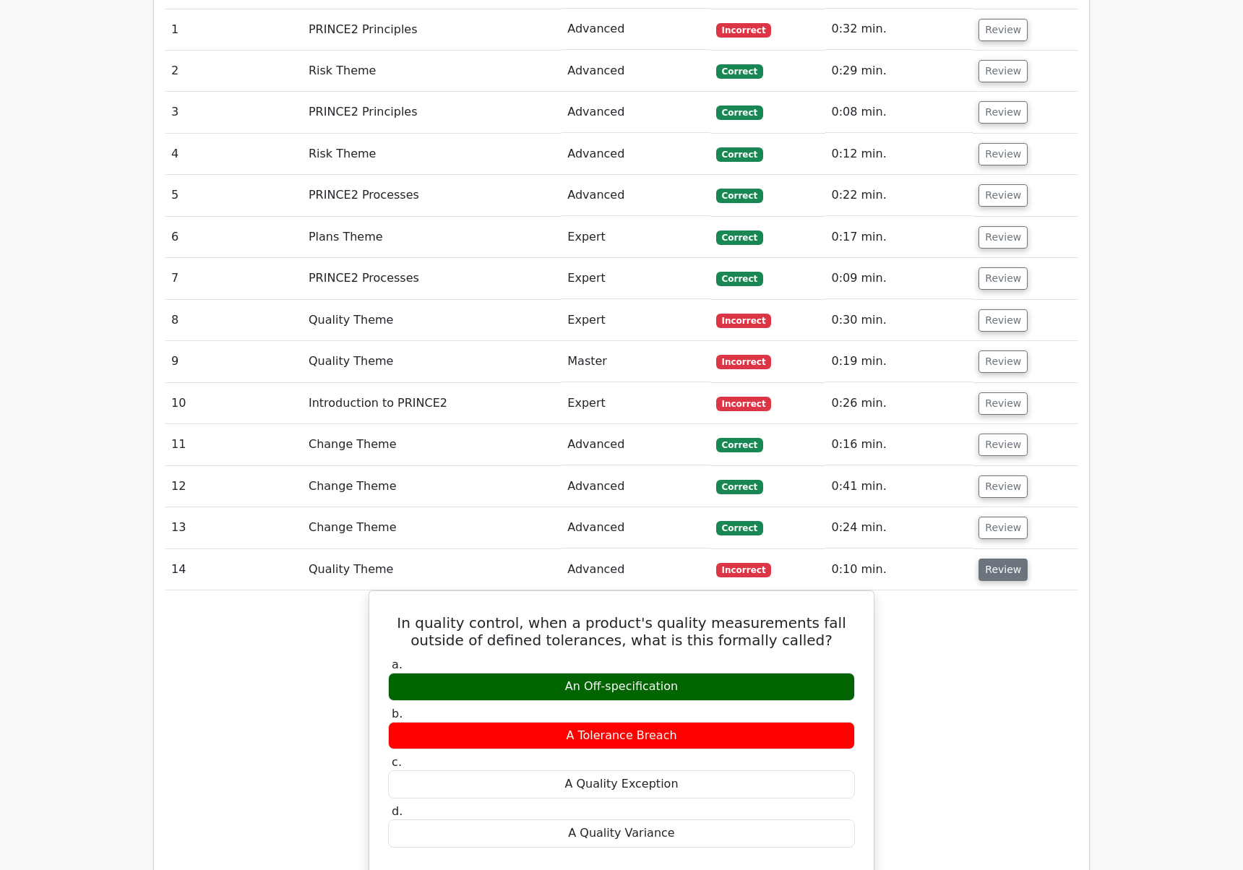
click at [1002, 559] on button "Review" at bounding box center [1003, 570] width 49 height 22
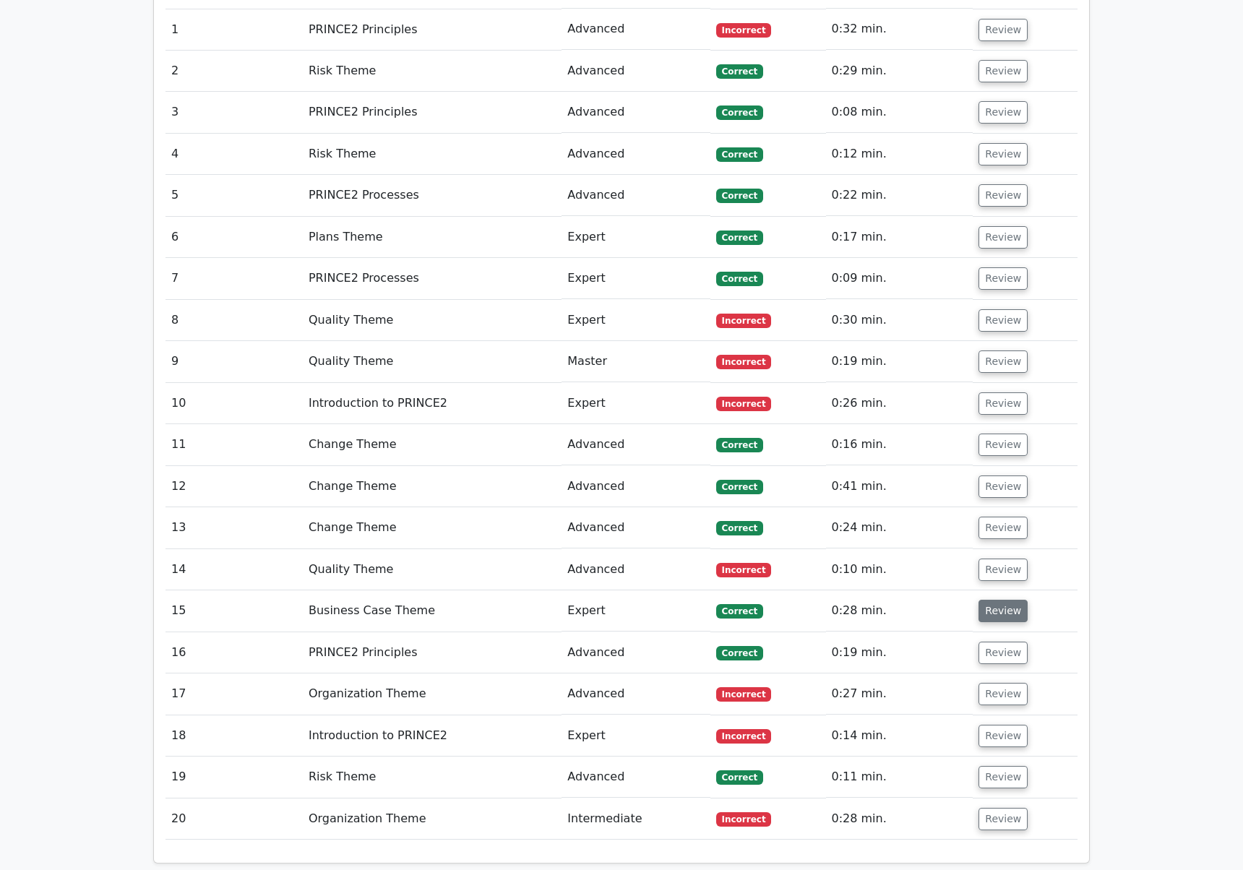
click at [992, 600] on button "Review" at bounding box center [1003, 611] width 49 height 22
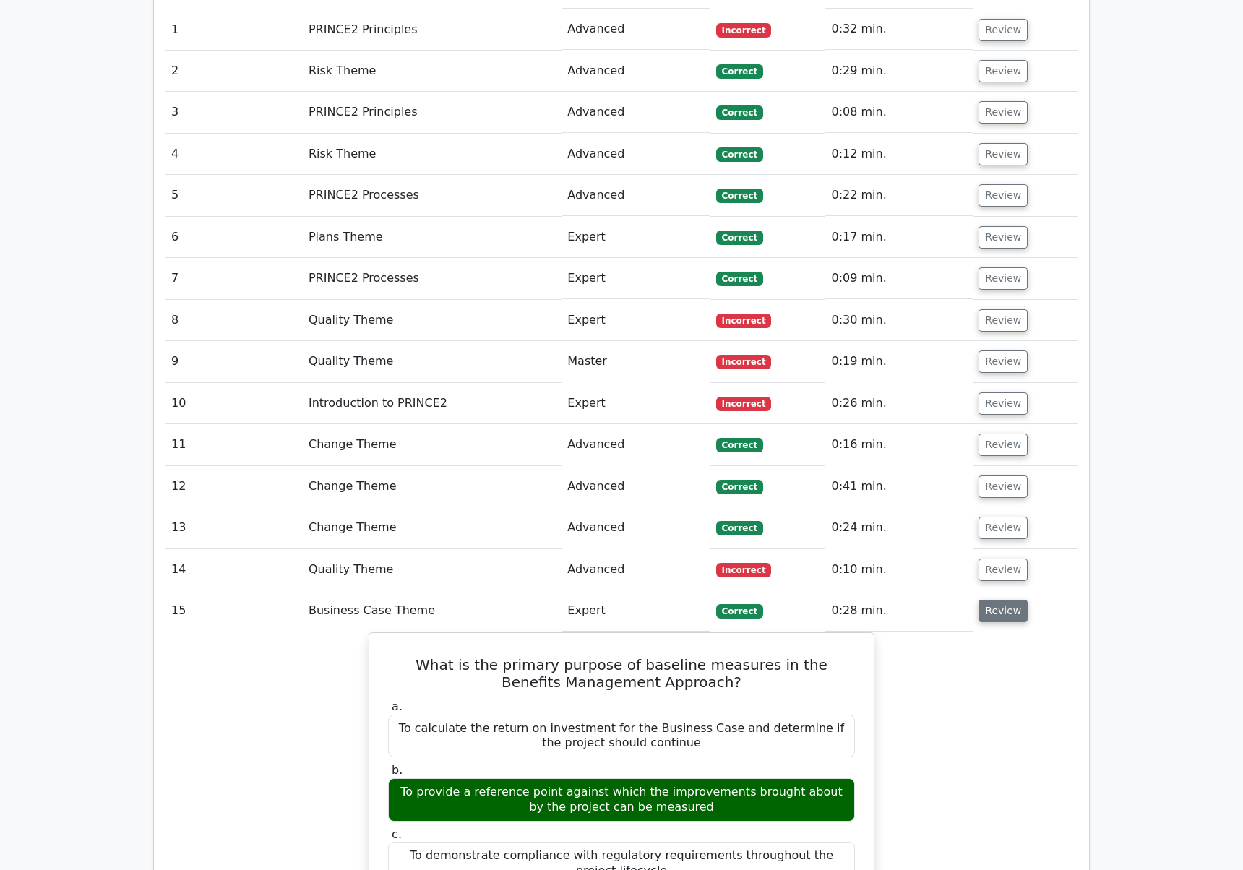
click at [989, 600] on button "Review" at bounding box center [1003, 611] width 49 height 22
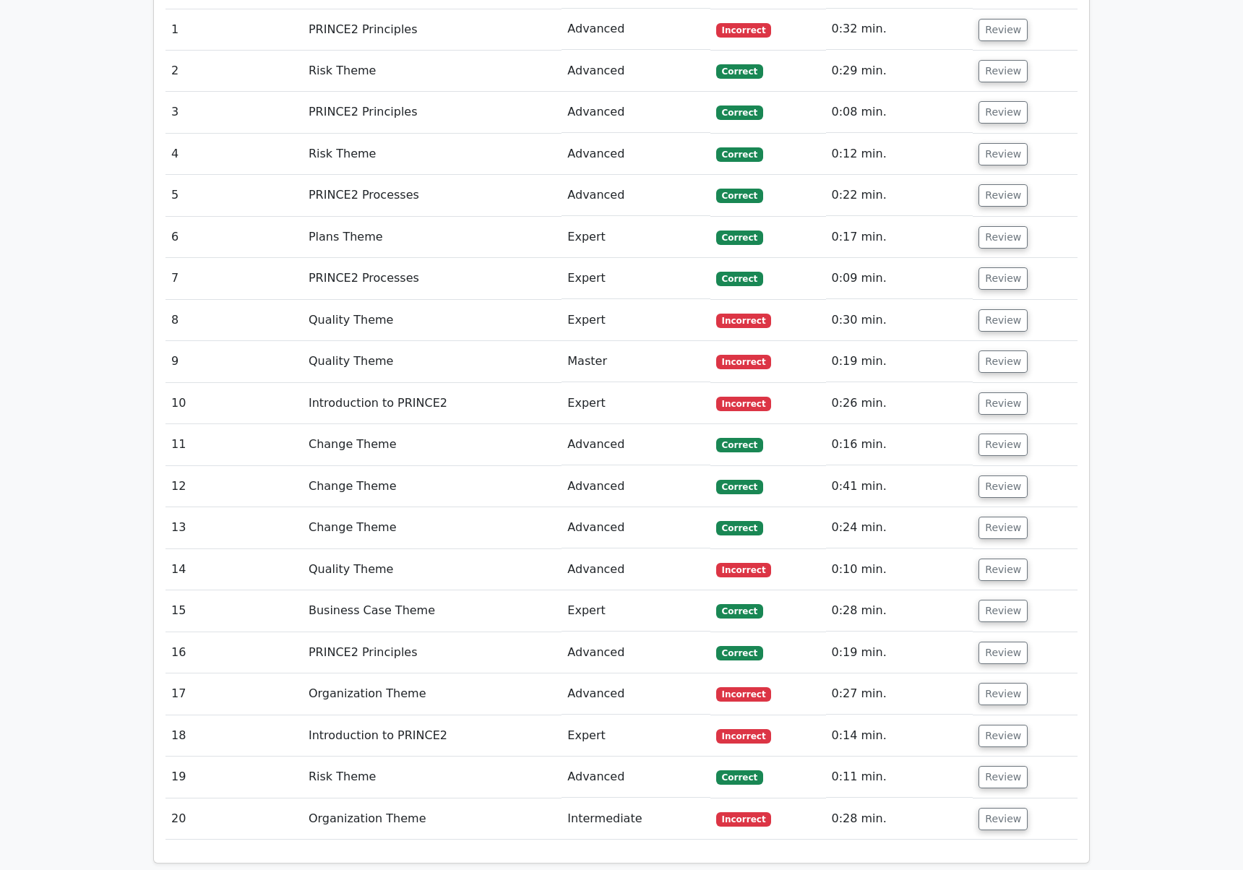
click at [991, 632] on td "Review" at bounding box center [1025, 652] width 105 height 41
click at [991, 642] on button "Review" at bounding box center [1003, 653] width 49 height 22
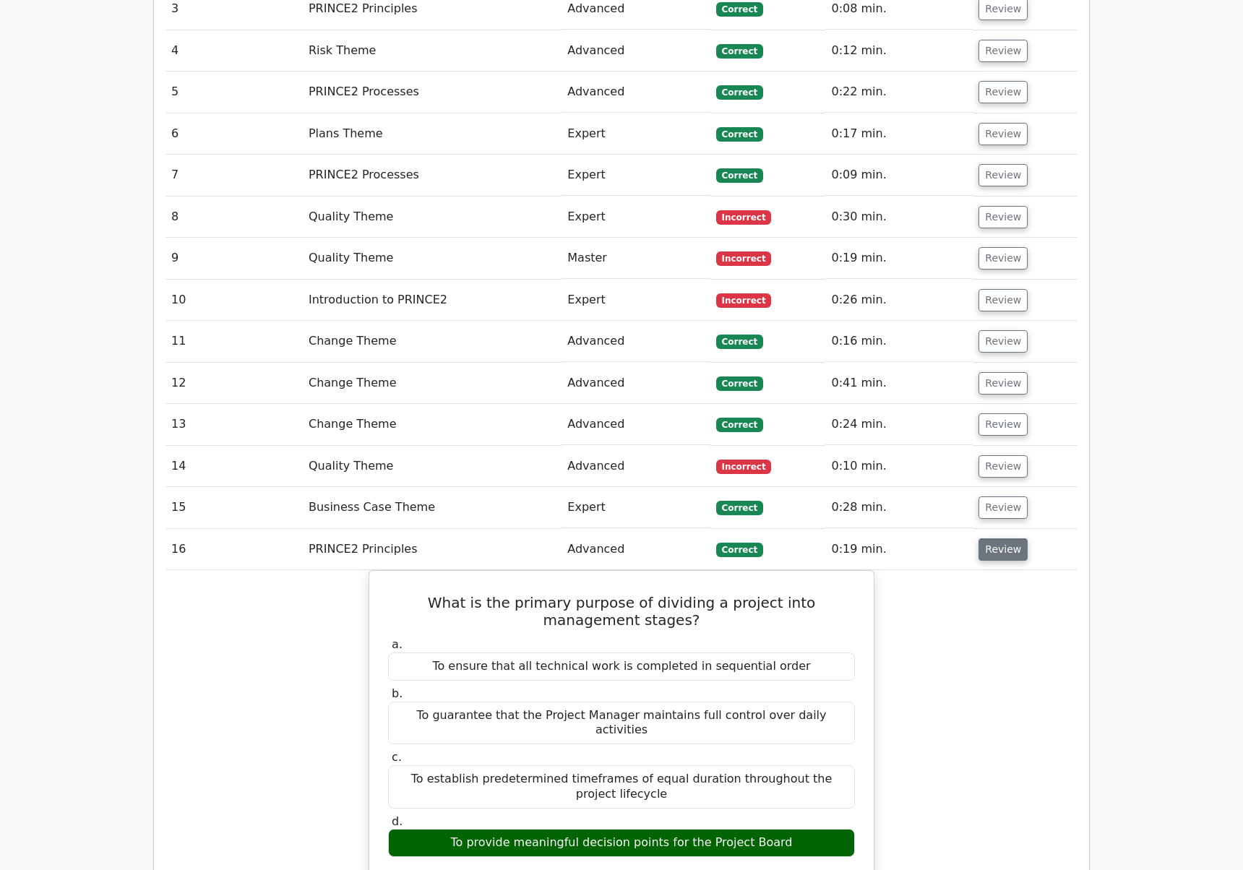
scroll to position [1377, 0]
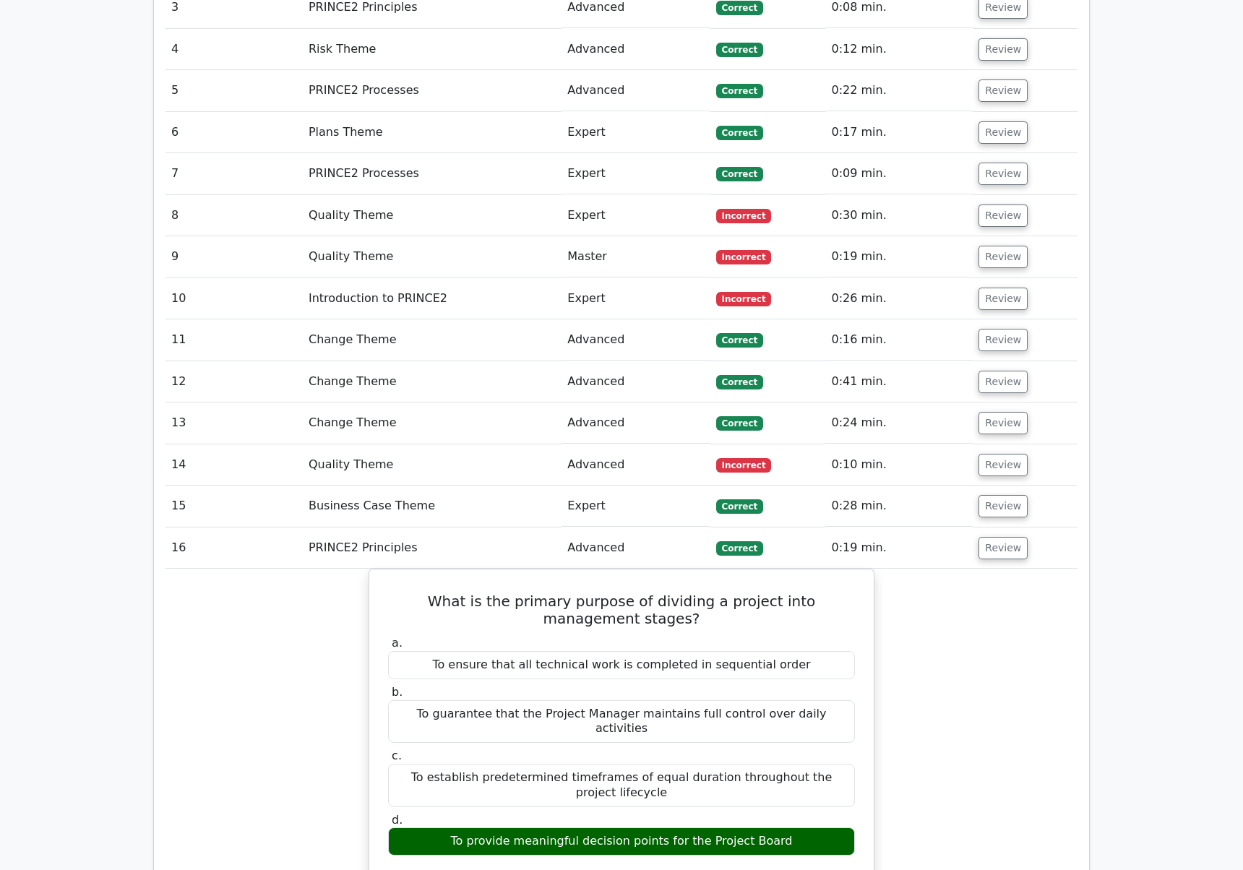
click at [1008, 528] on td "Review" at bounding box center [1025, 548] width 105 height 41
click at [1008, 537] on button "Review" at bounding box center [1003, 548] width 49 height 22
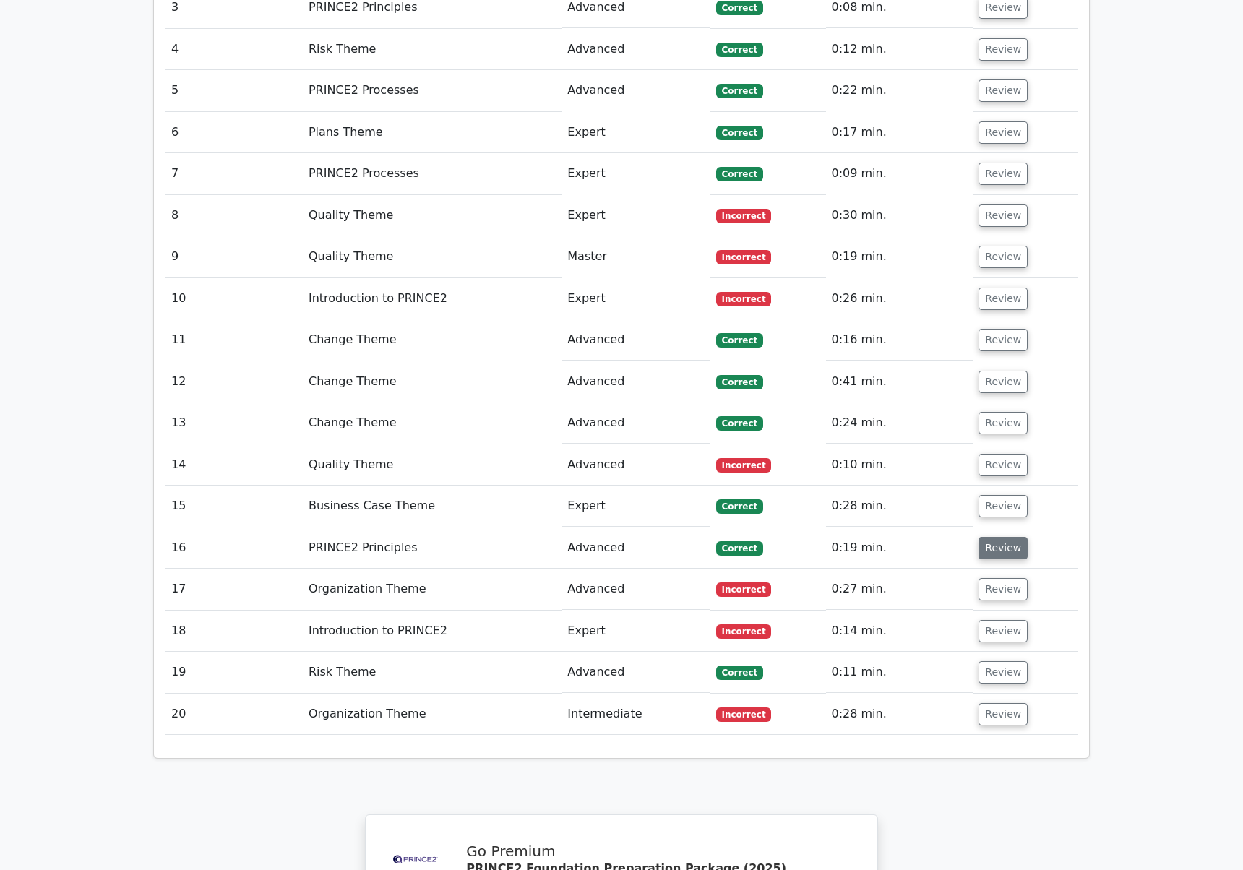
click at [1002, 537] on button "Review" at bounding box center [1003, 548] width 49 height 22
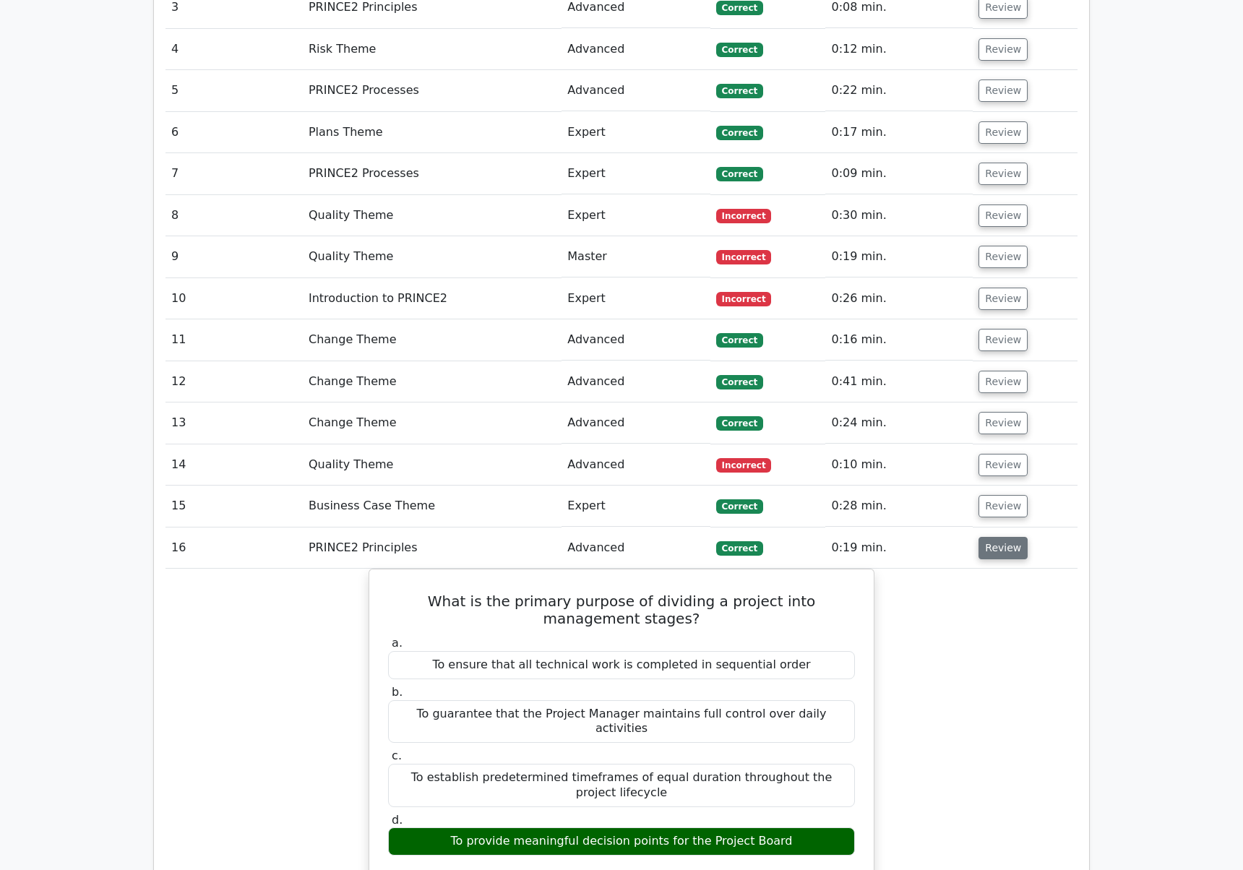
click at [1002, 537] on button "Review" at bounding box center [1003, 548] width 49 height 22
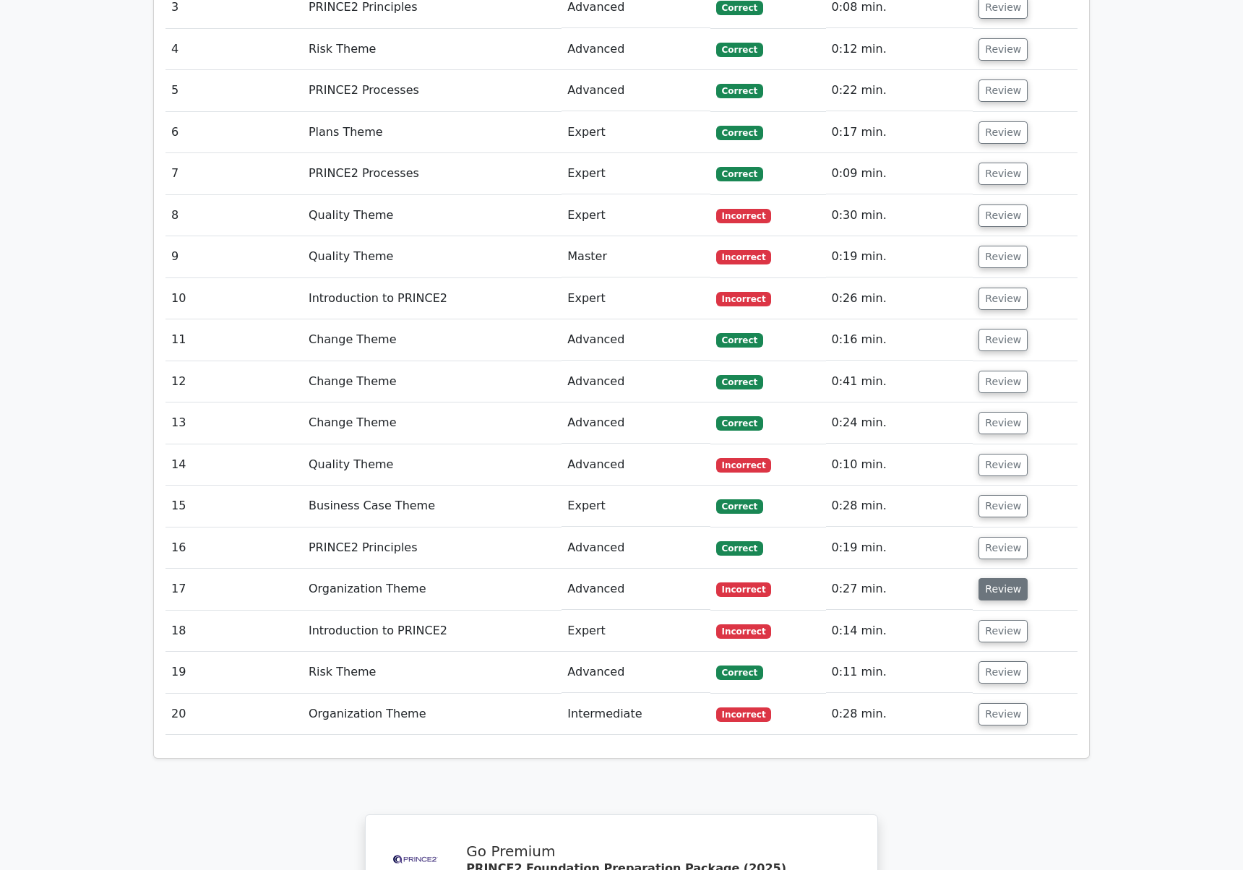
click at [1002, 578] on button "Review" at bounding box center [1003, 589] width 49 height 22
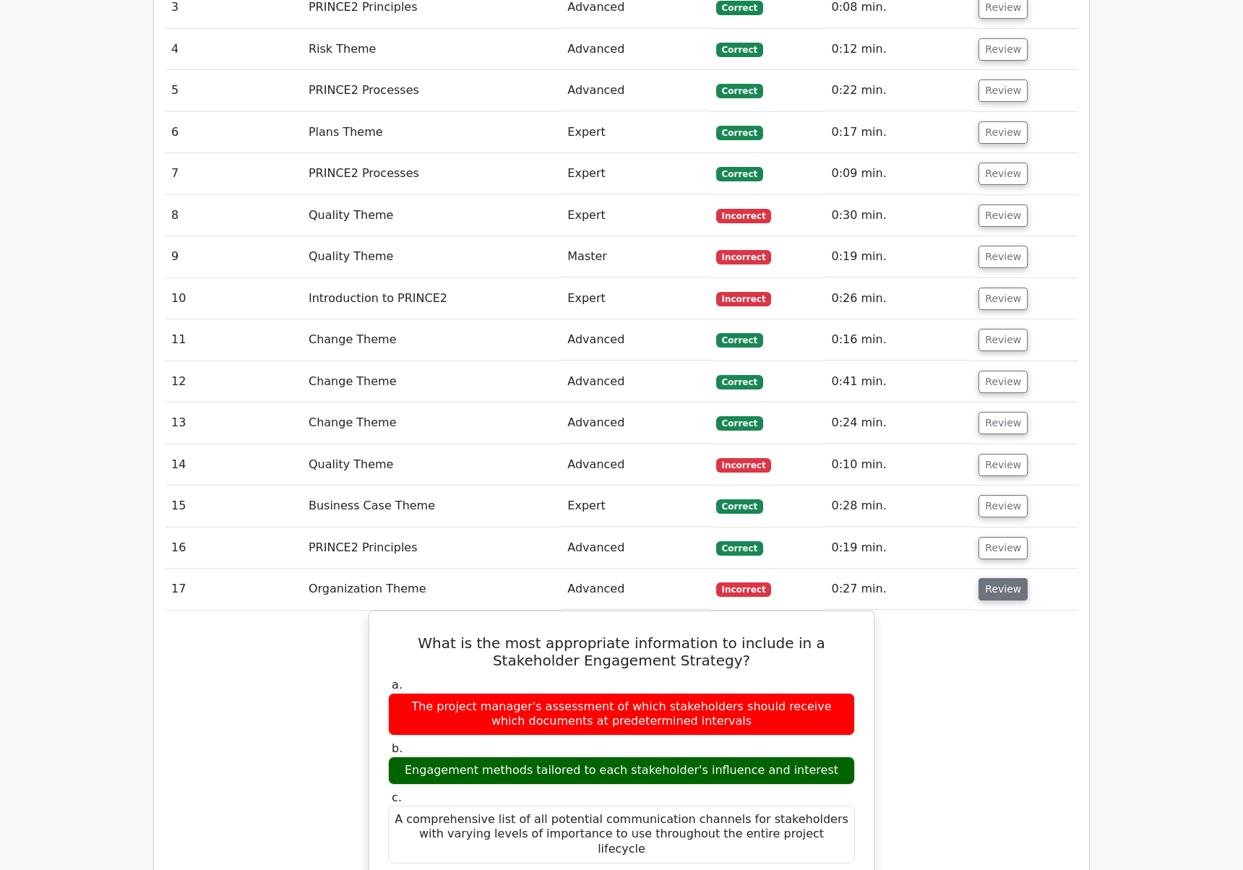
click at [1002, 578] on button "Review" at bounding box center [1003, 589] width 49 height 22
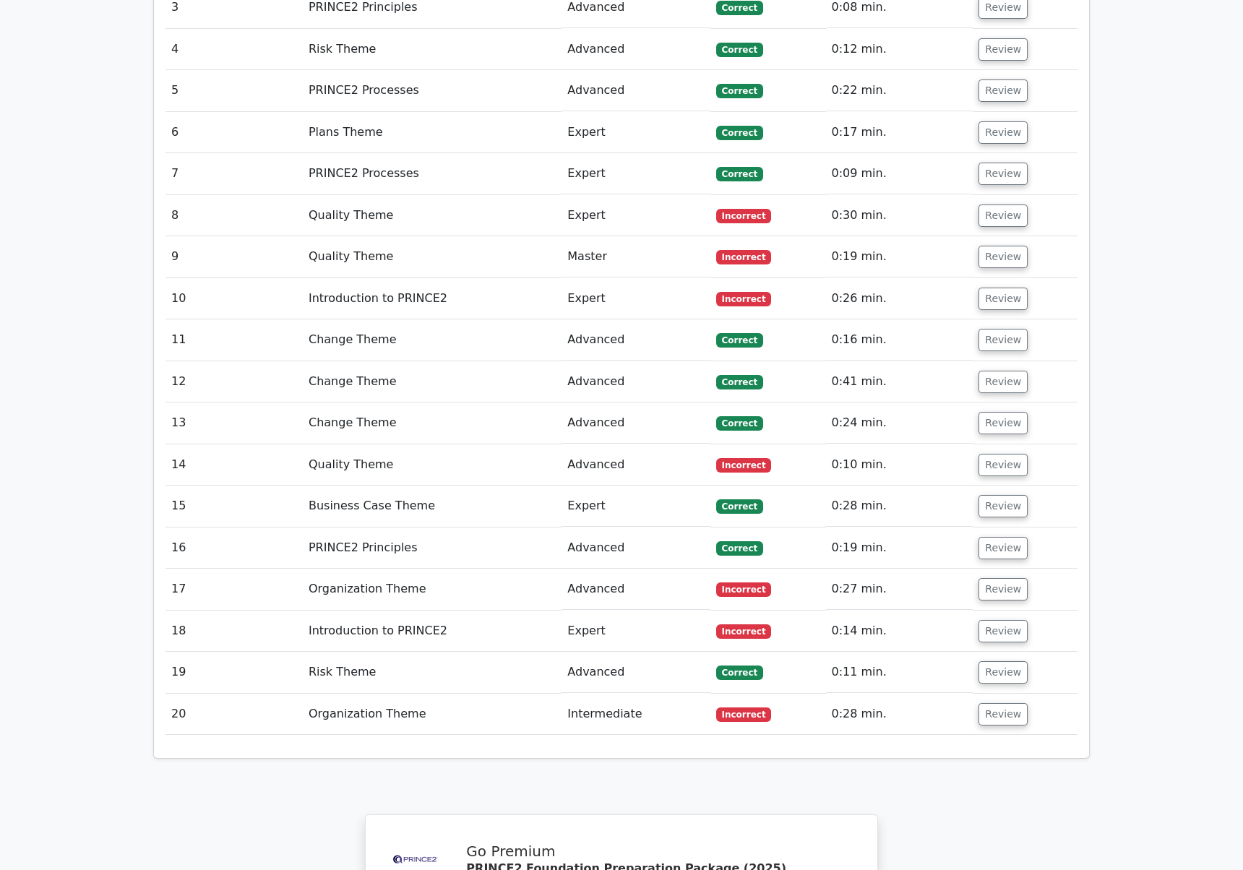
click at [1000, 611] on td "Review" at bounding box center [1025, 631] width 105 height 41
click at [1000, 620] on button "Review" at bounding box center [1003, 631] width 49 height 22
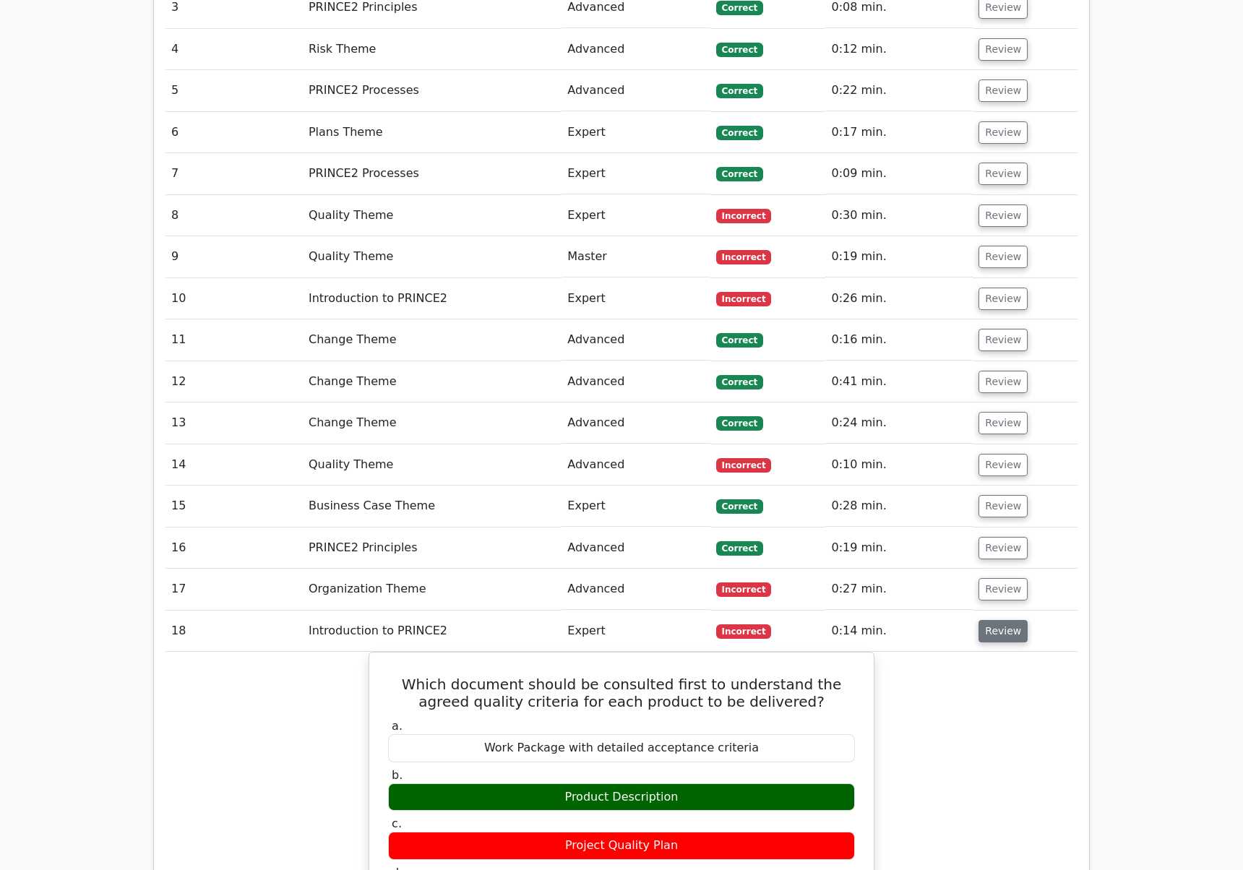
click at [1002, 620] on button "Review" at bounding box center [1003, 631] width 49 height 22
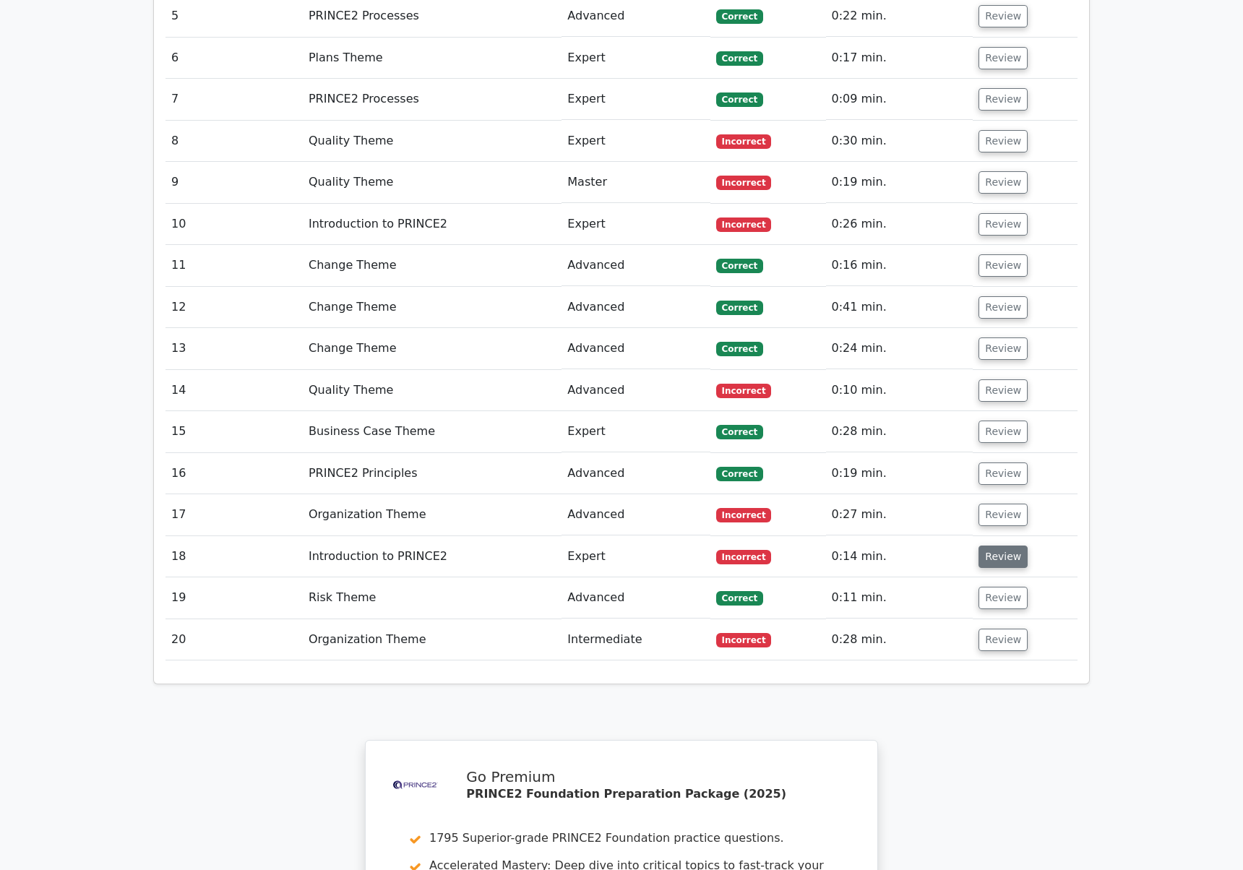
scroll to position [1459, 0]
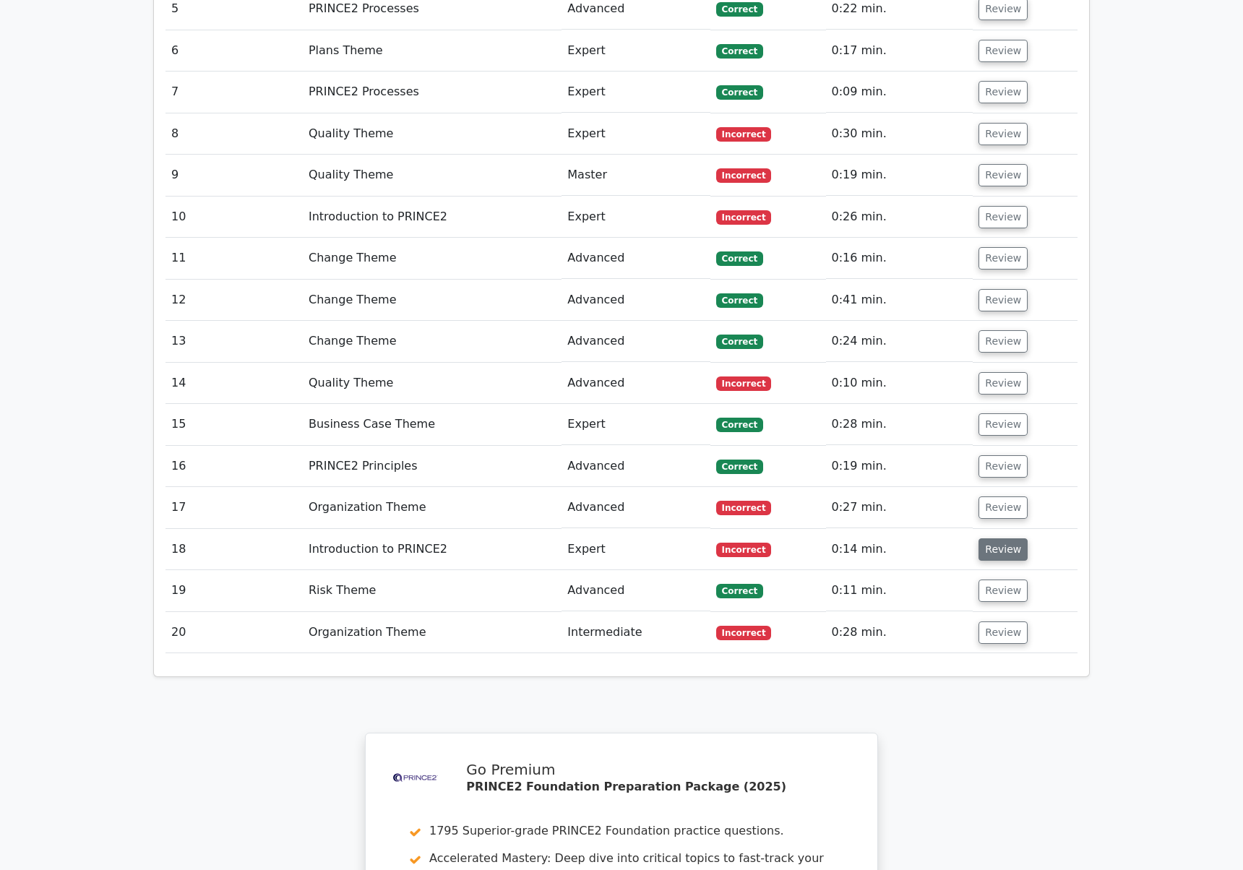
click at [998, 538] on button "Review" at bounding box center [1003, 549] width 49 height 22
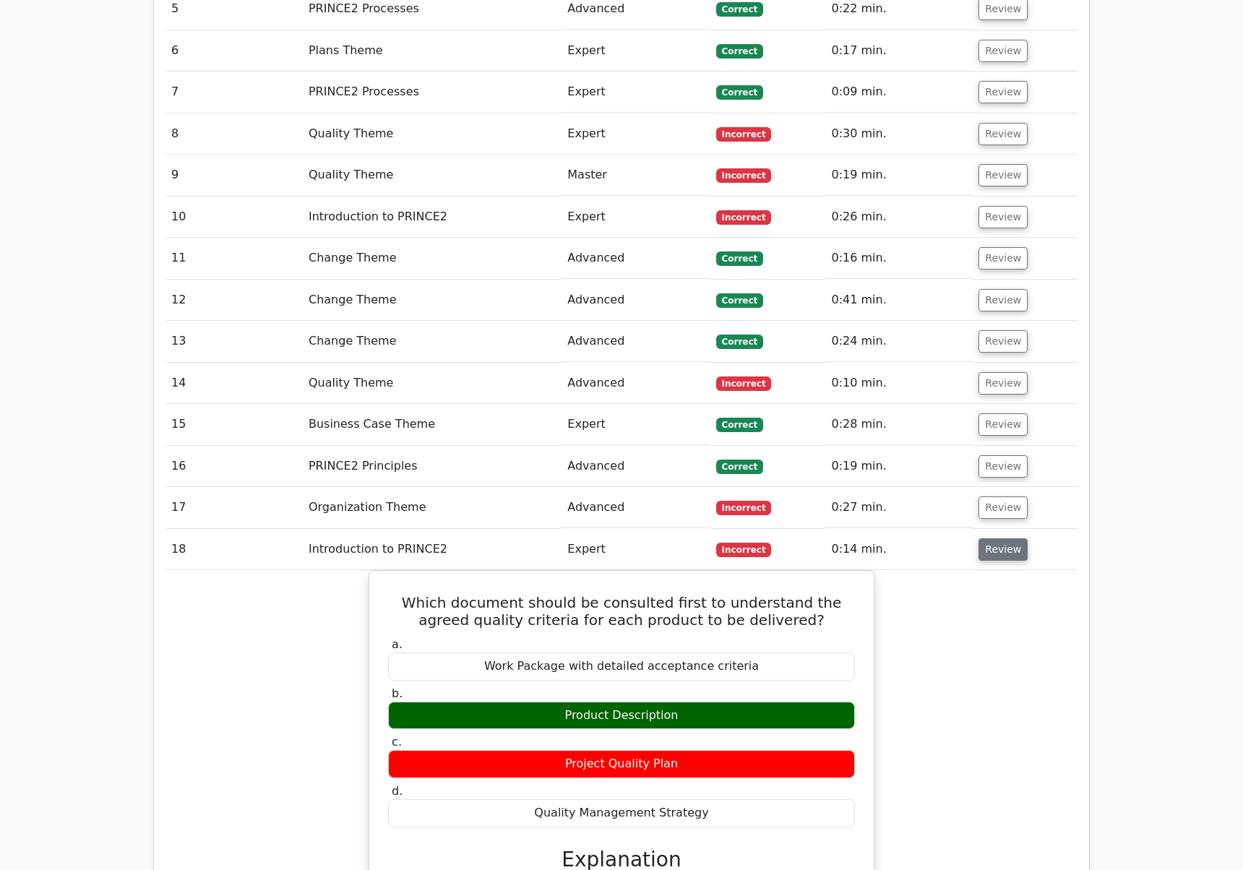
click at [998, 538] on button "Review" at bounding box center [1003, 549] width 49 height 22
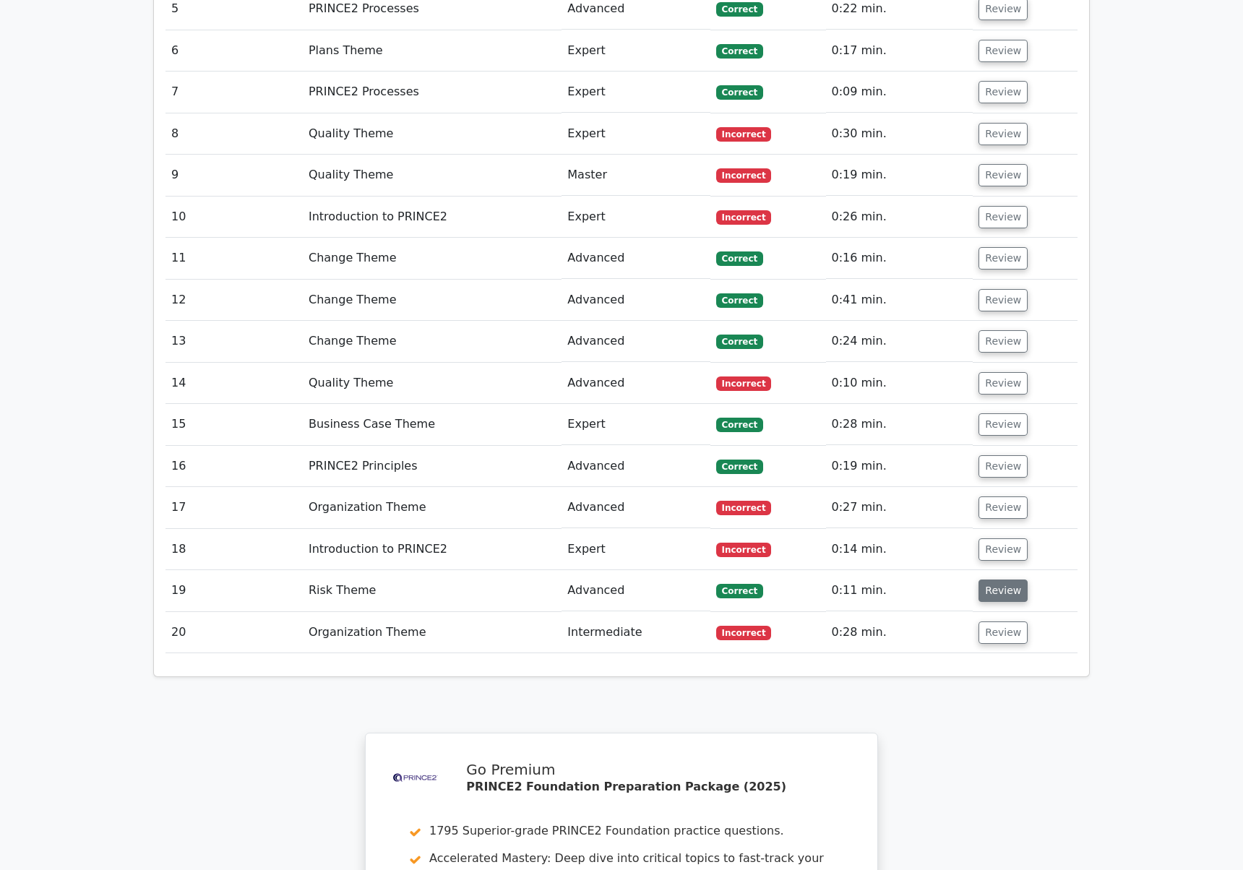
click at [999, 580] on button "Review" at bounding box center [1003, 591] width 49 height 22
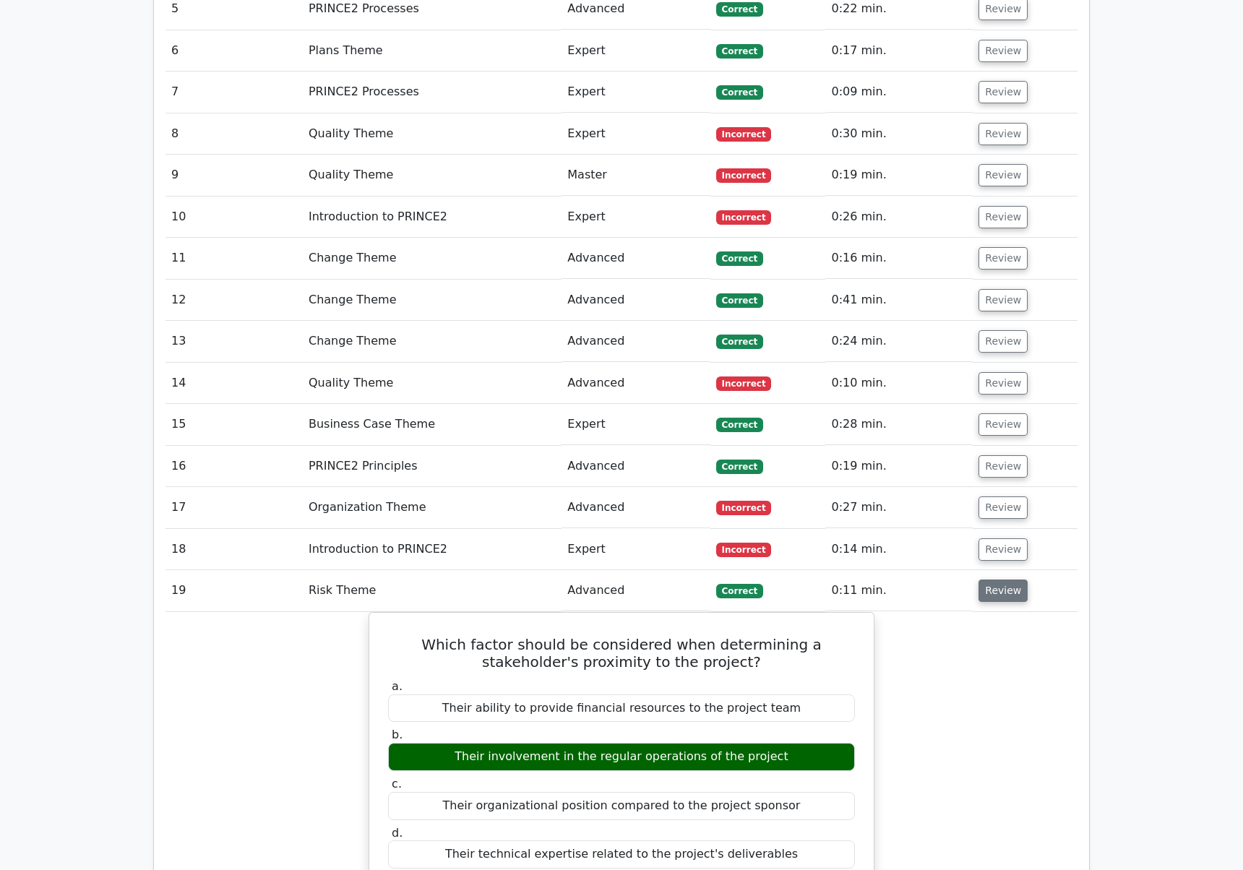
click at [999, 580] on button "Review" at bounding box center [1003, 591] width 49 height 22
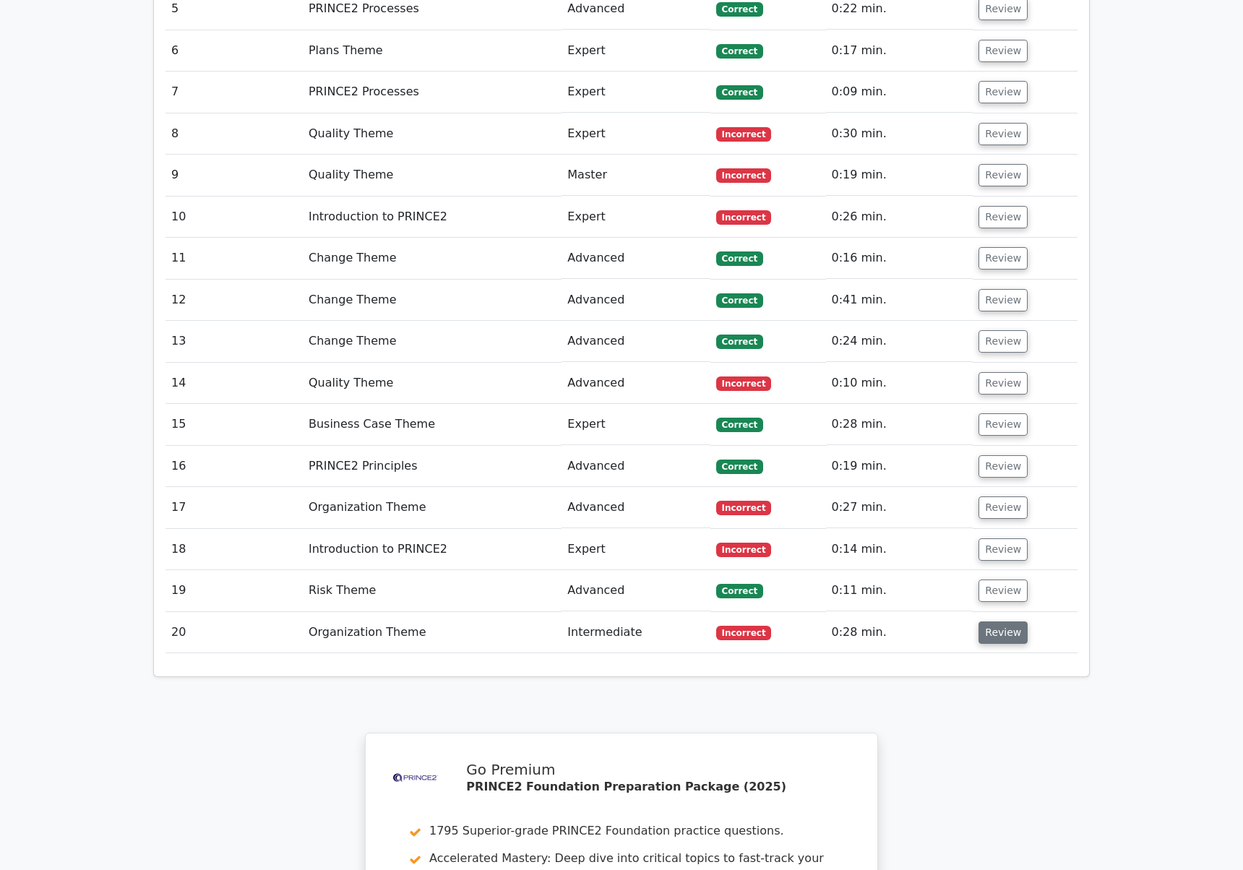
click at [993, 622] on button "Review" at bounding box center [1003, 633] width 49 height 22
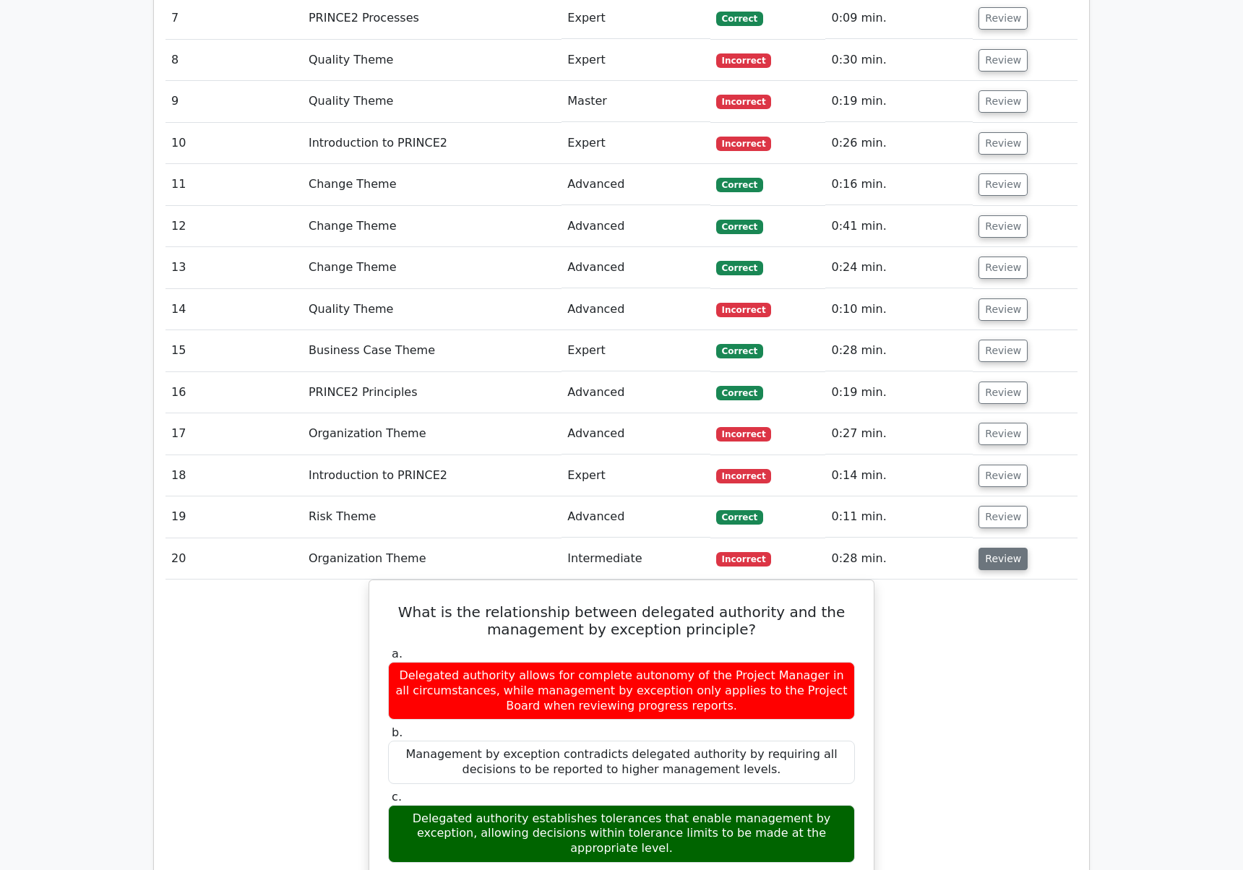
scroll to position [1536, 0]
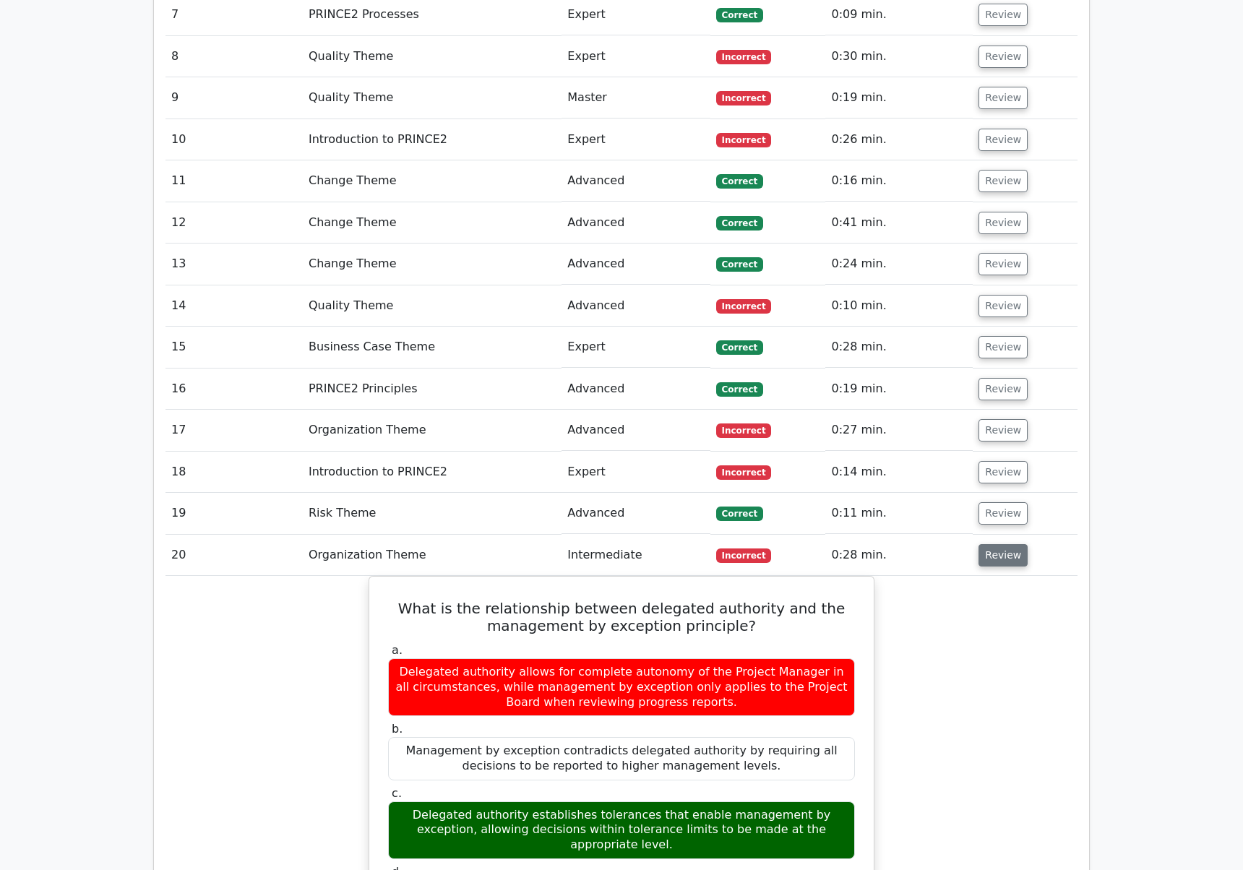
click at [1002, 544] on button "Review" at bounding box center [1003, 555] width 49 height 22
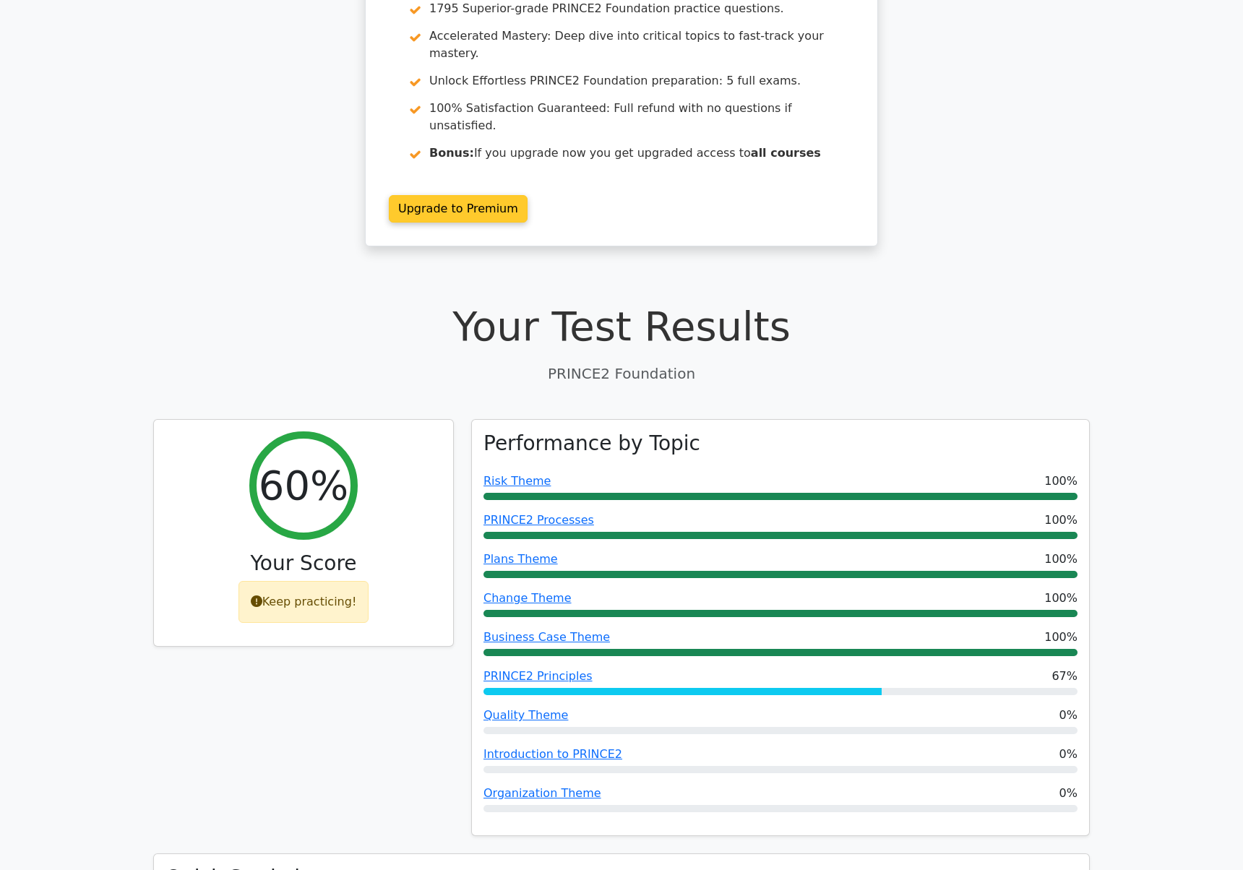
scroll to position [0, 0]
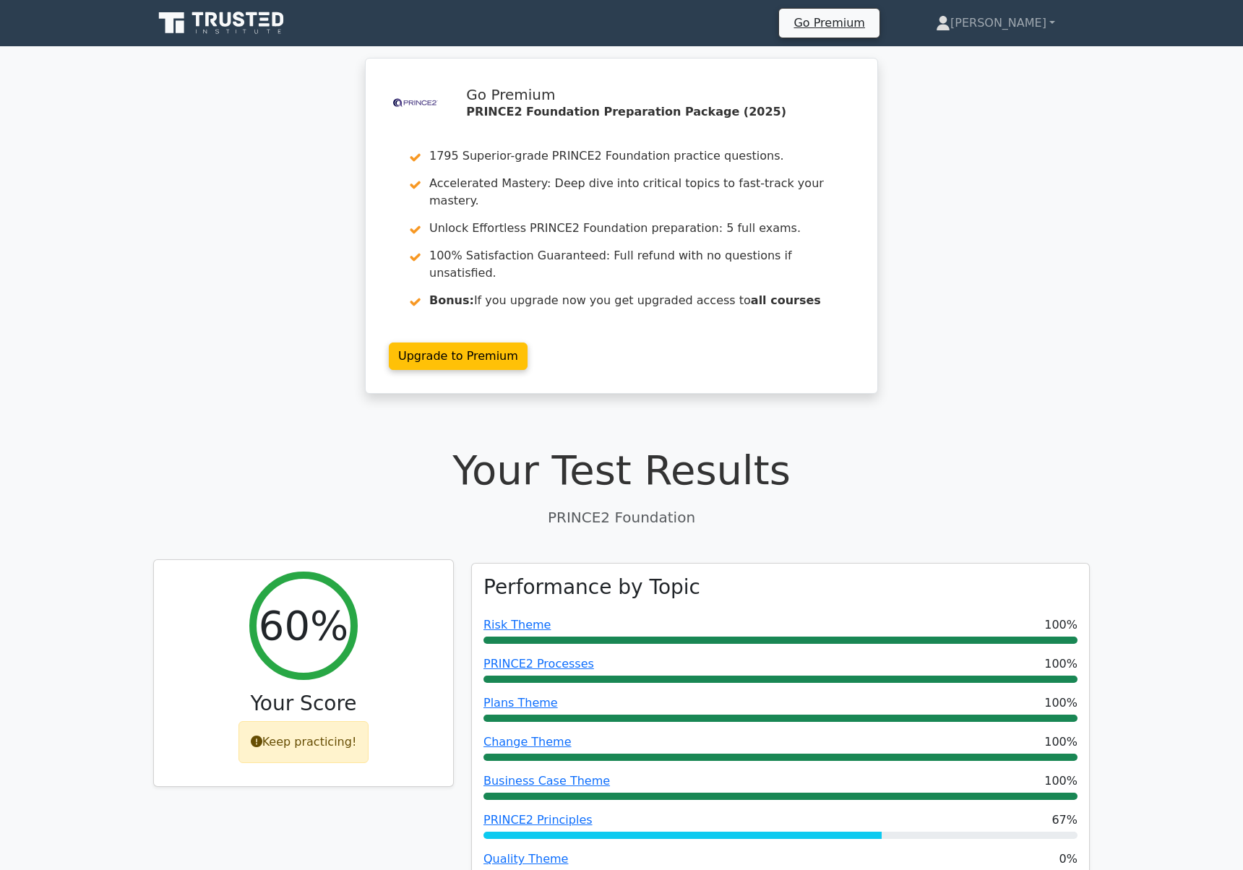
click at [351, 721] on div "Keep practicing!" at bounding box center [303, 742] width 131 height 42
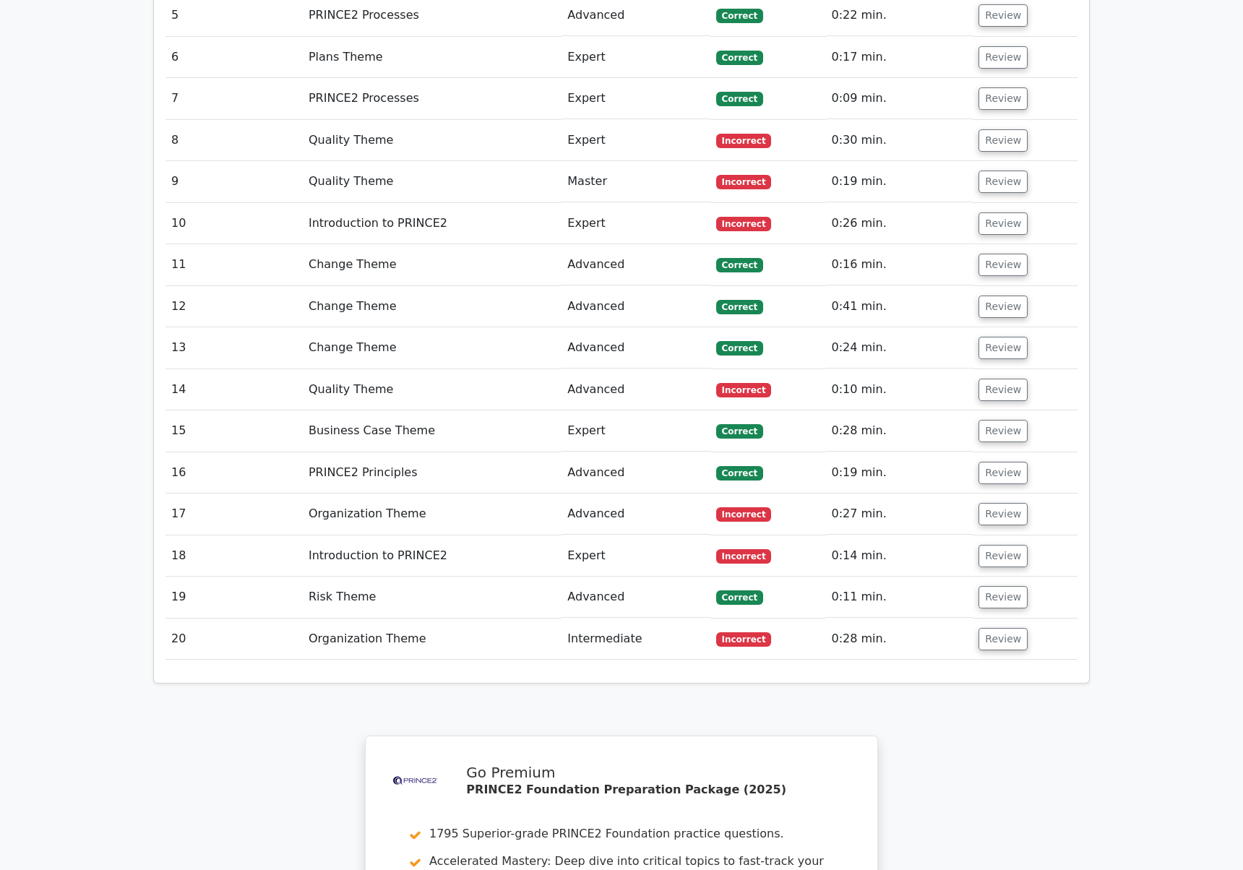
scroll to position [1874, 0]
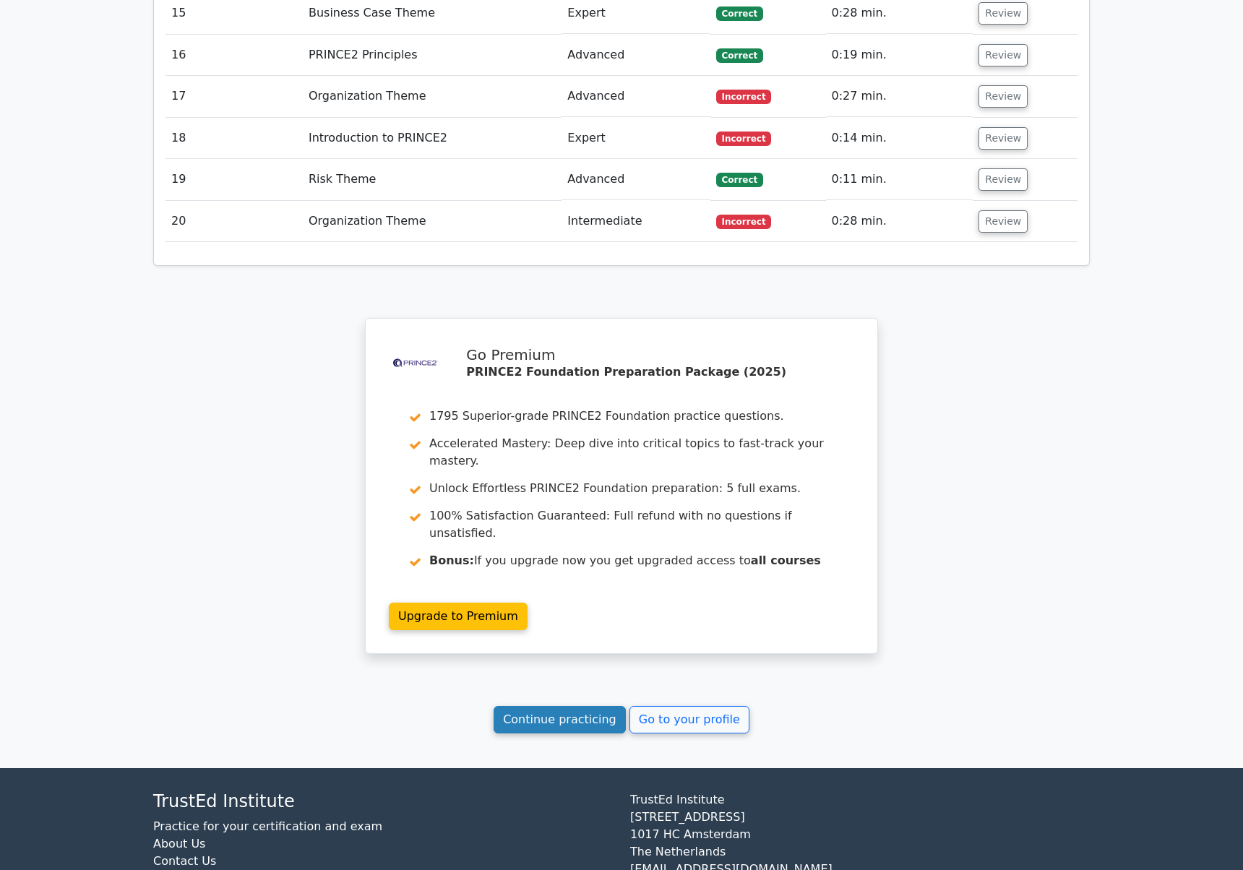
click at [564, 706] on link "Continue practicing" at bounding box center [560, 719] width 132 height 27
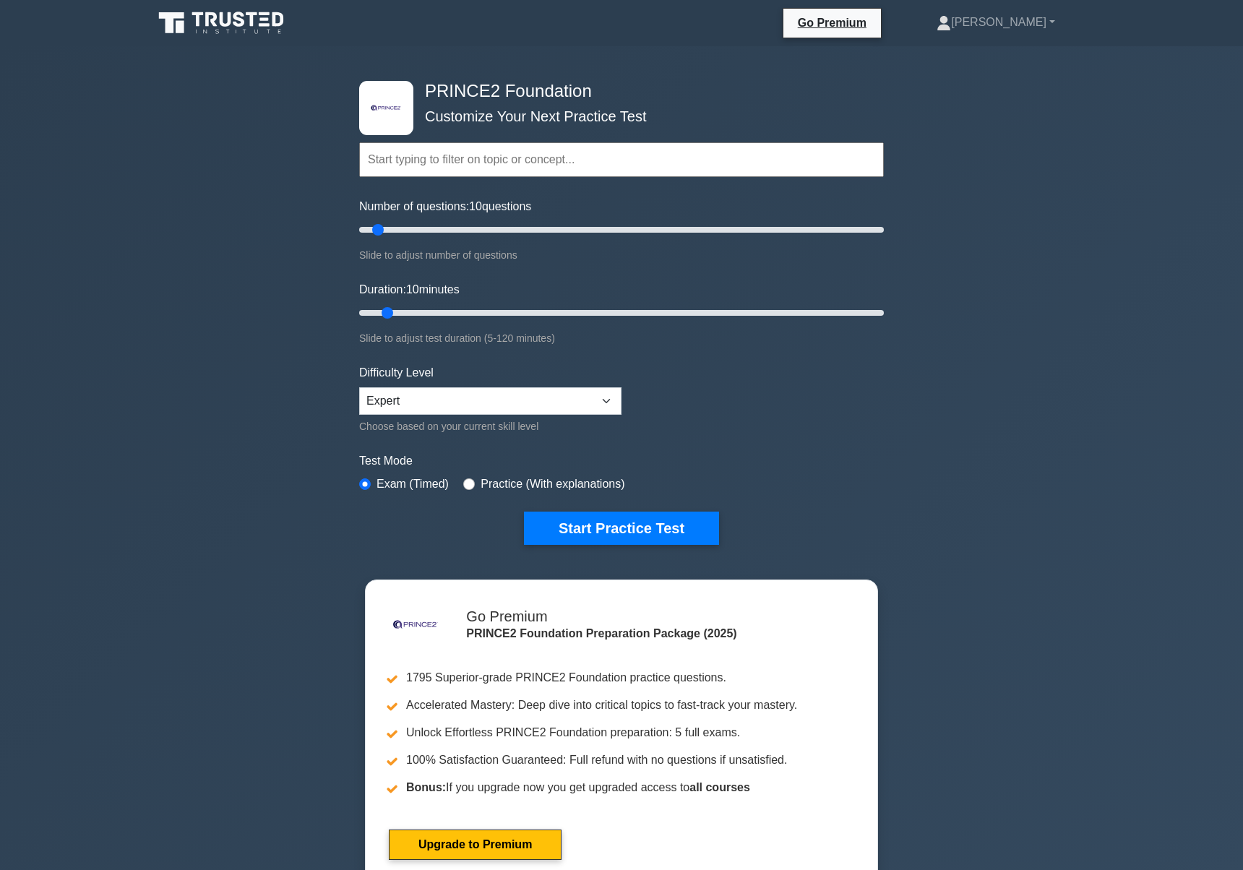
click at [565, 119] on div "Topics Introduction to PRINCE2 PRINCE2 Principles Organization Theme Business C…" at bounding box center [621, 139] width 525 height 82
click at [439, 395] on select "Beginner Intermediate Expert" at bounding box center [490, 400] width 262 height 27
click at [359, 387] on select "Beginner Intermediate Expert" at bounding box center [490, 400] width 262 height 27
click at [724, 369] on form "Topics Introduction to PRINCE2 PRINCE2 Principles Organization Theme Business C…" at bounding box center [621, 321] width 525 height 447
click at [426, 410] on select "Beginner Intermediate Expert" at bounding box center [490, 400] width 262 height 27
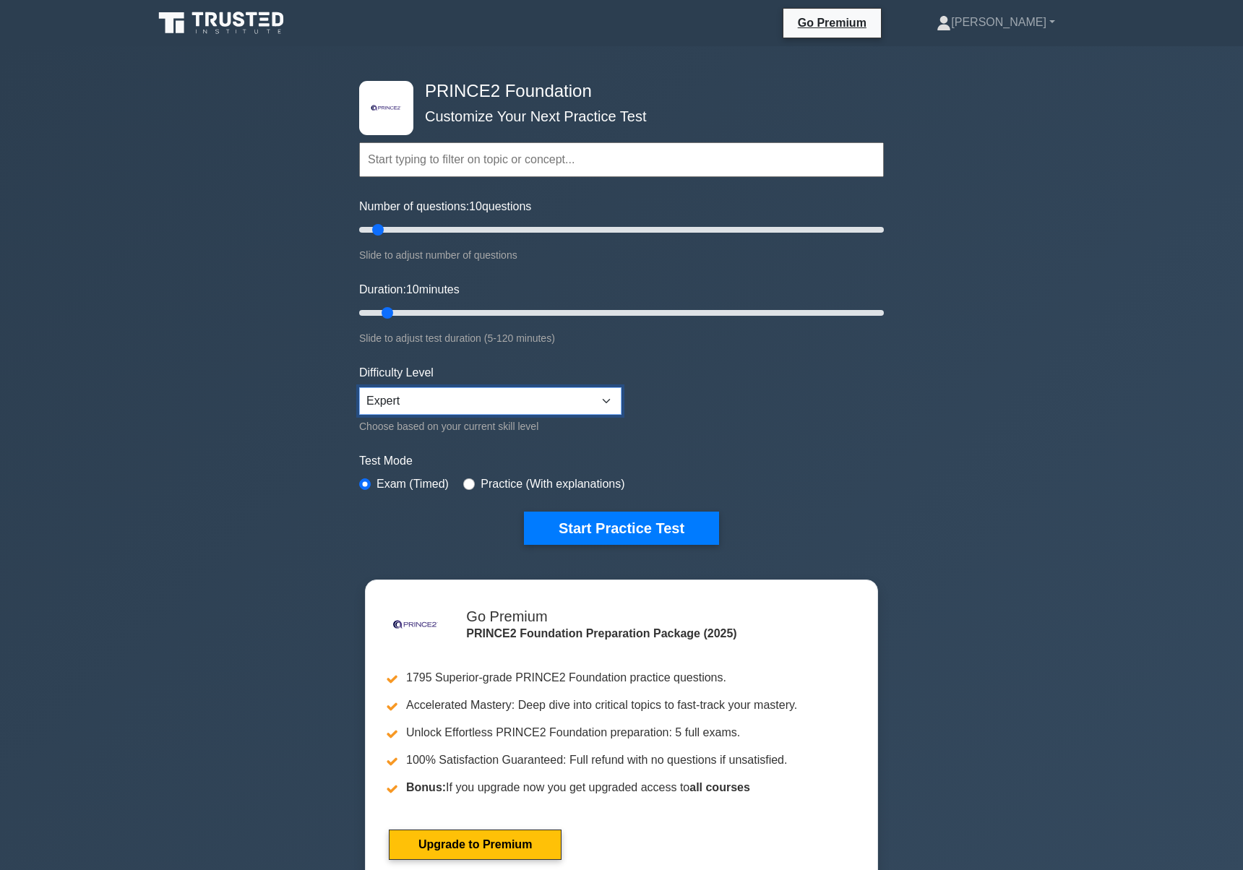
select select "beginner"
click at [359, 387] on select "Beginner Intermediate Expert" at bounding box center [490, 400] width 262 height 27
click at [567, 528] on button "Start Practice Test" at bounding box center [621, 528] width 195 height 33
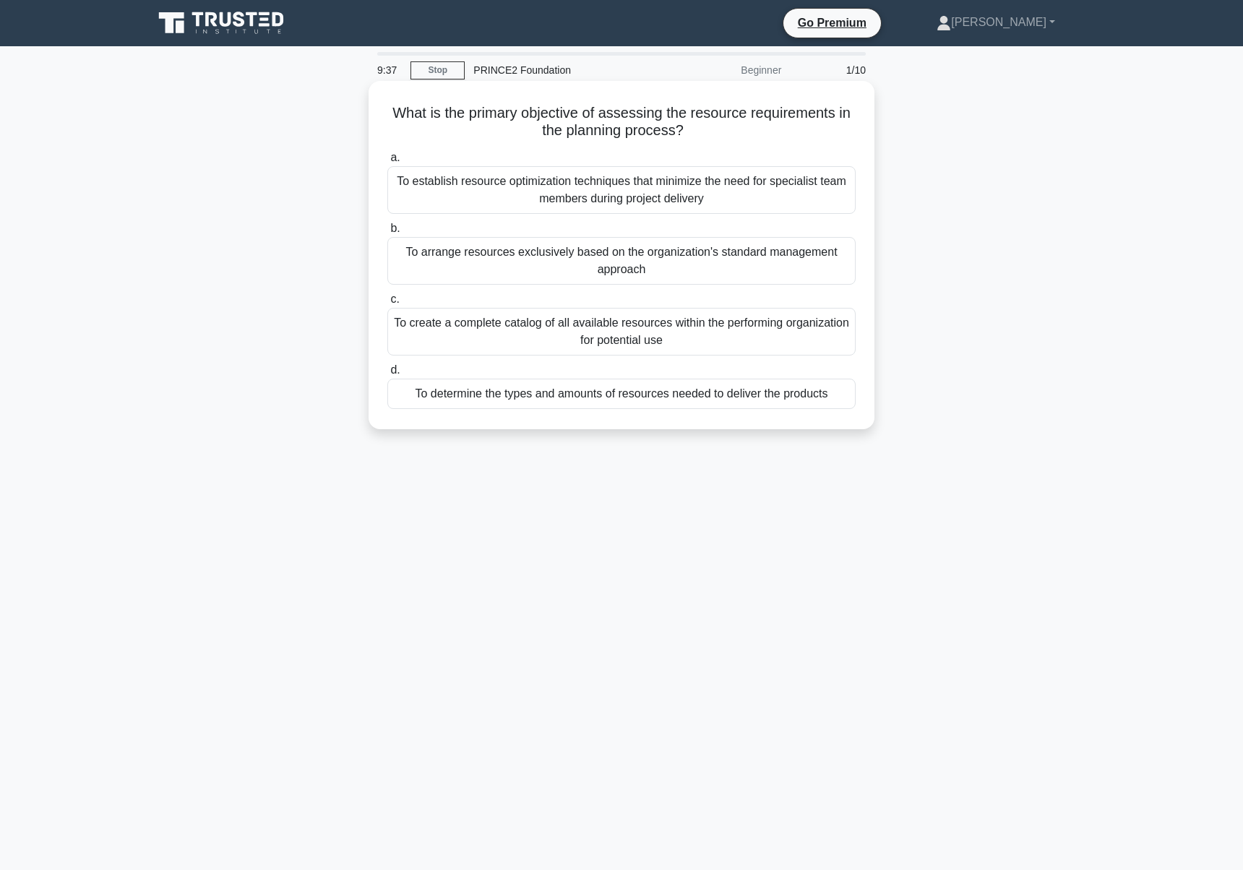
click at [661, 395] on div "To determine the types and amounts of resources needed to deliver the products" at bounding box center [621, 394] width 468 height 30
click at [387, 375] on input "d. To determine the types and amounts of resources needed to deliver the produc…" at bounding box center [387, 370] width 0 height 9
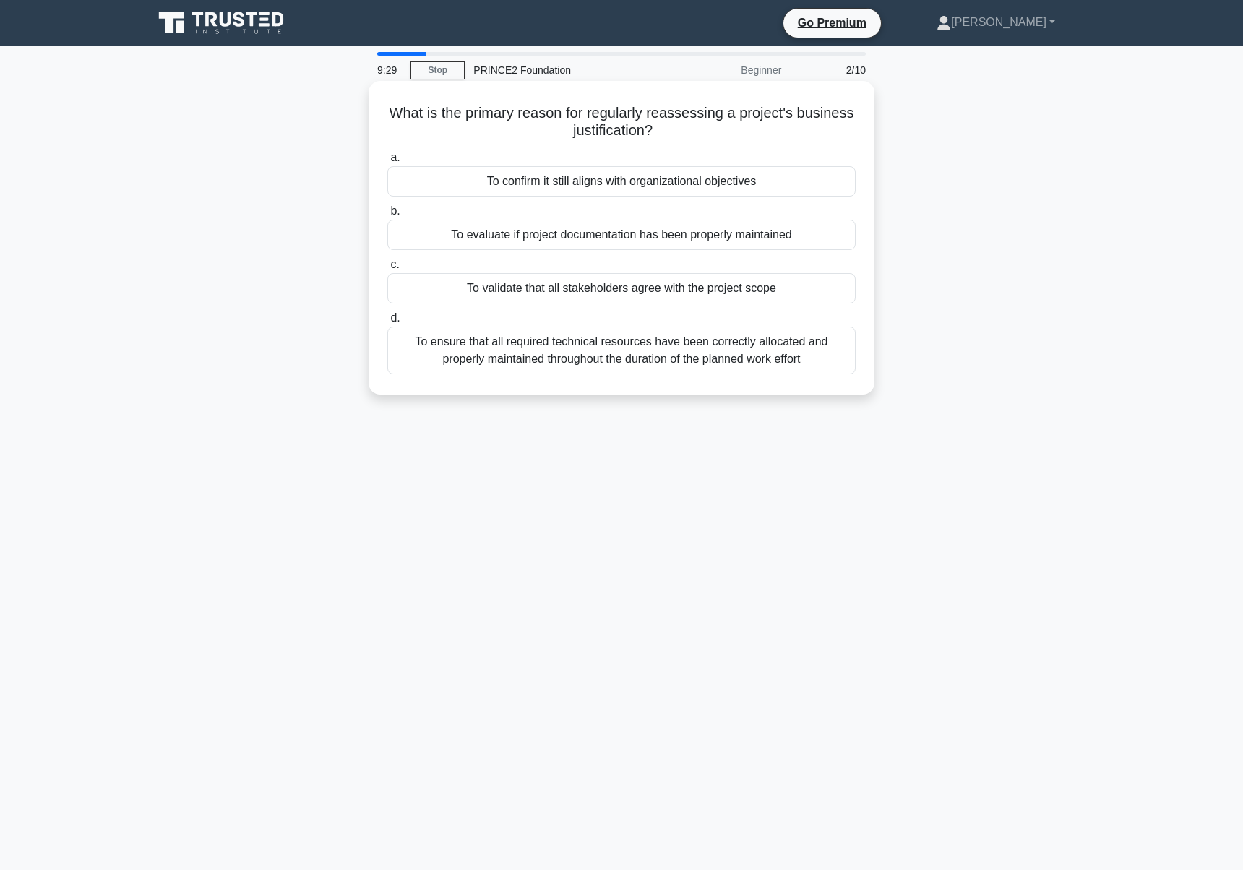
click at [743, 182] on div "To confirm it still aligns with organizational objectives" at bounding box center [621, 181] width 468 height 30
click at [387, 163] on input "a. To confirm it still aligns with organizational objectives" at bounding box center [387, 157] width 0 height 9
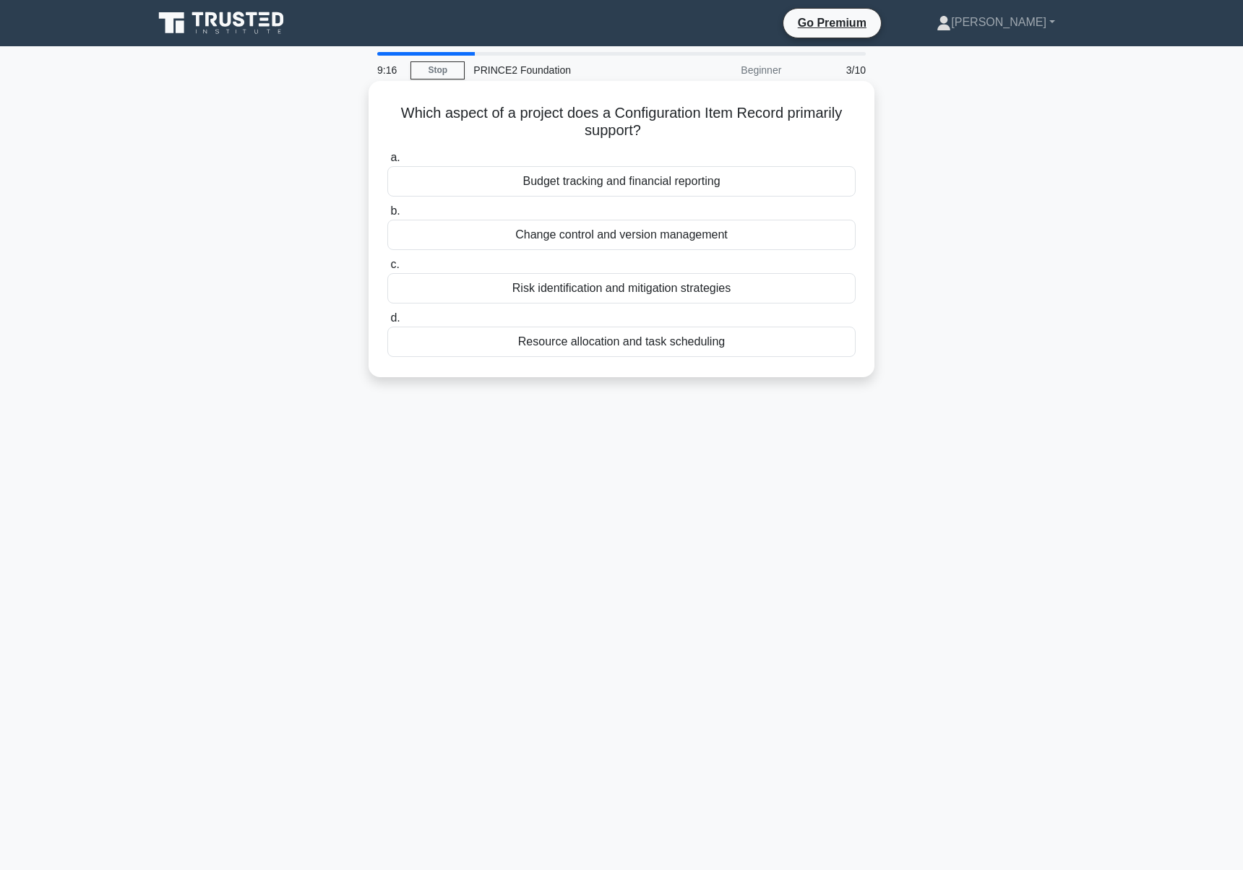
click at [688, 338] on div "Resource allocation and task scheduling" at bounding box center [621, 342] width 468 height 30
click at [387, 323] on input "d. Resource allocation and task scheduling" at bounding box center [387, 318] width 0 height 9
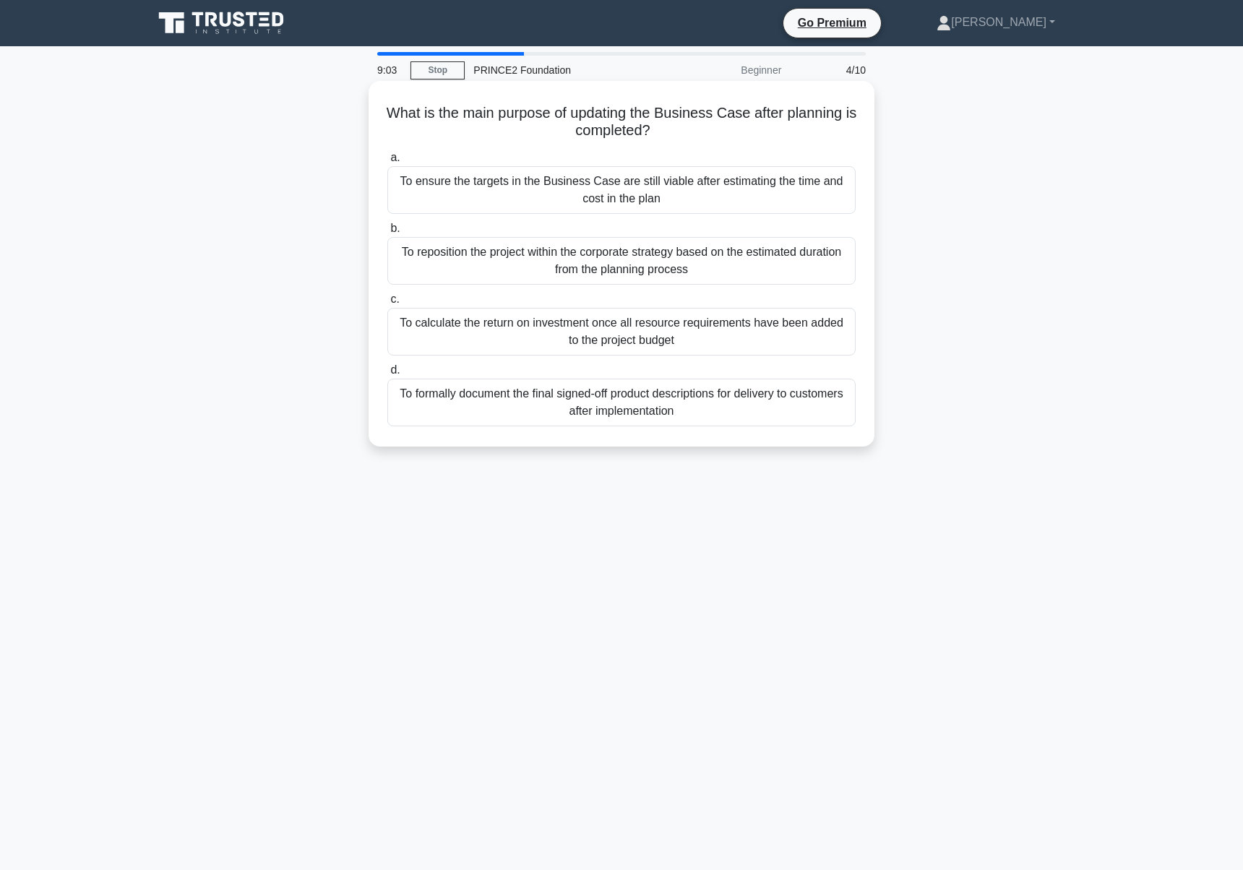
click at [761, 183] on div "To ensure the targets in the Business Case are still viable after estimating th…" at bounding box center [621, 190] width 468 height 48
click at [387, 163] on input "a. To ensure the targets in the Business Case are still viable after estimating…" at bounding box center [387, 157] width 0 height 9
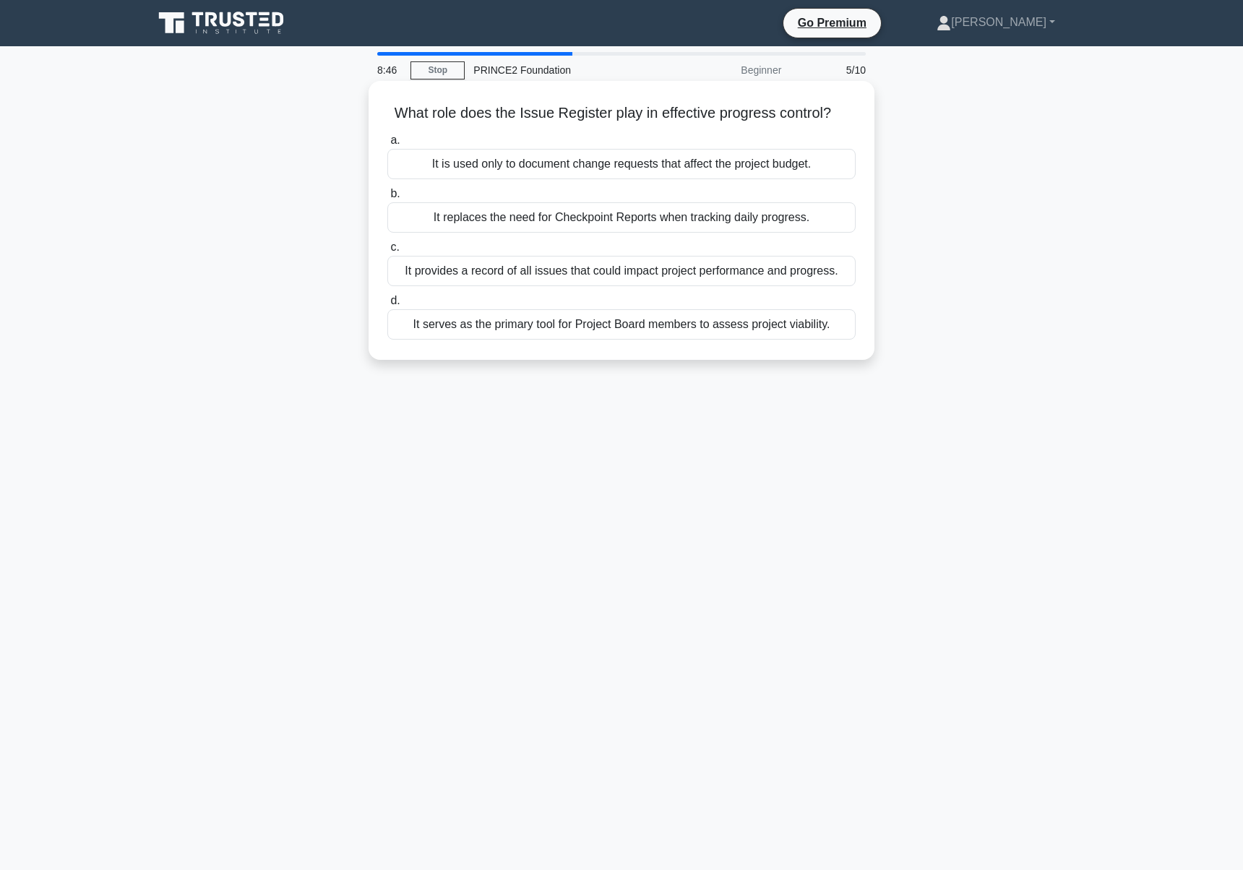
click at [671, 278] on div "It provides a record of all issues that could impact project performance and pr…" at bounding box center [621, 271] width 468 height 30
click at [387, 252] on input "c. It provides a record of all issues that could impact project performance and…" at bounding box center [387, 247] width 0 height 9
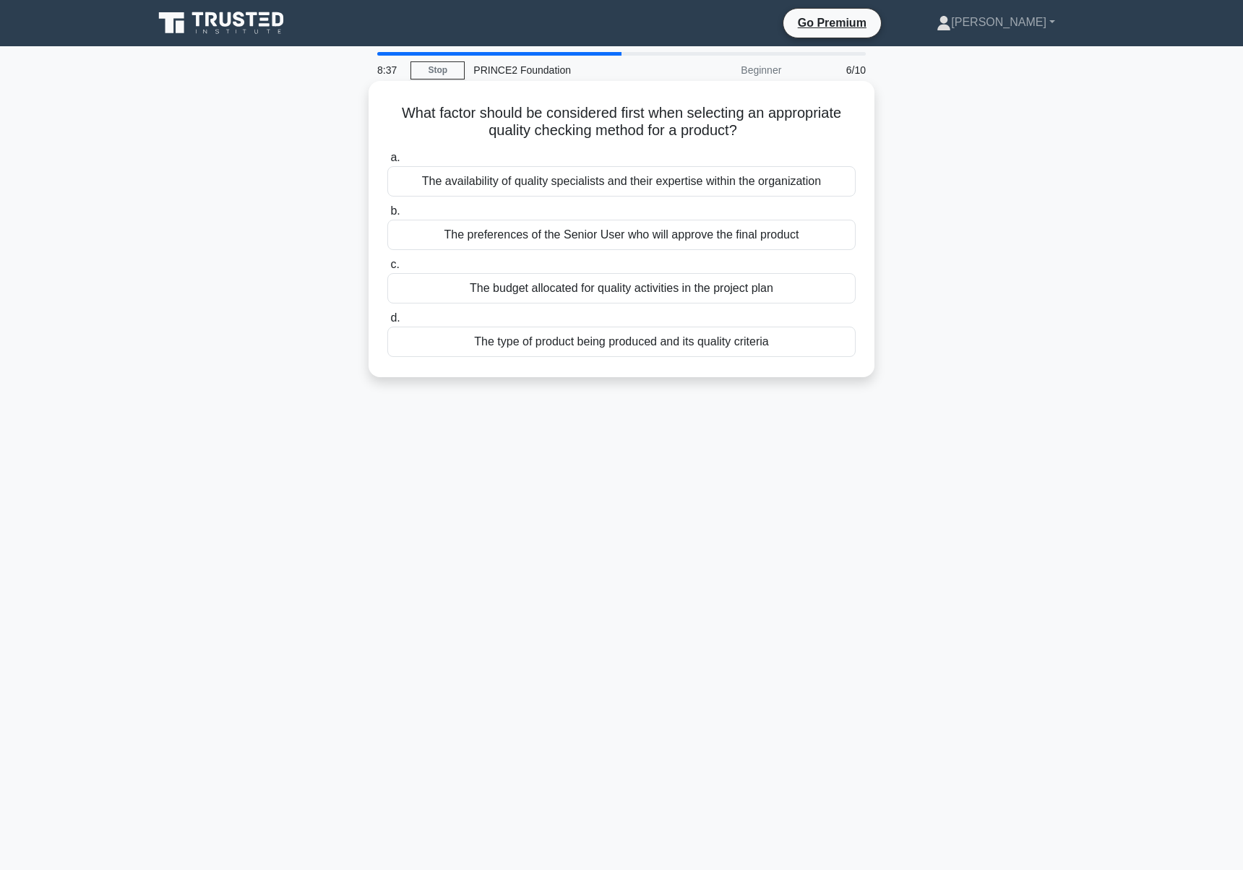
click at [662, 343] on div "The type of product being produced and its quality criteria" at bounding box center [621, 342] width 468 height 30
click at [387, 323] on input "d. The type of product being produced and its quality criteria" at bounding box center [387, 318] width 0 height 9
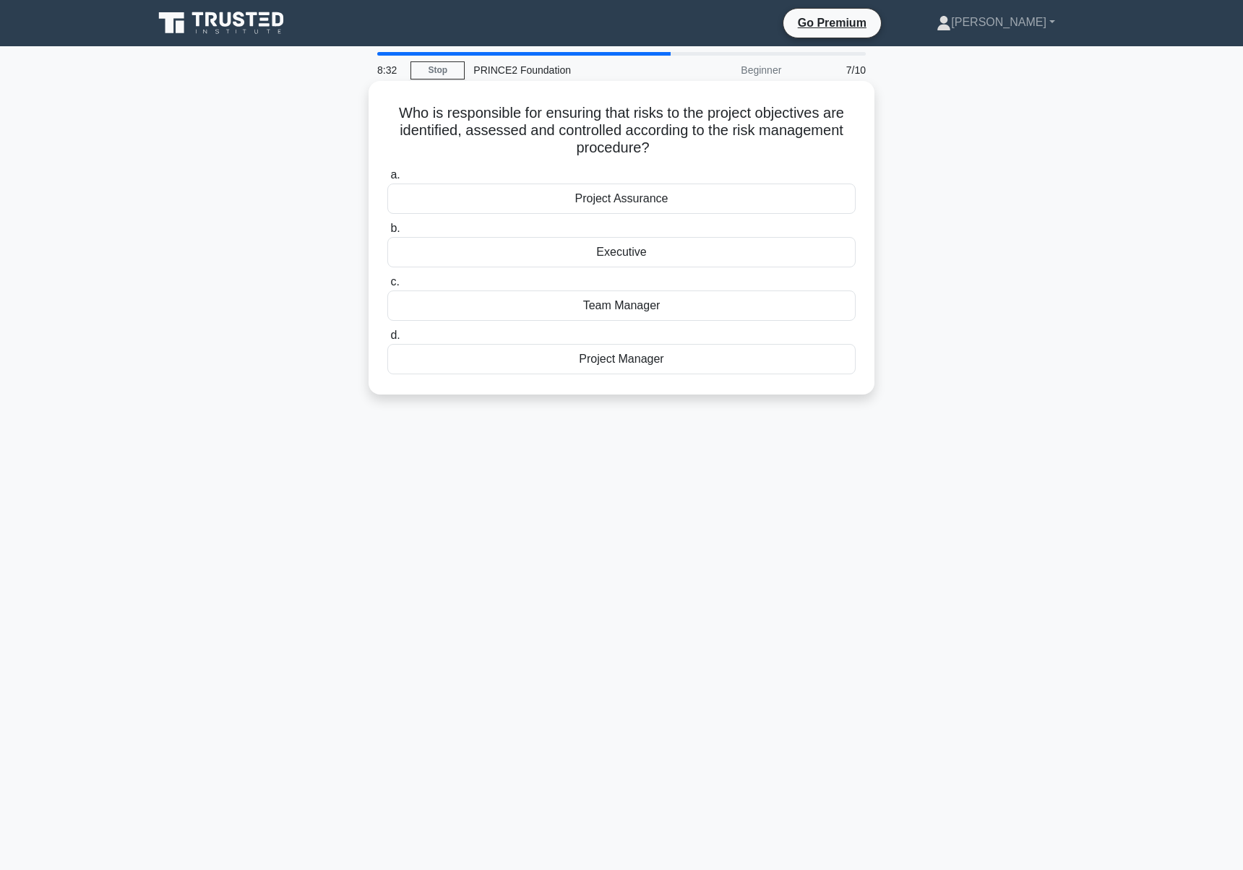
click at [642, 363] on div "Project Manager" at bounding box center [621, 359] width 468 height 30
click at [387, 340] on input "d. Project Manager" at bounding box center [387, 335] width 0 height 9
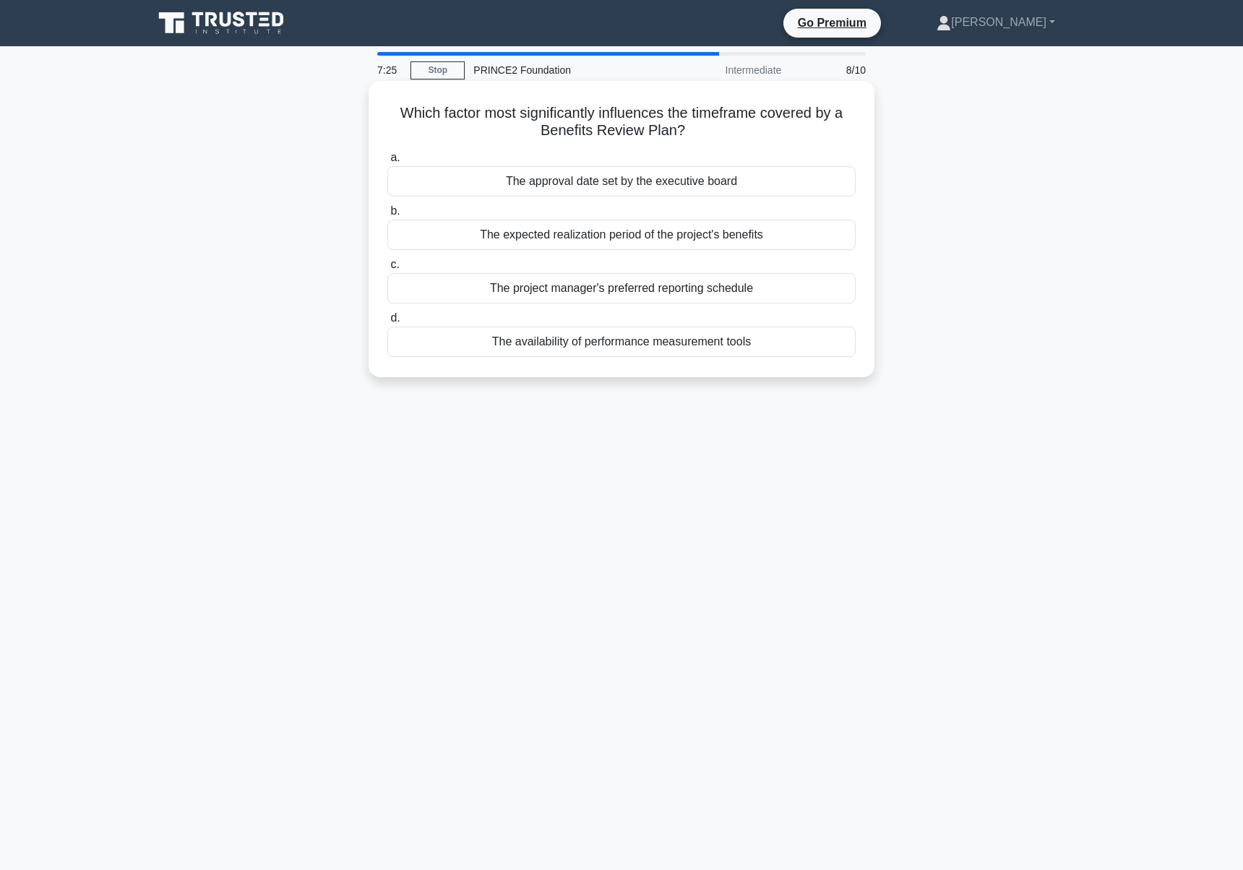
click at [672, 181] on div "The approval date set by the executive board" at bounding box center [621, 181] width 468 height 30
click at [387, 163] on input "a. The approval date set by the executive board" at bounding box center [387, 157] width 0 height 9
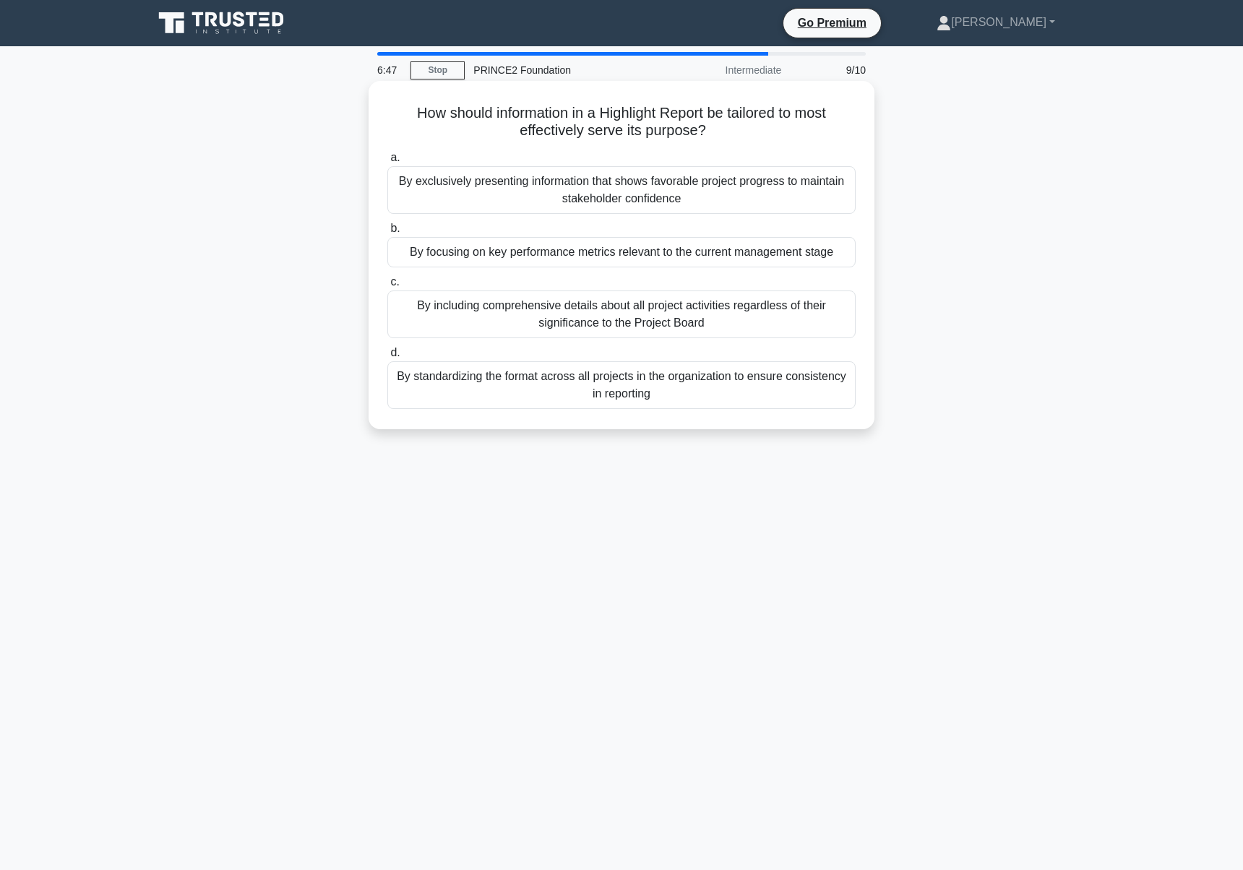
click at [715, 247] on div "By focusing on key performance metrics relevant to the current management stage" at bounding box center [621, 252] width 468 height 30
click at [387, 233] on input "b. By focusing on key performance metrics relevant to the current management st…" at bounding box center [387, 228] width 0 height 9
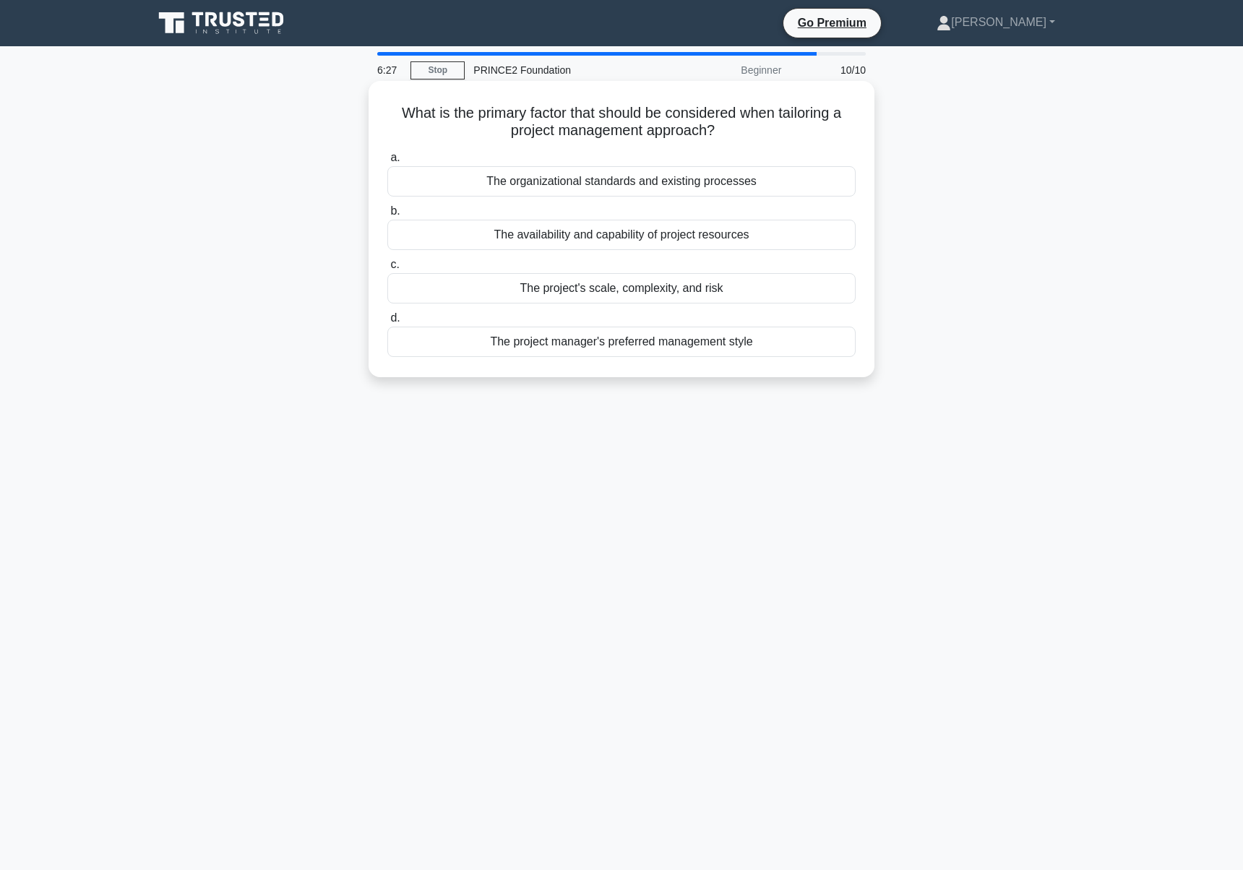
click at [702, 286] on div "The project's scale, complexity, and risk" at bounding box center [621, 288] width 468 height 30
click at [387, 270] on input "c. The project's scale, complexity, and risk" at bounding box center [387, 264] width 0 height 9
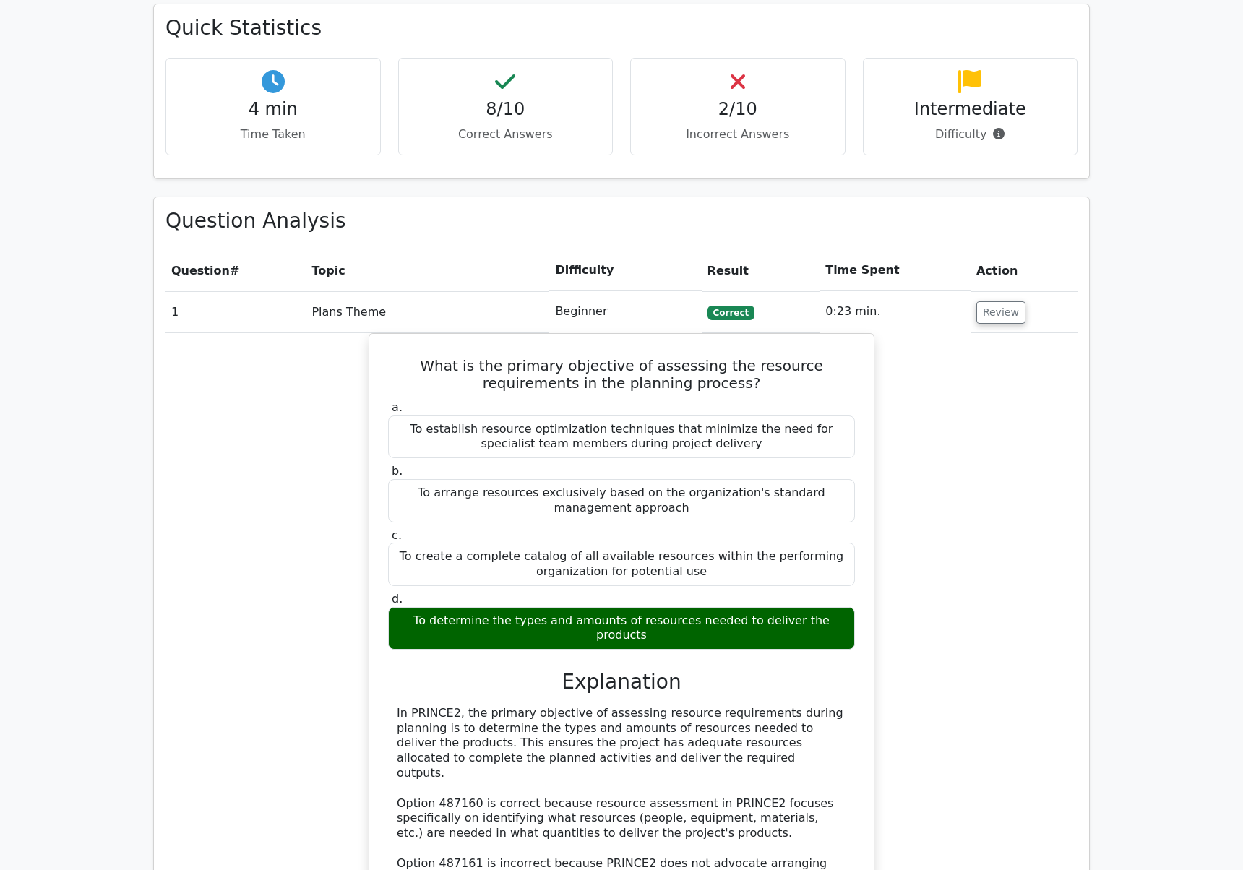
scroll to position [917, 0]
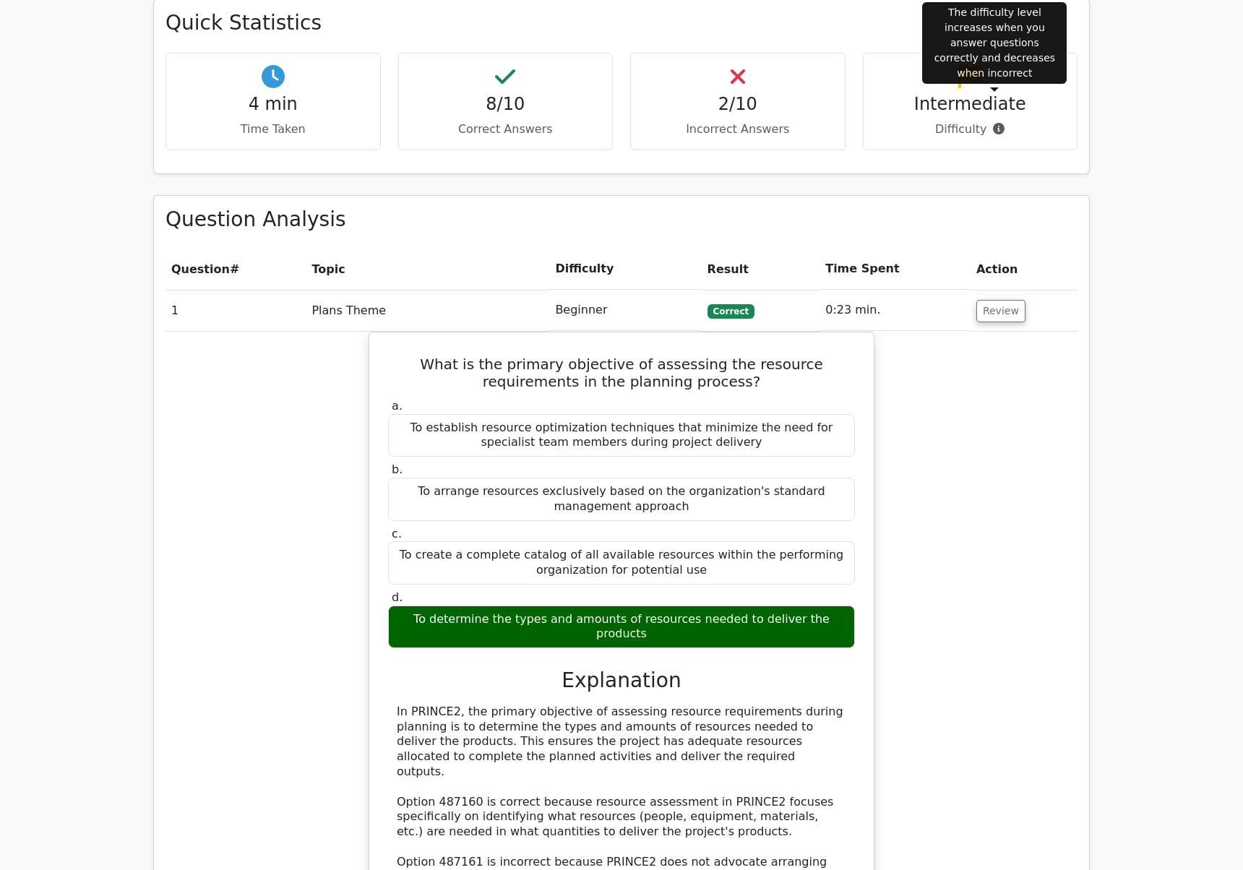
click at [994, 122] on span at bounding box center [995, 129] width 18 height 14
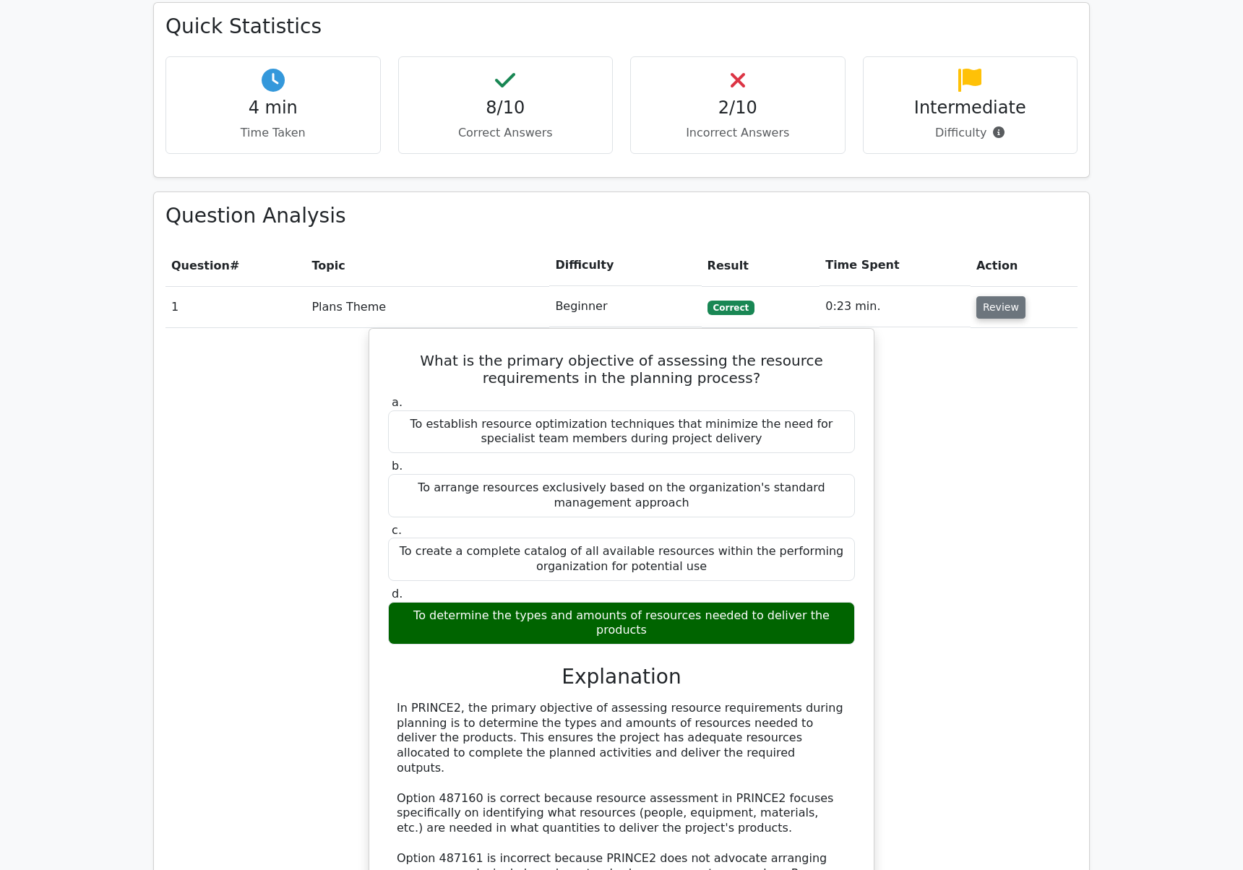
click at [994, 296] on button "Review" at bounding box center [1000, 307] width 49 height 22
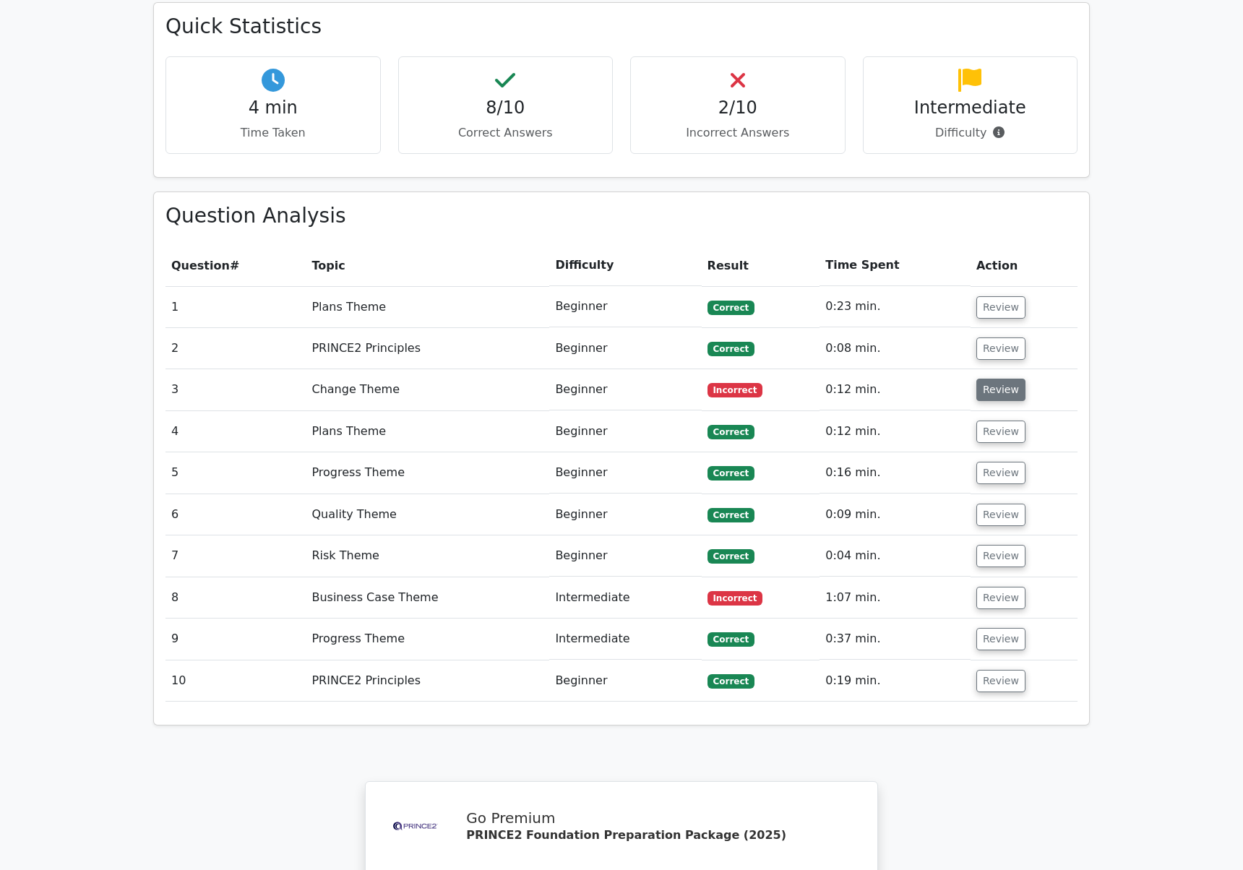
click at [986, 379] on button "Review" at bounding box center [1000, 390] width 49 height 22
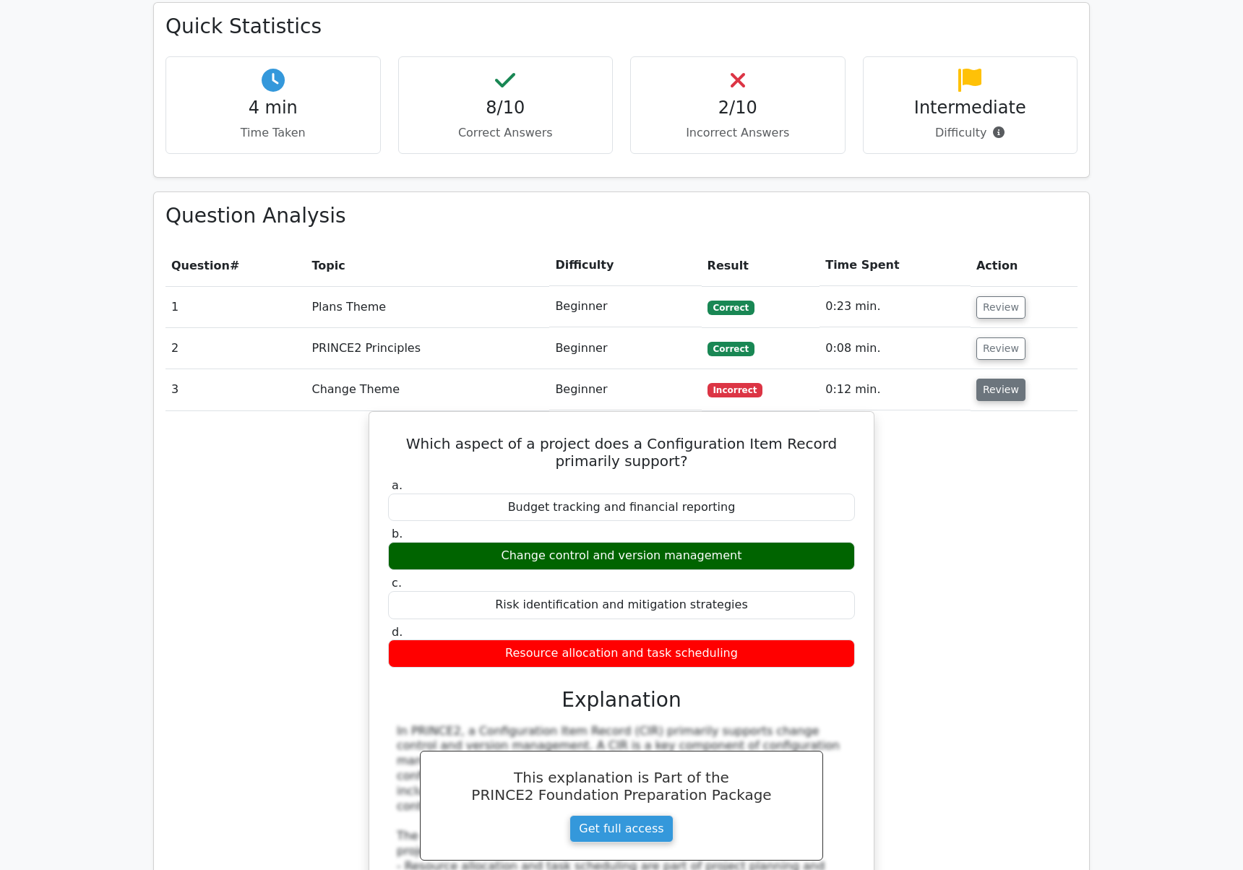
click at [986, 379] on button "Review" at bounding box center [1000, 390] width 49 height 22
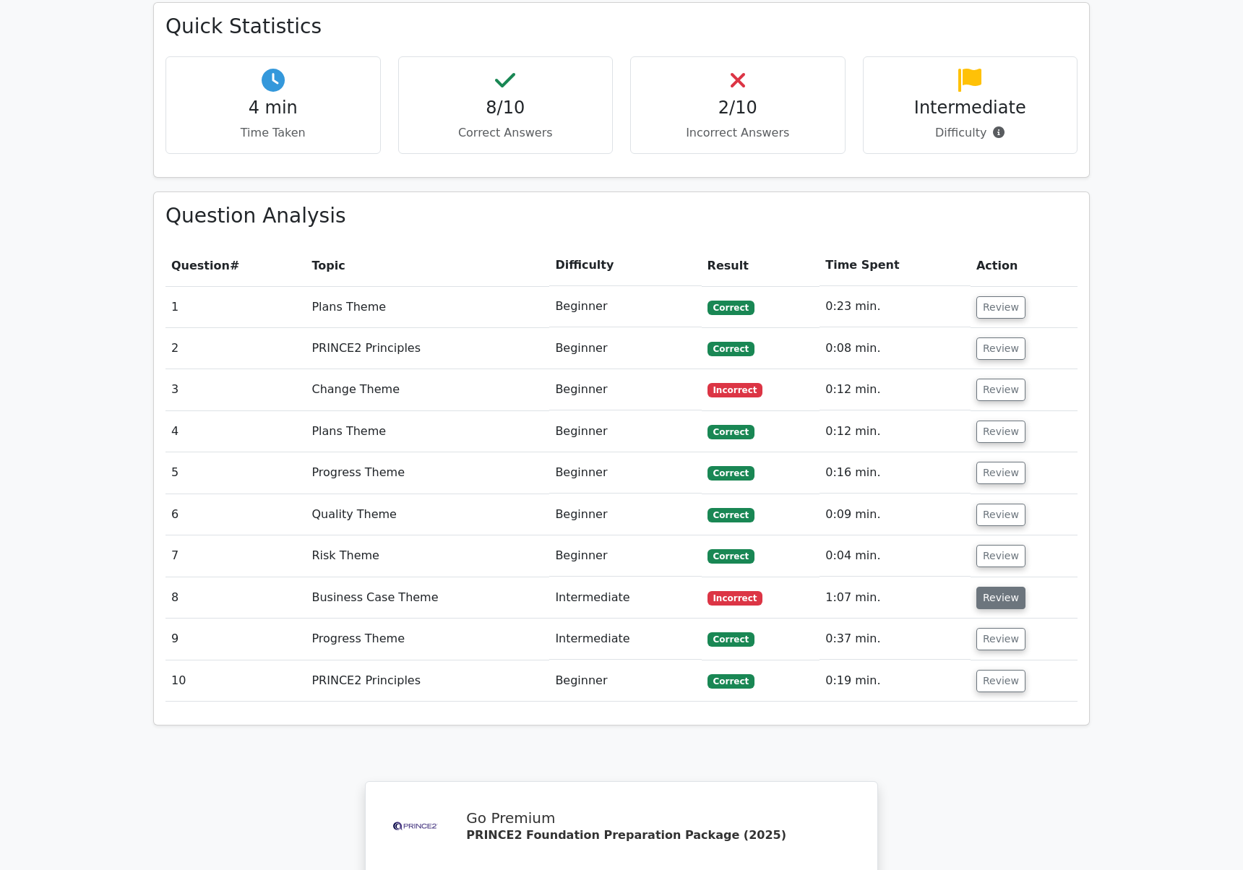
click at [976, 587] on button "Review" at bounding box center [1000, 598] width 49 height 22
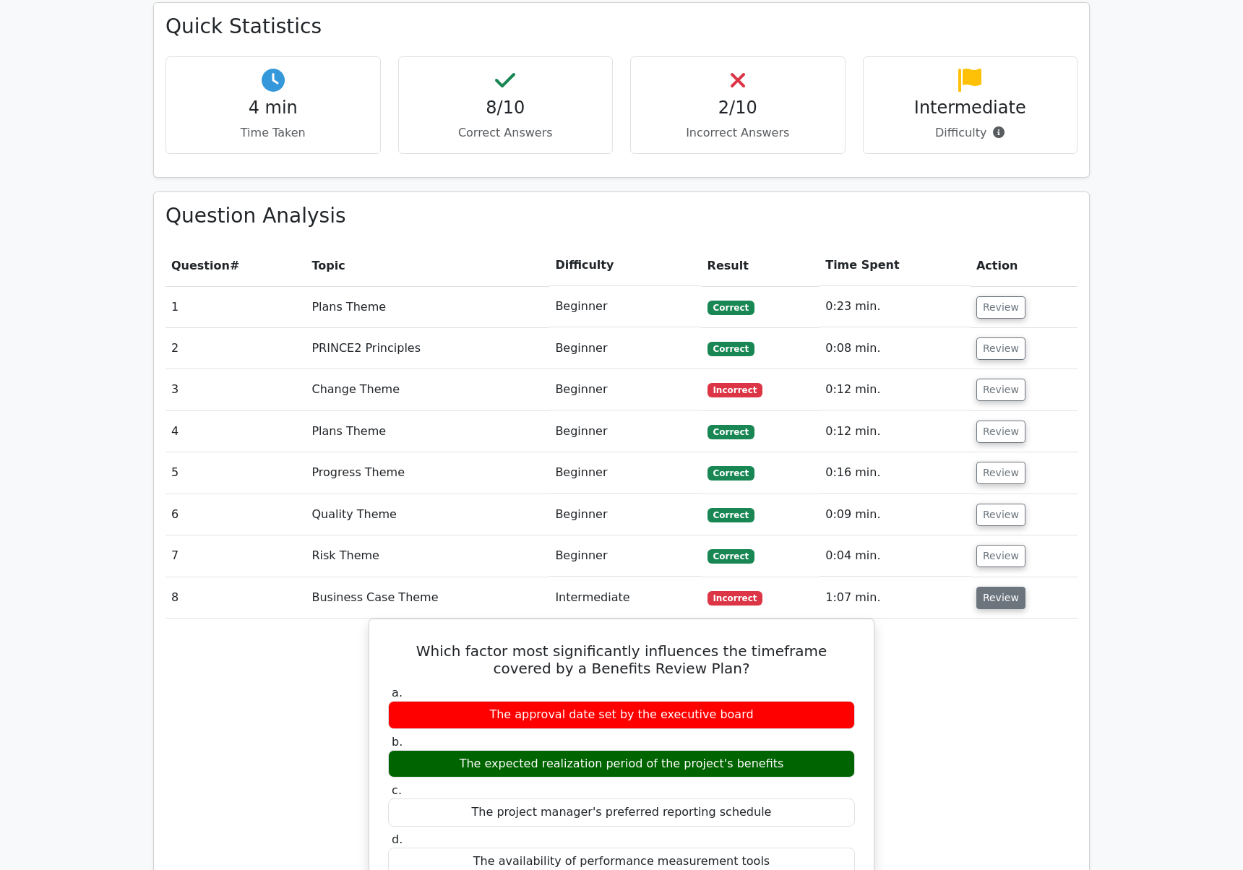
click at [976, 587] on button "Review" at bounding box center [1000, 598] width 49 height 22
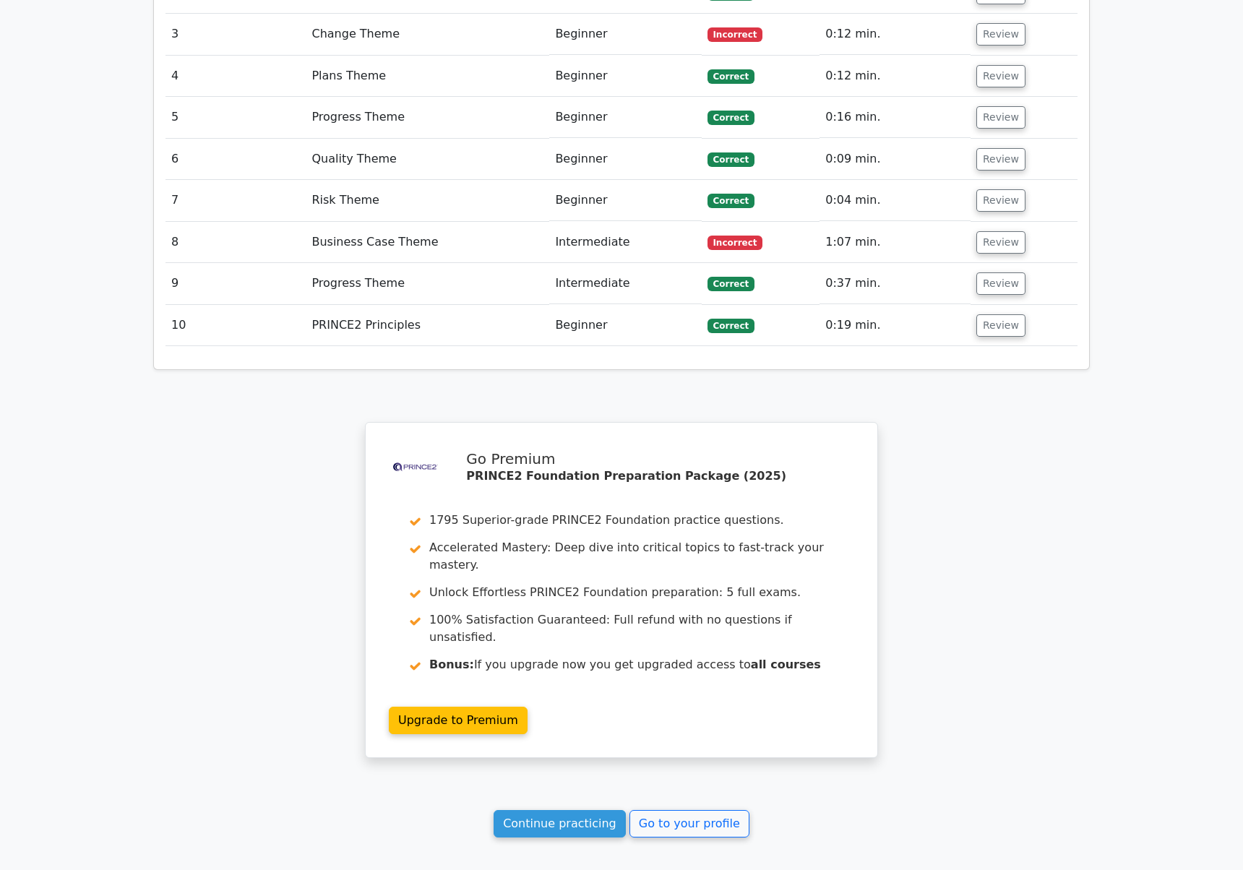
scroll to position [1339, 0]
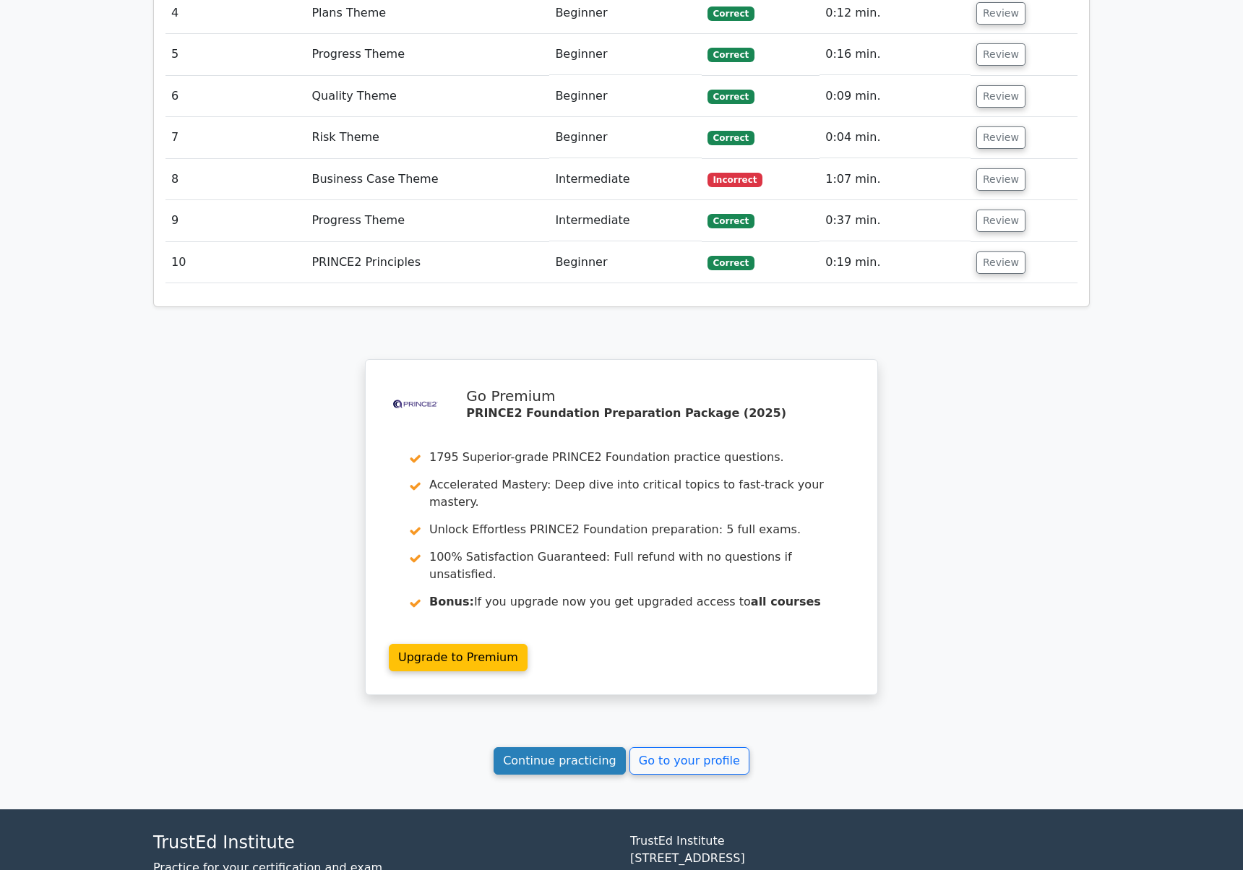
click at [578, 747] on link "Continue practicing" at bounding box center [560, 760] width 132 height 27
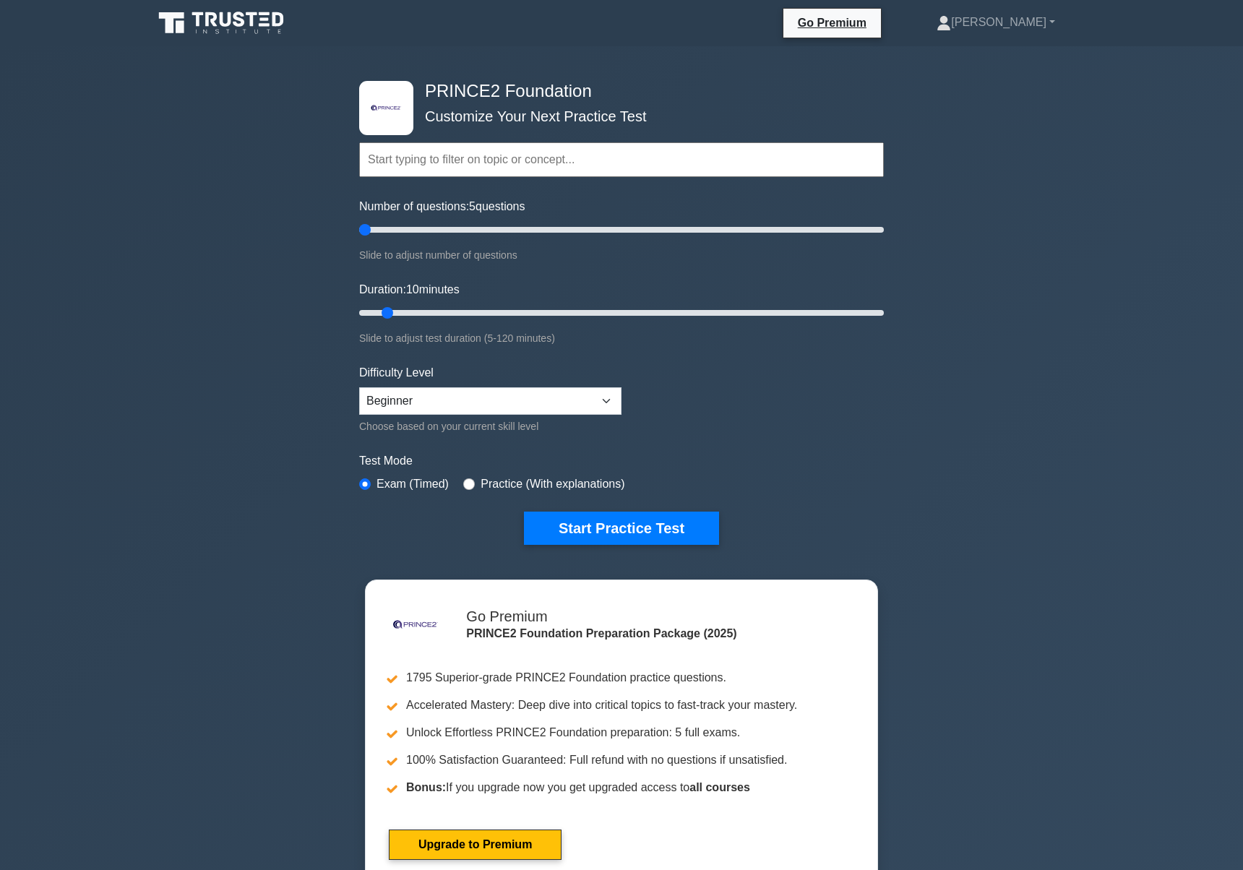
drag, startPoint x: 376, startPoint y: 226, endPoint x: 349, endPoint y: 220, distance: 27.4
type input "5"
click at [359, 221] on input "Number of questions: 5 questions" at bounding box center [621, 229] width 525 height 17
drag, startPoint x: 387, startPoint y: 310, endPoint x: 333, endPoint y: 311, distance: 53.5
type input "5"
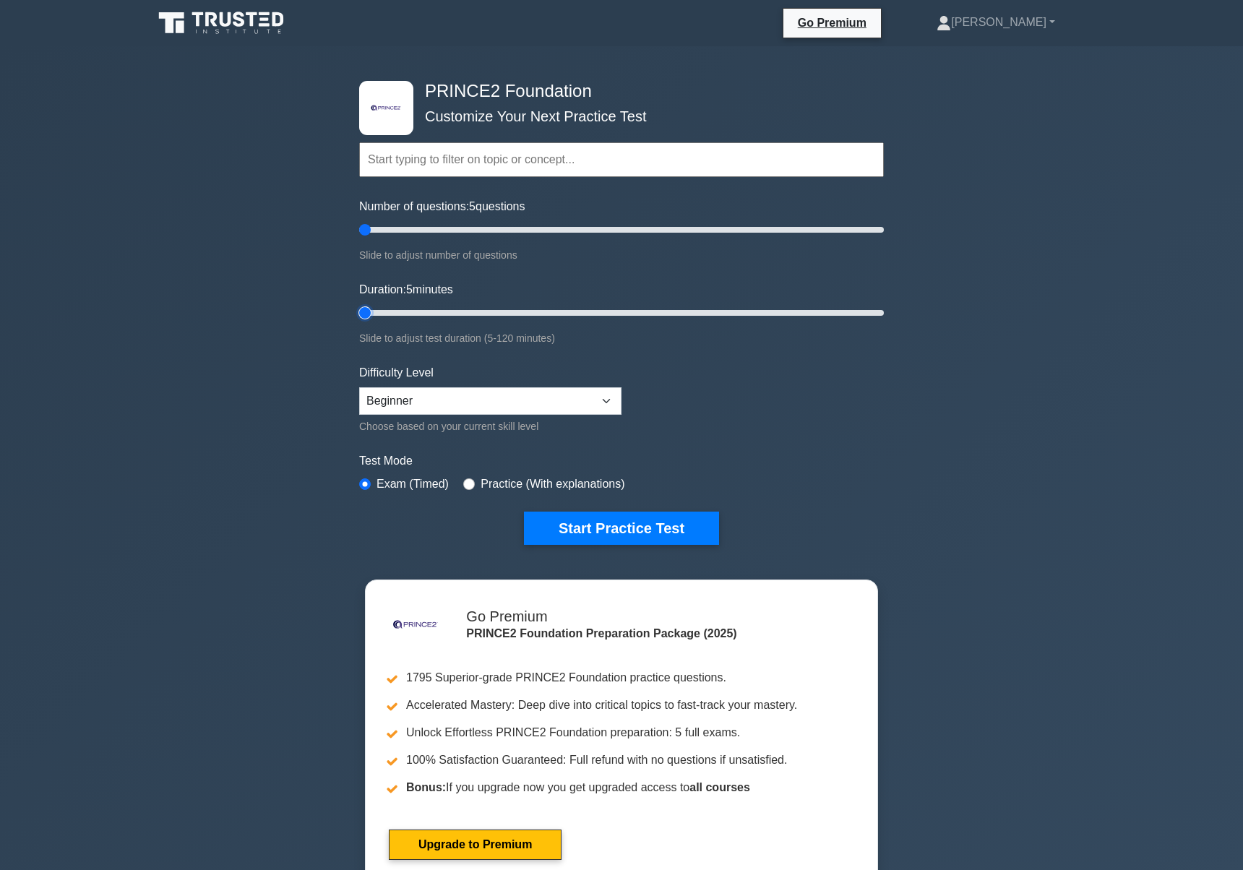
click at [359, 311] on input "Duration: 5 minutes" at bounding box center [621, 312] width 525 height 17
click at [556, 405] on select "Beginner Intermediate Expert" at bounding box center [490, 400] width 262 height 27
click at [359, 387] on select "Beginner Intermediate Expert" at bounding box center [490, 400] width 262 height 27
click at [539, 393] on select "Beginner Intermediate Expert" at bounding box center [490, 400] width 262 height 27
select select "intermediate"
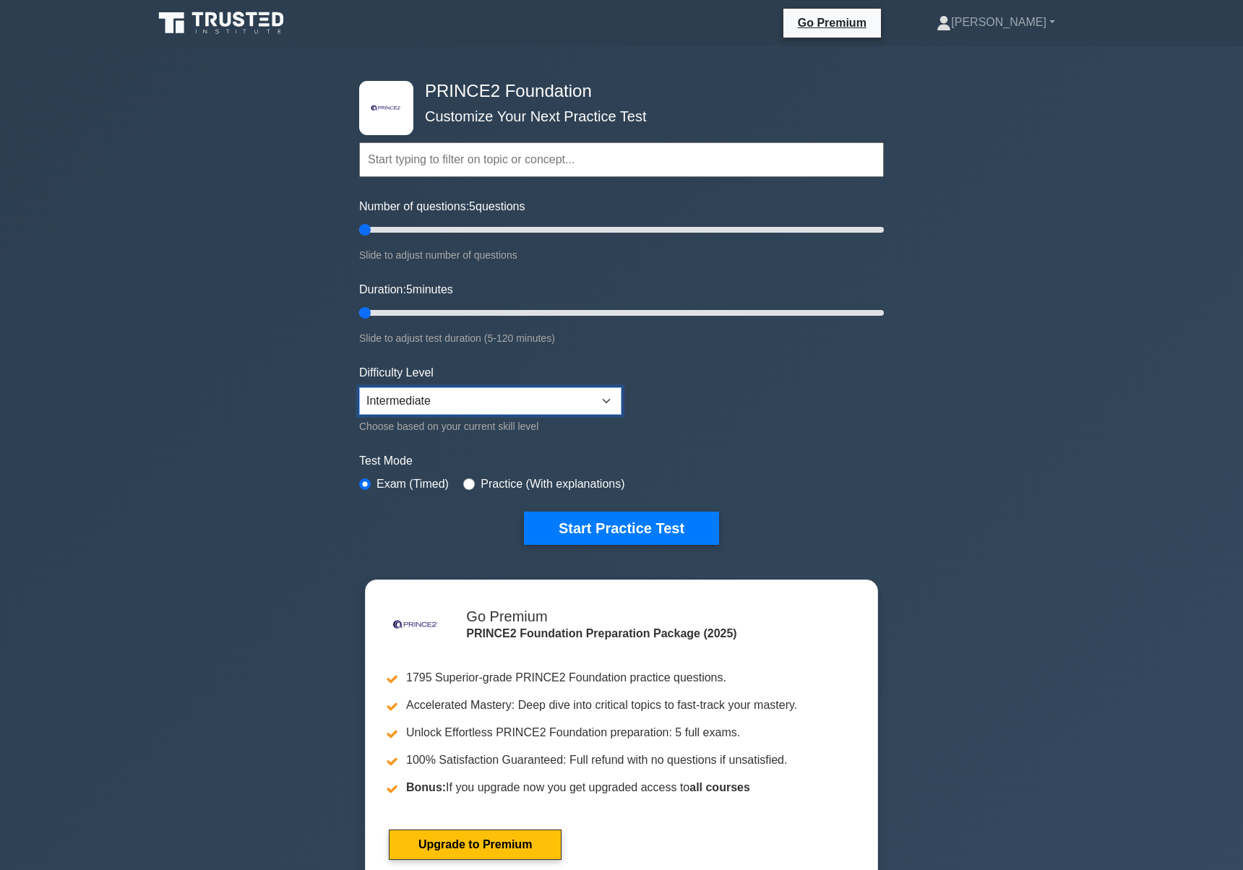
click at [359, 387] on select "Beginner Intermediate Expert" at bounding box center [490, 400] width 262 height 27
click at [590, 519] on button "Start Practice Test" at bounding box center [621, 528] width 195 height 33
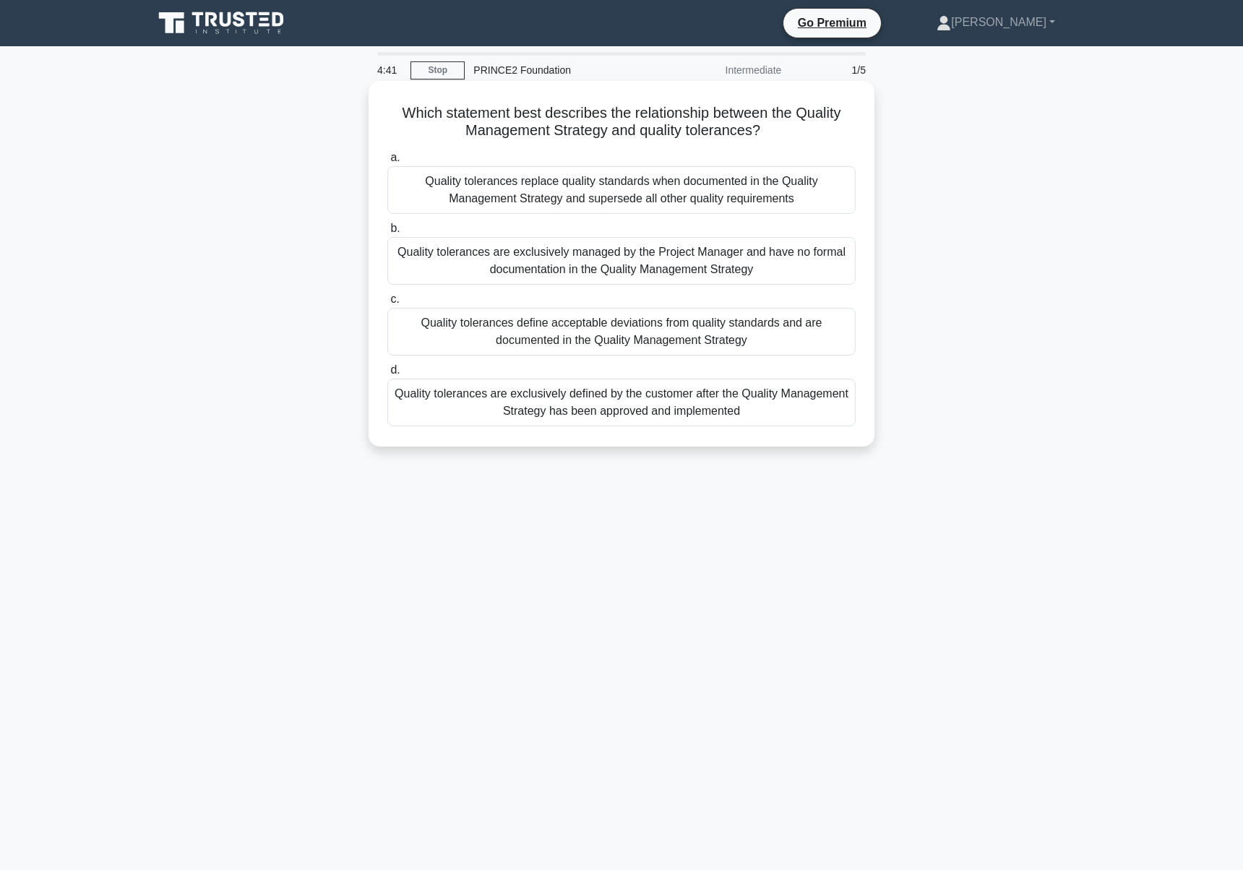
click at [630, 321] on div "Quality tolerances define acceptable deviations from quality standards and are …" at bounding box center [621, 332] width 468 height 48
click at [387, 304] on input "c. Quality tolerances define acceptable deviations from quality standards and a…" at bounding box center [387, 299] width 0 height 9
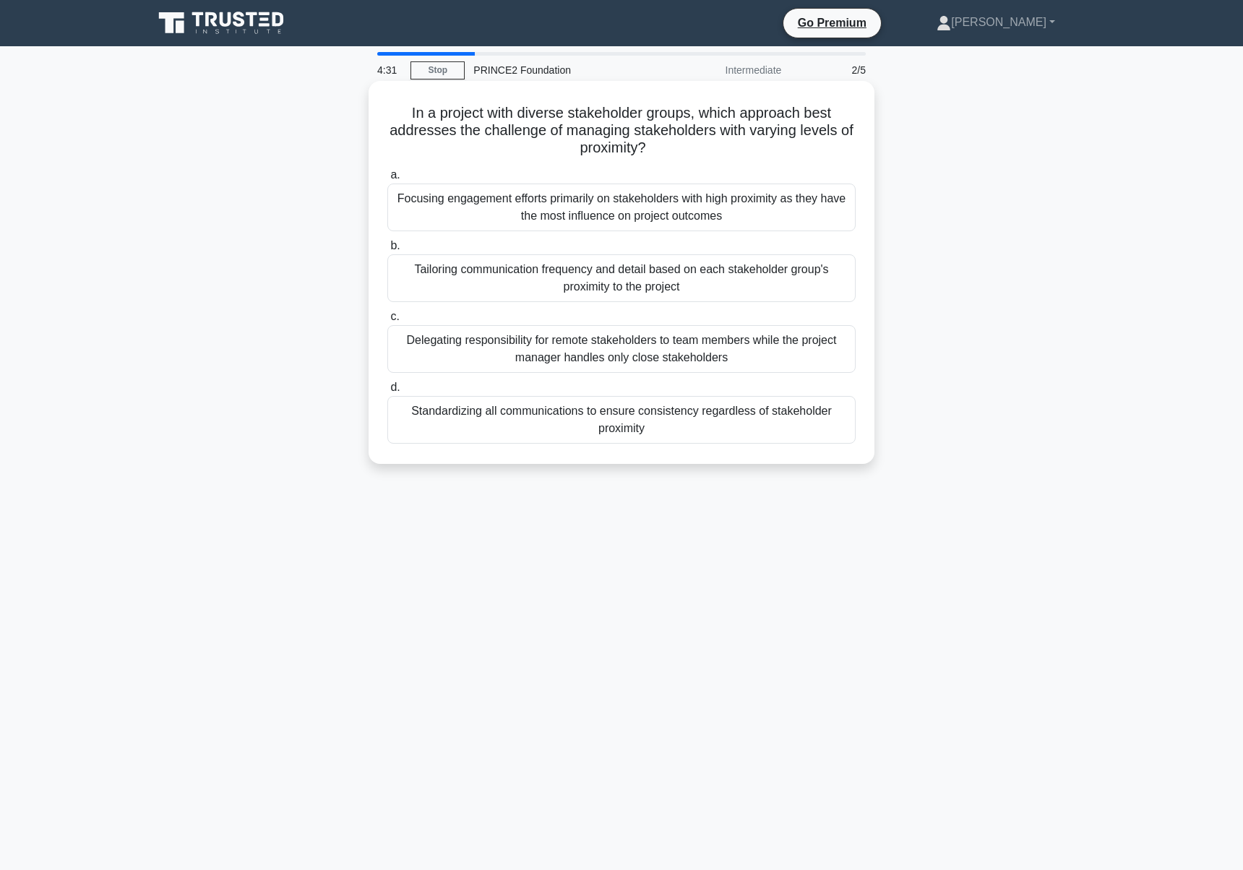
click at [647, 281] on div "Tailoring communication frequency and detail based on each stakeholder group's …" at bounding box center [621, 278] width 468 height 48
click at [387, 251] on input "b. Tailoring communication frequency and detail based on each stakeholder group…" at bounding box center [387, 245] width 0 height 9
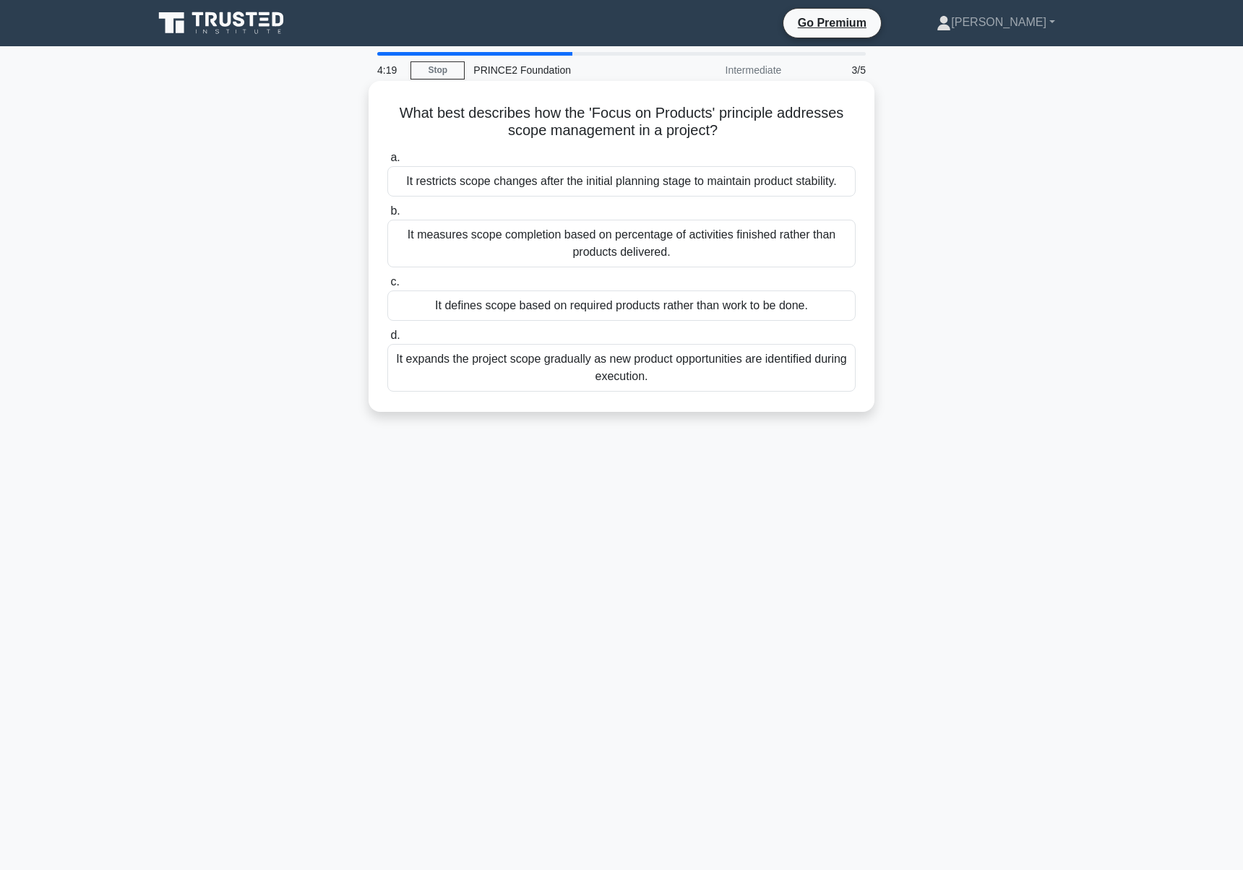
click at [641, 306] on div "It defines scope based on required products rather than work to be done." at bounding box center [621, 306] width 468 height 30
click at [387, 287] on input "c. It defines scope based on required products rather than work to be done." at bounding box center [387, 282] width 0 height 9
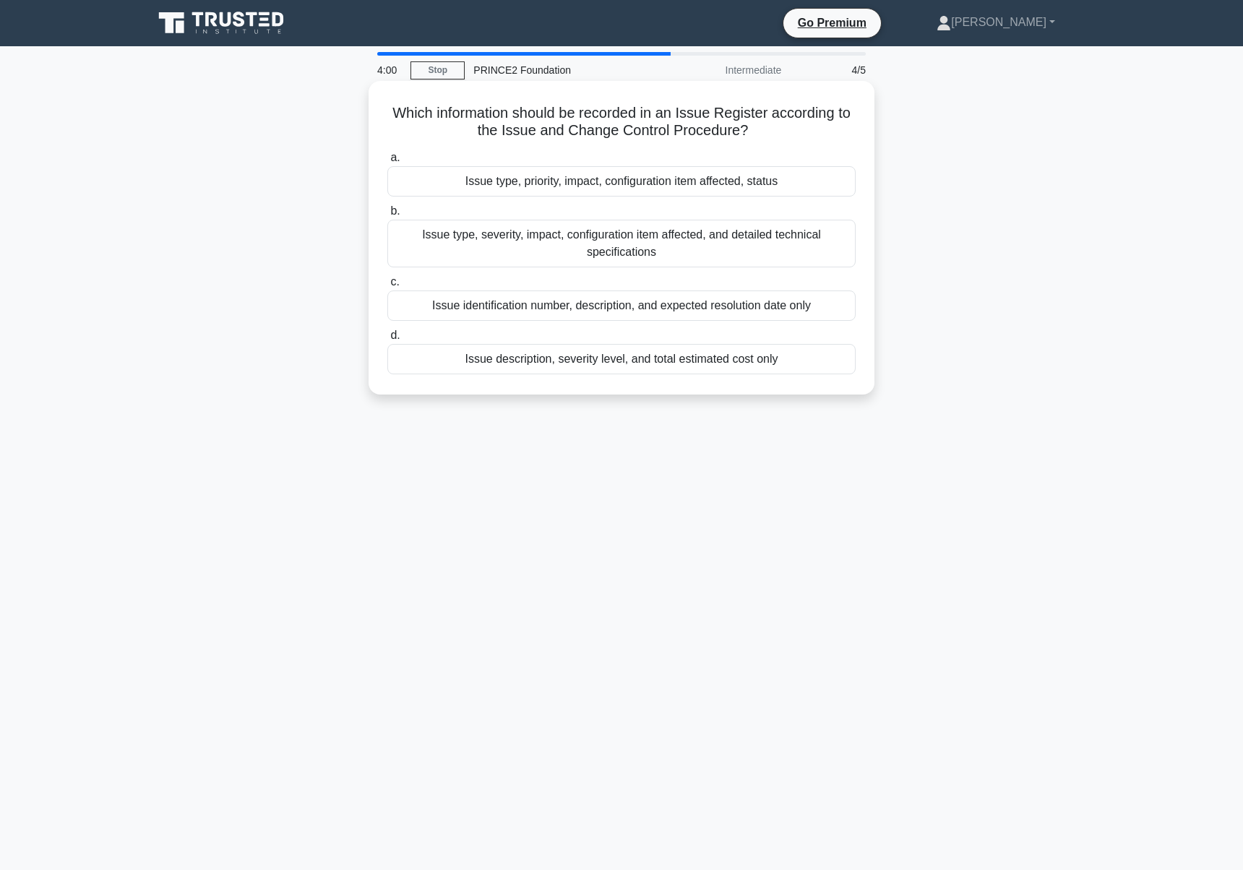
click at [677, 179] on div "Issue type, priority, impact, configuration item affected, status" at bounding box center [621, 181] width 468 height 30
click at [387, 163] on input "a. Issue type, priority, impact, configuration item affected, status" at bounding box center [387, 157] width 0 height 9
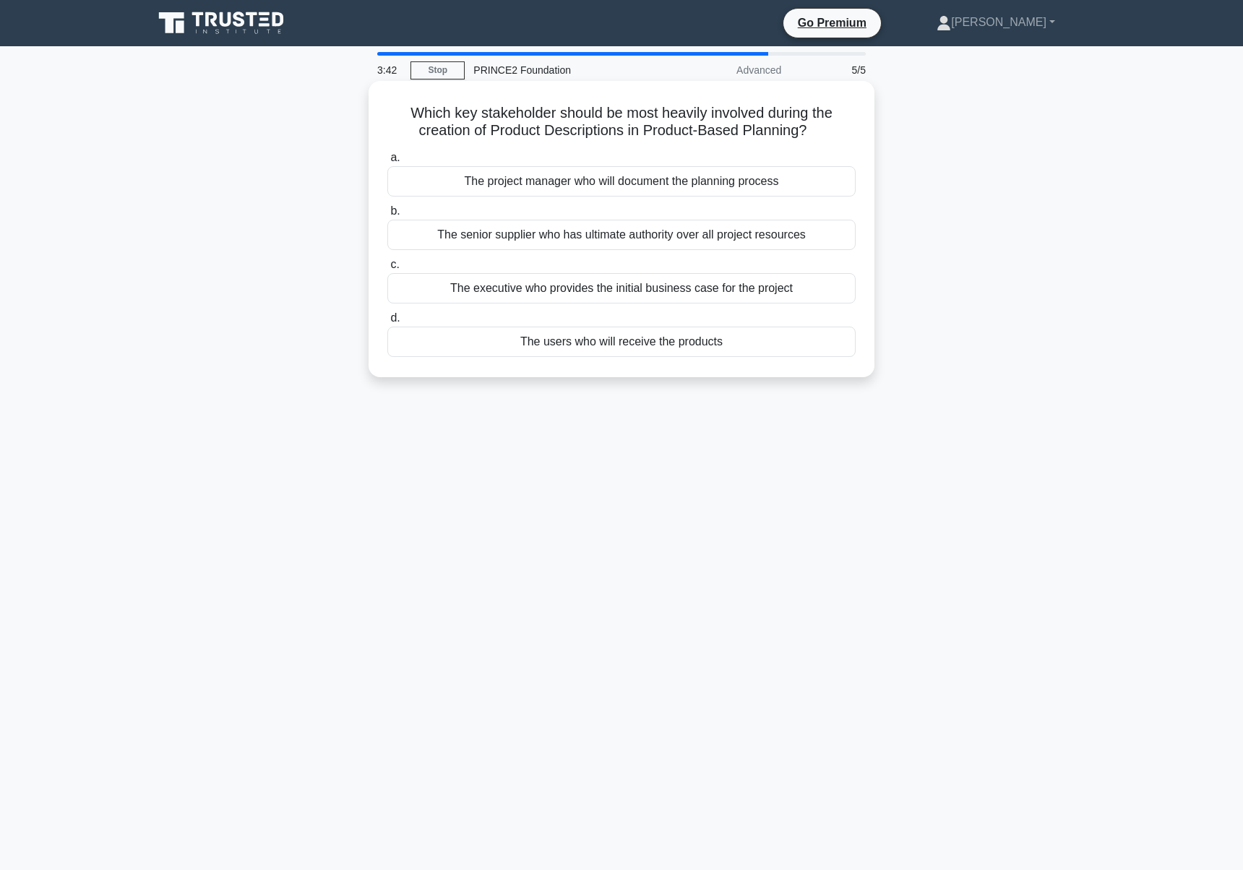
click at [648, 341] on div "The users who will receive the products" at bounding box center [621, 342] width 468 height 30
click at [387, 323] on input "d. The users who will receive the products" at bounding box center [387, 318] width 0 height 9
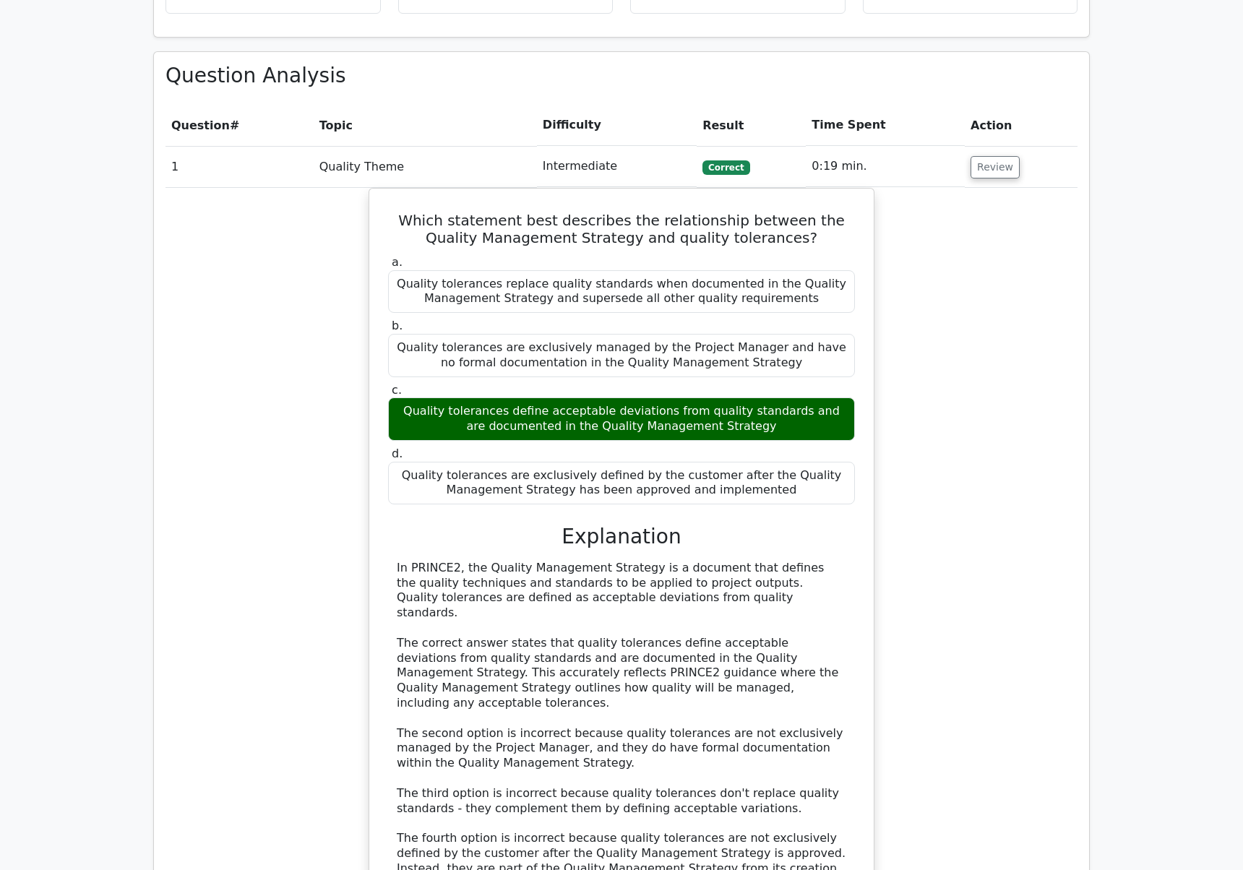
scroll to position [925, 0]
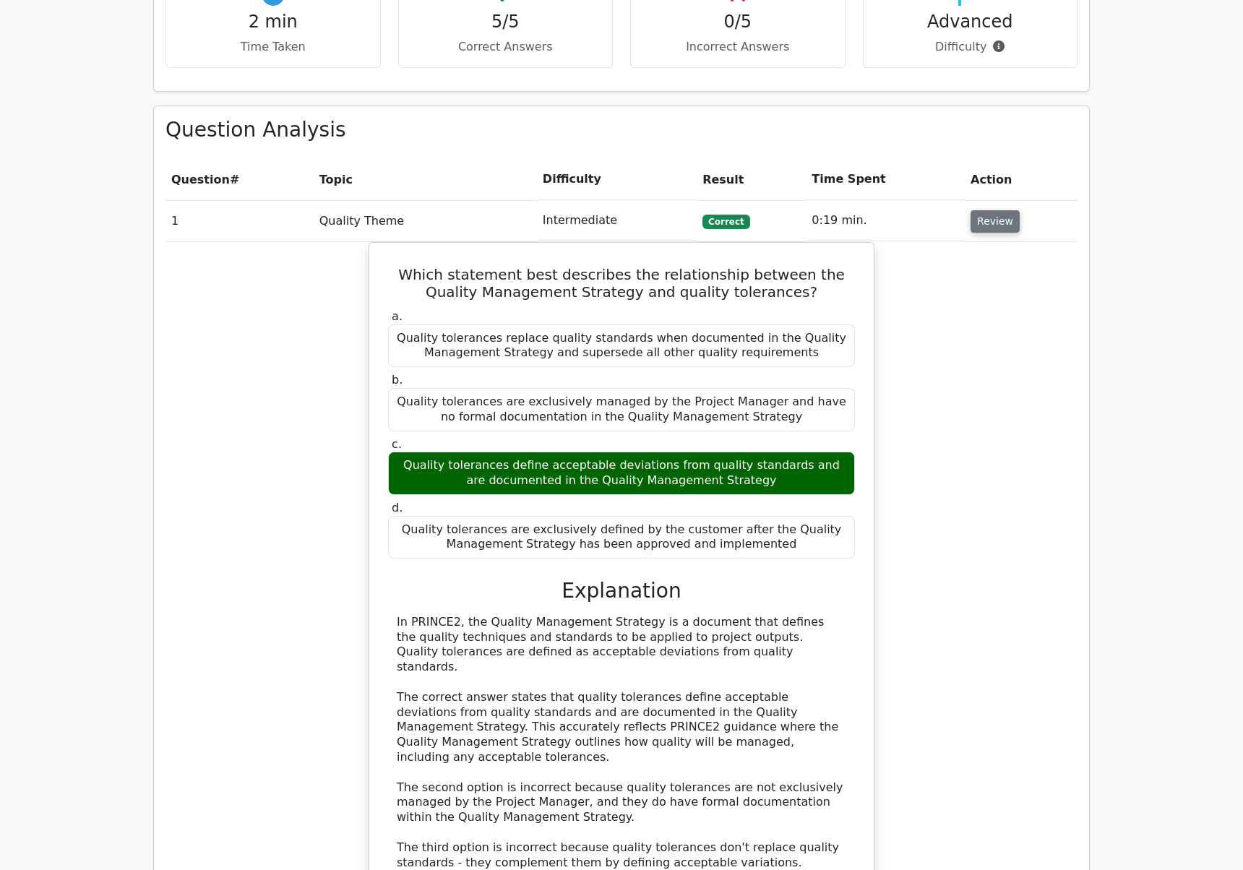
click at [990, 210] on button "Review" at bounding box center [995, 221] width 49 height 22
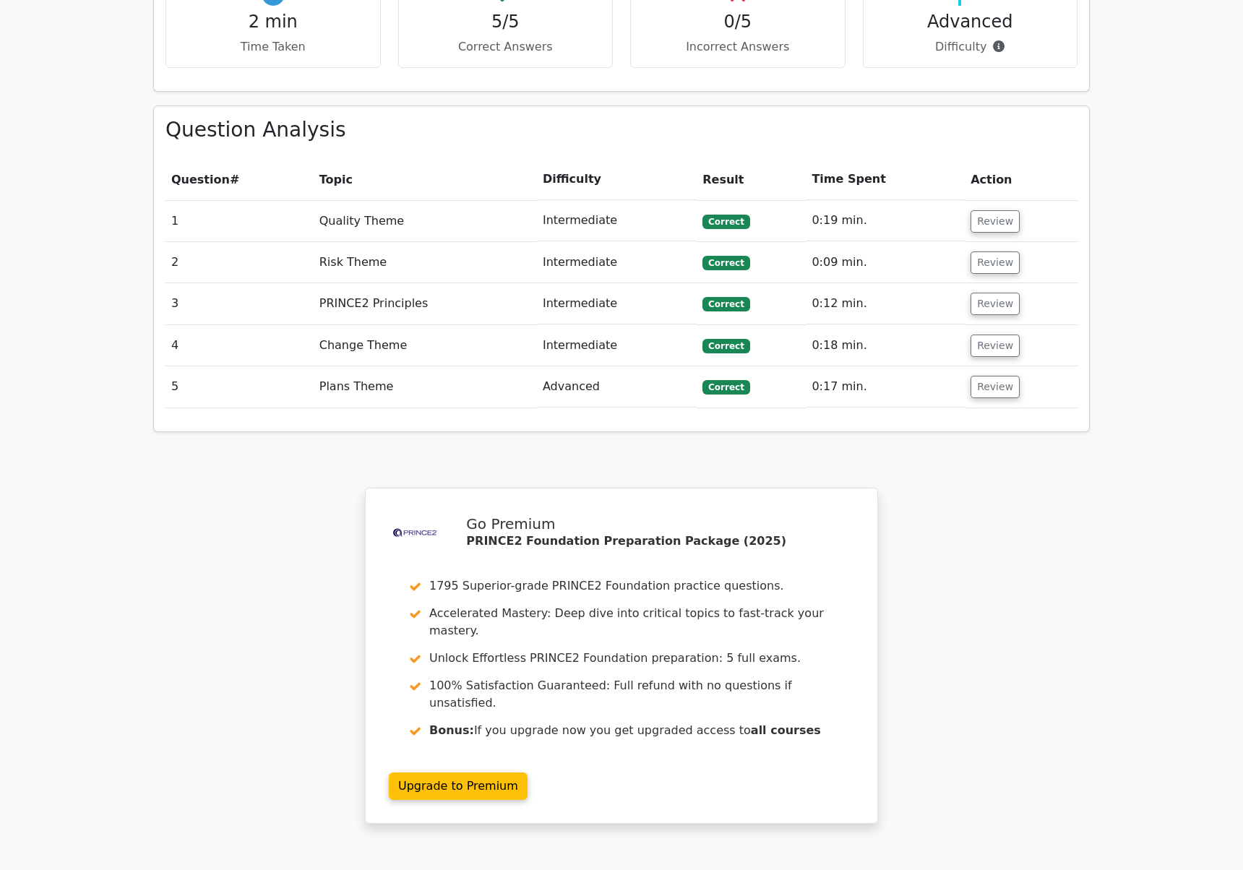
scroll to position [0, 0]
